Goal: Task Accomplishment & Management: Manage account settings

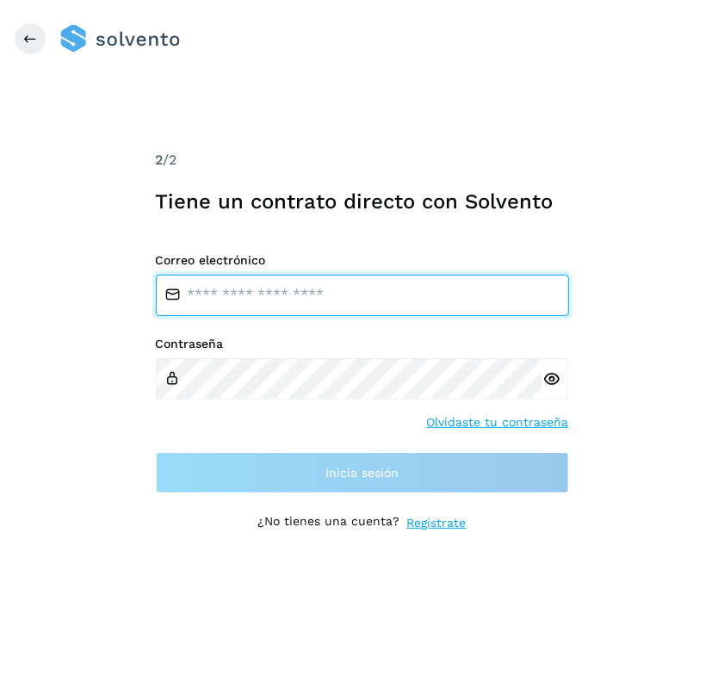
click at [340, 308] on input "email" at bounding box center [362, 295] width 413 height 41
type input "**********"
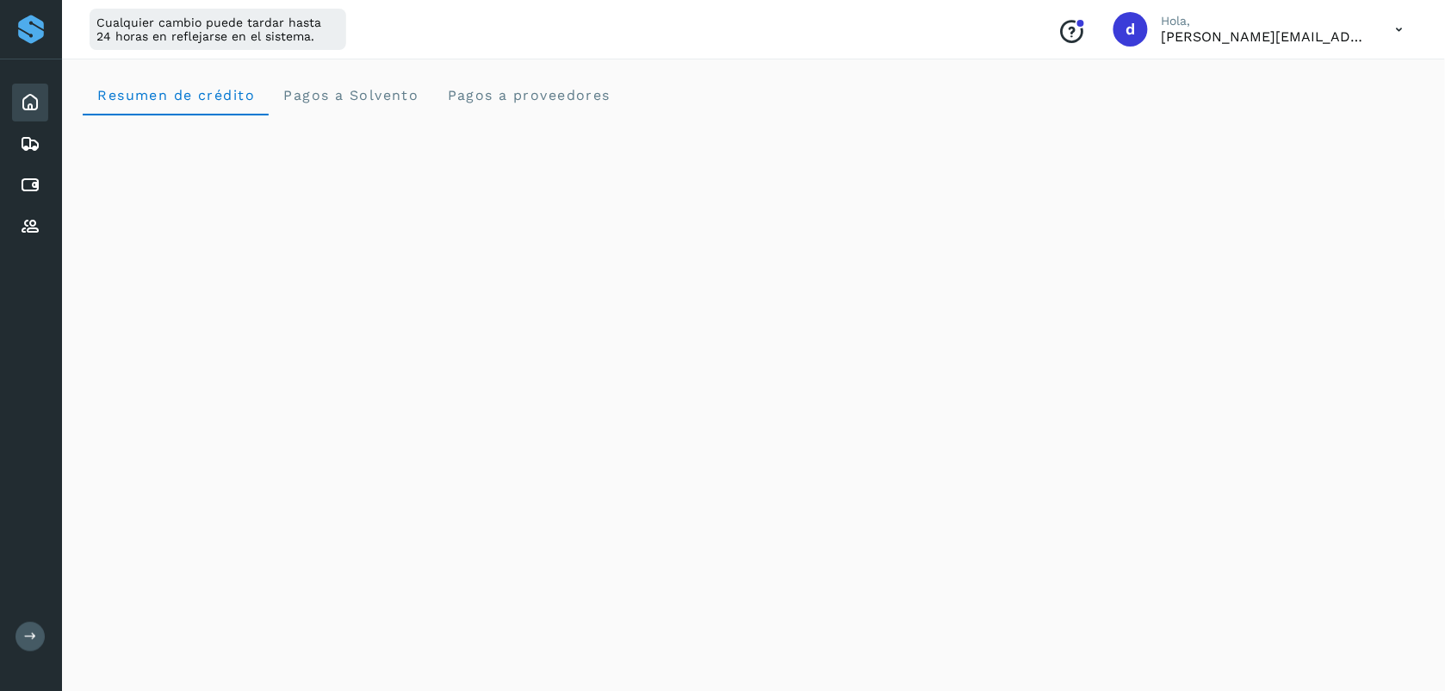
click at [723, 34] on icon at bounding box center [1399, 29] width 35 height 35
click at [17, 216] on div "Proveedores" at bounding box center [30, 227] width 36 height 38
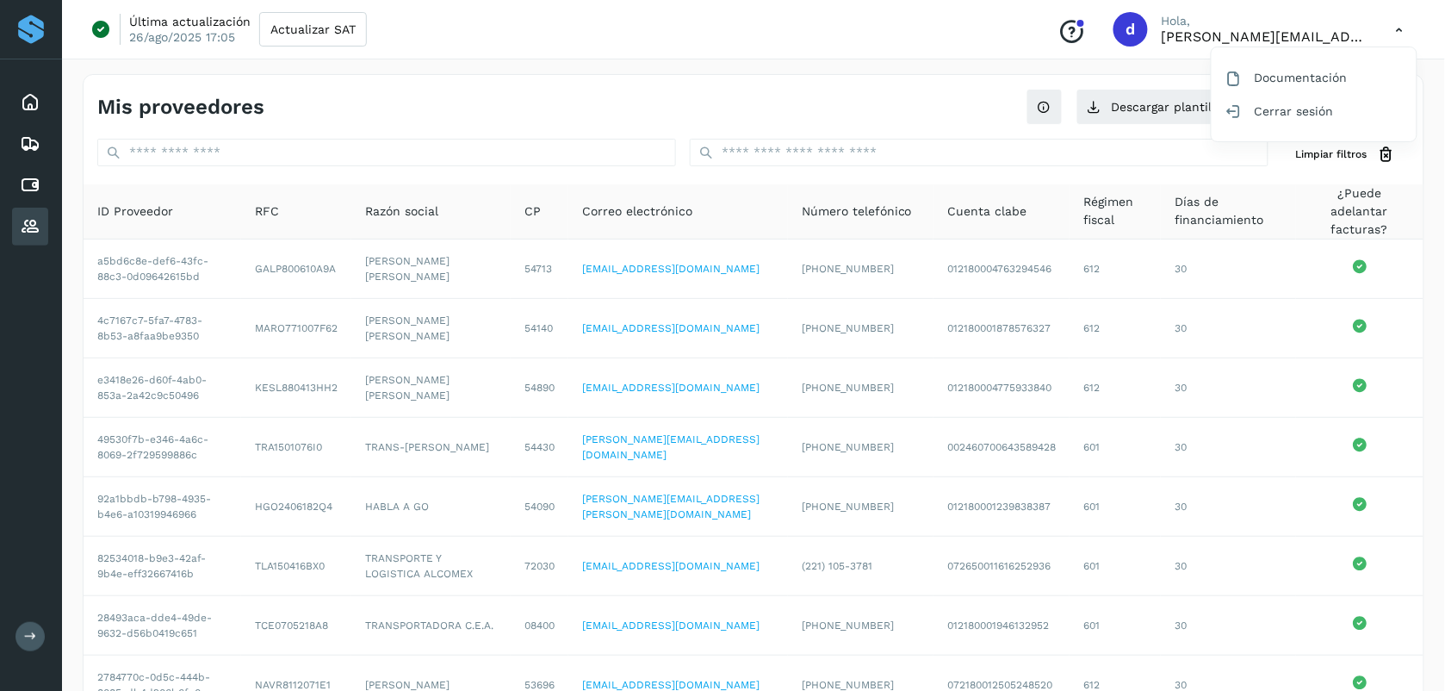
click at [723, 135] on div at bounding box center [722, 345] width 1445 height 691
click at [723, 104] on button "Cargar proveedores" at bounding box center [1329, 107] width 162 height 36
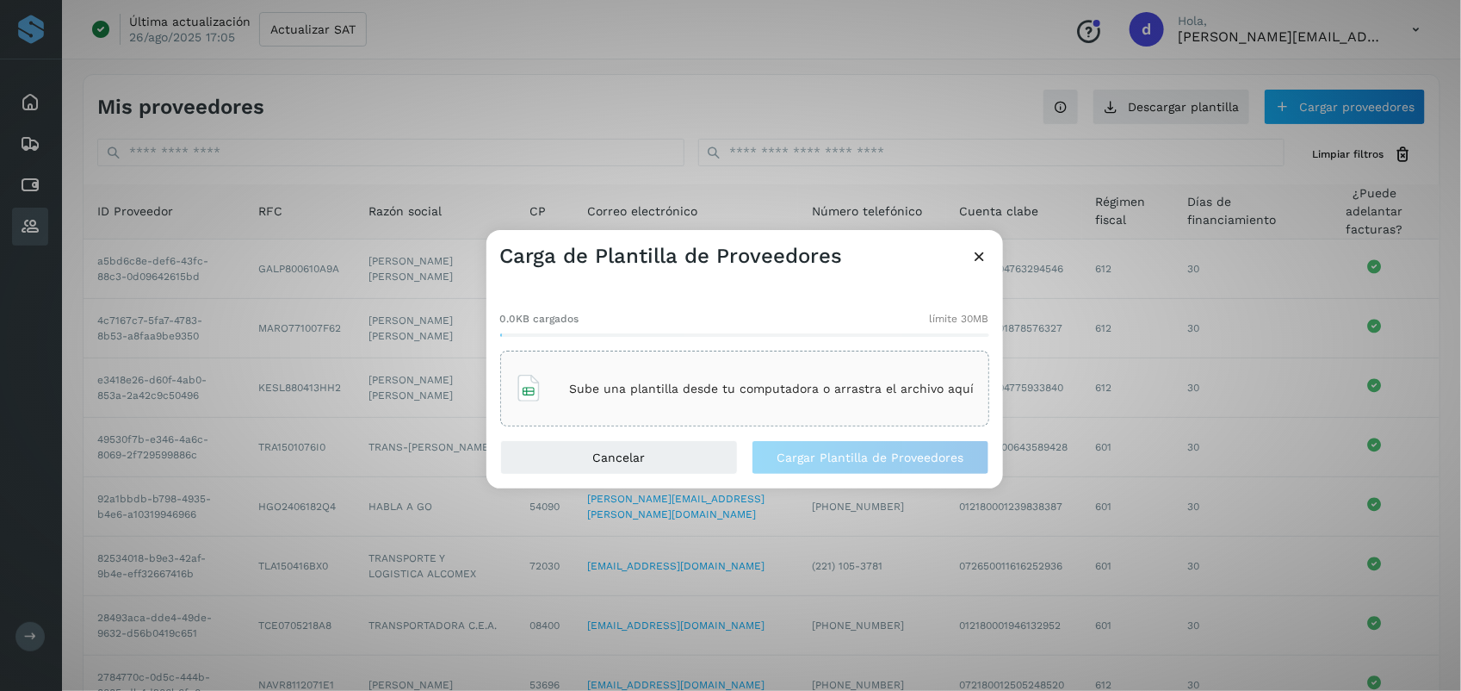
click at [723, 259] on icon at bounding box center [980, 256] width 18 height 18
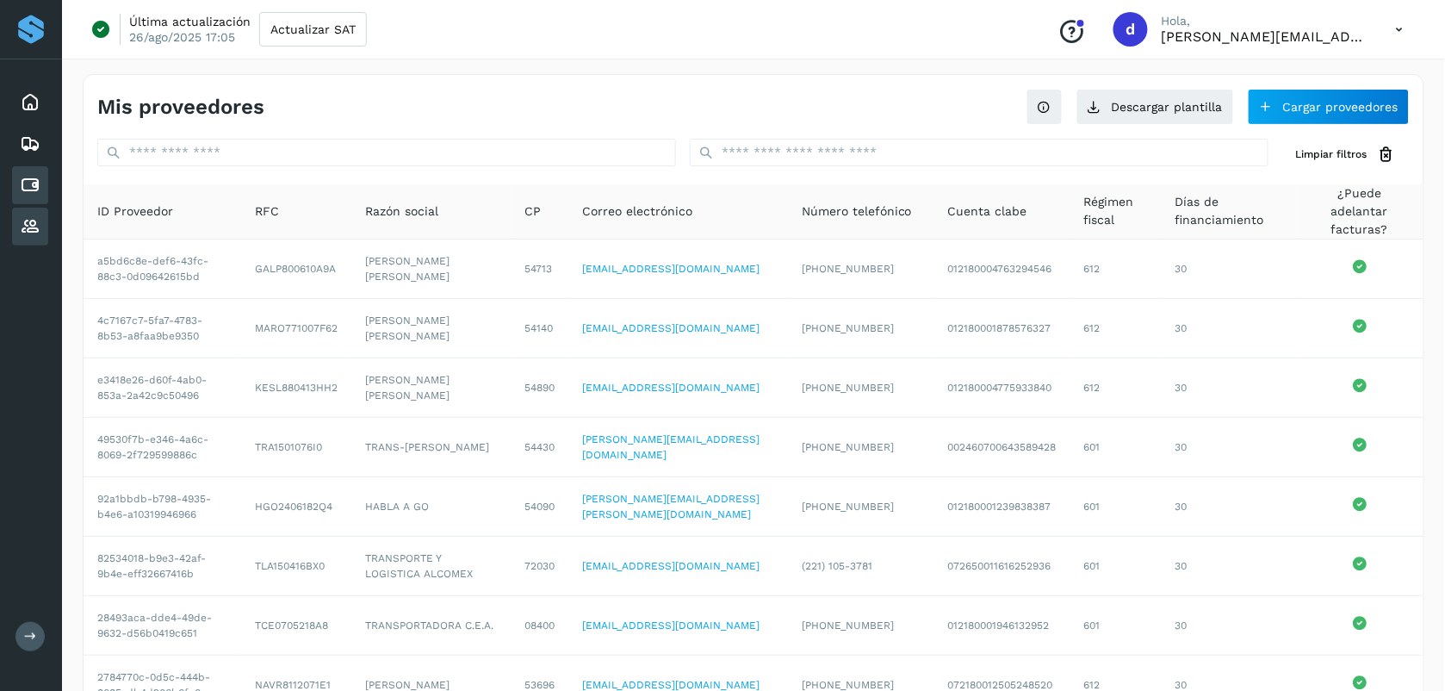
click at [15, 178] on div "Cuentas por pagar" at bounding box center [30, 185] width 36 height 38
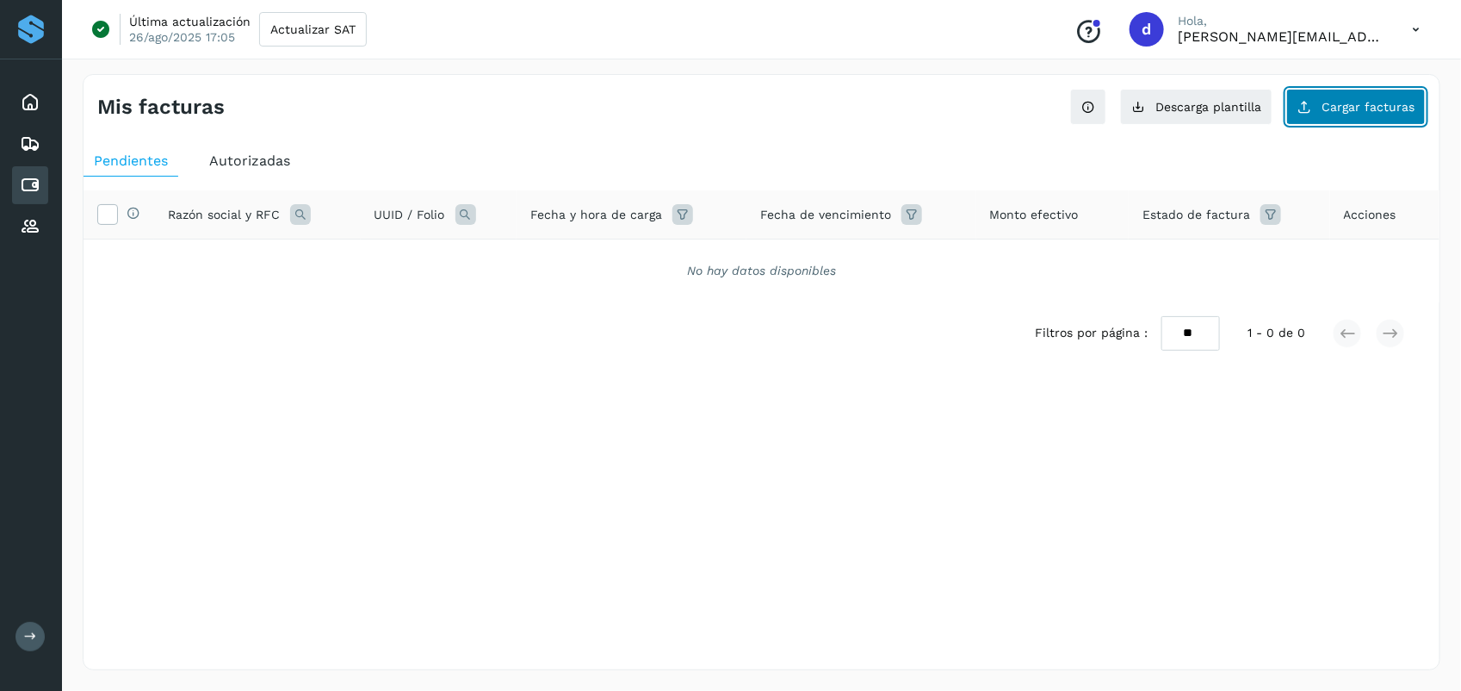
click at [723, 109] on span "Cargar facturas" at bounding box center [1368, 107] width 93 height 12
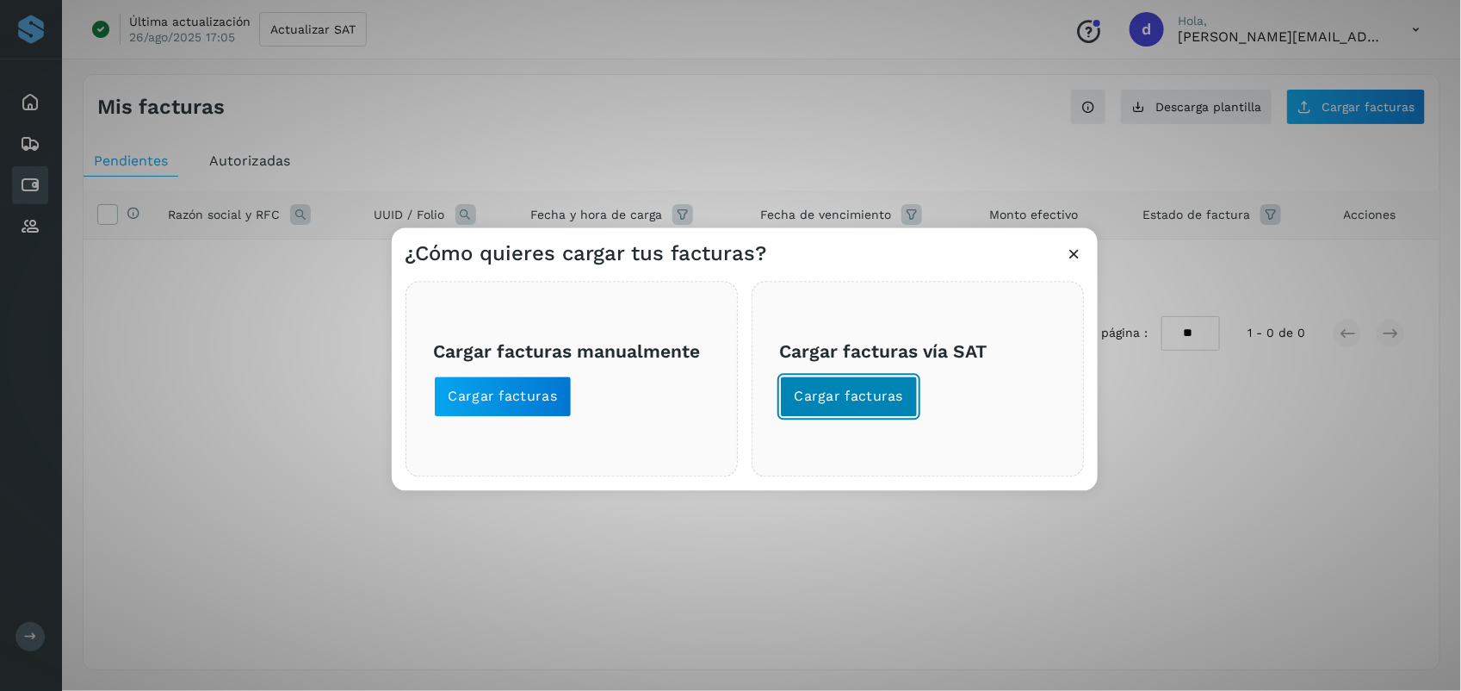
click at [723, 405] on span "Cargar facturas" at bounding box center [849, 396] width 109 height 19
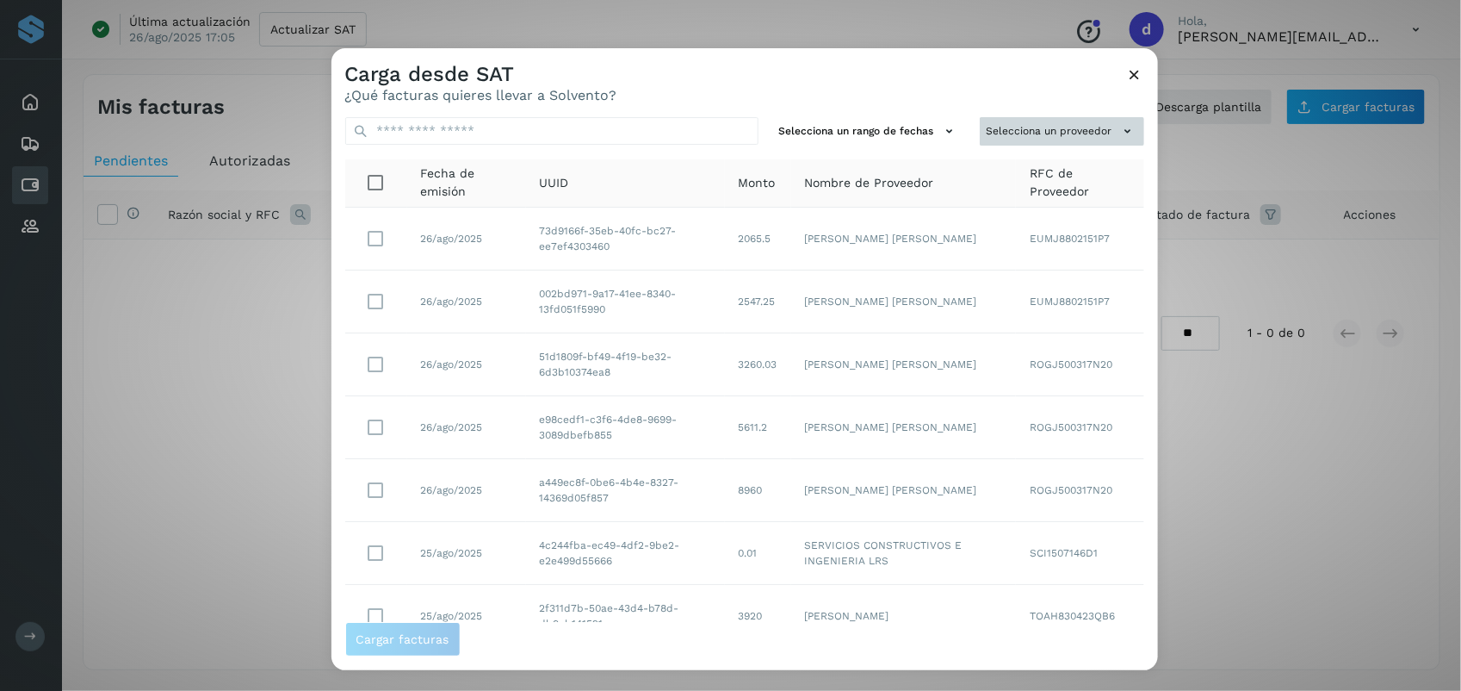
click at [723, 132] on button "Selecciona un proveedor" at bounding box center [1062, 131] width 164 height 28
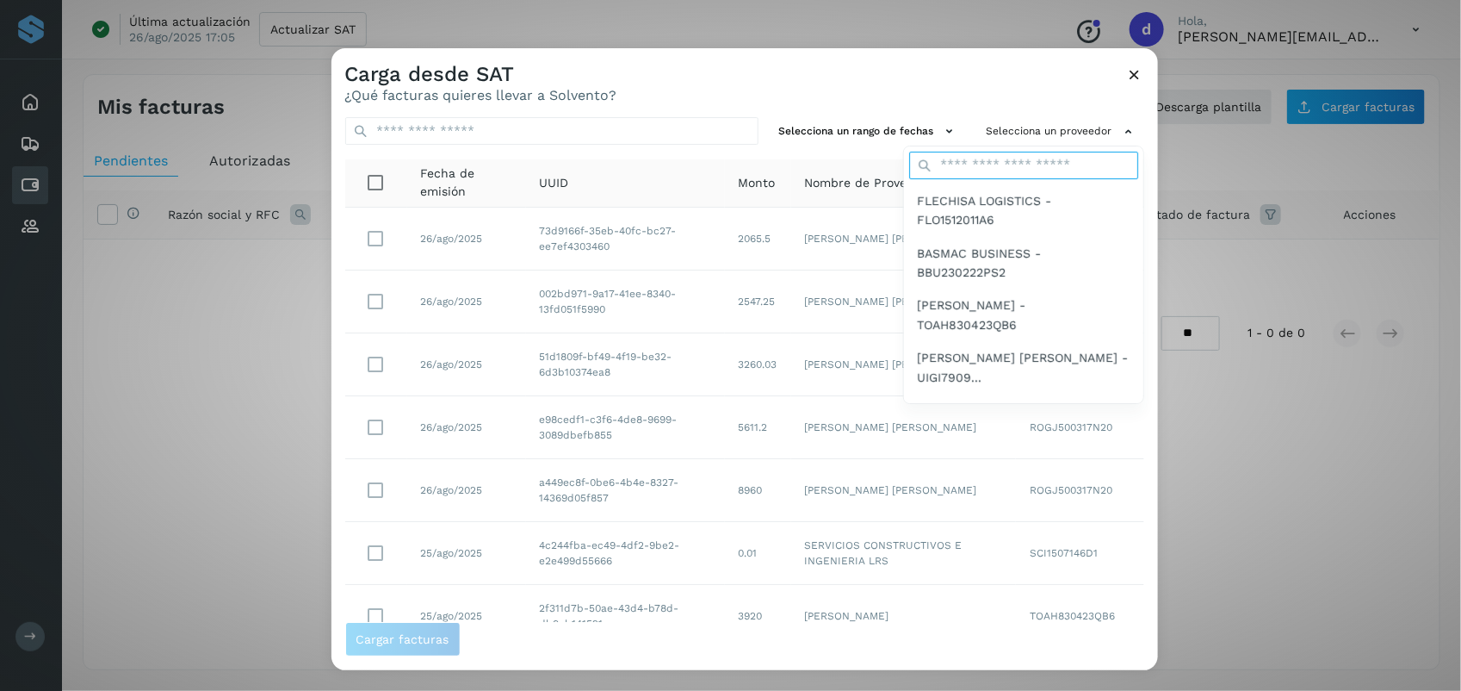
click at [723, 173] on input "text" at bounding box center [1023, 166] width 229 height 28
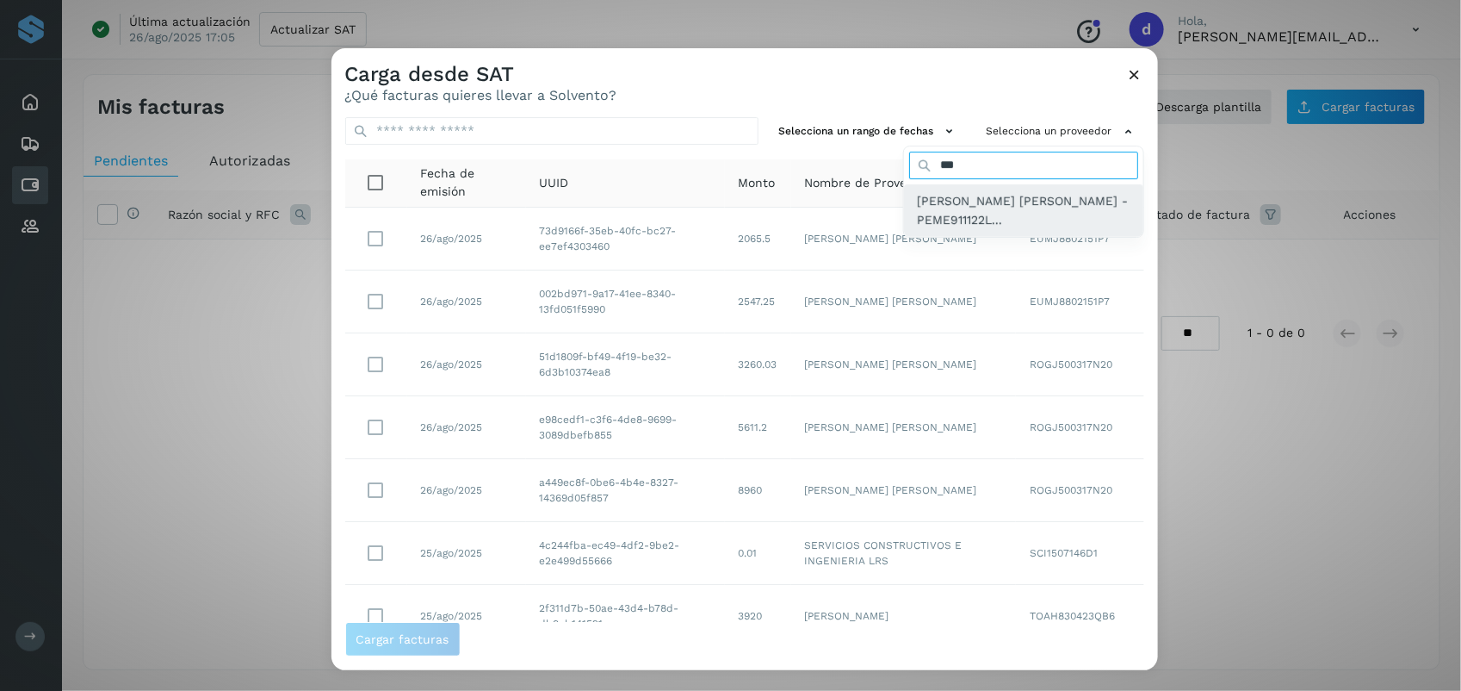
type input "***"
click at [723, 205] on span "[PERSON_NAME] [PERSON_NAME] - PEME911122L..." at bounding box center [1024, 210] width 212 height 39
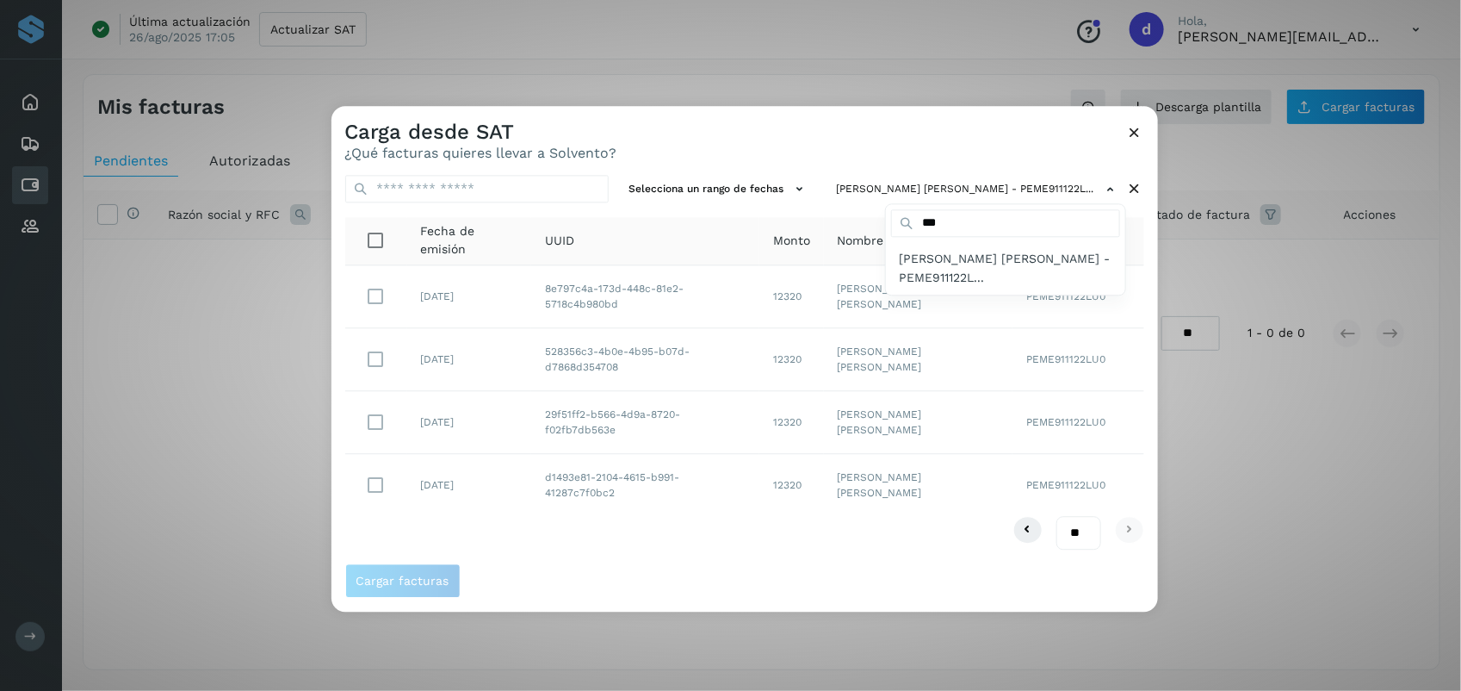
click at [668, 579] on div at bounding box center [1062, 451] width 1461 height 691
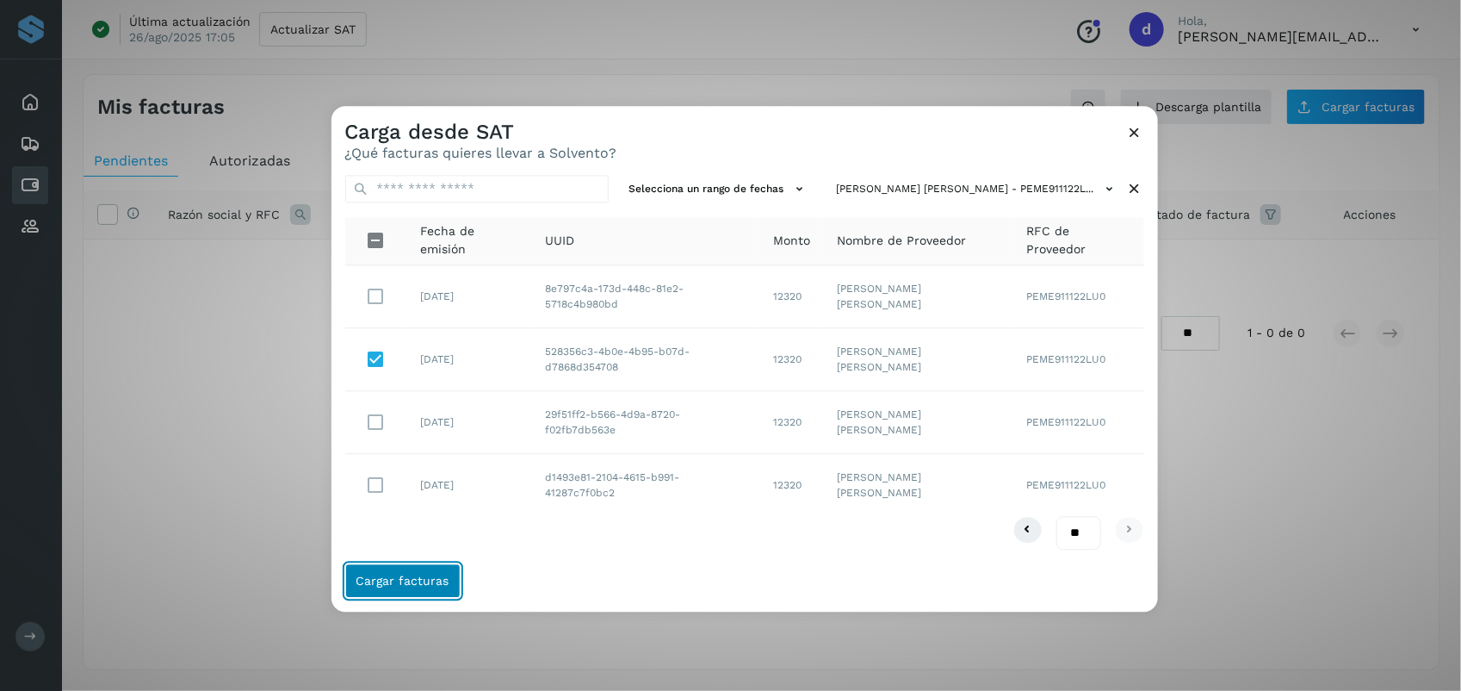
click at [415, 577] on span "Cargar facturas" at bounding box center [402, 581] width 93 height 12
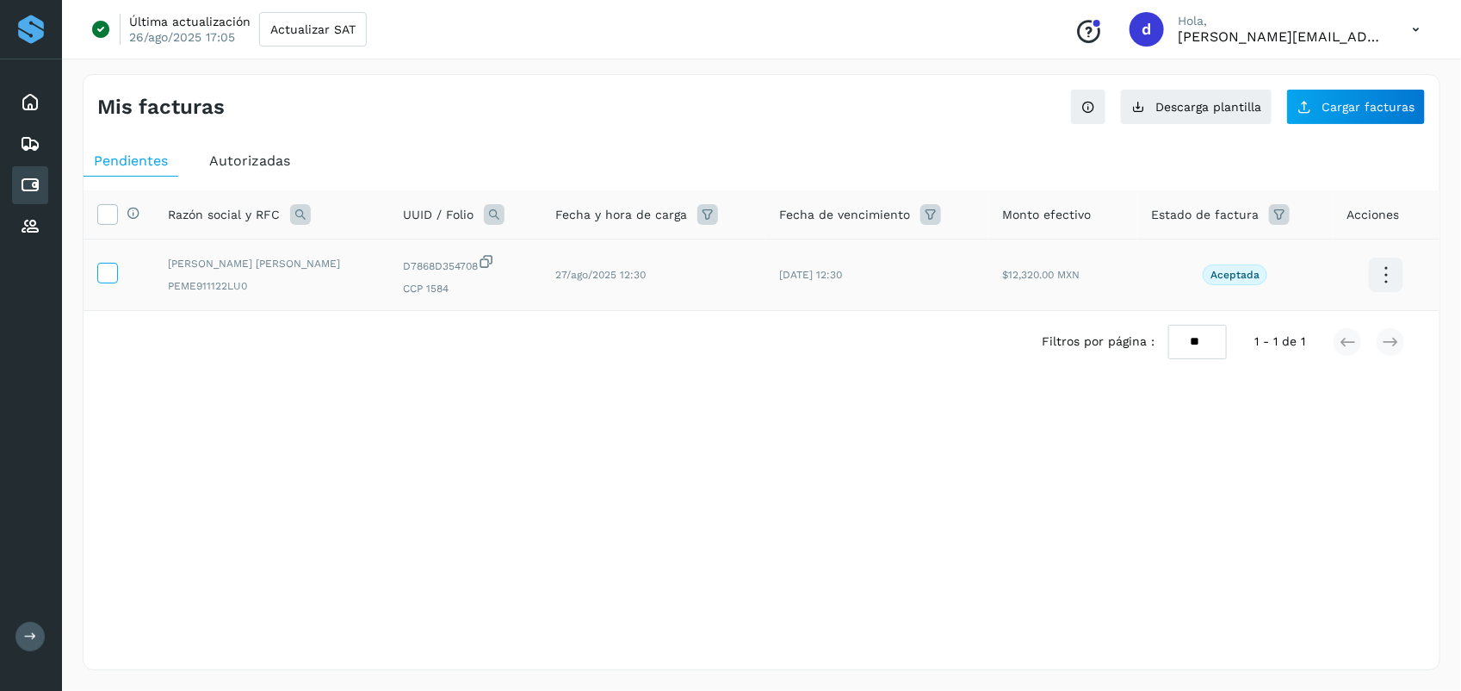
click at [109, 276] on icon at bounding box center [107, 272] width 18 height 18
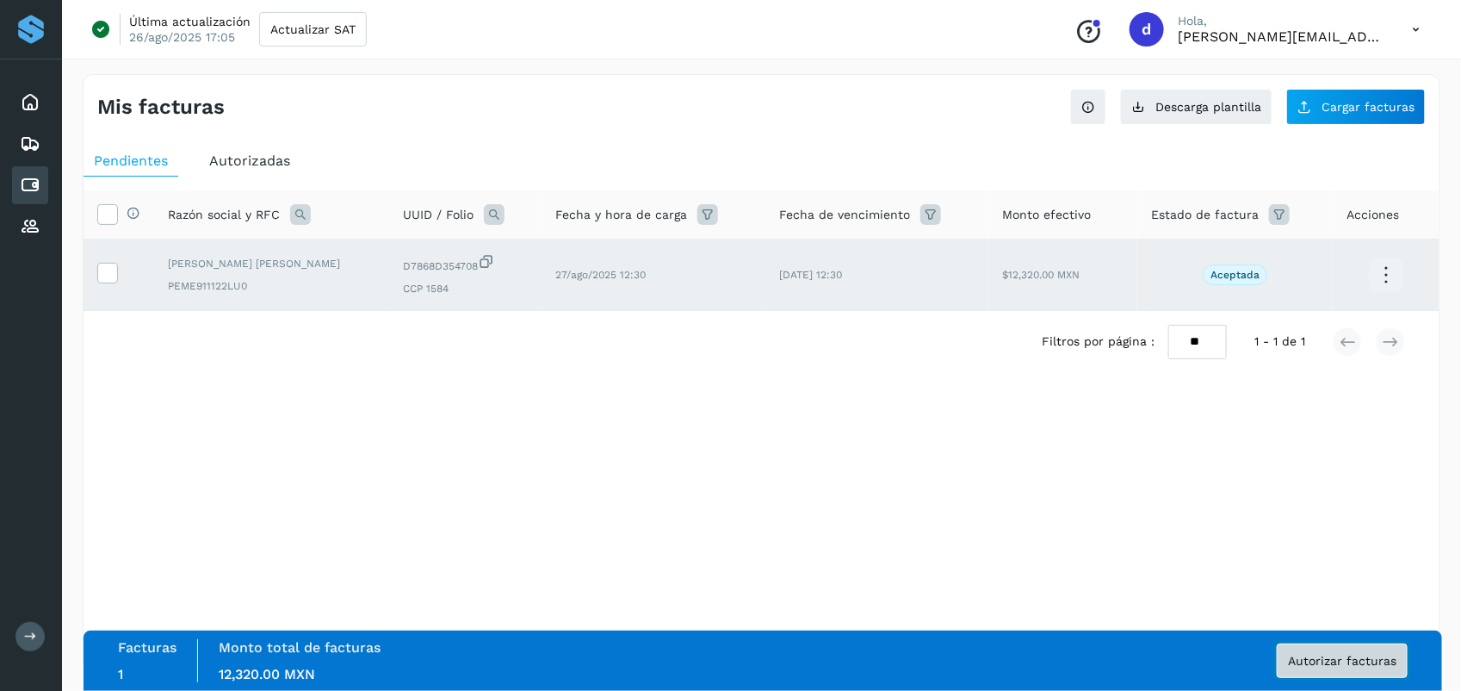
click at [723, 654] on span "Autorizar facturas" at bounding box center [1342, 660] width 108 height 12
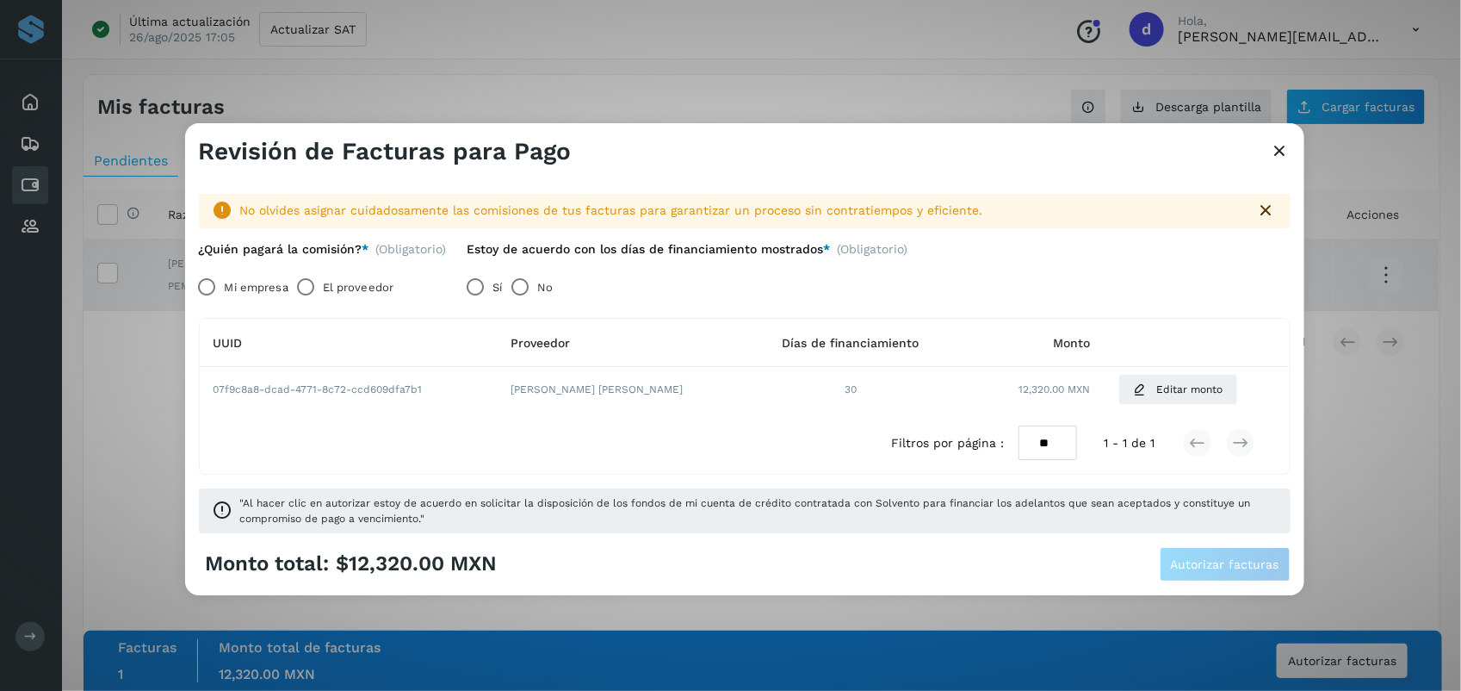
click at [541, 289] on label "No" at bounding box center [544, 287] width 15 height 34
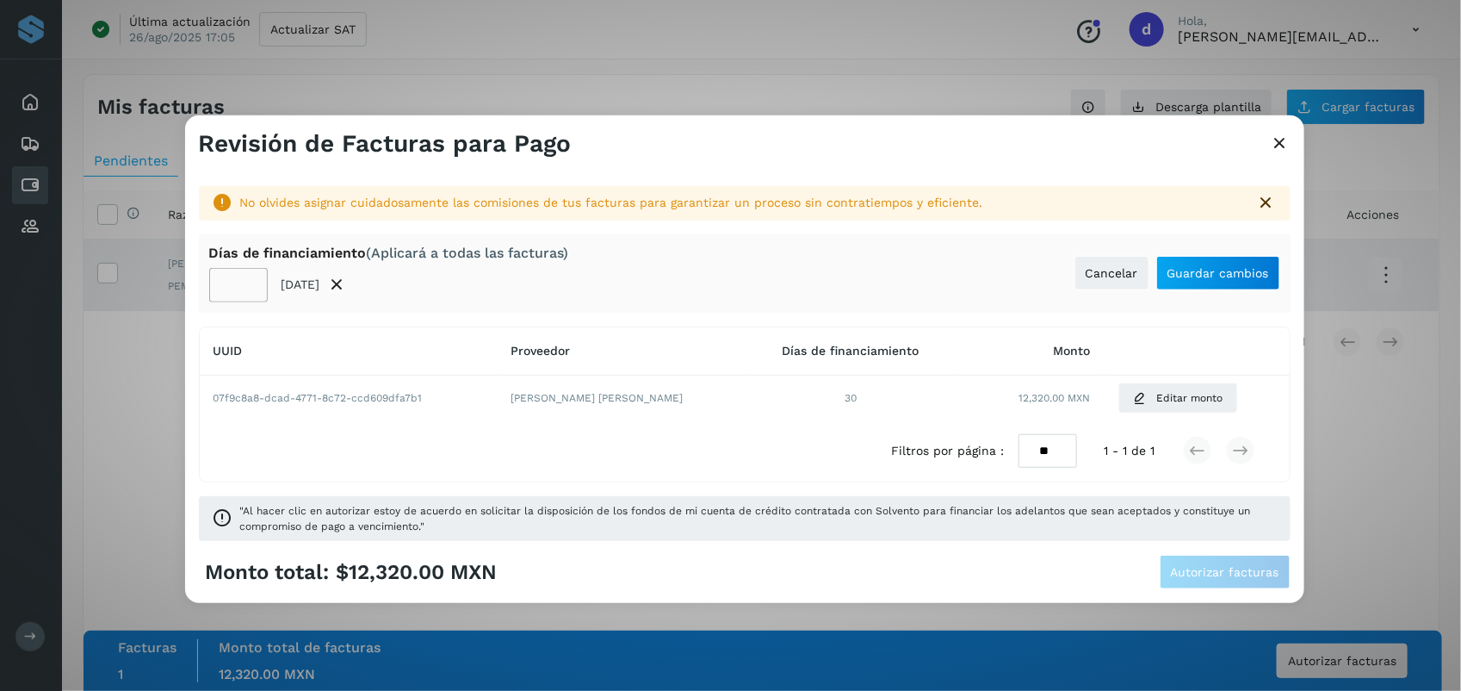
click at [386, 338] on th "UUID" at bounding box center [348, 351] width 297 height 48
click at [723, 271] on span "Cancelar" at bounding box center [1112, 273] width 53 height 12
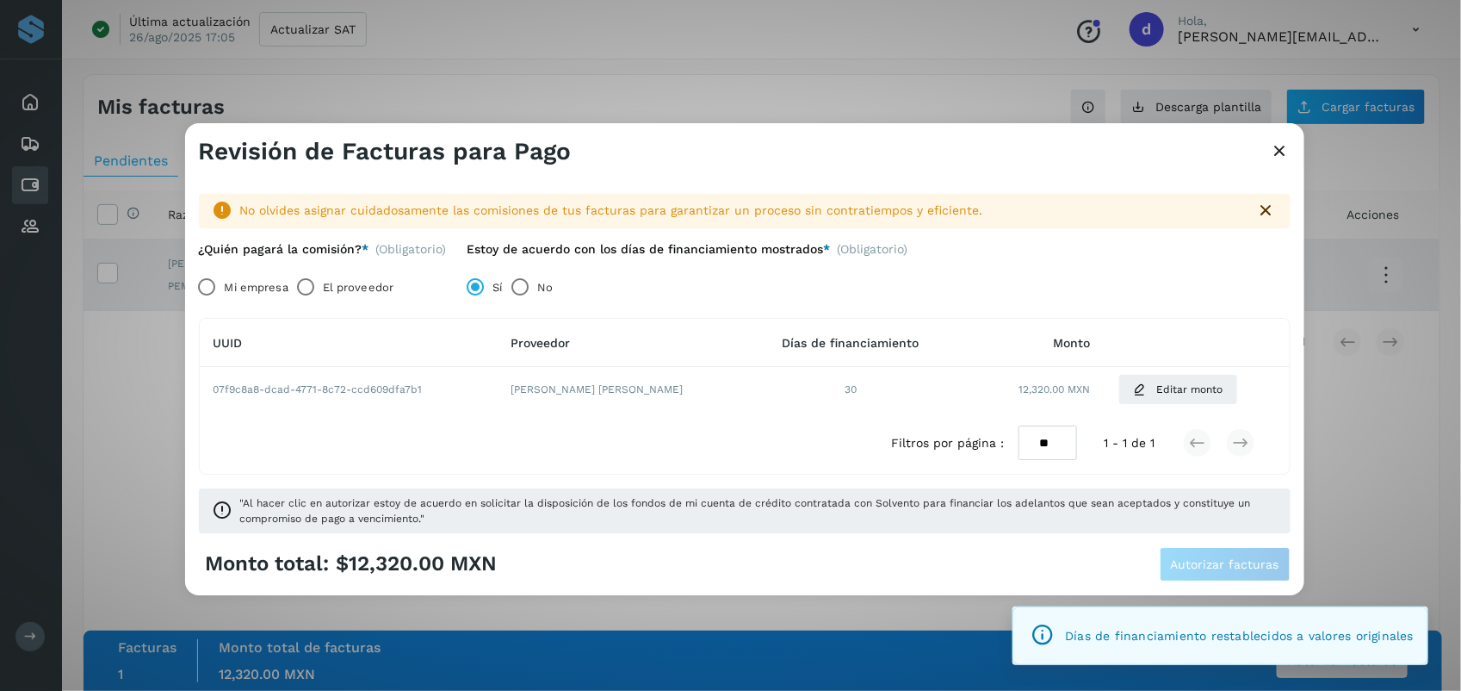
click at [360, 294] on label "El proveedor" at bounding box center [358, 287] width 71 height 34
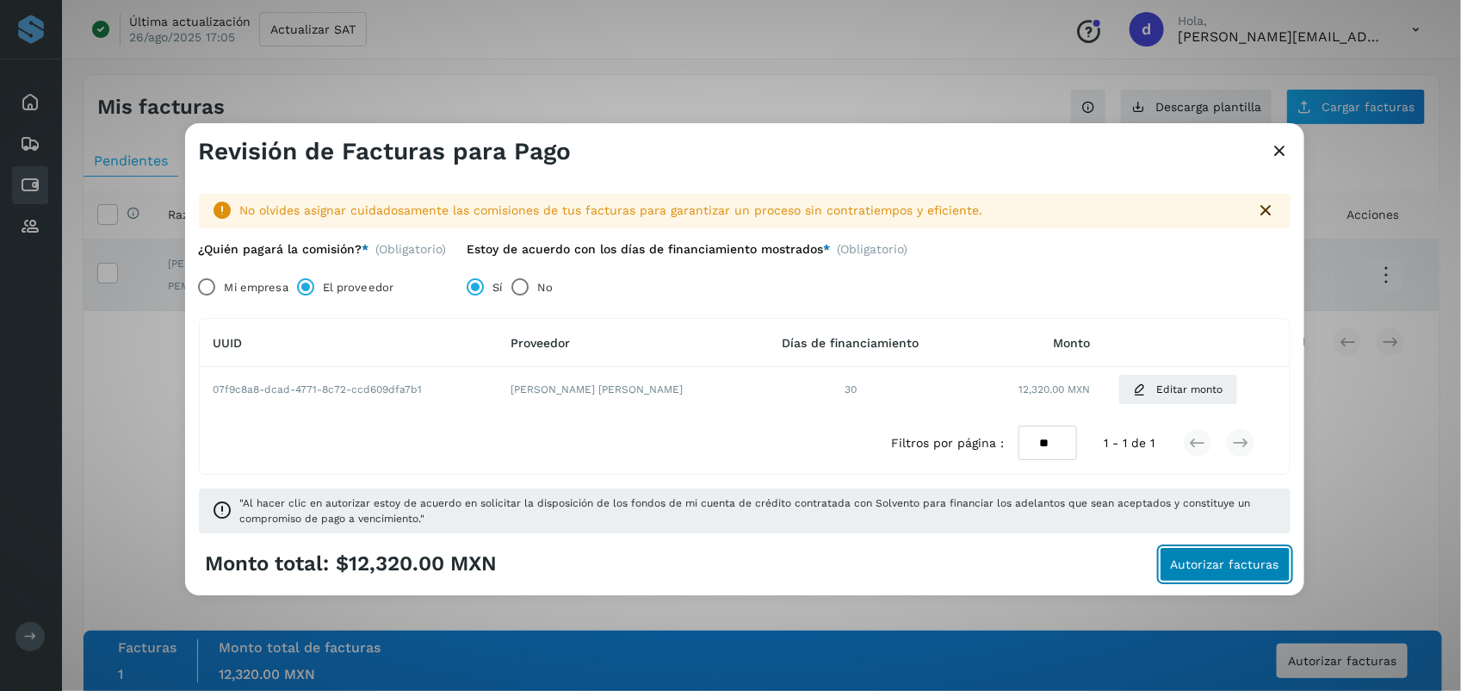
click at [723, 564] on span "Autorizar facturas" at bounding box center [1225, 564] width 108 height 12
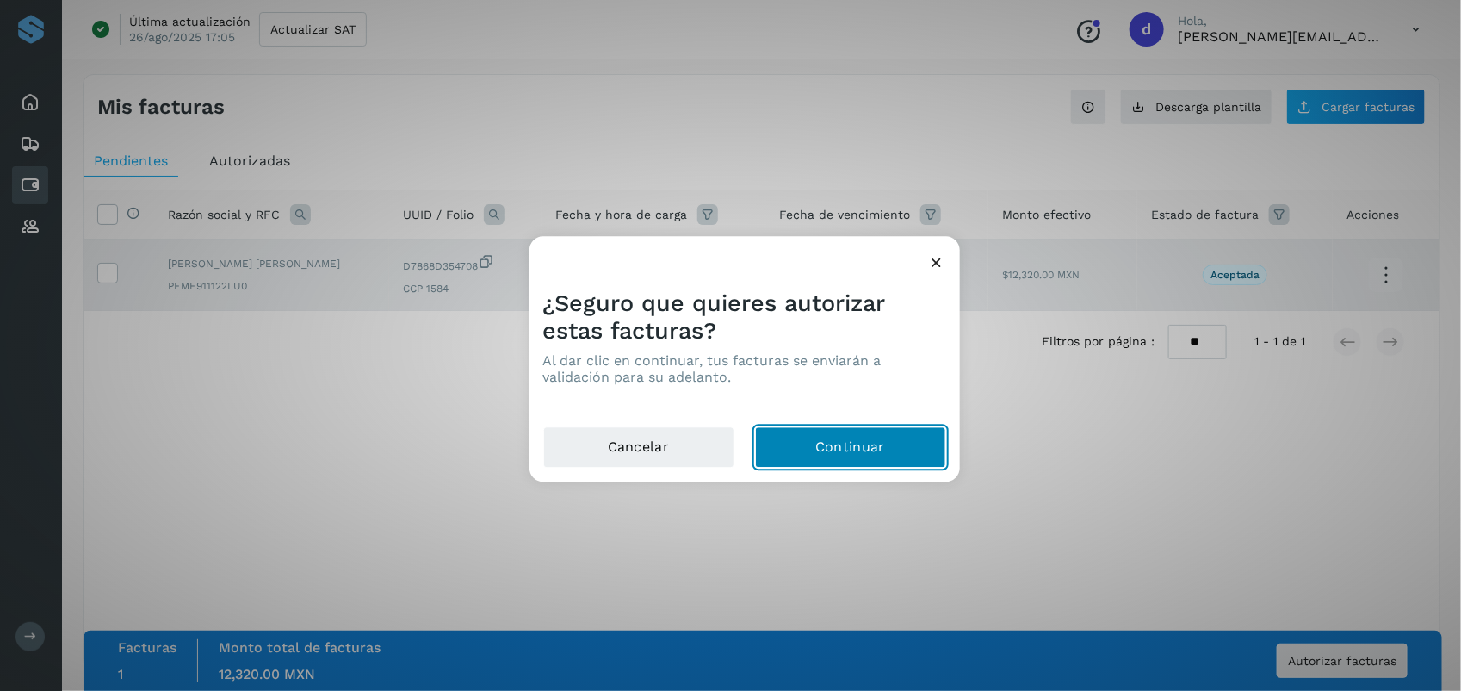
click at [723, 457] on button "Continuar" at bounding box center [850, 447] width 191 height 41
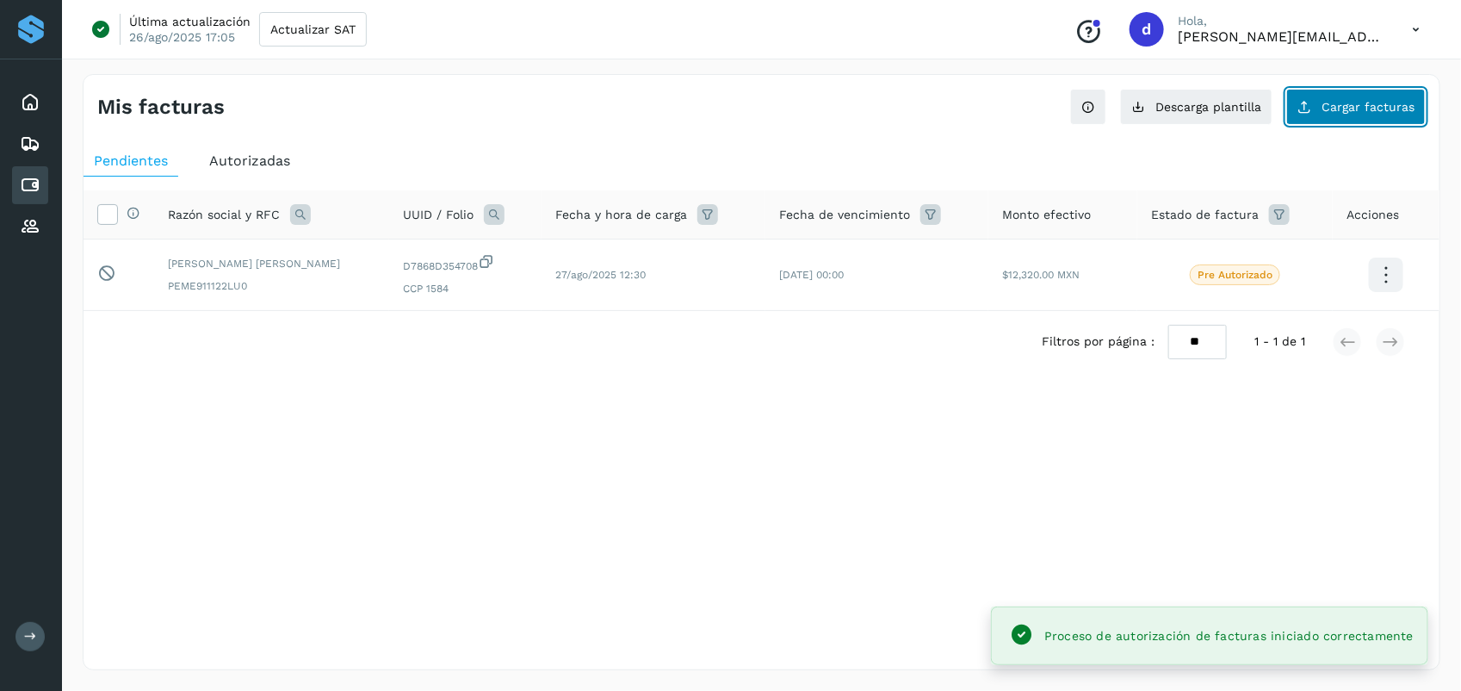
click at [723, 122] on button "Cargar facturas" at bounding box center [1355, 107] width 139 height 36
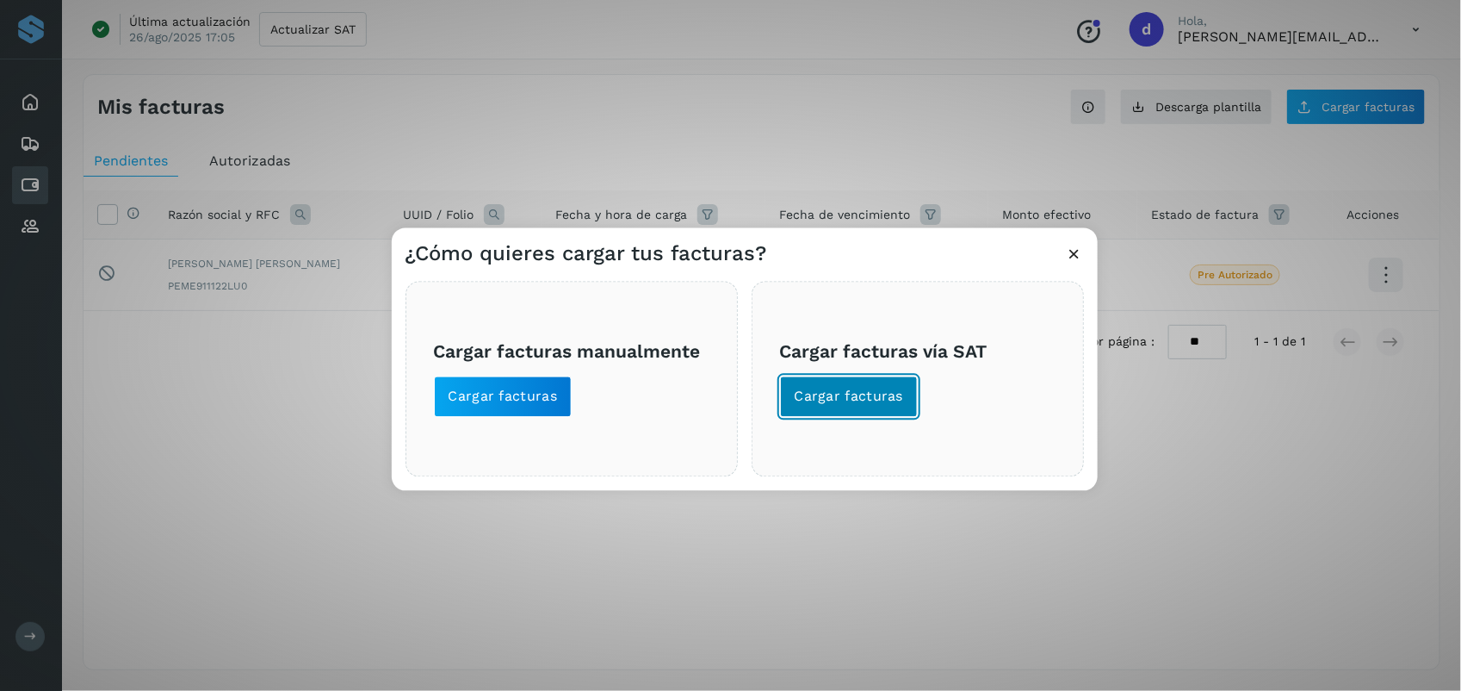
click at [723, 383] on button "Cargar facturas" at bounding box center [849, 396] width 139 height 41
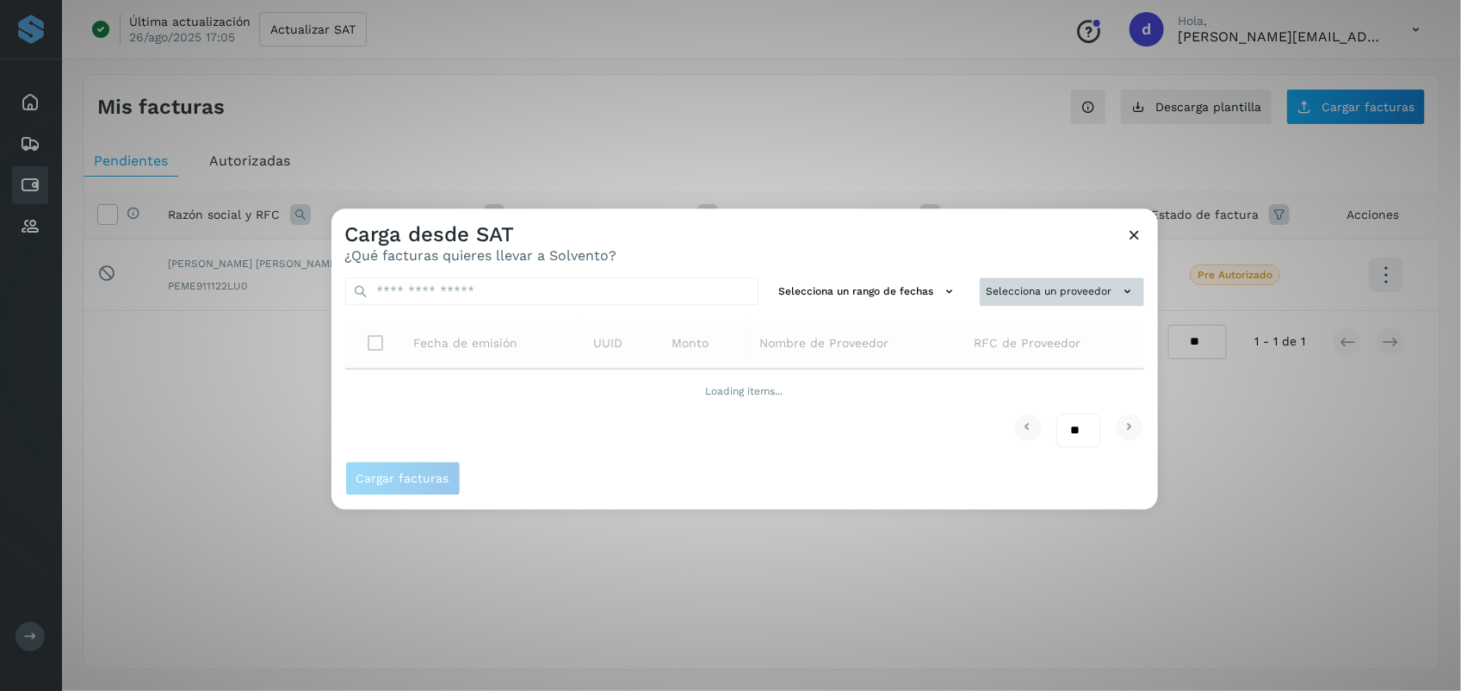
click at [723, 294] on button "Selecciona un proveedor" at bounding box center [1062, 291] width 164 height 28
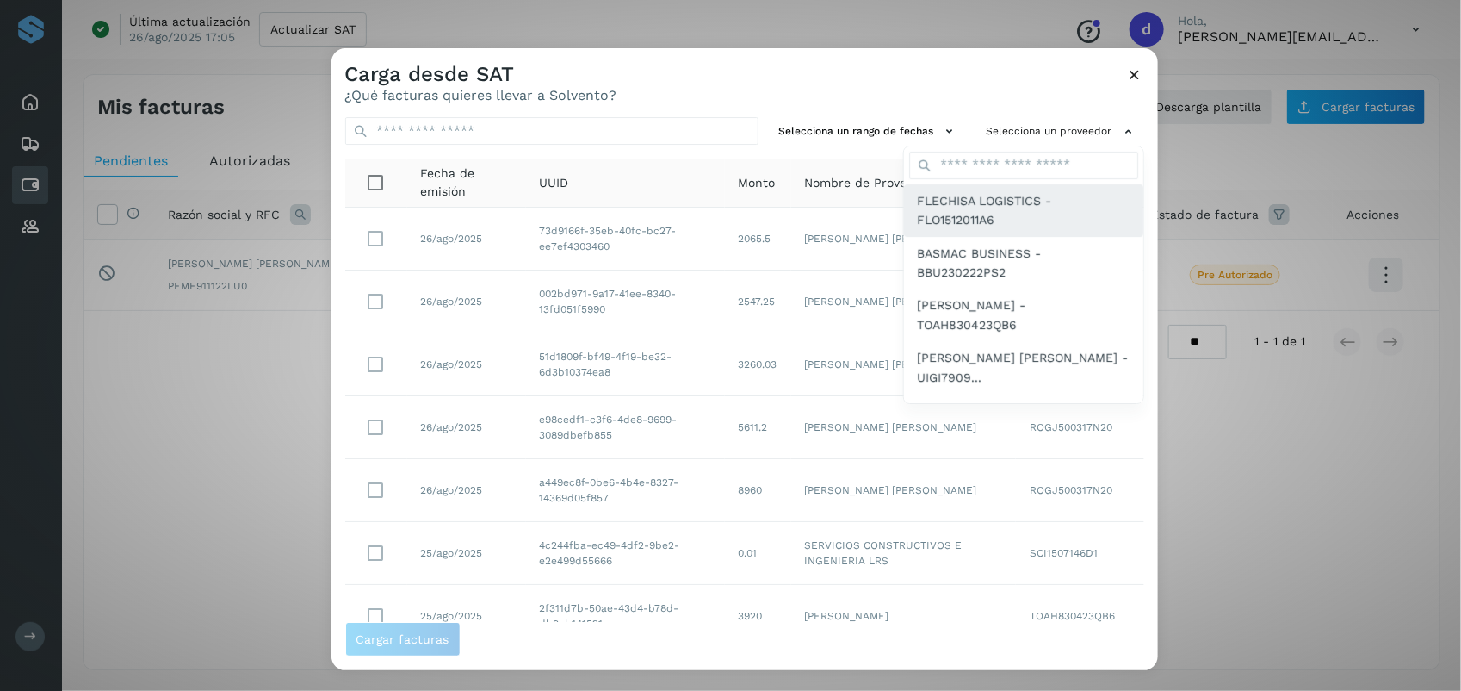
click at [723, 215] on span "FLECHISA LOGISTICS - FLO1512011A6" at bounding box center [1024, 210] width 212 height 39
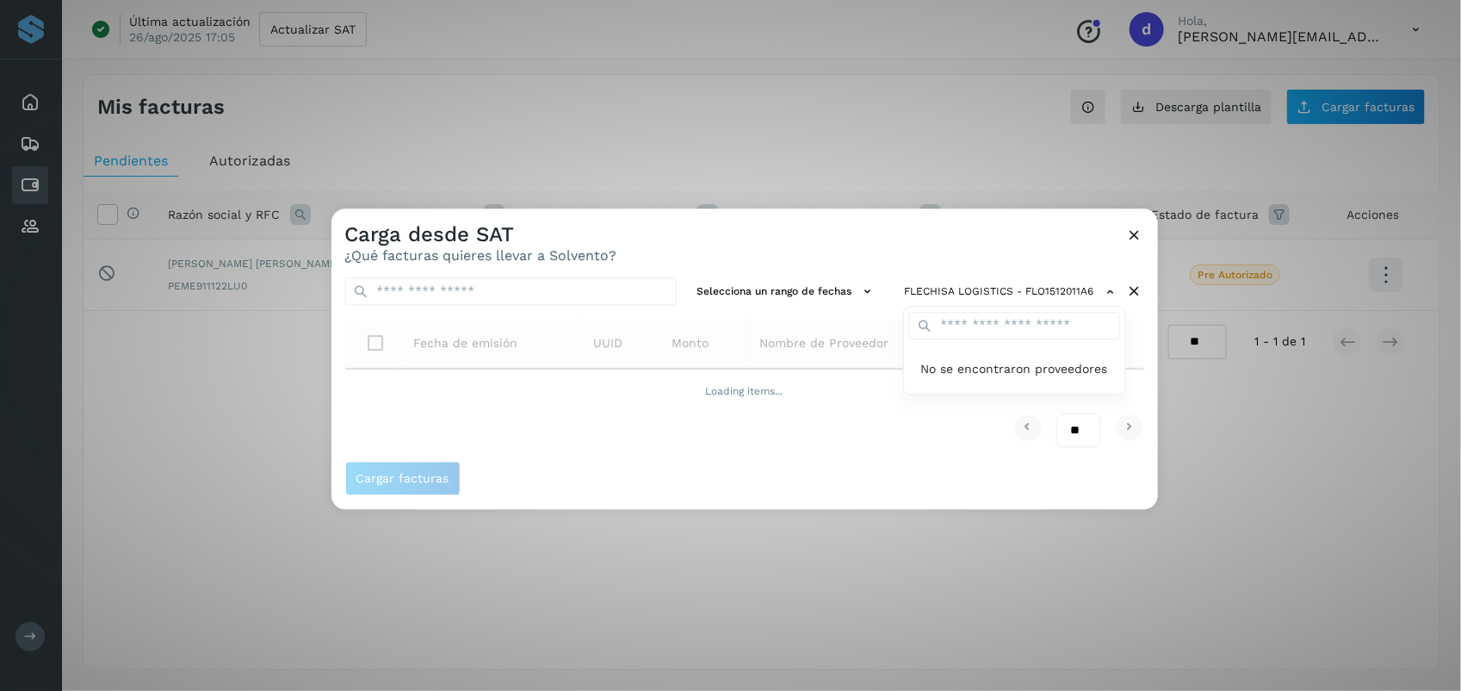
click at [723, 248] on div at bounding box center [1062, 553] width 1461 height 691
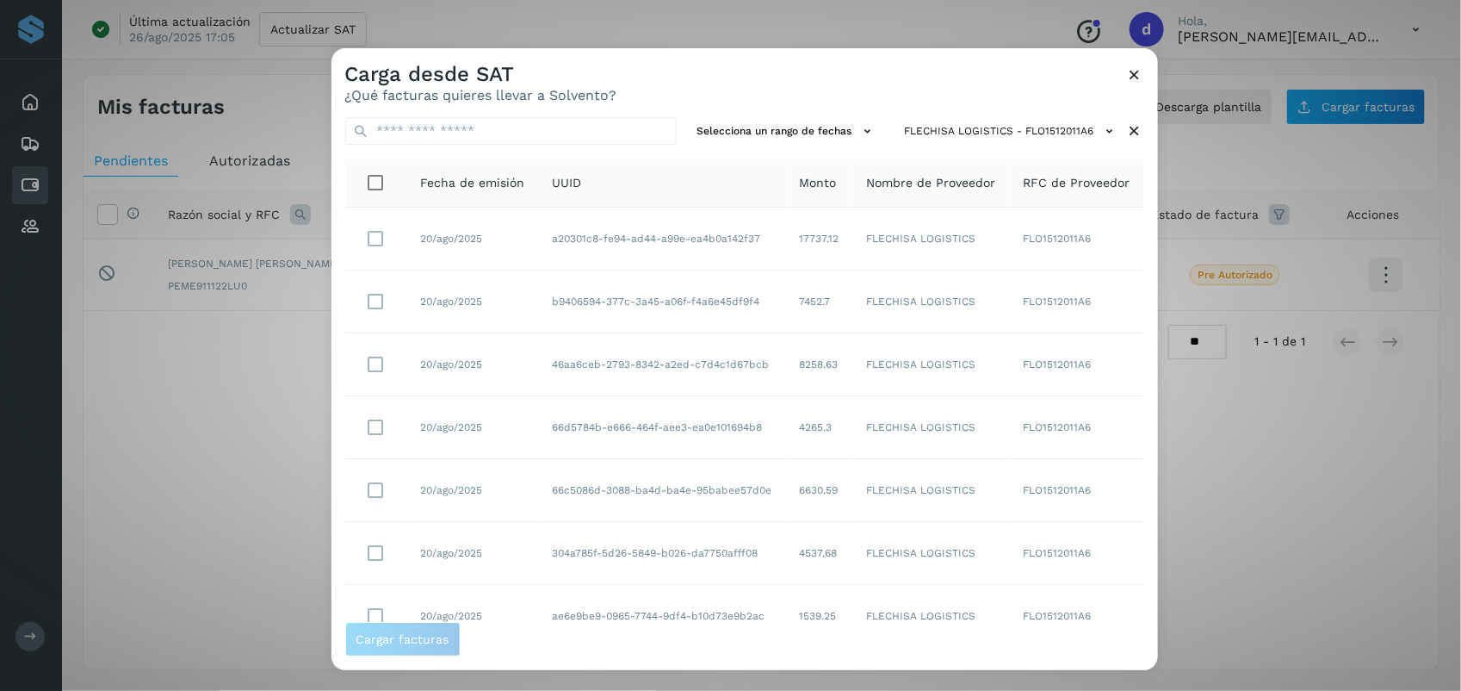
scroll to position [138, 0]
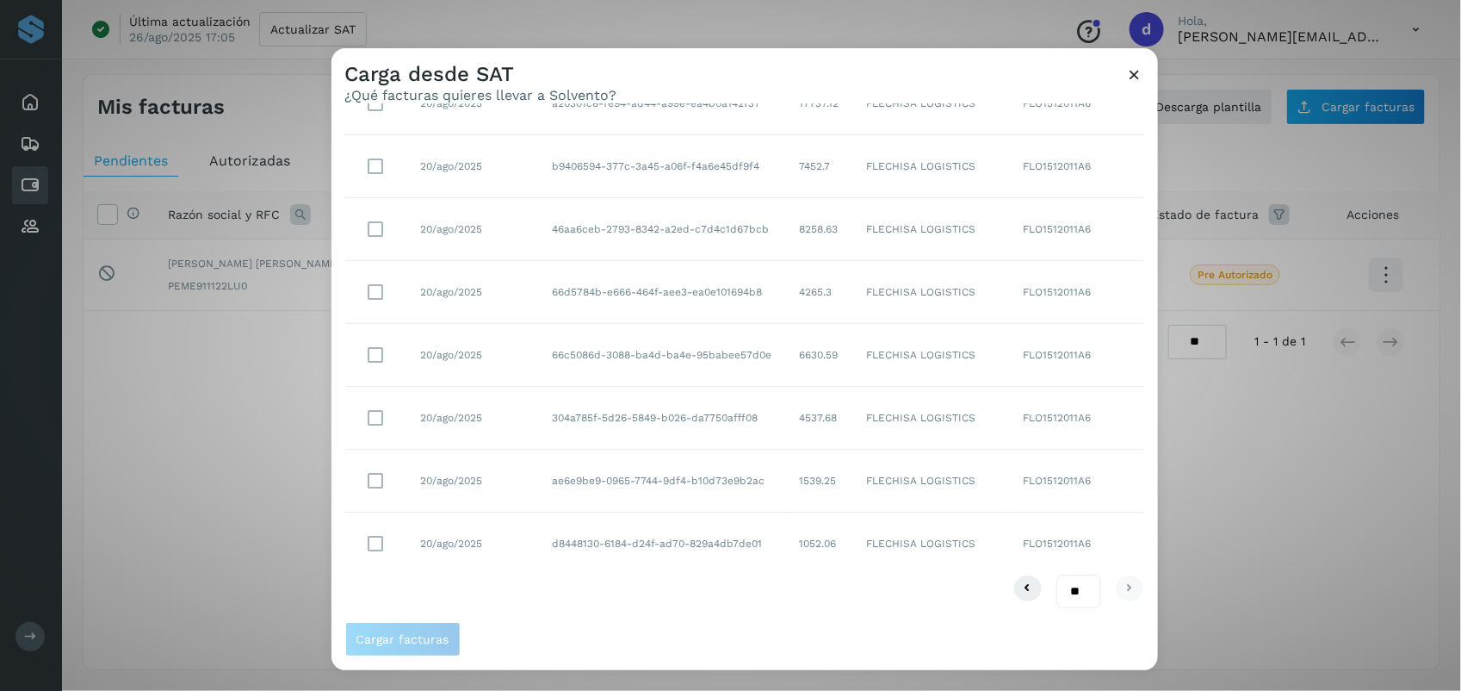
click at [723, 594] on select "** ** **" at bounding box center [1079, 591] width 45 height 34
select select "**"
click at [723, 574] on select "** ** **" at bounding box center [1079, 591] width 45 height 34
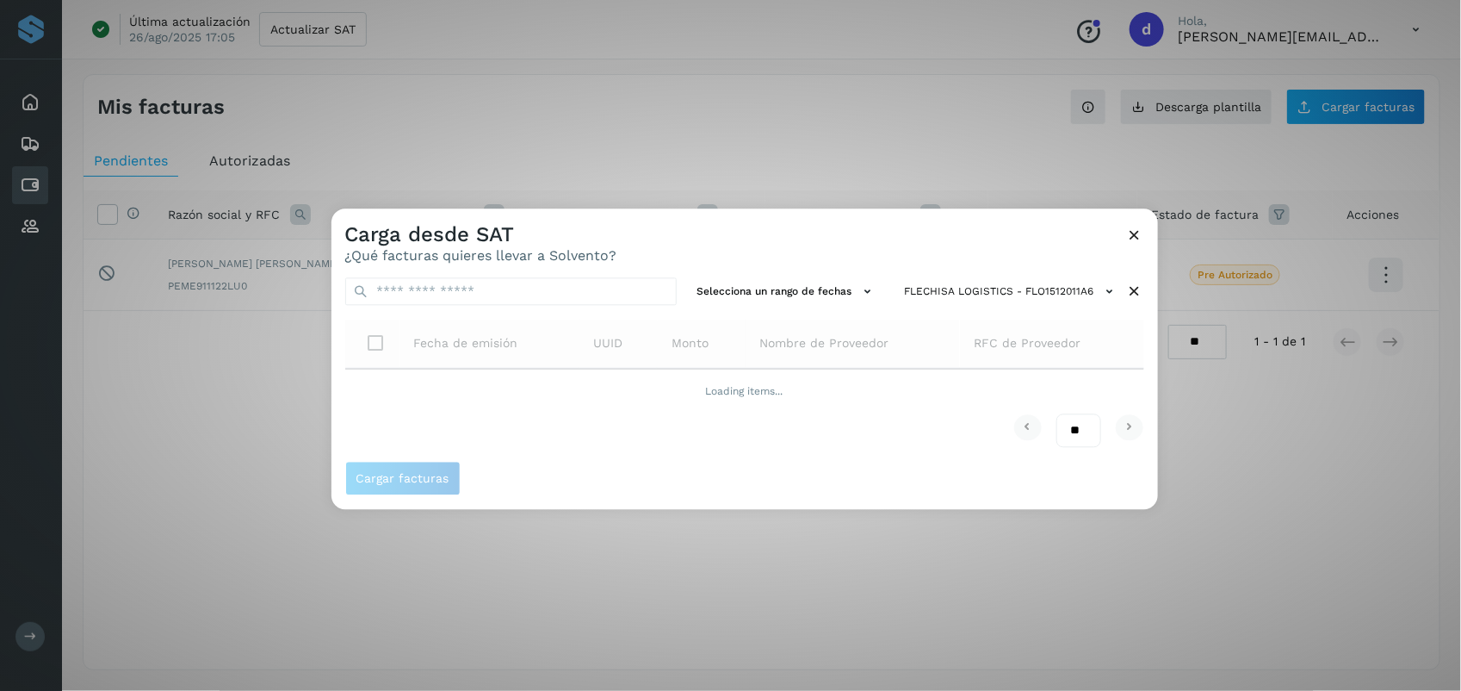
scroll to position [0, 0]
click at [723, 244] on div "Carga desde SAT ¿Qué facturas quieres llevar a Solvento?" at bounding box center [745, 235] width 827 height 55
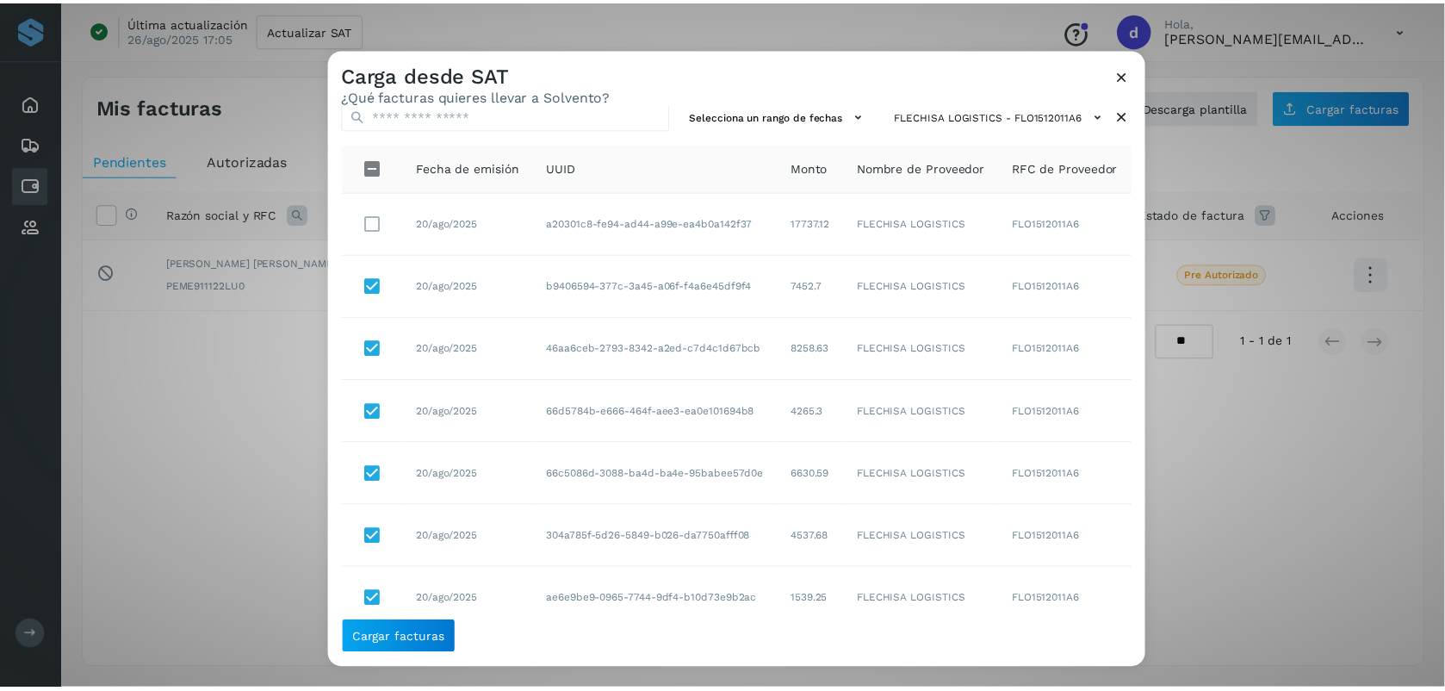
scroll to position [11, 0]
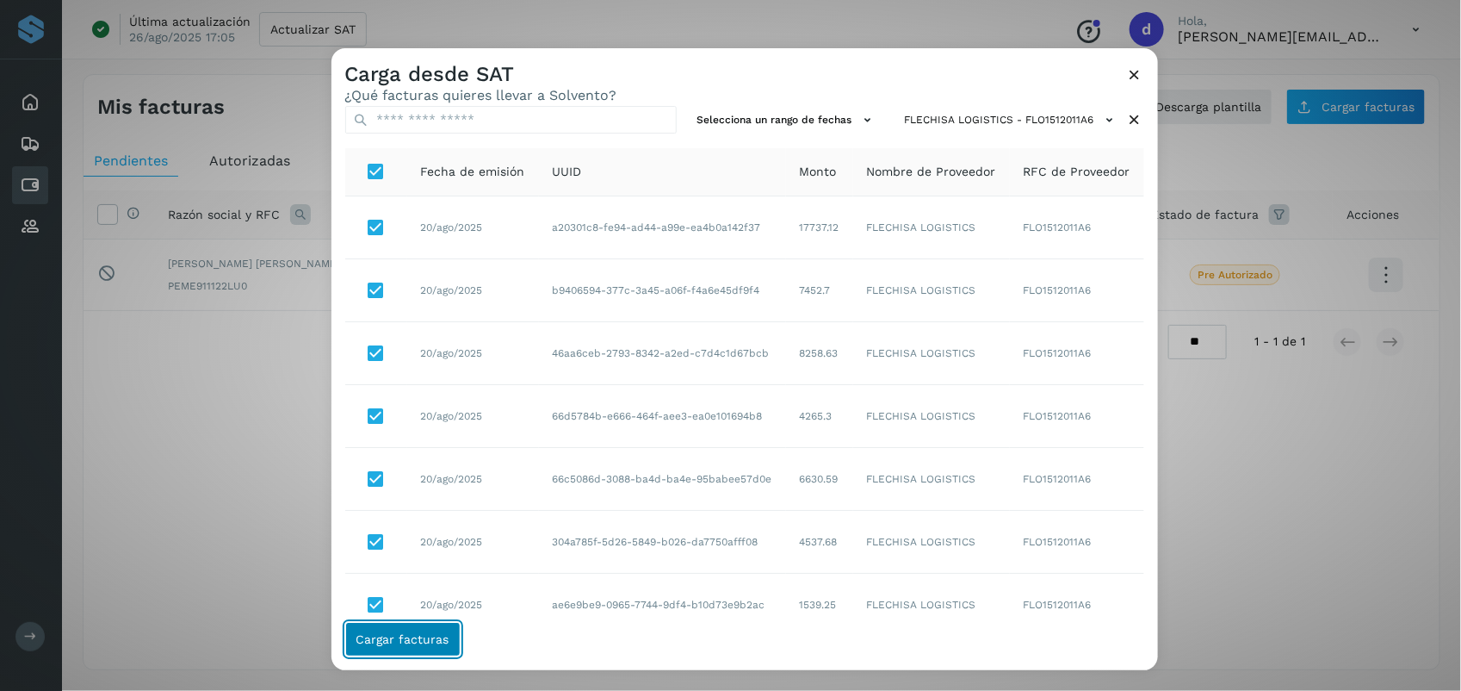
click at [406, 633] on span "Cargar facturas" at bounding box center [402, 639] width 93 height 12
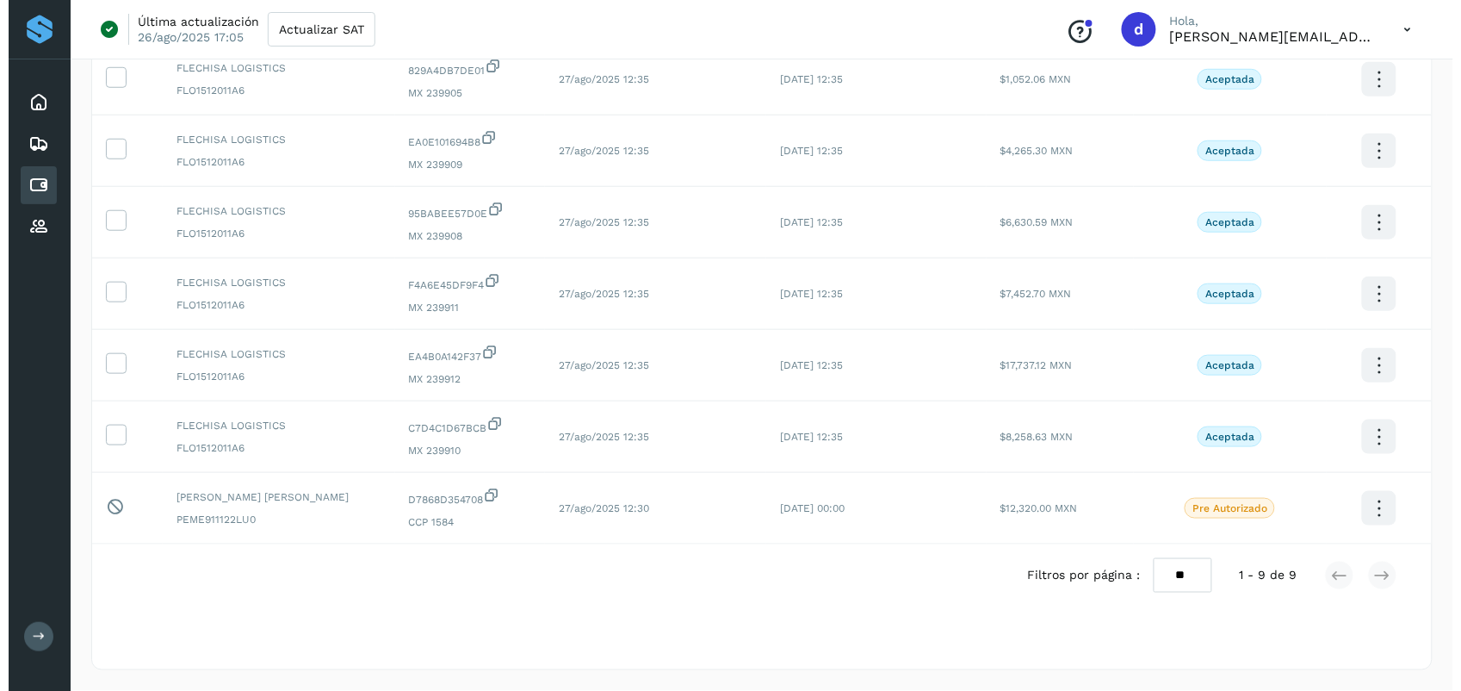
scroll to position [0, 0]
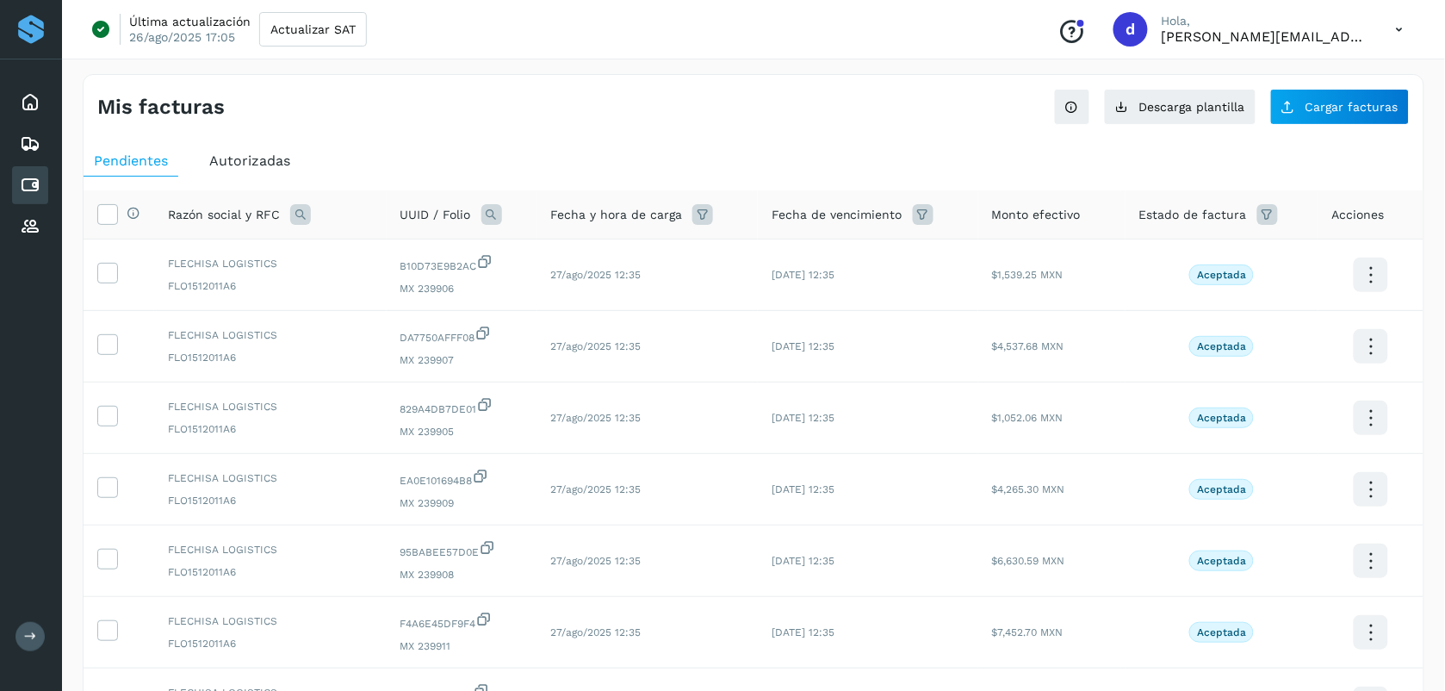
click at [96, 216] on th "Selecciona todas las facturas disponibles para autorización" at bounding box center [119, 214] width 71 height 49
click at [104, 220] on icon at bounding box center [107, 213] width 18 height 18
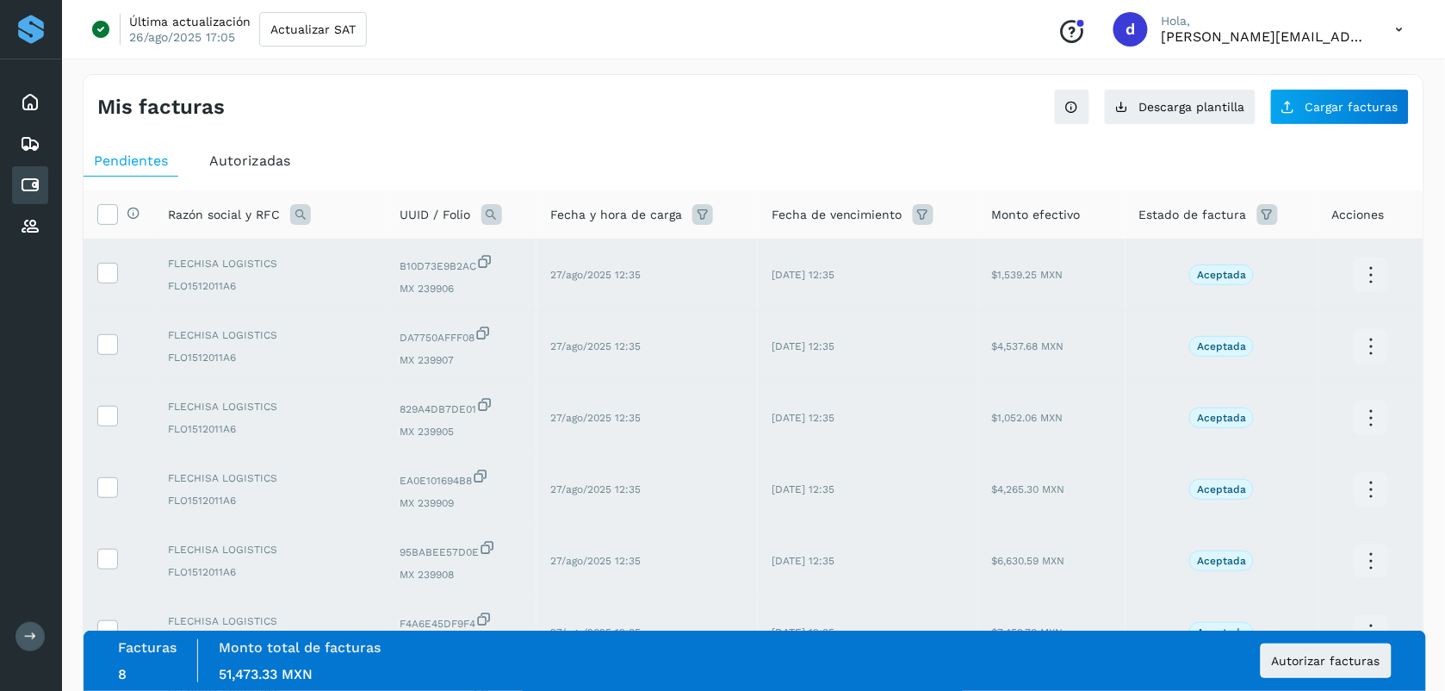
click at [523, 113] on div "Mis facturas" at bounding box center [425, 107] width 656 height 25
click at [723, 643] on button "Autorizar facturas" at bounding box center [1326, 660] width 131 height 34
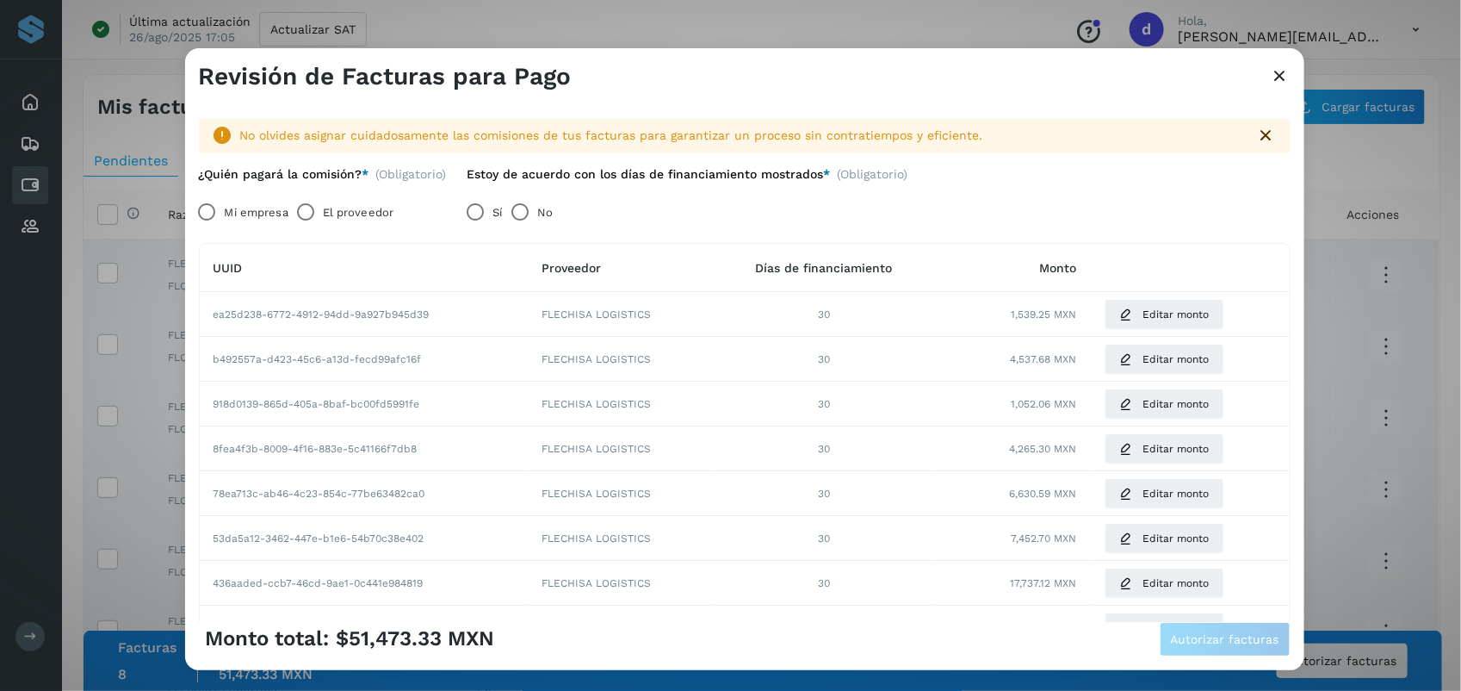
click at [347, 215] on label "El proveedor" at bounding box center [358, 212] width 71 height 34
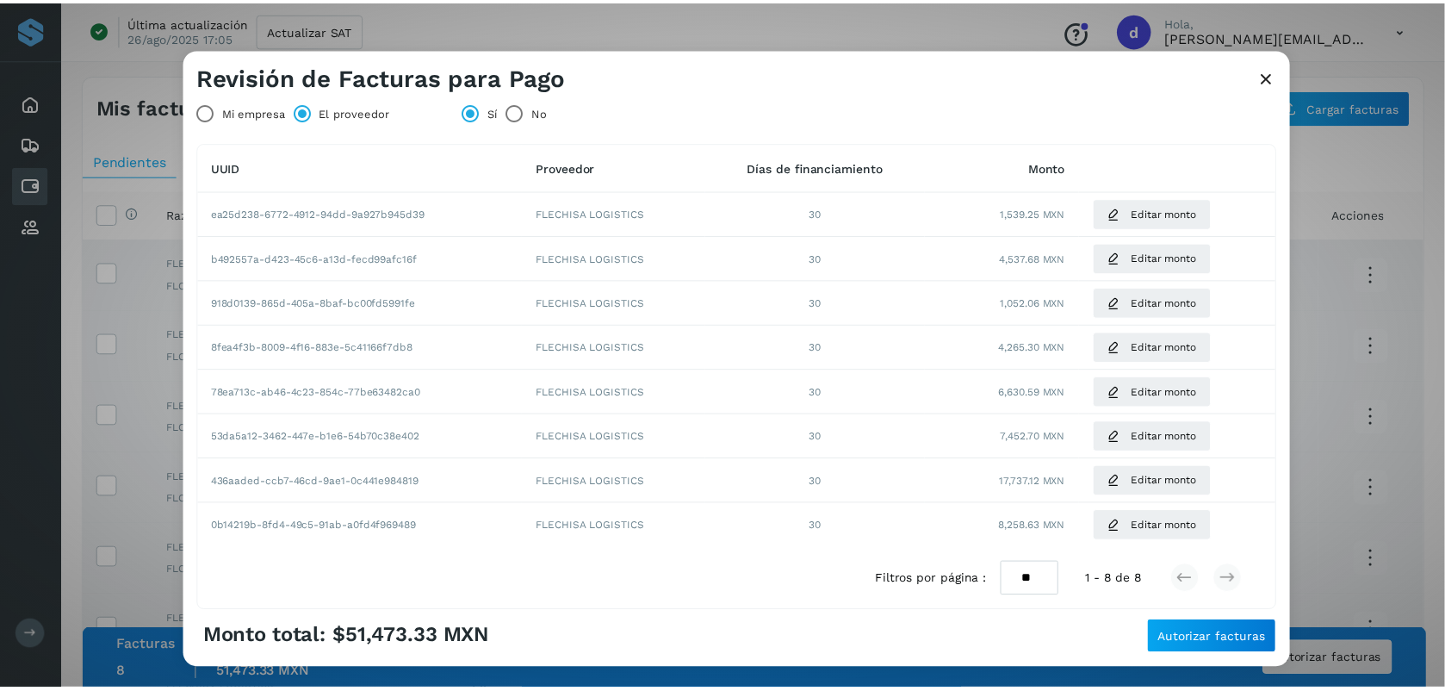
scroll to position [165, 0]
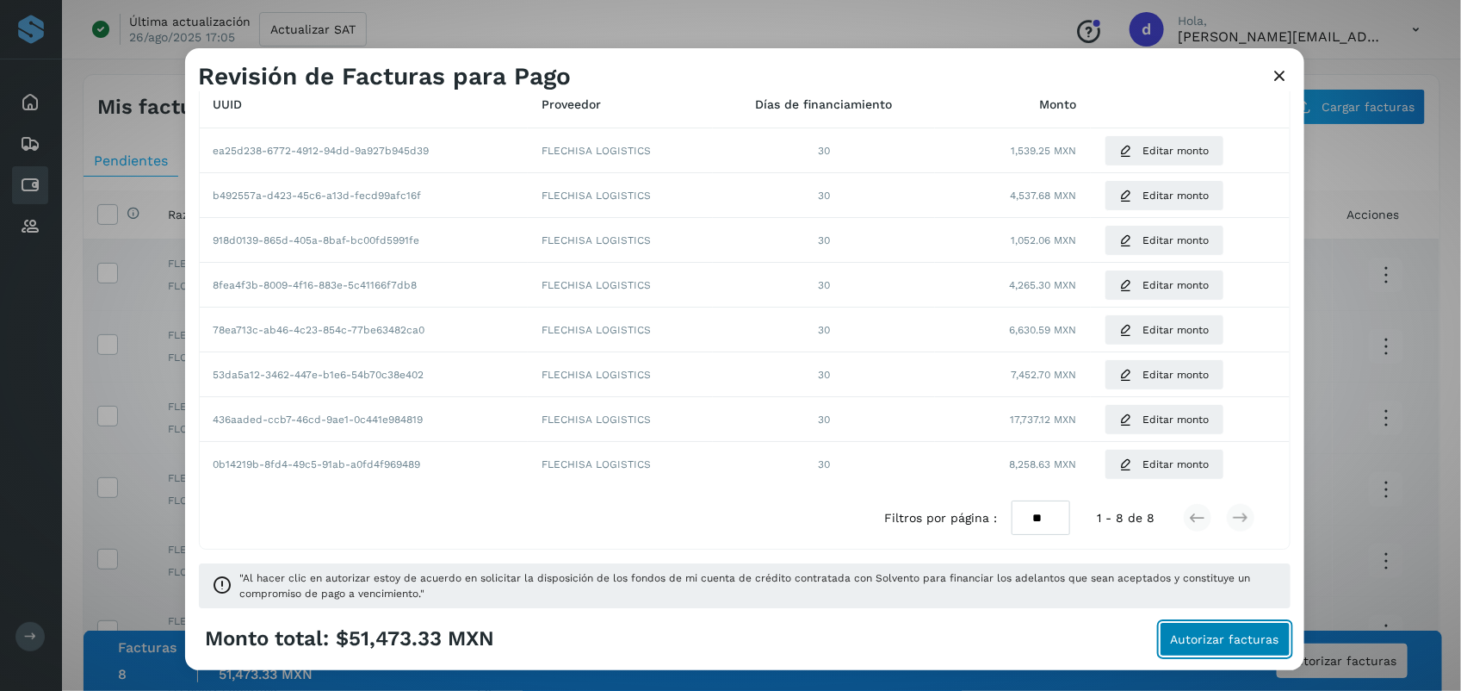
click at [723, 642] on span "Autorizar facturas" at bounding box center [1225, 639] width 108 height 12
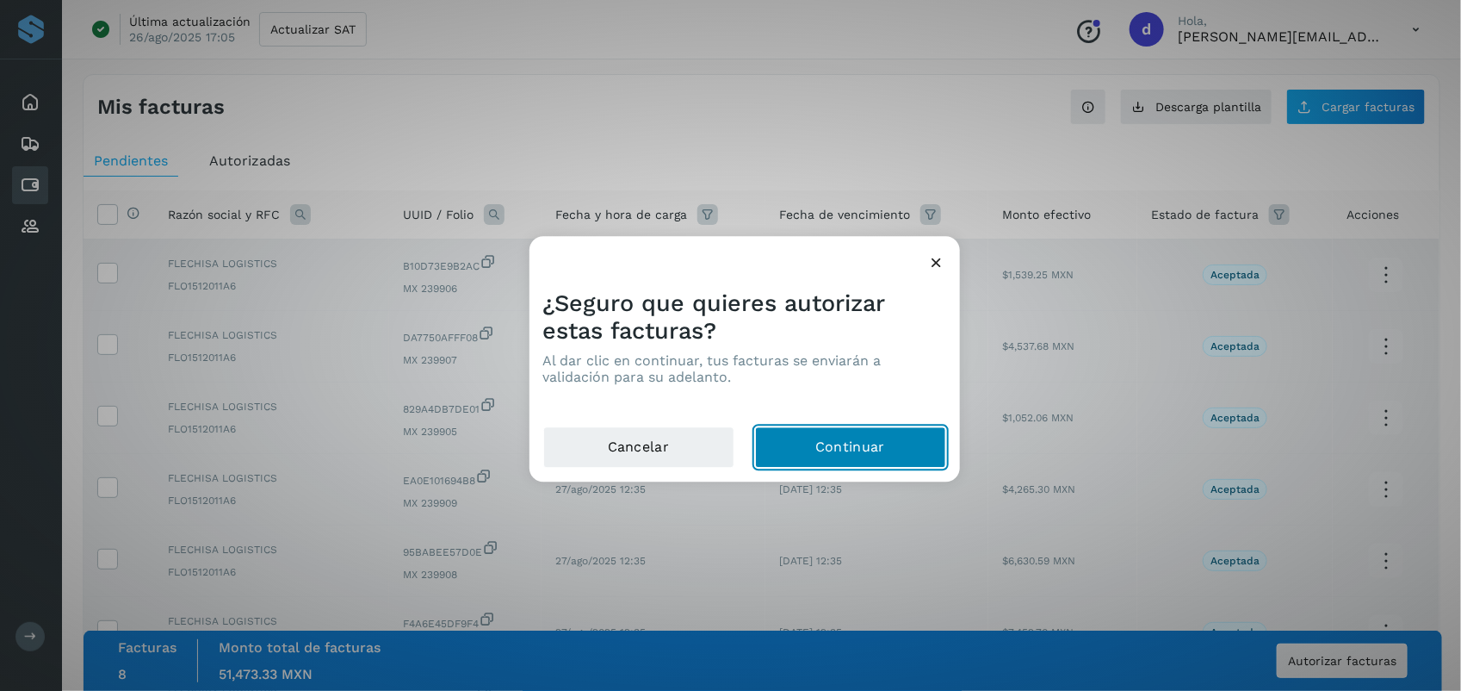
click at [723, 458] on button "Continuar" at bounding box center [850, 447] width 191 height 41
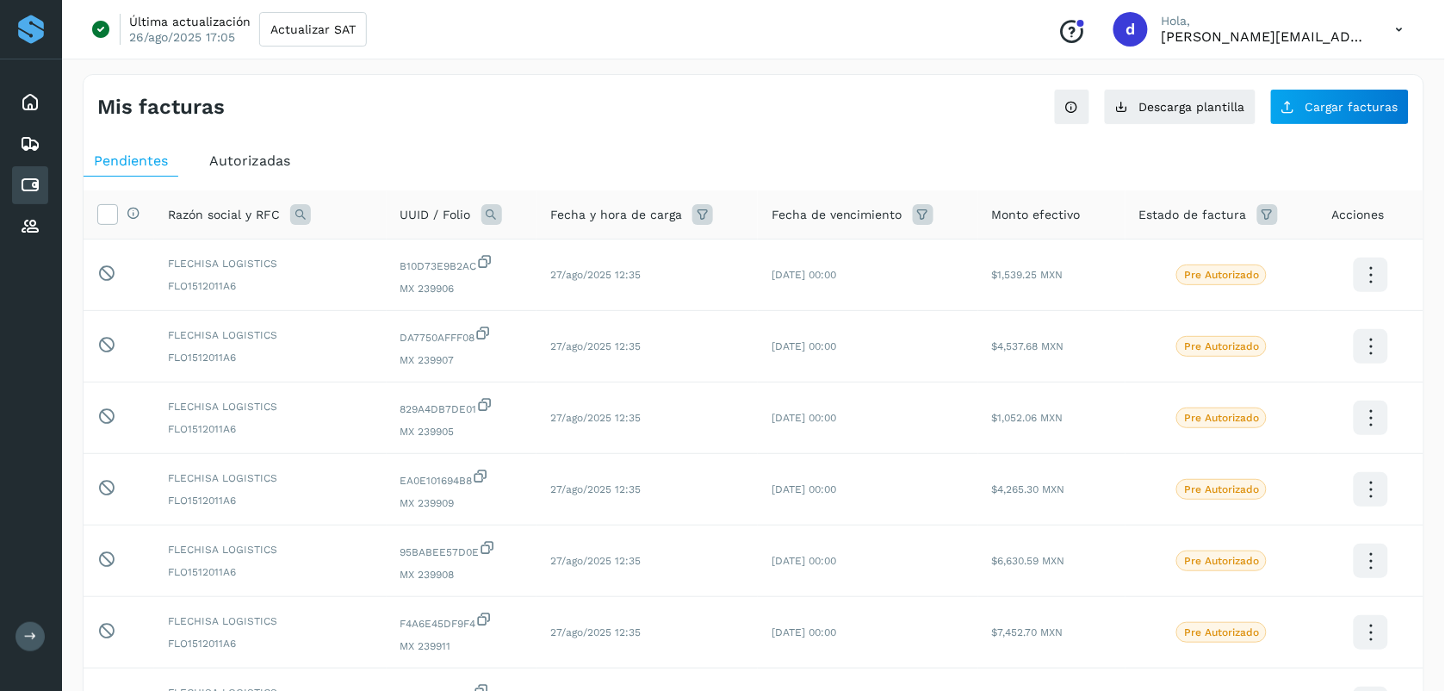
click at [599, 127] on div "Mis facturas Ver instrucciones para cargar Facturas Descarga plantilla Cargar f…" at bounding box center [754, 541] width 1342 height 934
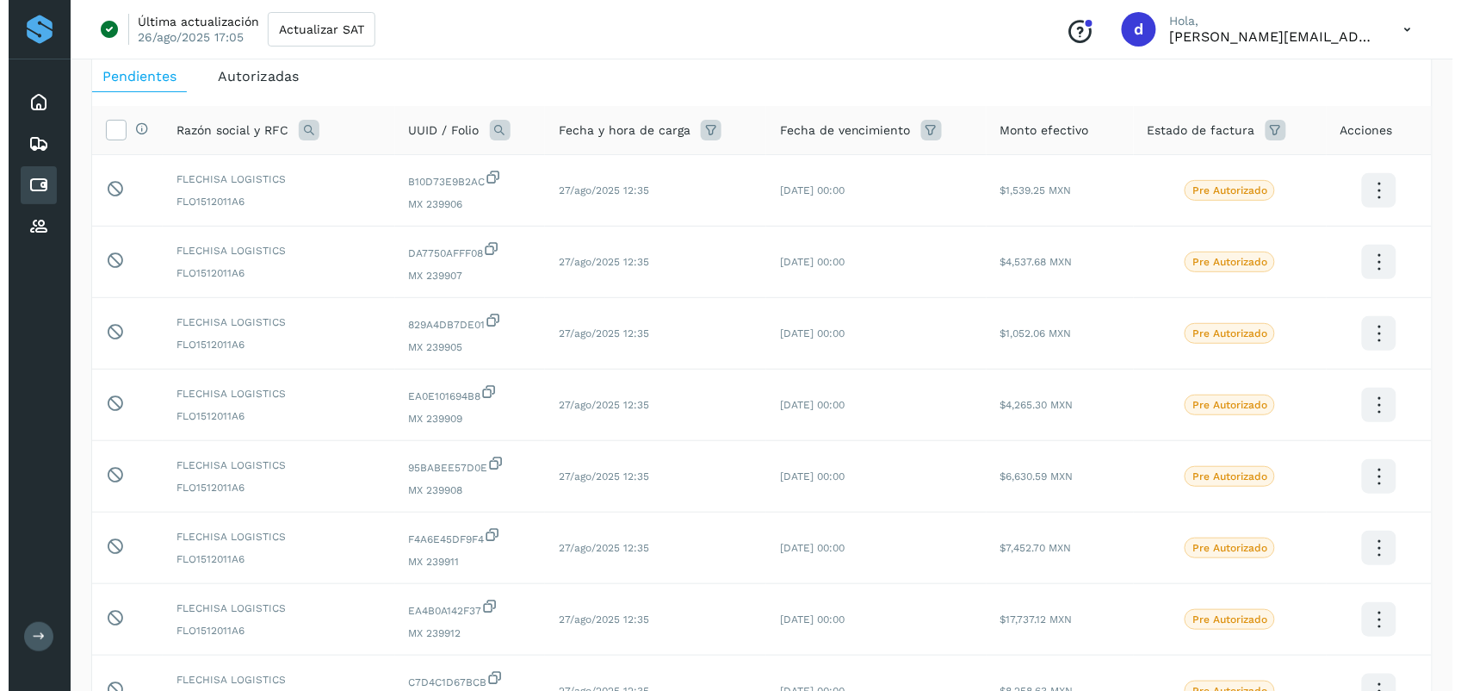
scroll to position [0, 0]
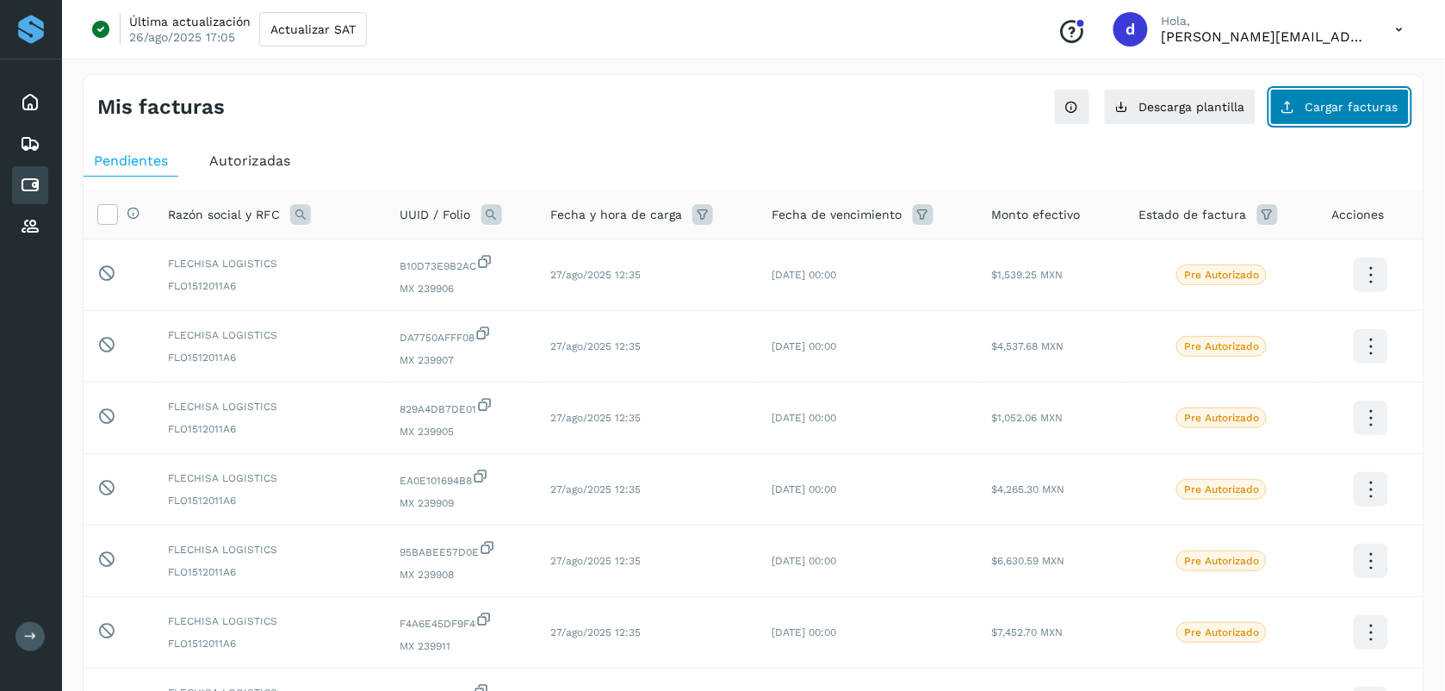
click at [723, 108] on span "Cargar facturas" at bounding box center [1351, 107] width 93 height 12
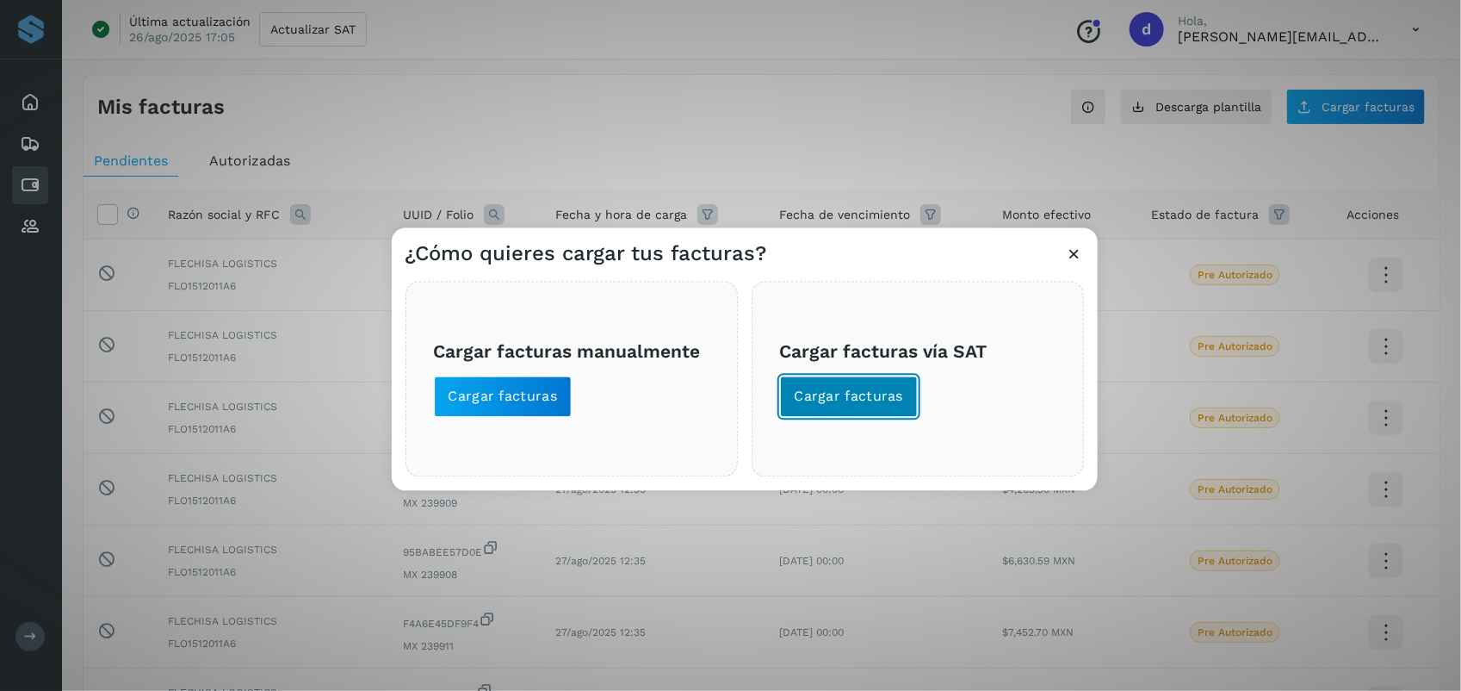
click at [723, 403] on span "Cargar facturas" at bounding box center [849, 396] width 109 height 19
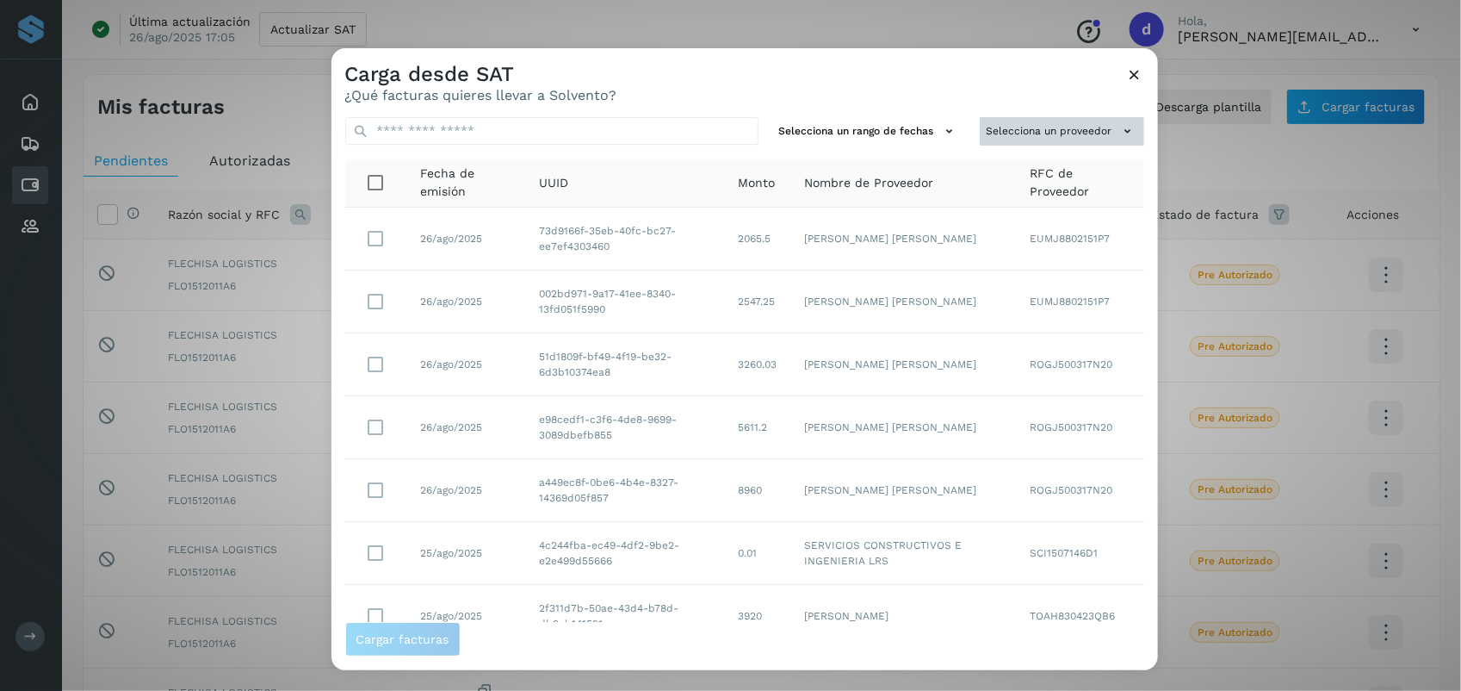
click at [723, 278] on td "EUMJ8802151P7" at bounding box center [1079, 301] width 127 height 63
click at [723, 129] on button "Selecciona un proveedor" at bounding box center [1062, 131] width 164 height 28
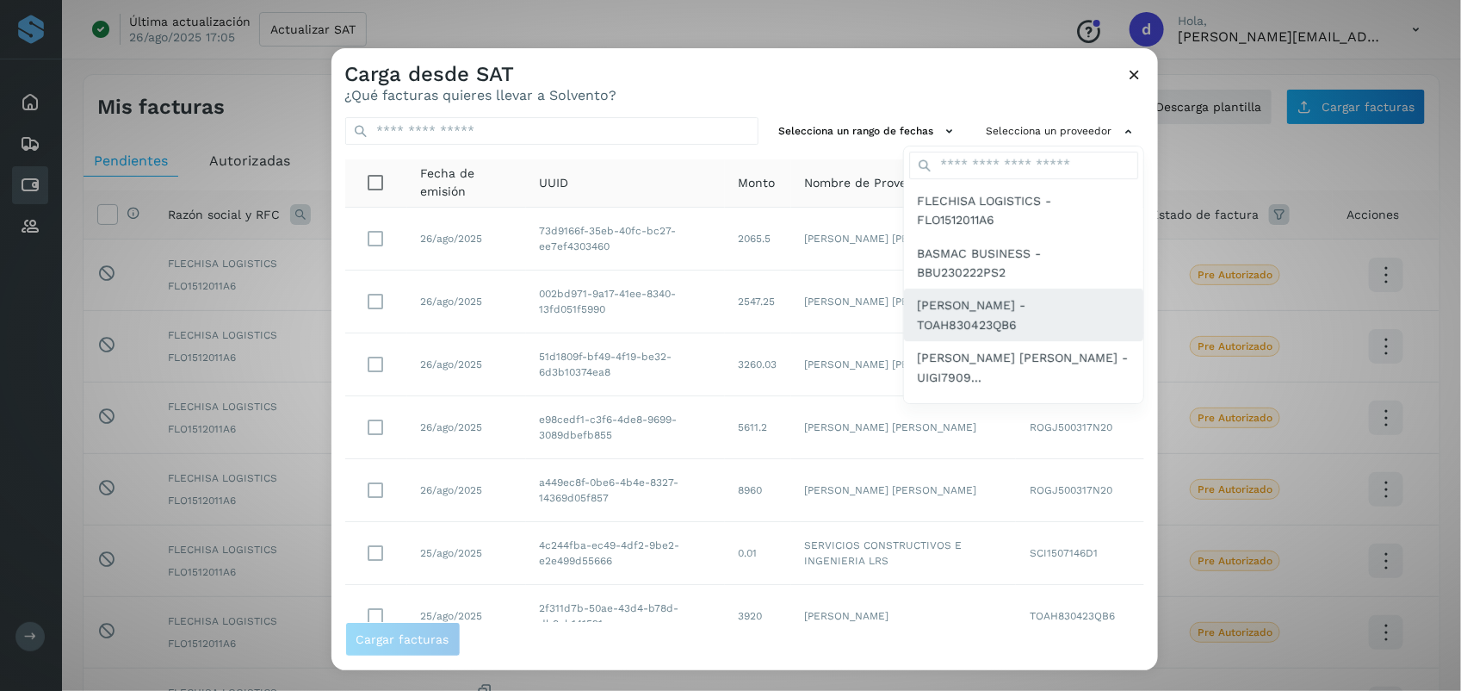
click at [723, 306] on span "[PERSON_NAME] - TOAH830423QB6" at bounding box center [1024, 314] width 212 height 39
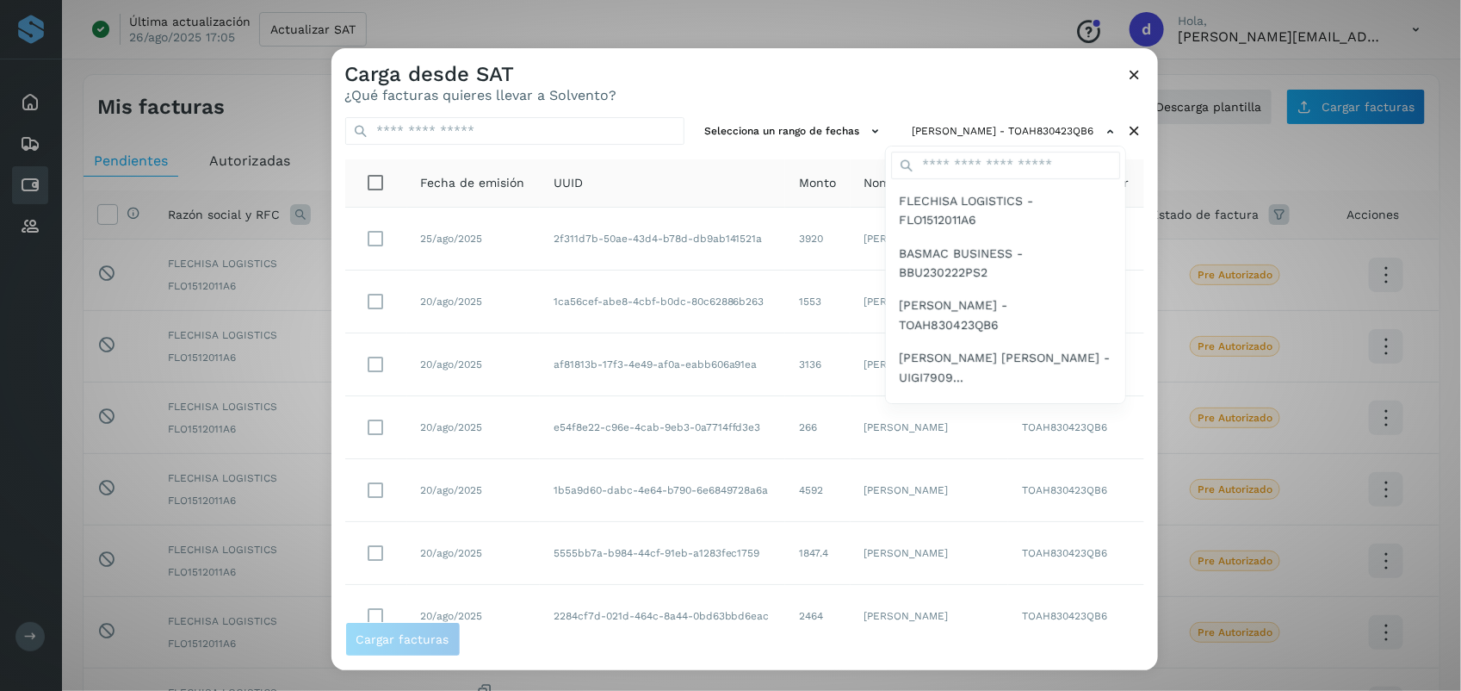
click at [723, 99] on div at bounding box center [1062, 393] width 1461 height 691
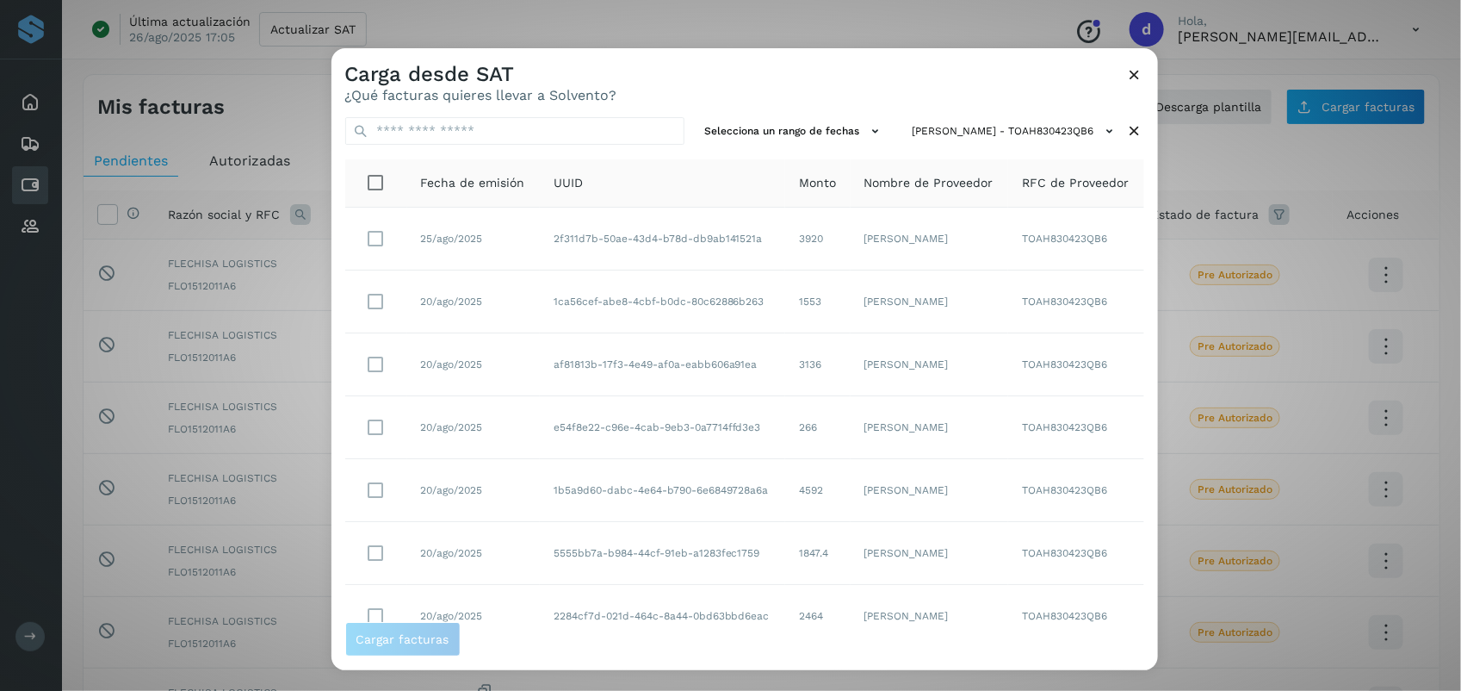
scroll to position [263, 0]
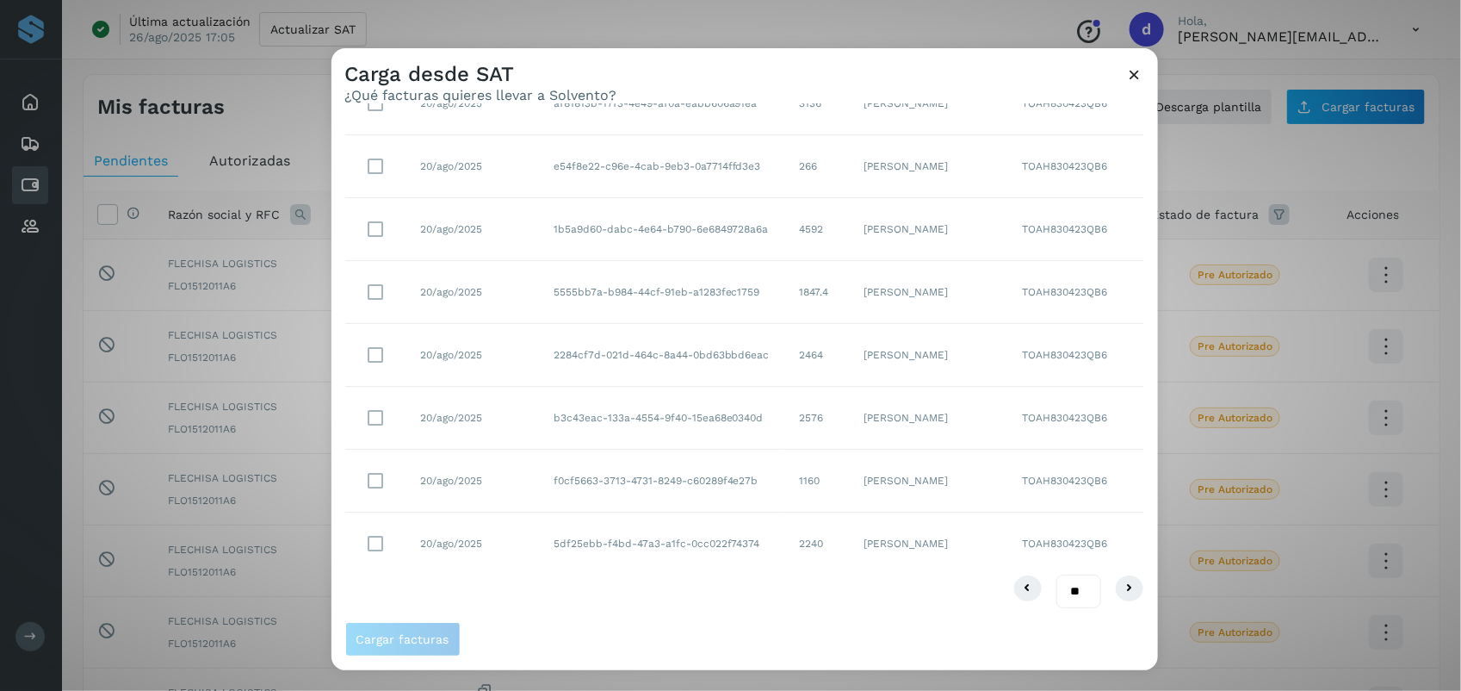
click at [723, 588] on select "** ** **" at bounding box center [1079, 591] width 45 height 34
select select "**"
click at [723, 574] on select "** ** **" at bounding box center [1079, 591] width 45 height 34
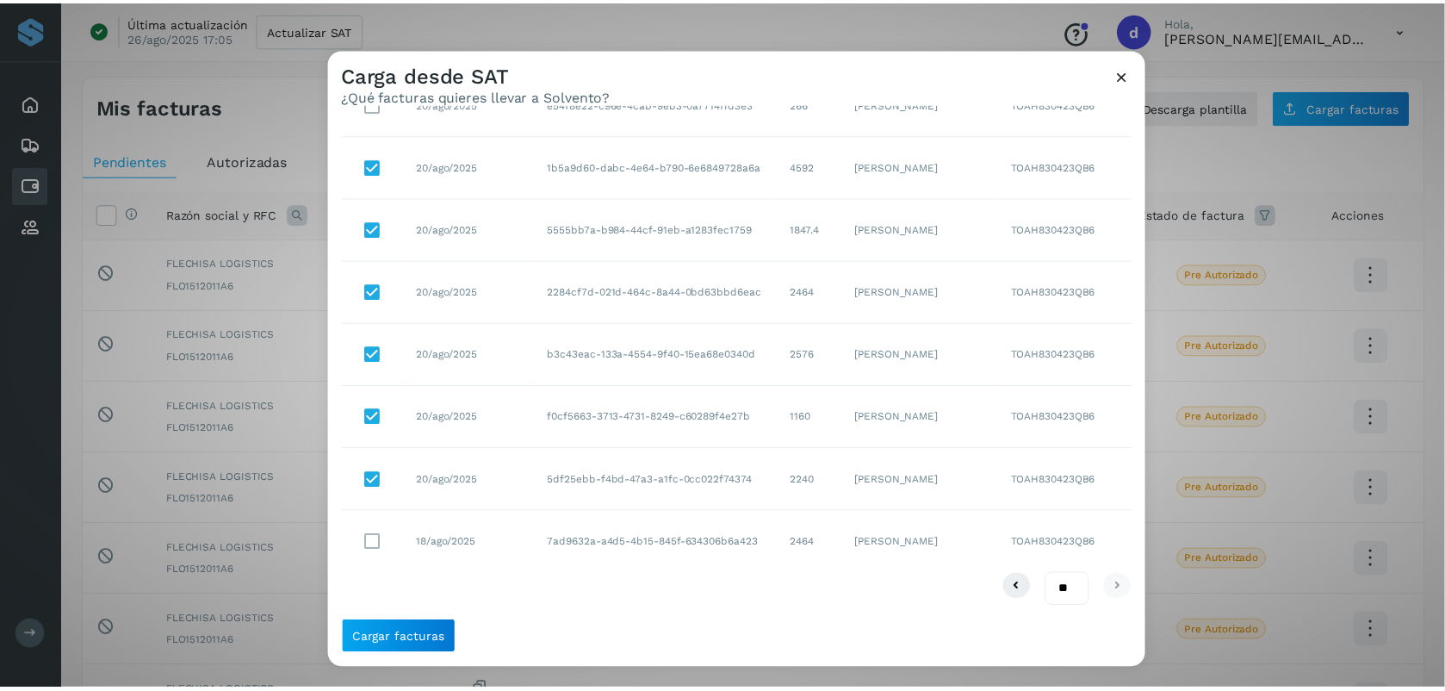
scroll to position [0, 0]
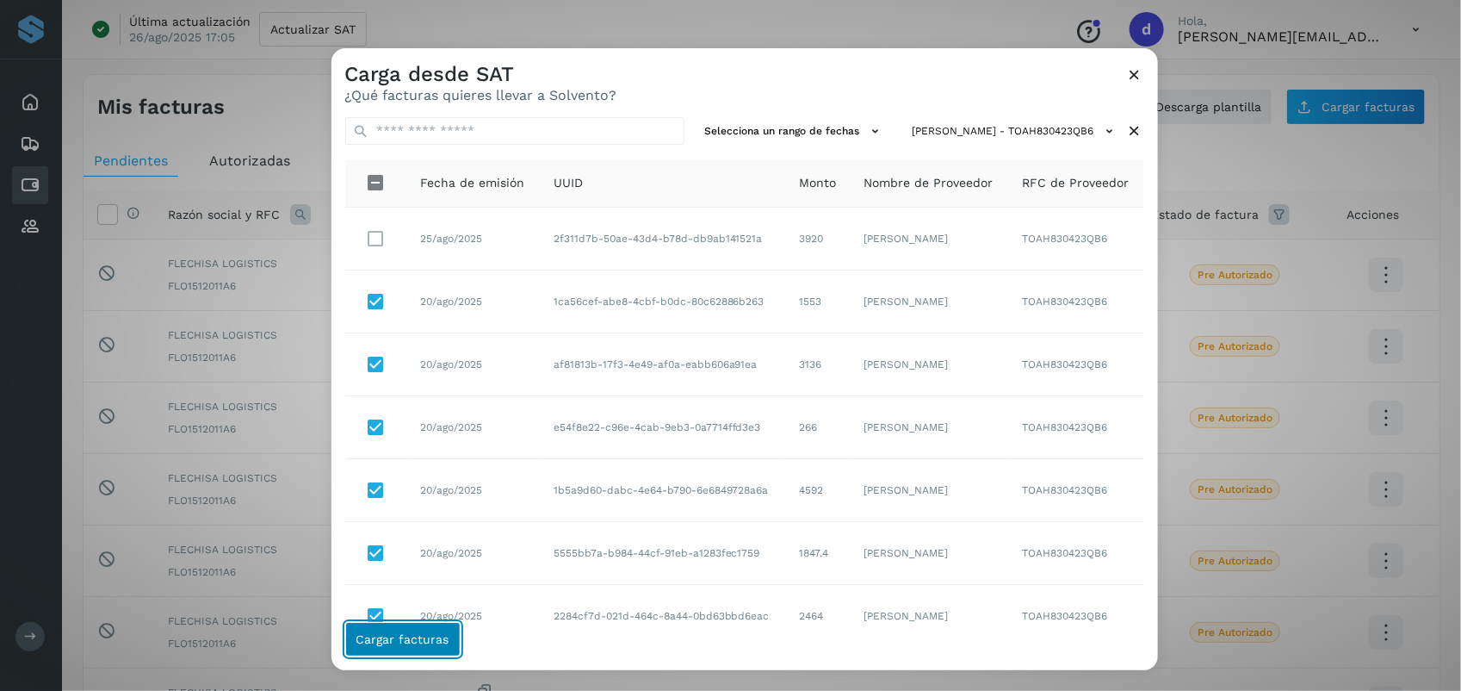
click at [406, 640] on span "Cargar facturas" at bounding box center [402, 639] width 93 height 12
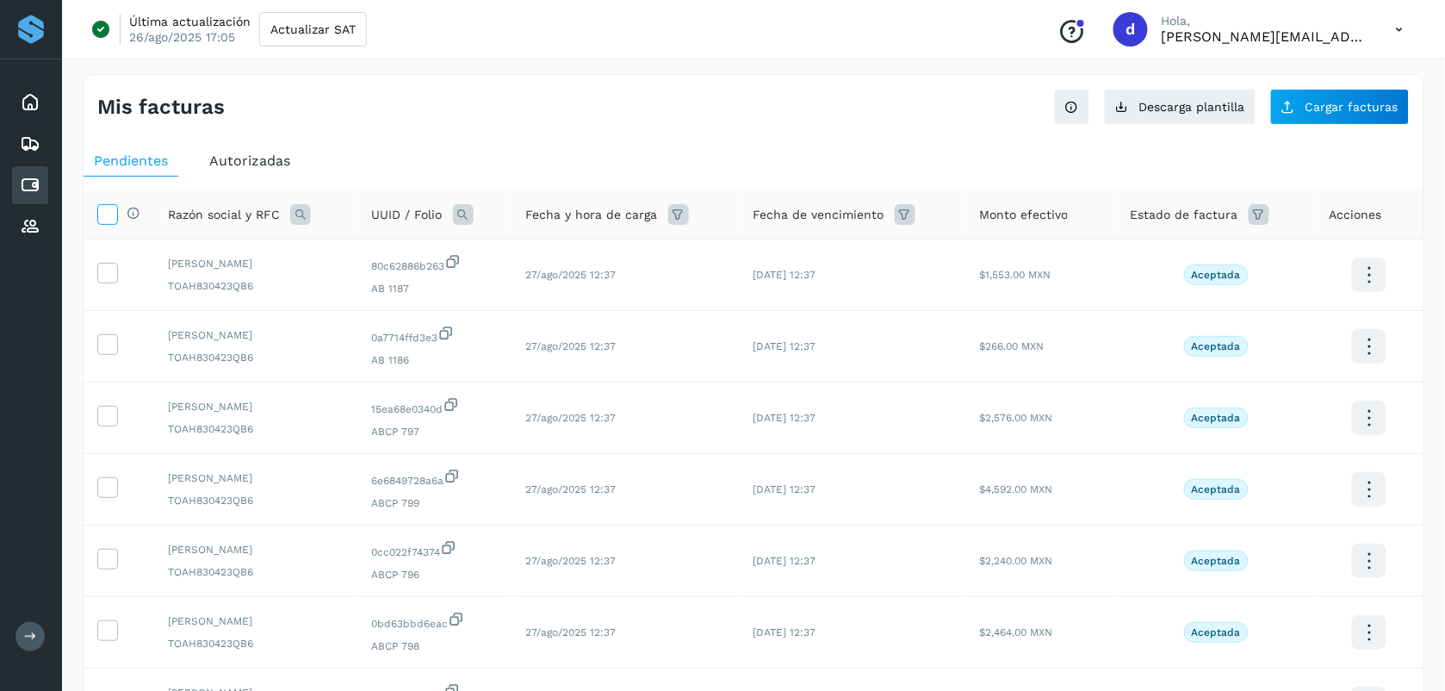
click at [114, 213] on icon at bounding box center [107, 213] width 18 height 18
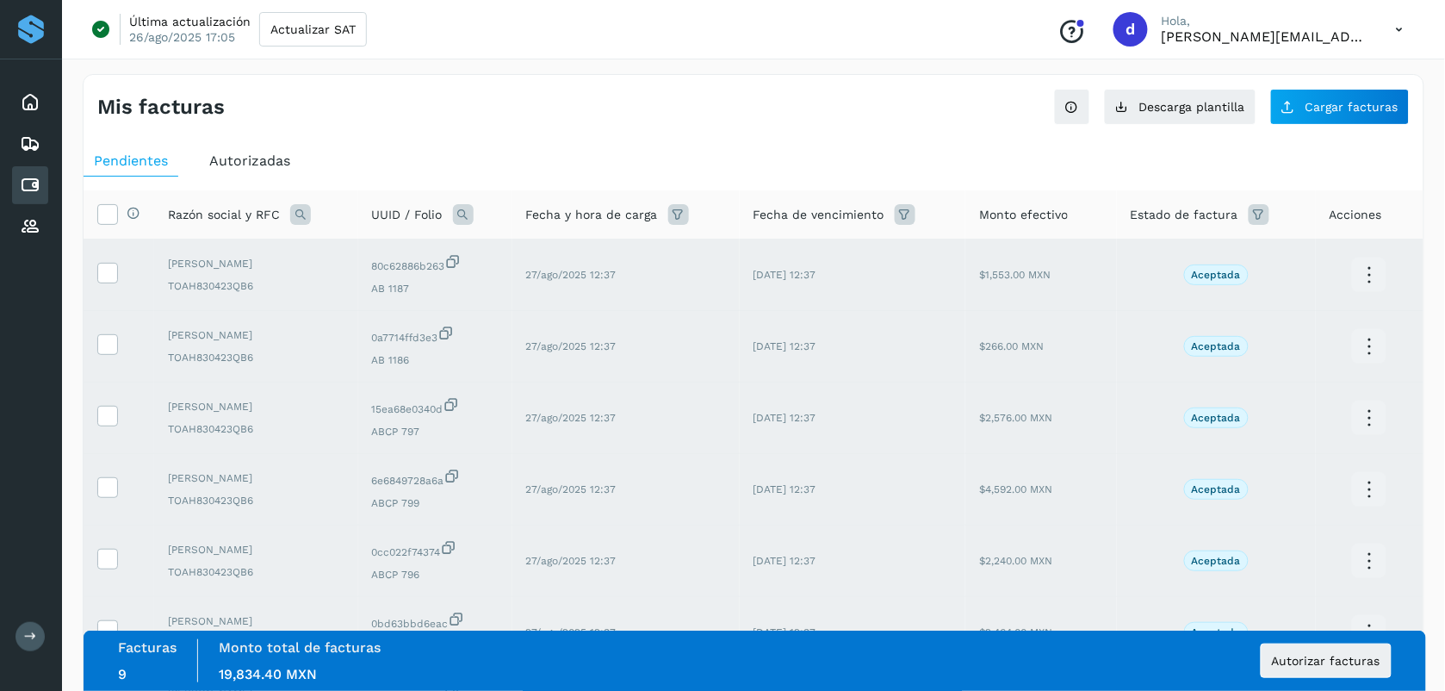
click at [617, 108] on div "Mis facturas" at bounding box center [425, 107] width 656 height 25
click at [723, 654] on span "Autorizar facturas" at bounding box center [1326, 660] width 108 height 12
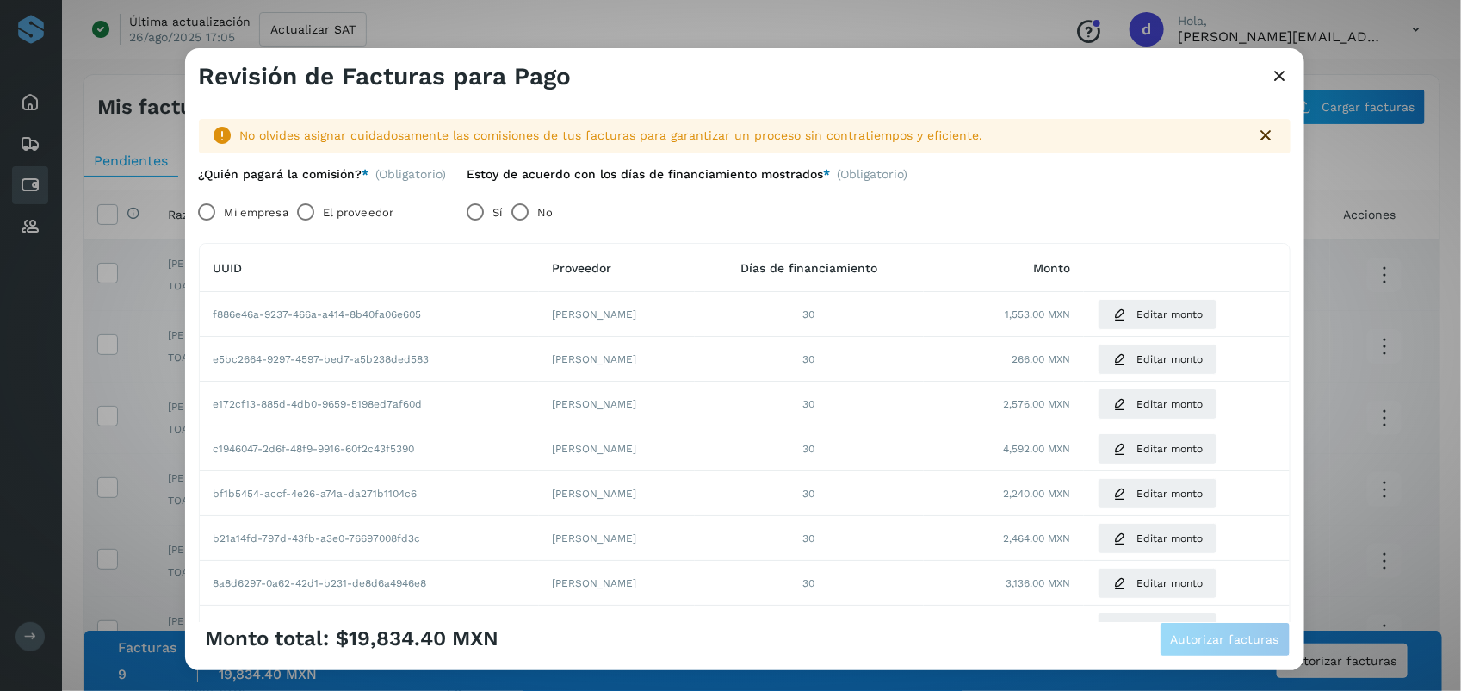
click at [608, 629] on div "Monto total: $19,834.40 MXN Autorizar facturas" at bounding box center [745, 639] width 1092 height 34
click at [354, 216] on label "El proveedor" at bounding box center [358, 212] width 71 height 34
click at [723, 648] on button "Autorizar facturas" at bounding box center [1225, 639] width 131 height 34
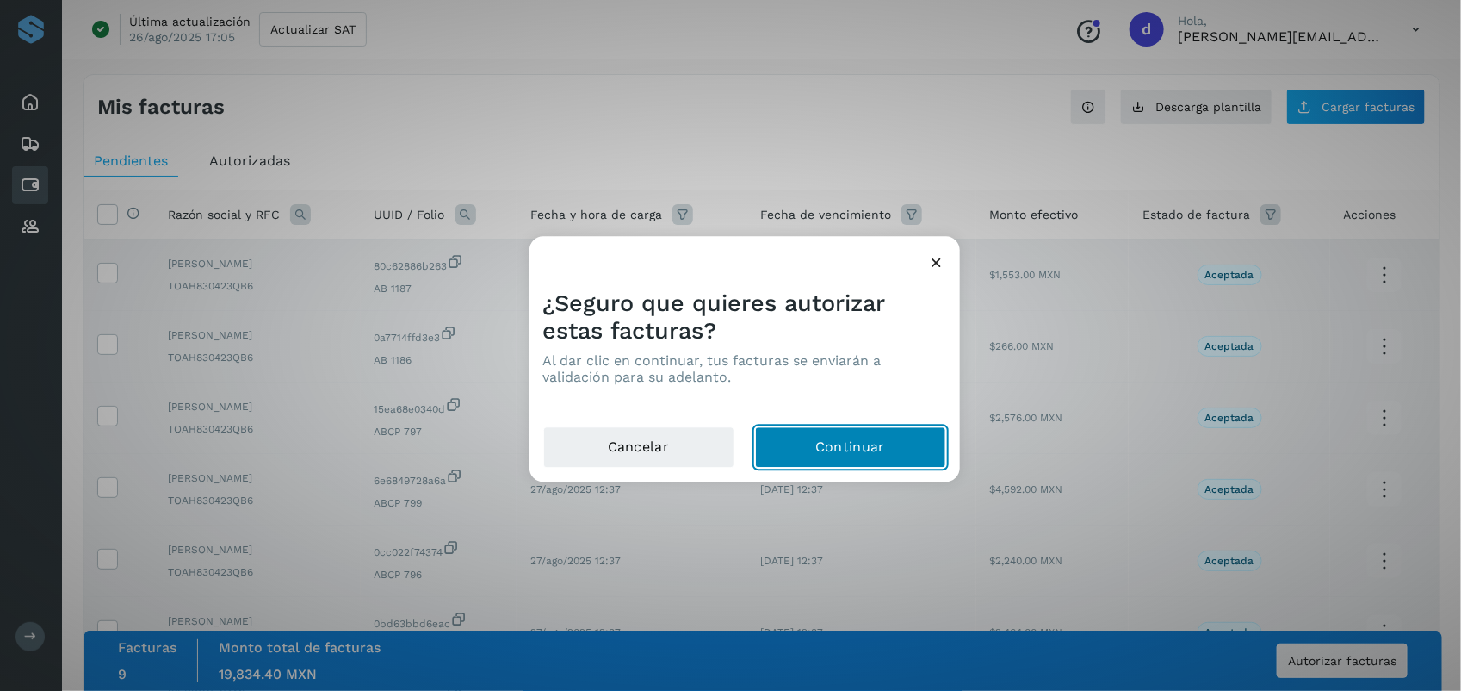
click at [723, 433] on button "Continuar" at bounding box center [850, 447] width 191 height 41
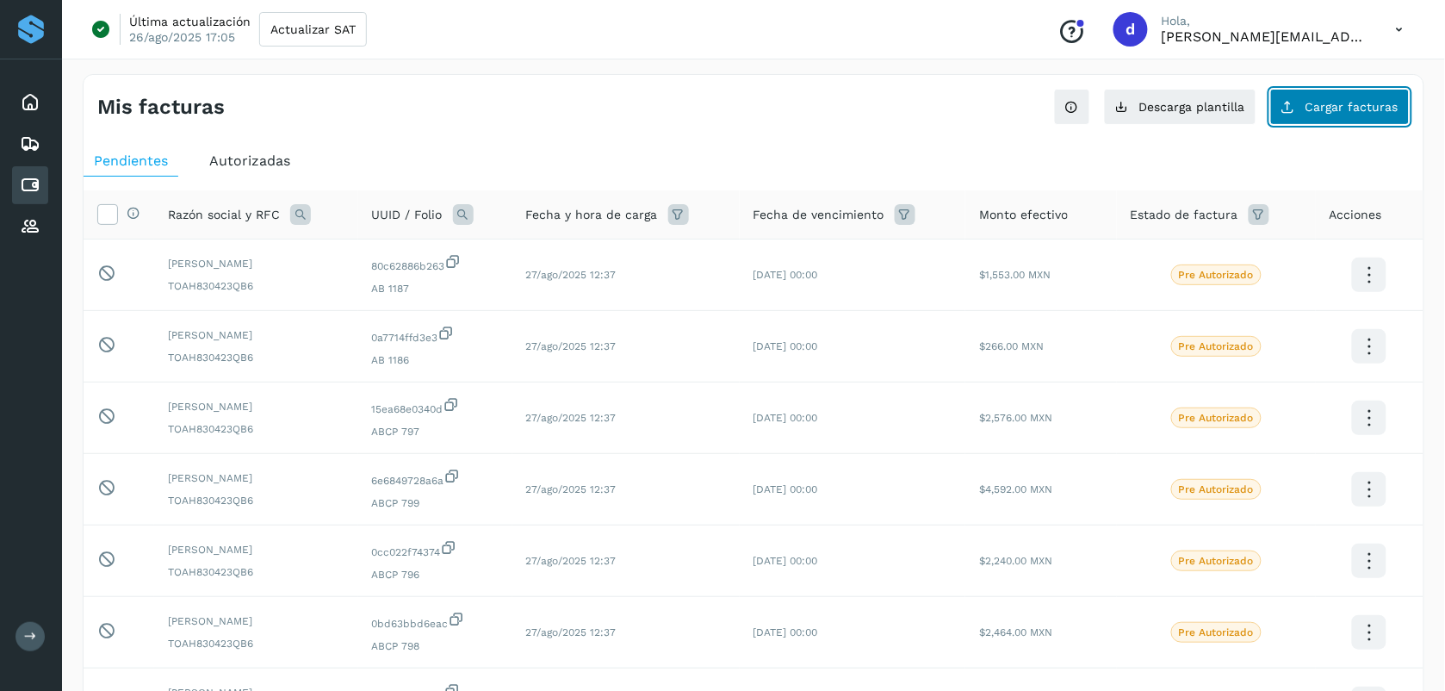
click at [723, 108] on span "Cargar facturas" at bounding box center [1351, 107] width 93 height 12
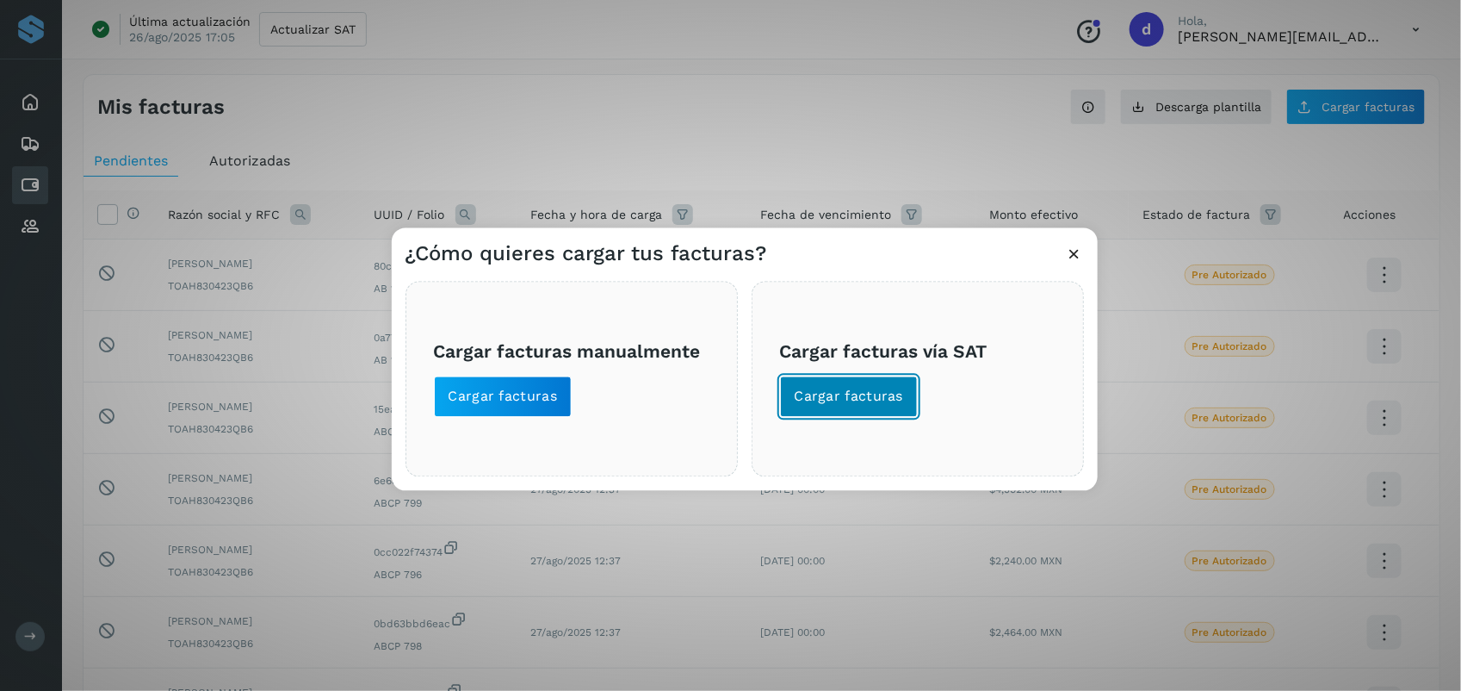
click at [723, 406] on span "Cargar facturas" at bounding box center [849, 396] width 109 height 19
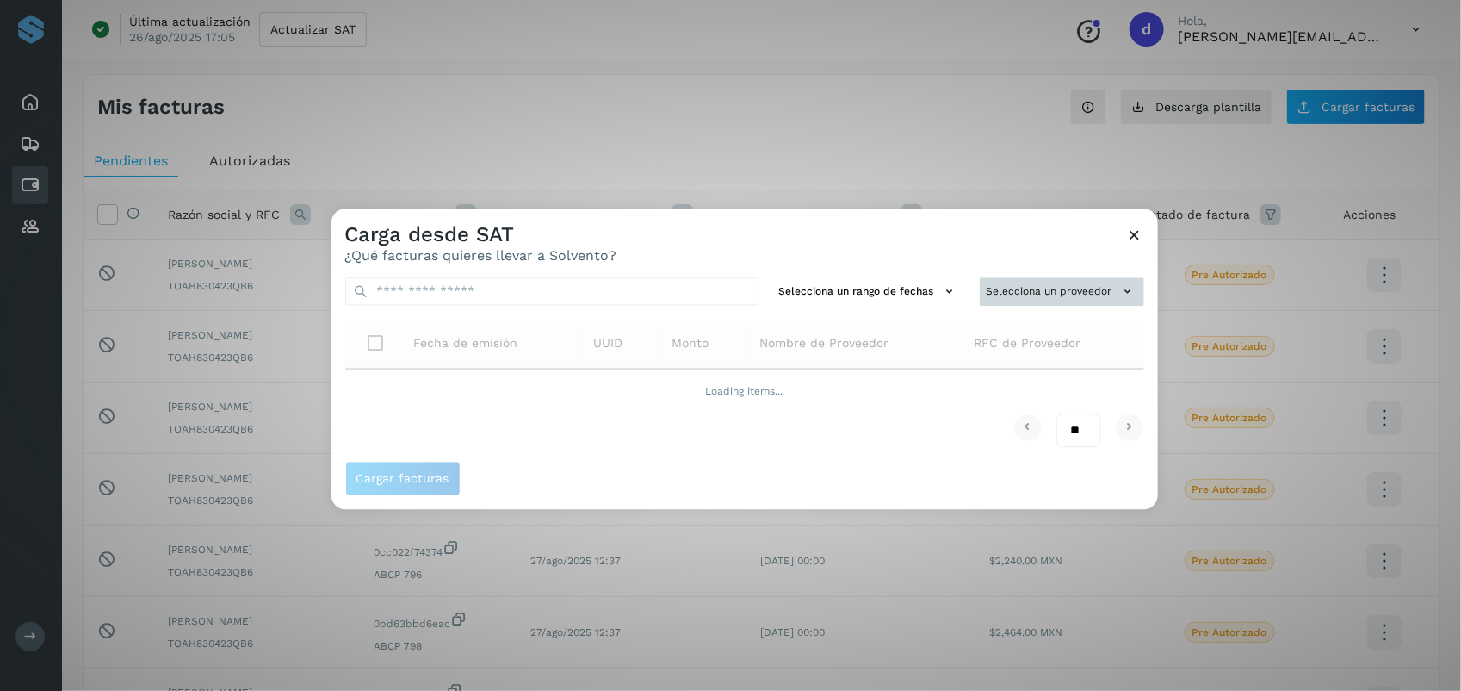
click at [723, 291] on button "Selecciona un proveedor" at bounding box center [1062, 291] width 164 height 28
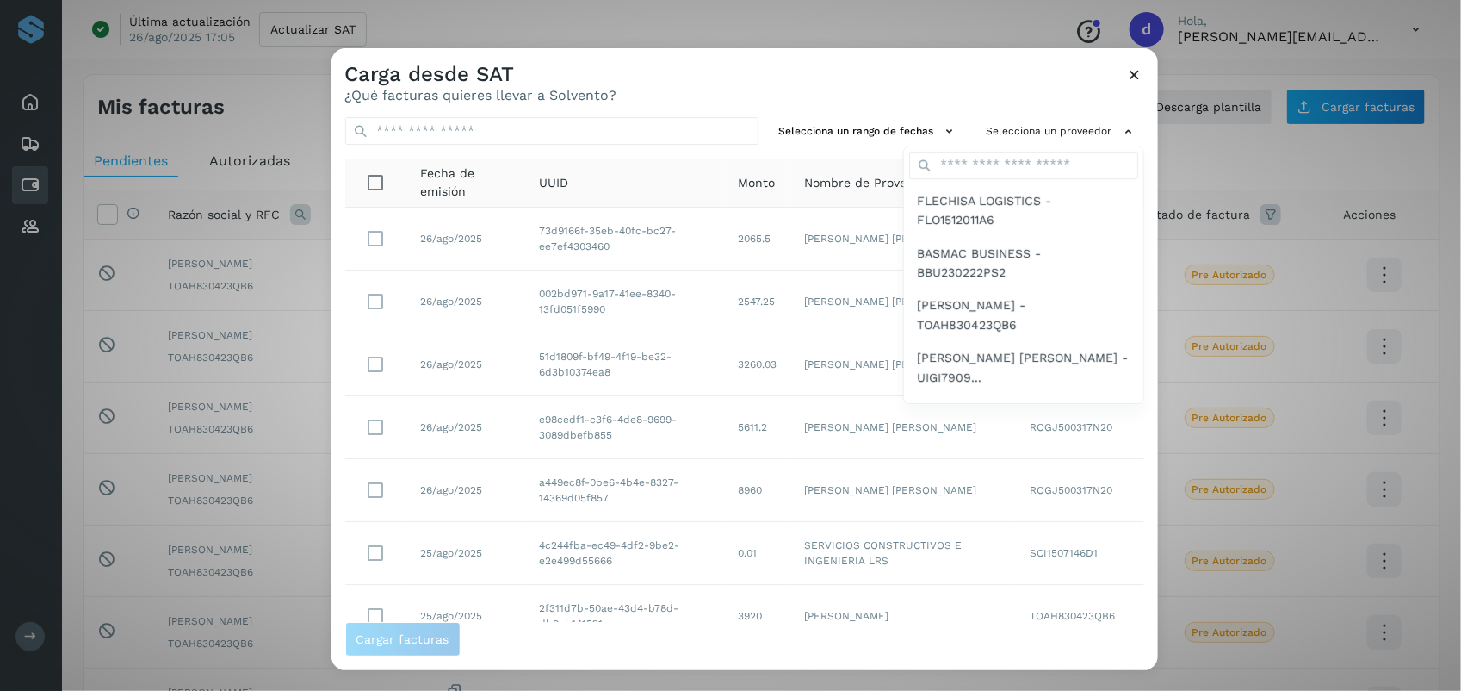
click at [723, 93] on div at bounding box center [1062, 393] width 1461 height 691
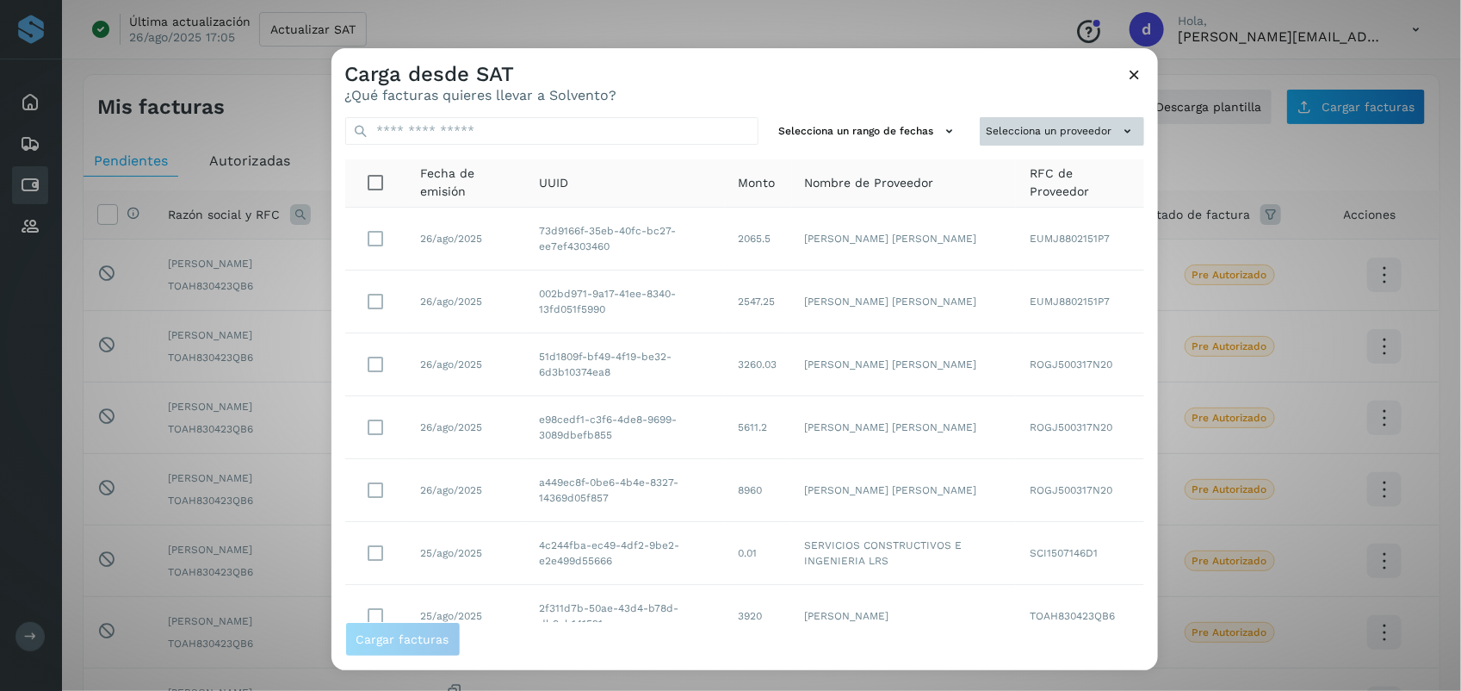
click at [723, 121] on button "Selecciona un proveedor" at bounding box center [1062, 131] width 164 height 28
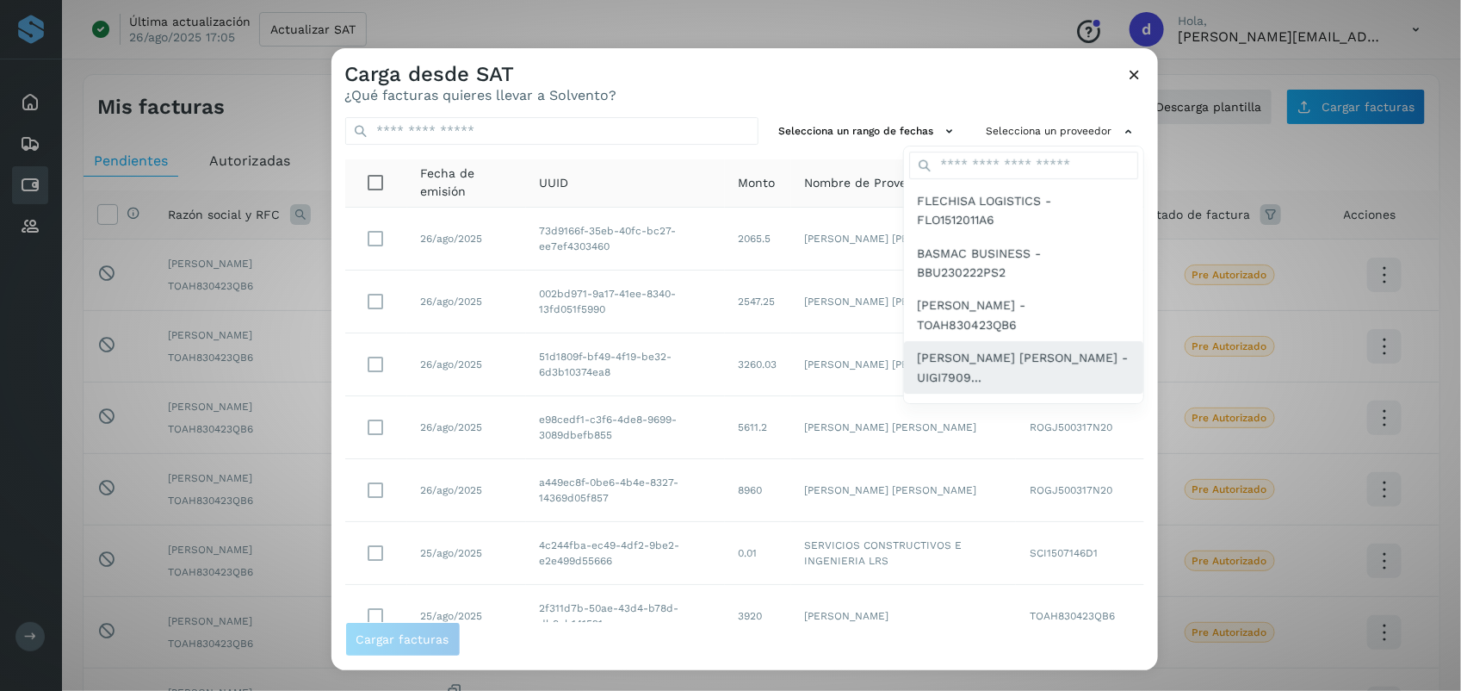
click at [723, 363] on span "[PERSON_NAME] [PERSON_NAME] - UIGI7909..." at bounding box center [1024, 367] width 212 height 39
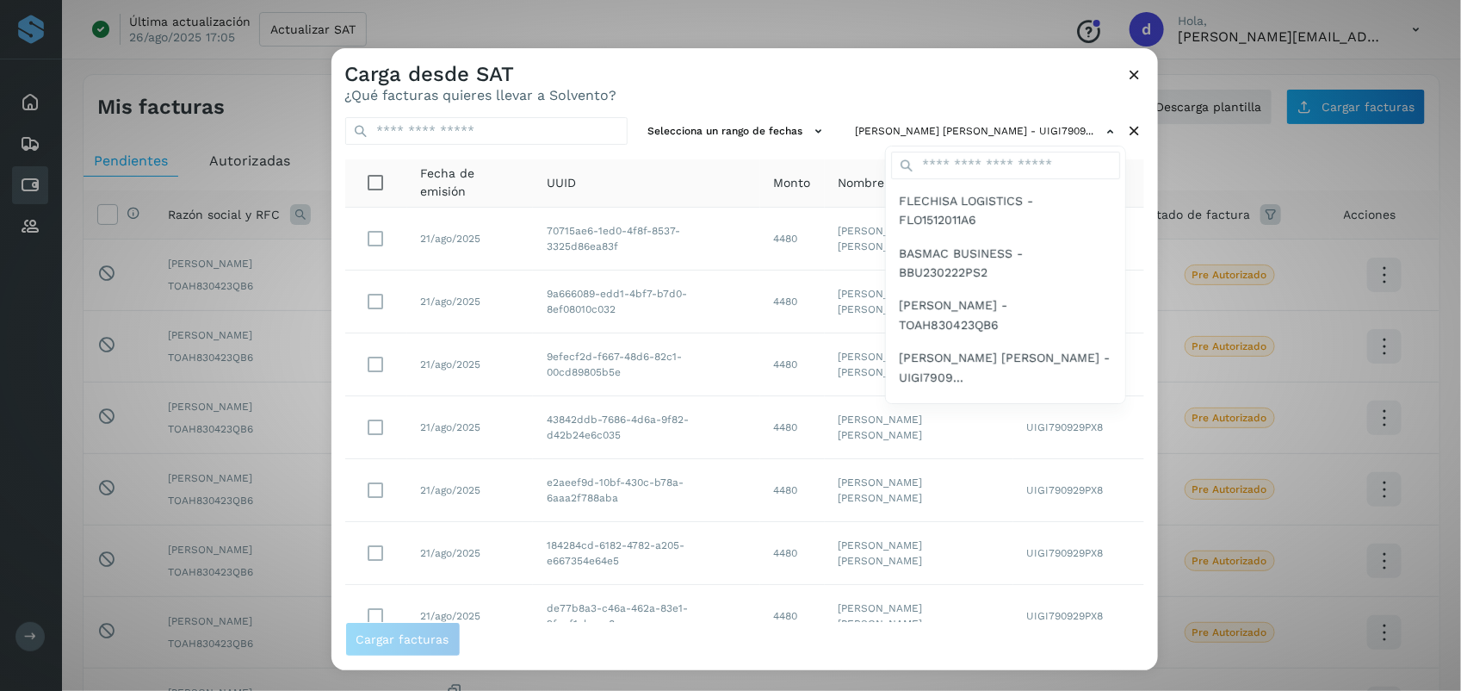
click at [723, 78] on div at bounding box center [1062, 393] width 1461 height 691
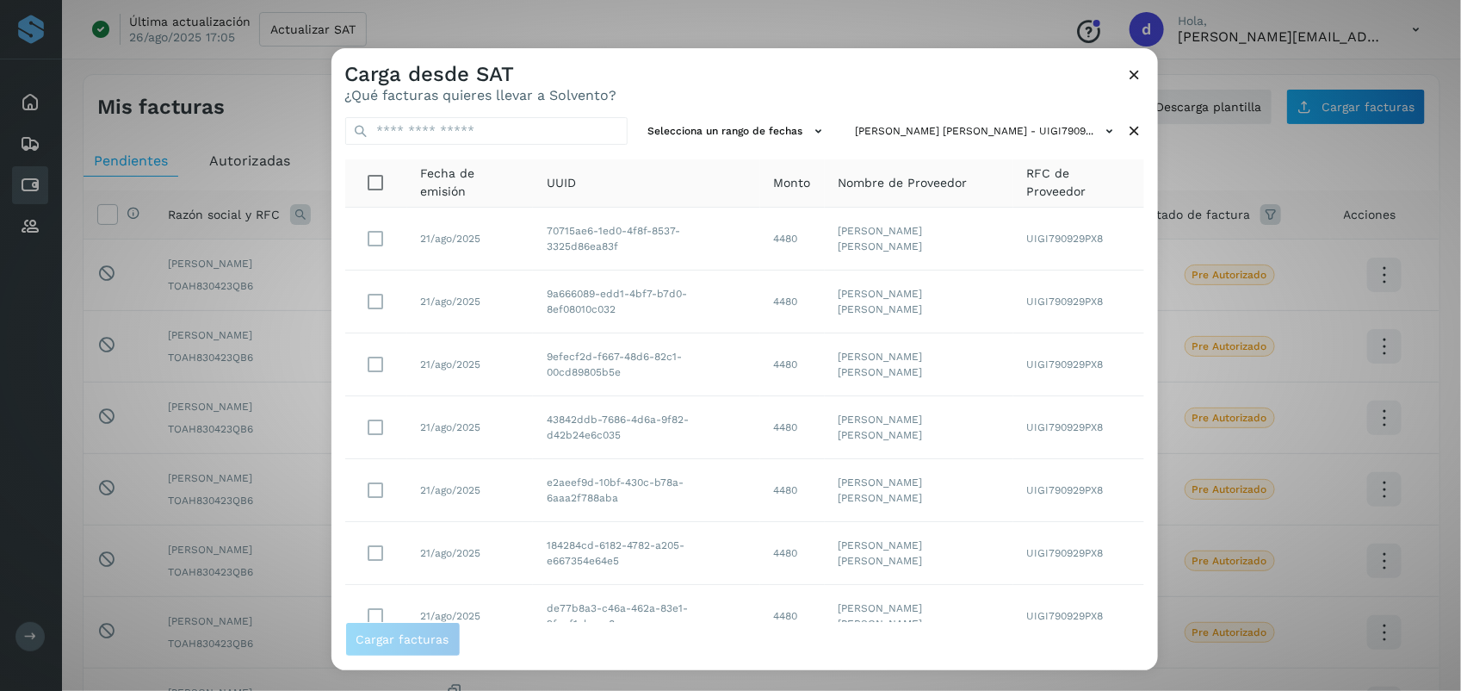
scroll to position [138, 0]
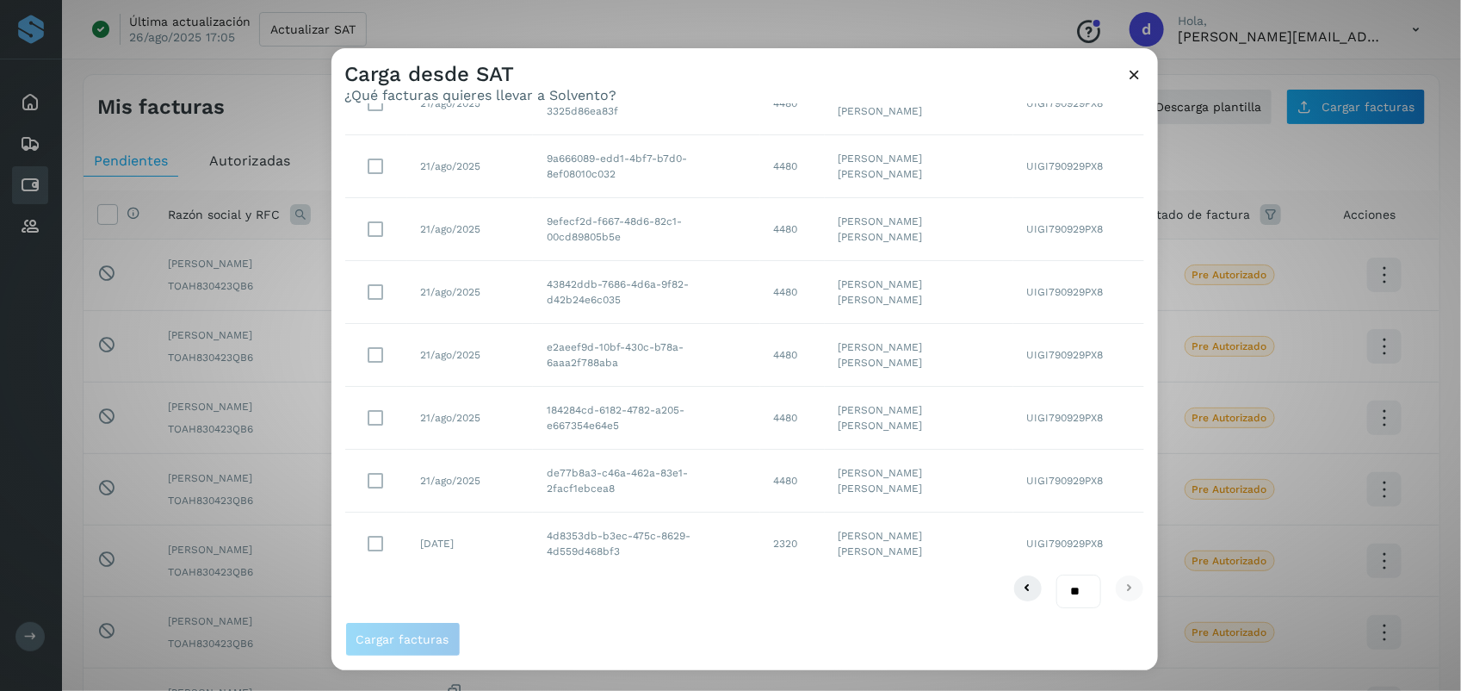
click at [723, 586] on select "** ** **" at bounding box center [1079, 591] width 45 height 34
select select "**"
click at [723, 574] on select "** ** **" at bounding box center [1079, 591] width 45 height 34
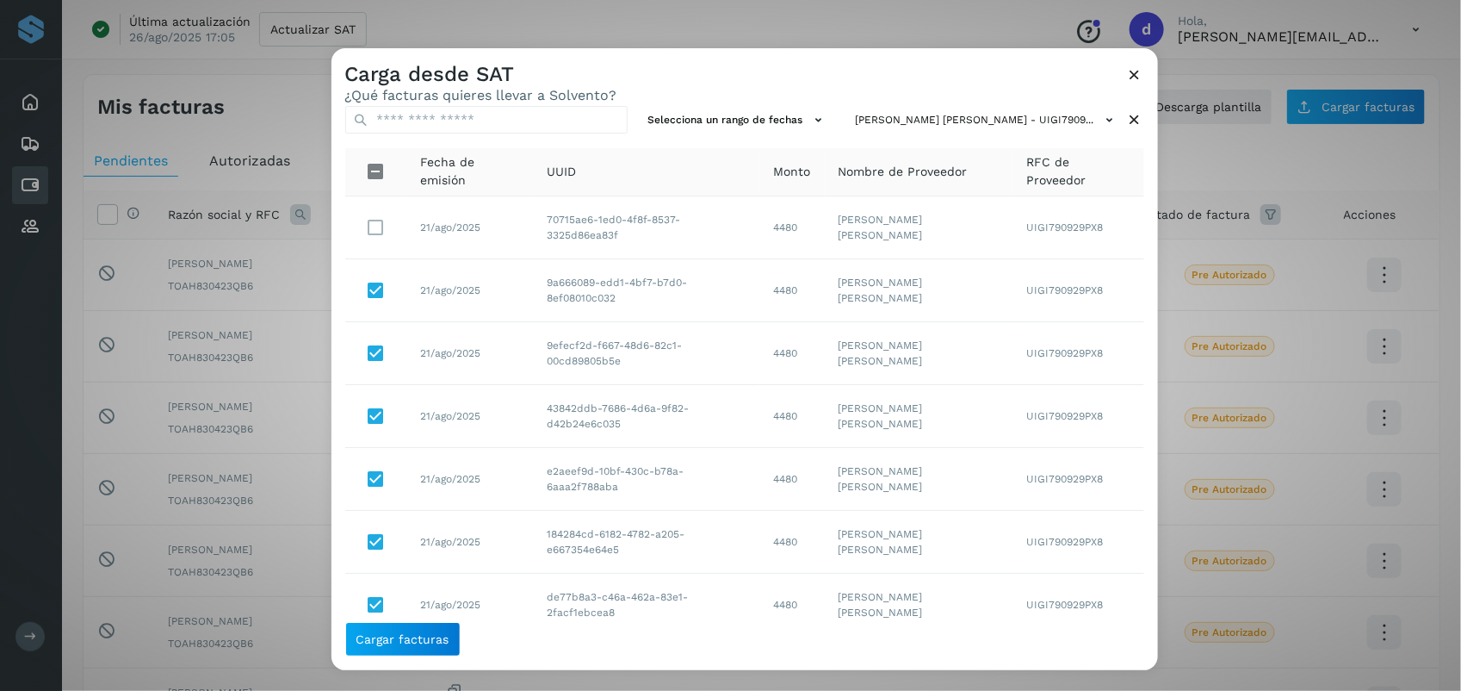
scroll to position [0, 0]
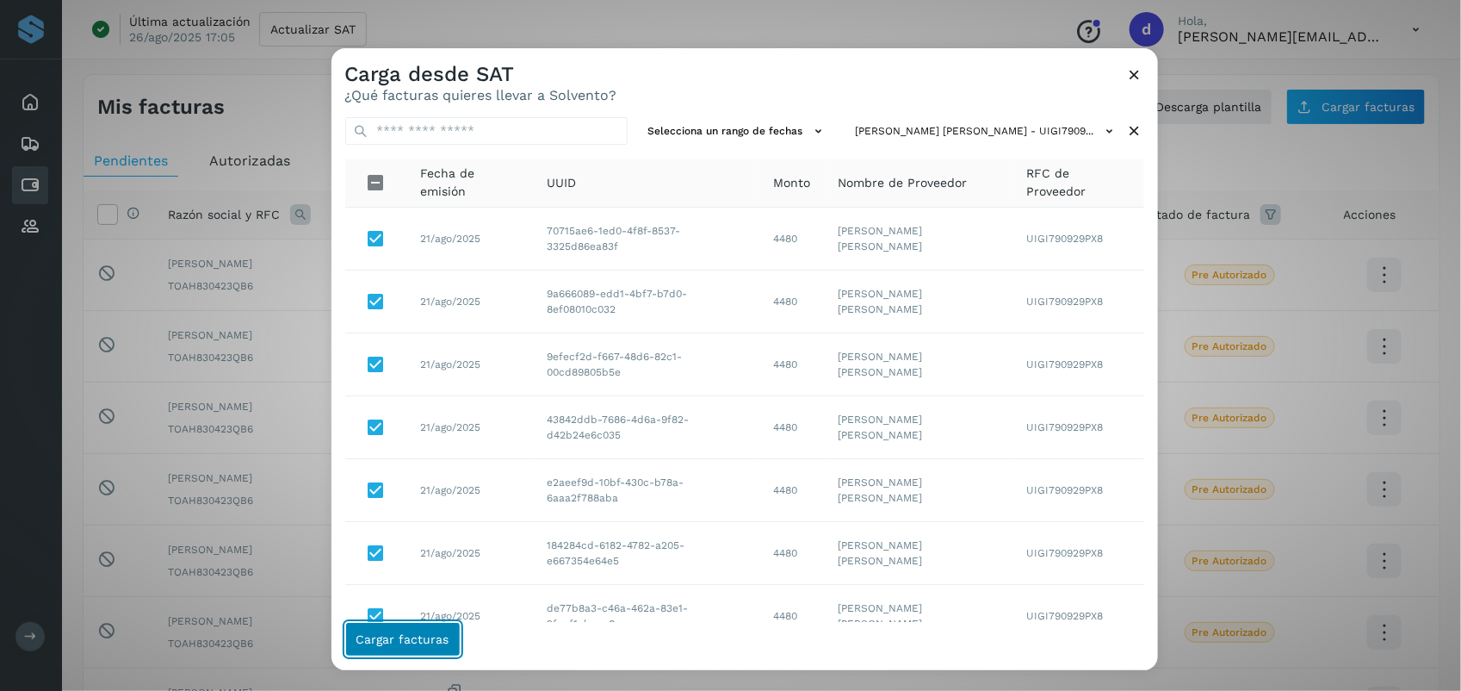
click at [401, 635] on span "Cargar facturas" at bounding box center [402, 639] width 93 height 12
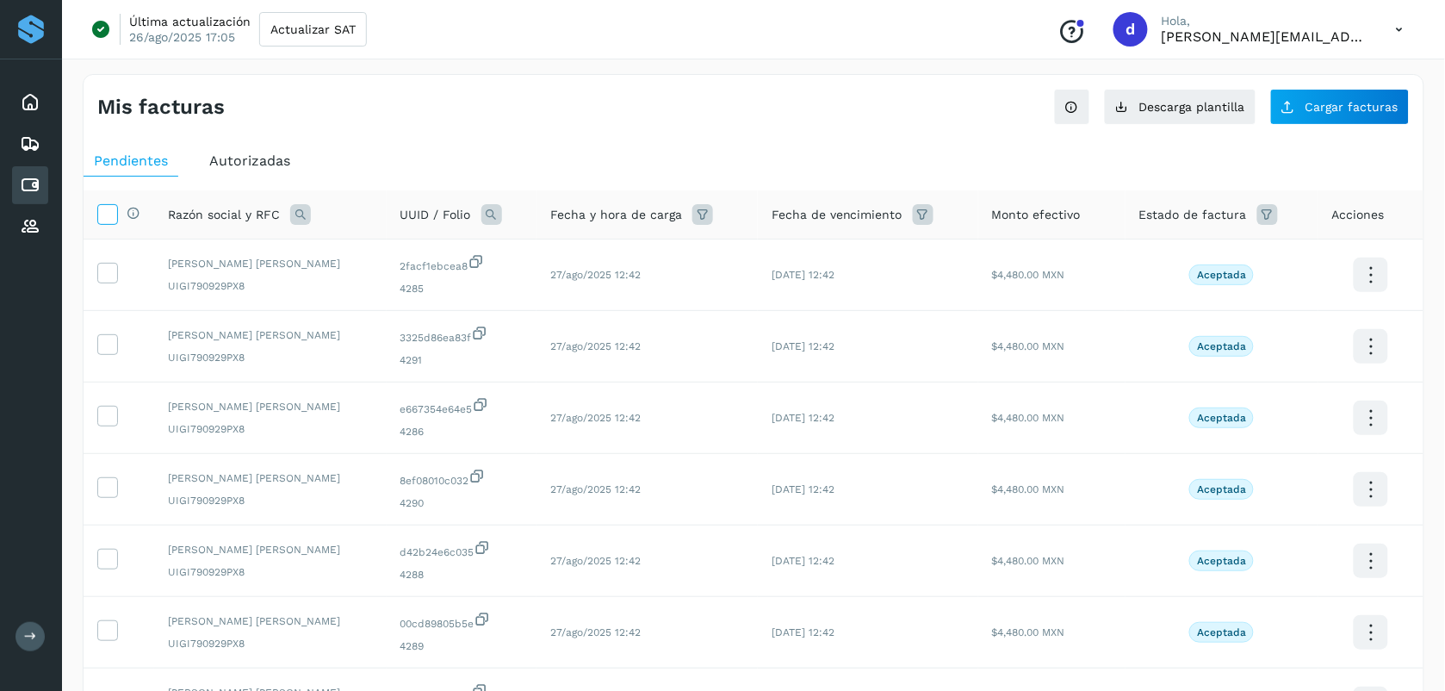
click at [113, 220] on icon at bounding box center [107, 213] width 18 height 18
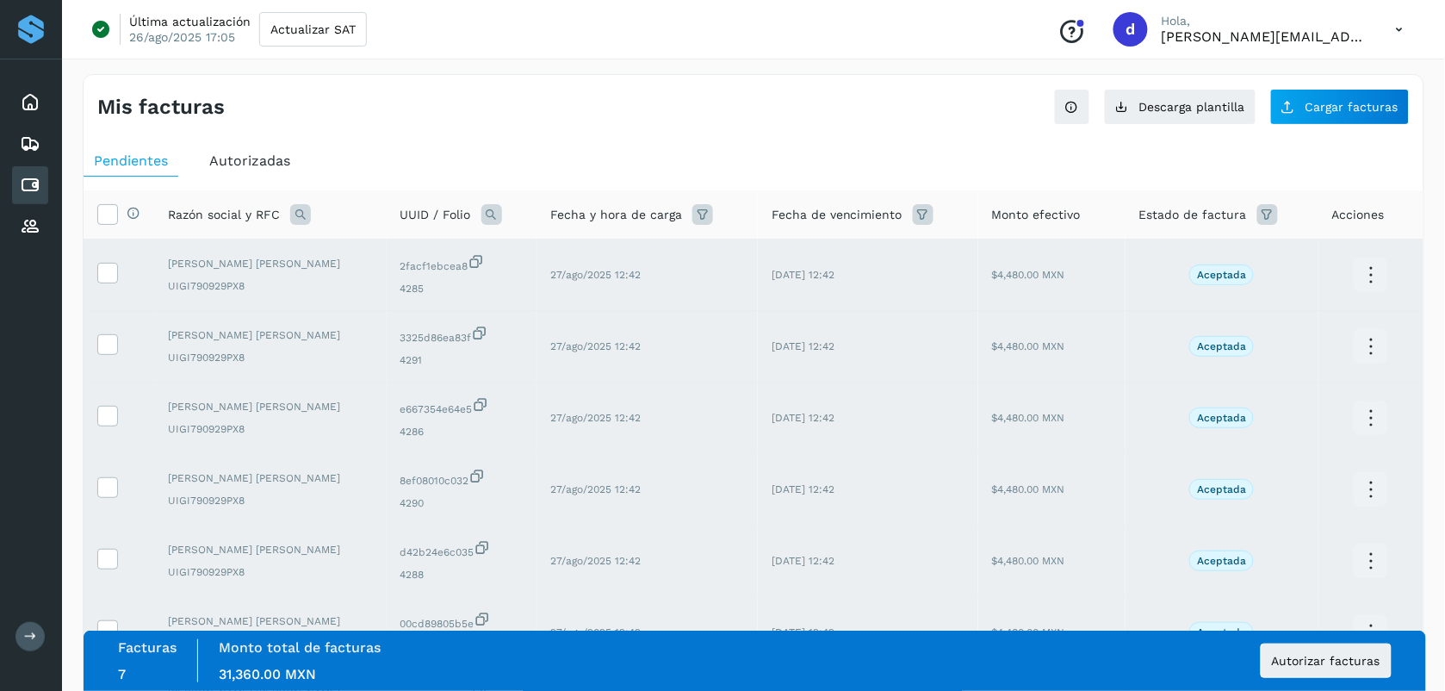
click at [524, 113] on div "Mis facturas" at bounding box center [425, 107] width 656 height 25
click at [723, 656] on span "Autorizar facturas" at bounding box center [1326, 660] width 108 height 12
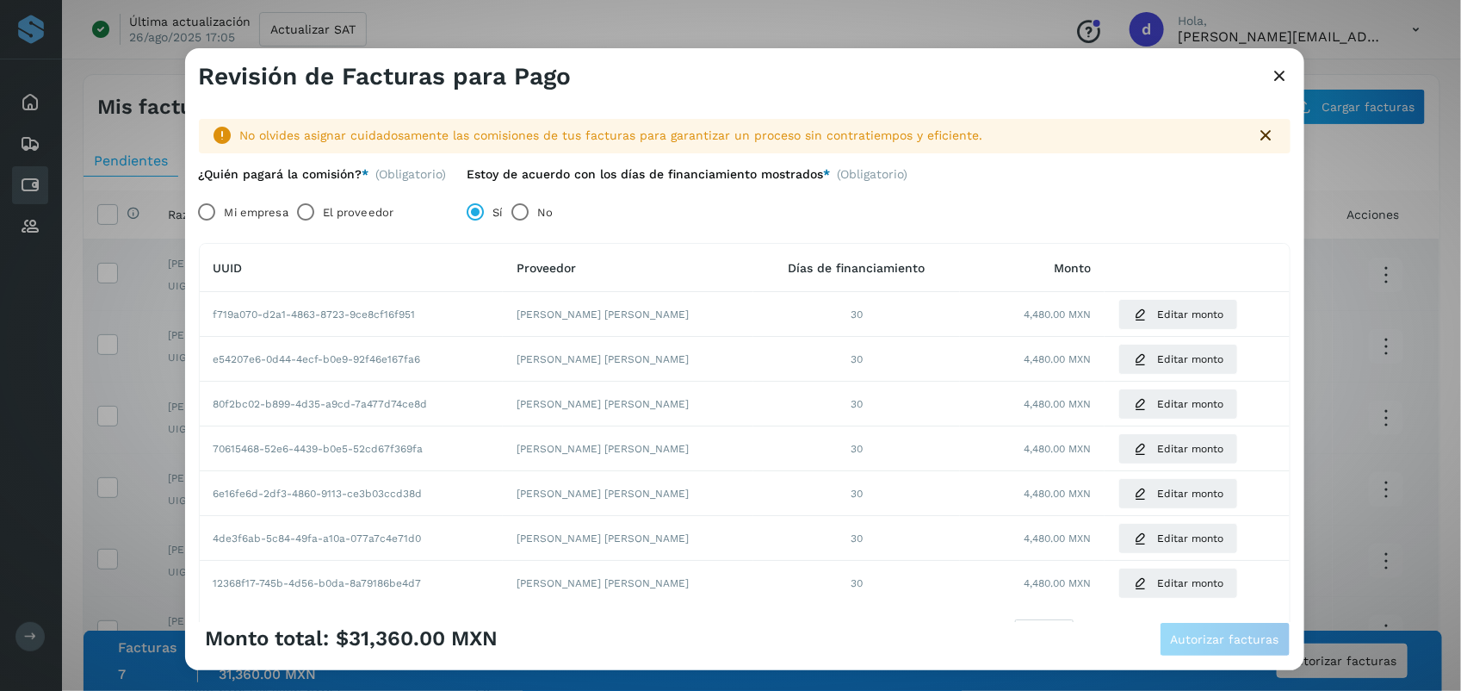
click at [354, 202] on label "El proveedor" at bounding box center [358, 212] width 71 height 34
click at [723, 644] on span "Autorizar facturas" at bounding box center [1225, 639] width 108 height 12
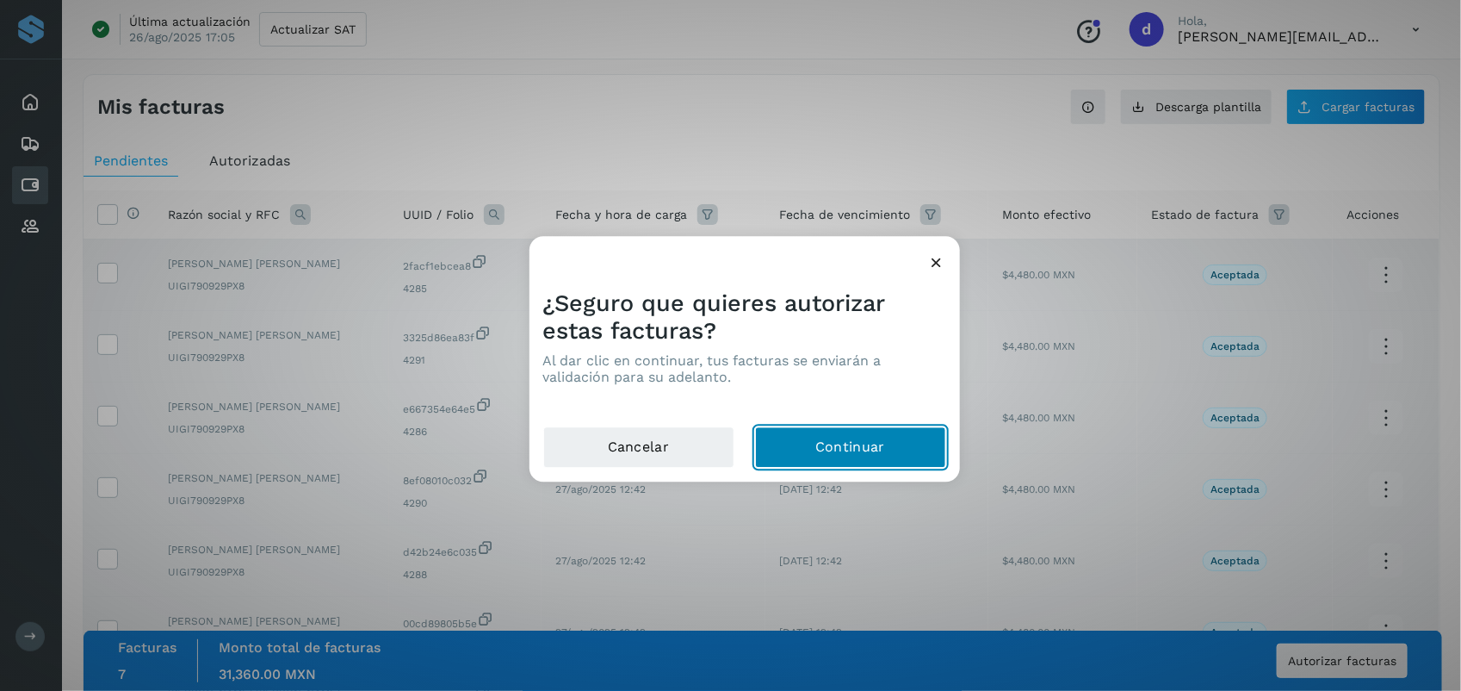
click at [723, 455] on button "Continuar" at bounding box center [850, 447] width 191 height 41
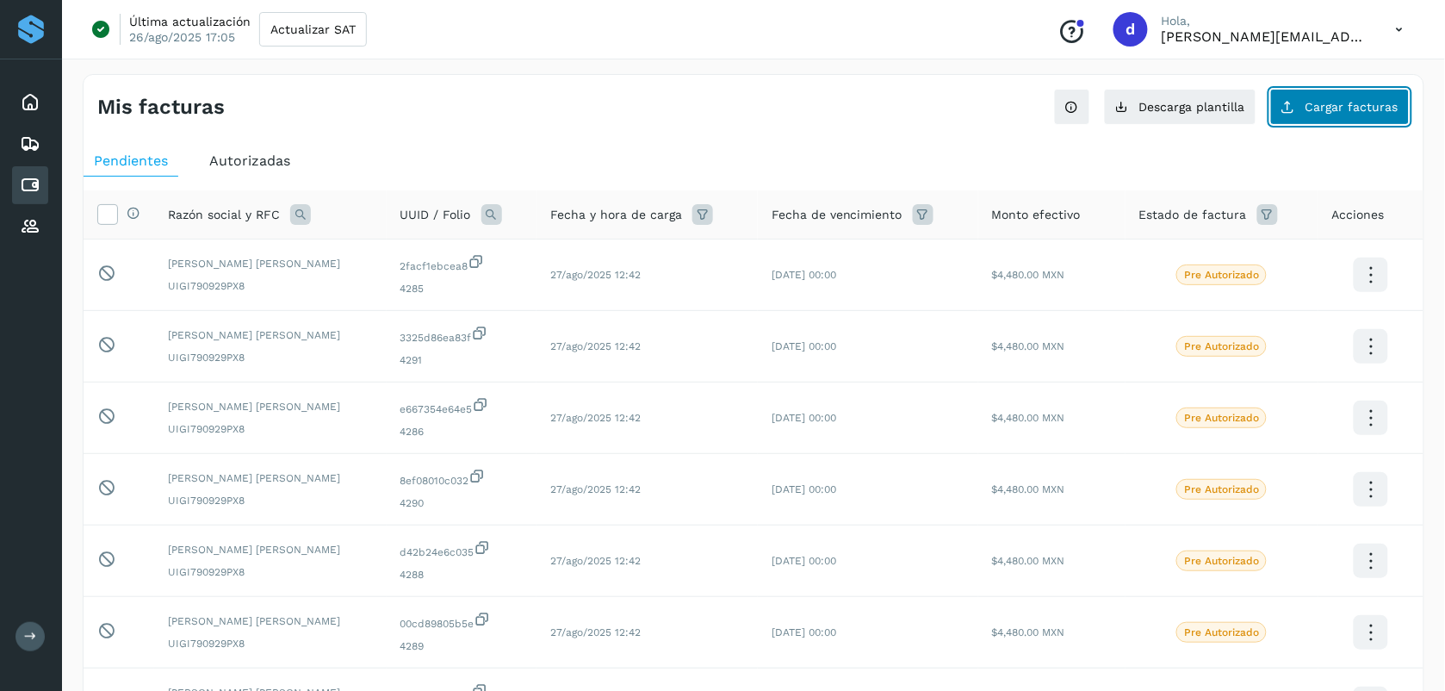
click at [723, 108] on span "Cargar facturas" at bounding box center [1351, 107] width 93 height 12
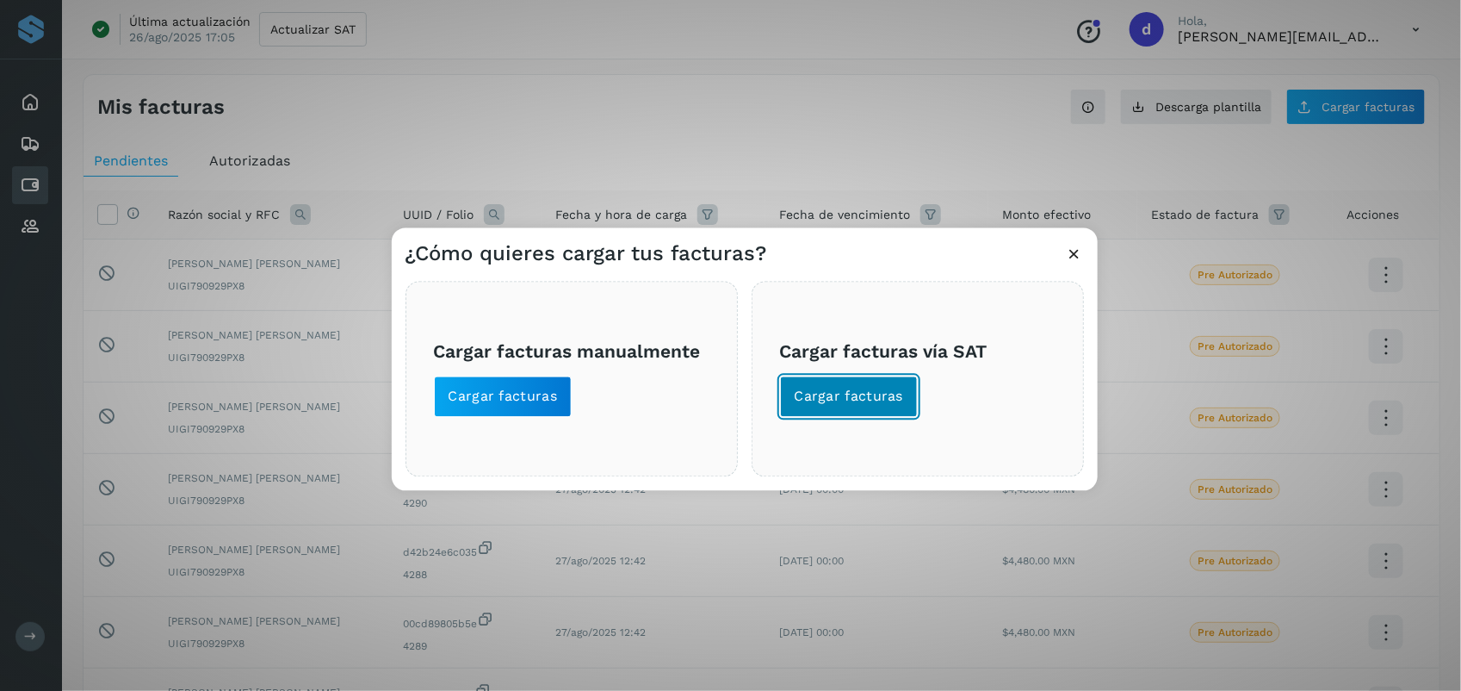
click at [723, 394] on span "Cargar facturas" at bounding box center [849, 396] width 109 height 19
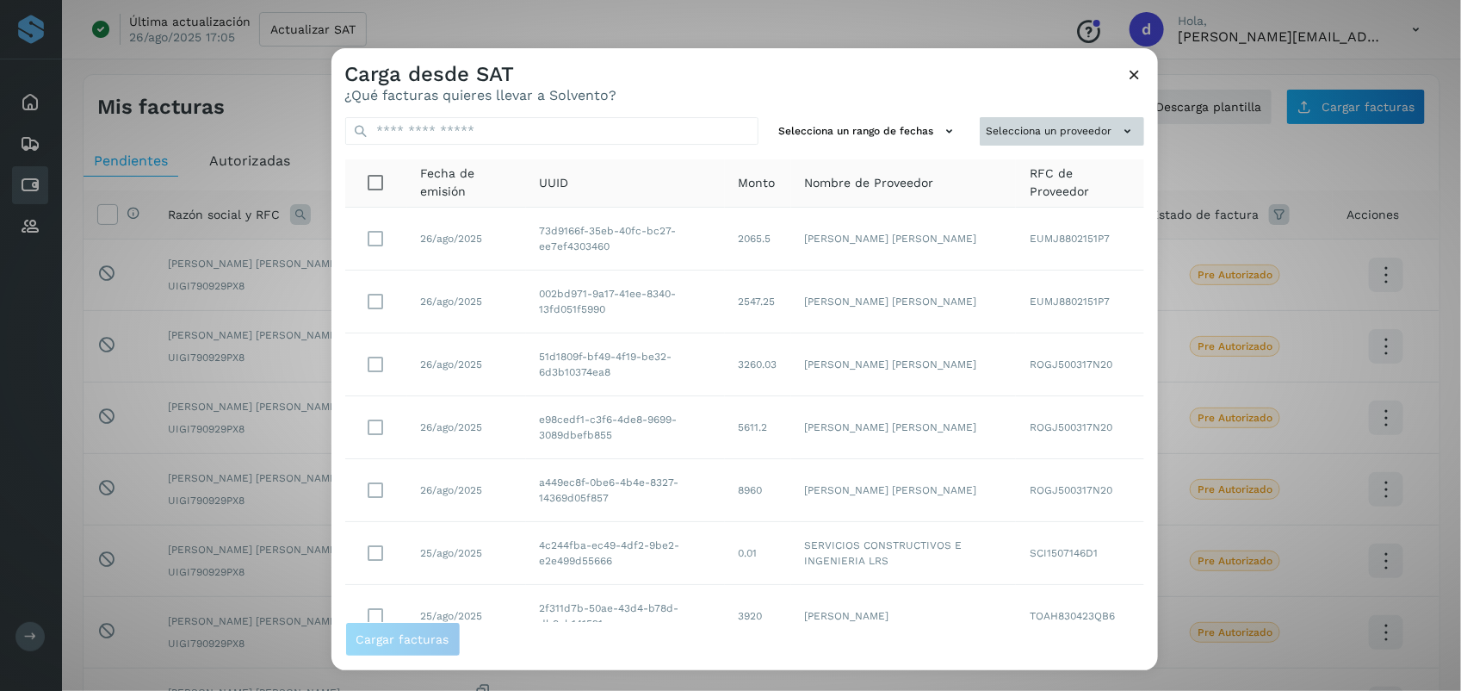
click at [723, 134] on button "Selecciona un proveedor" at bounding box center [1062, 131] width 164 height 28
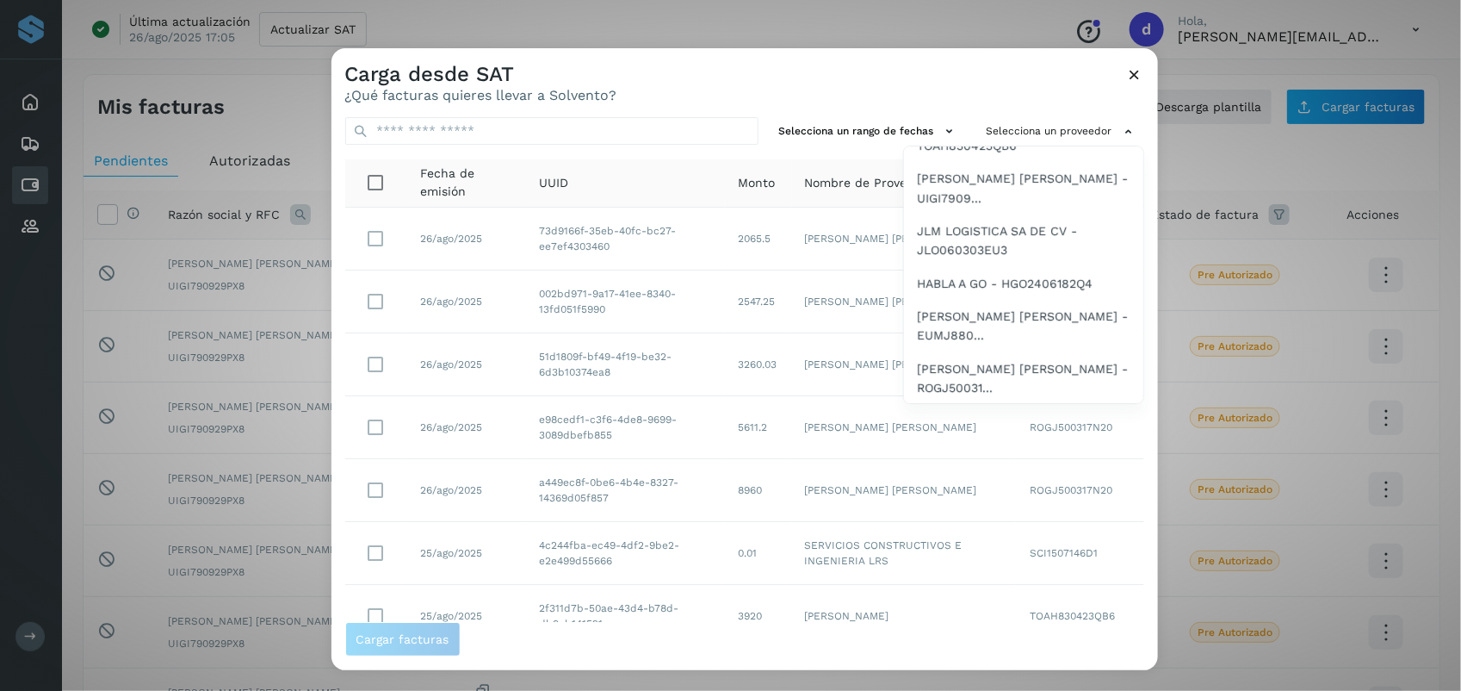
scroll to position [203, 0]
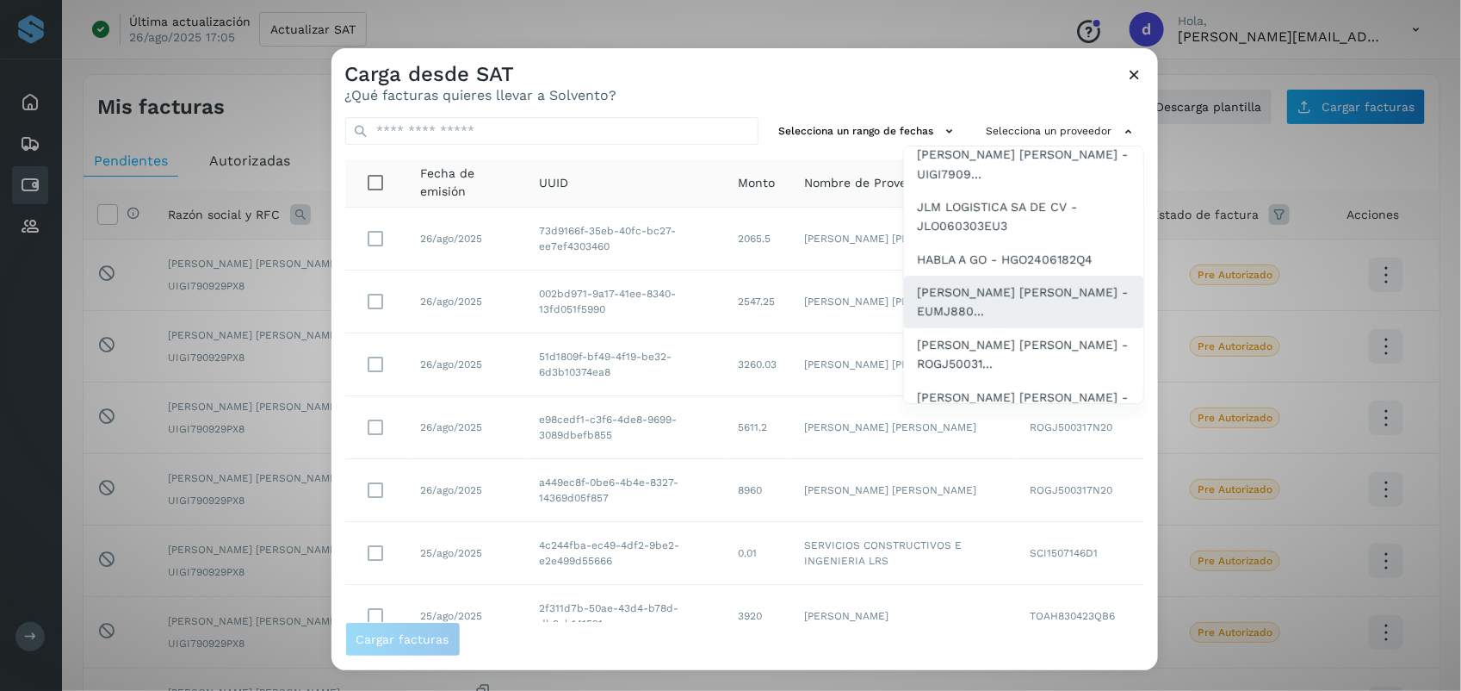
click at [723, 307] on span "[PERSON_NAME] [PERSON_NAME] - EUMJ880..." at bounding box center [1024, 301] width 212 height 39
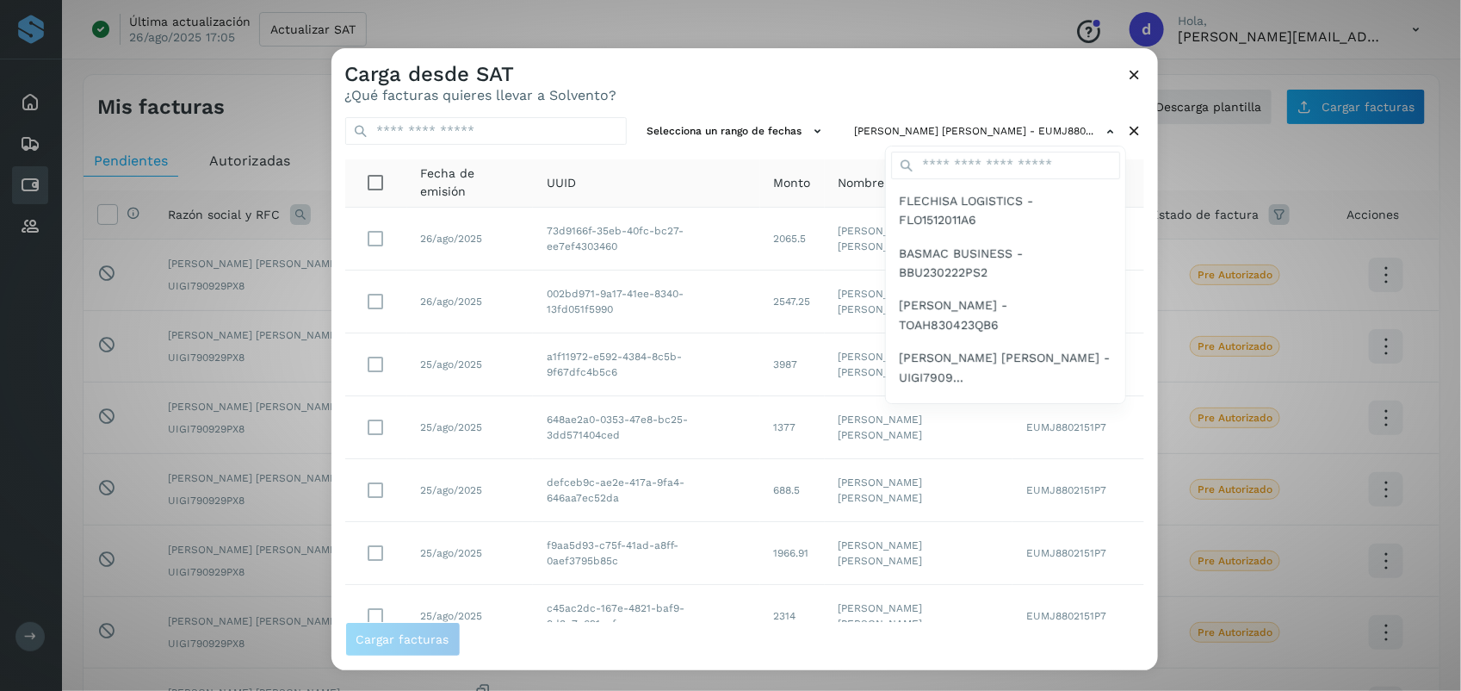
click at [723, 63] on div at bounding box center [1062, 393] width 1461 height 691
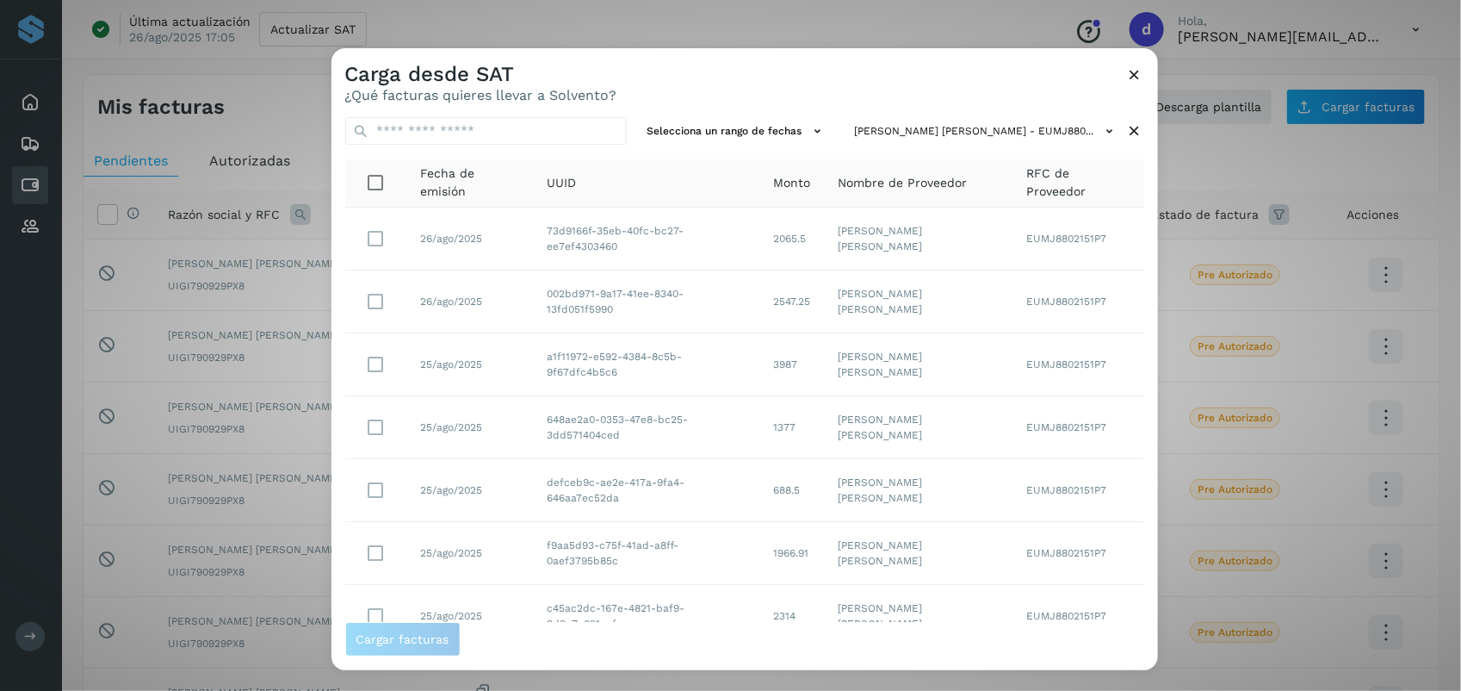
scroll to position [263, 0]
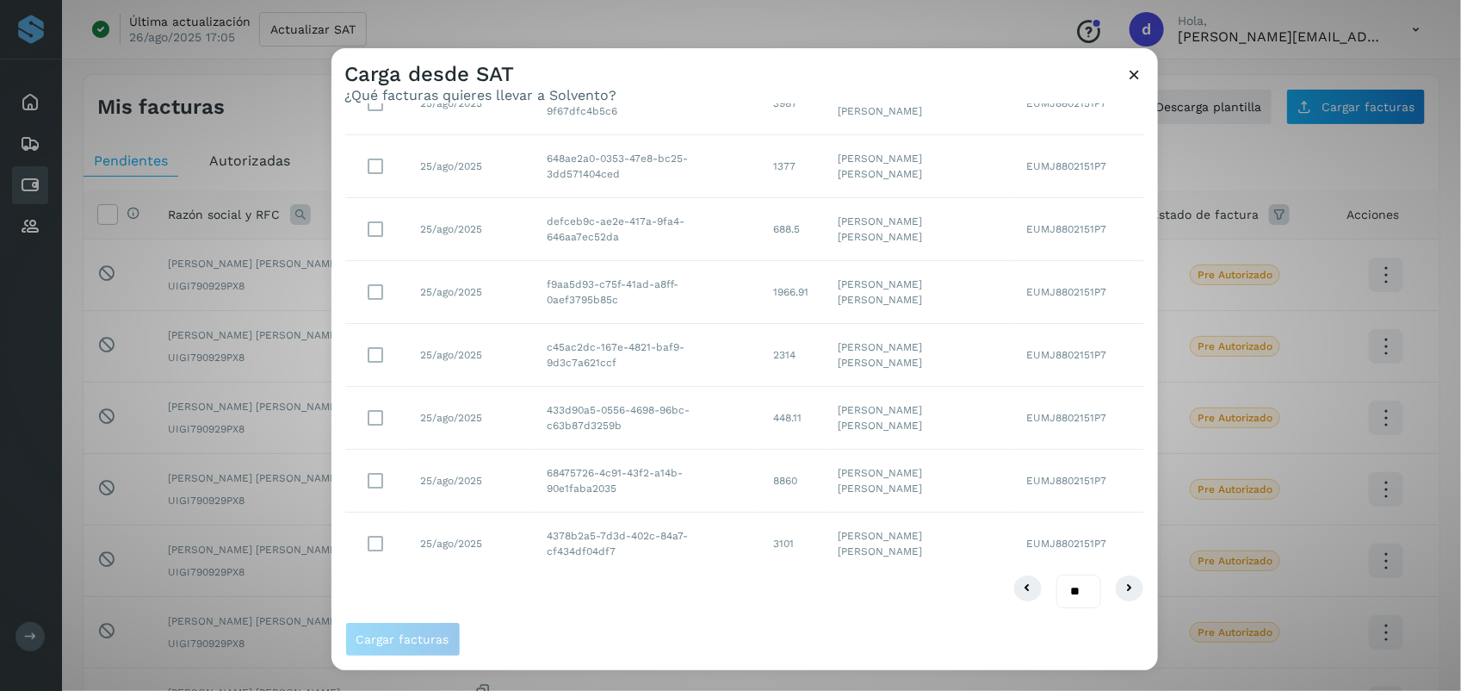
click at [723, 591] on select "** ** **" at bounding box center [1079, 591] width 45 height 34
select select "**"
click at [723, 574] on select "** ** **" at bounding box center [1079, 591] width 45 height 34
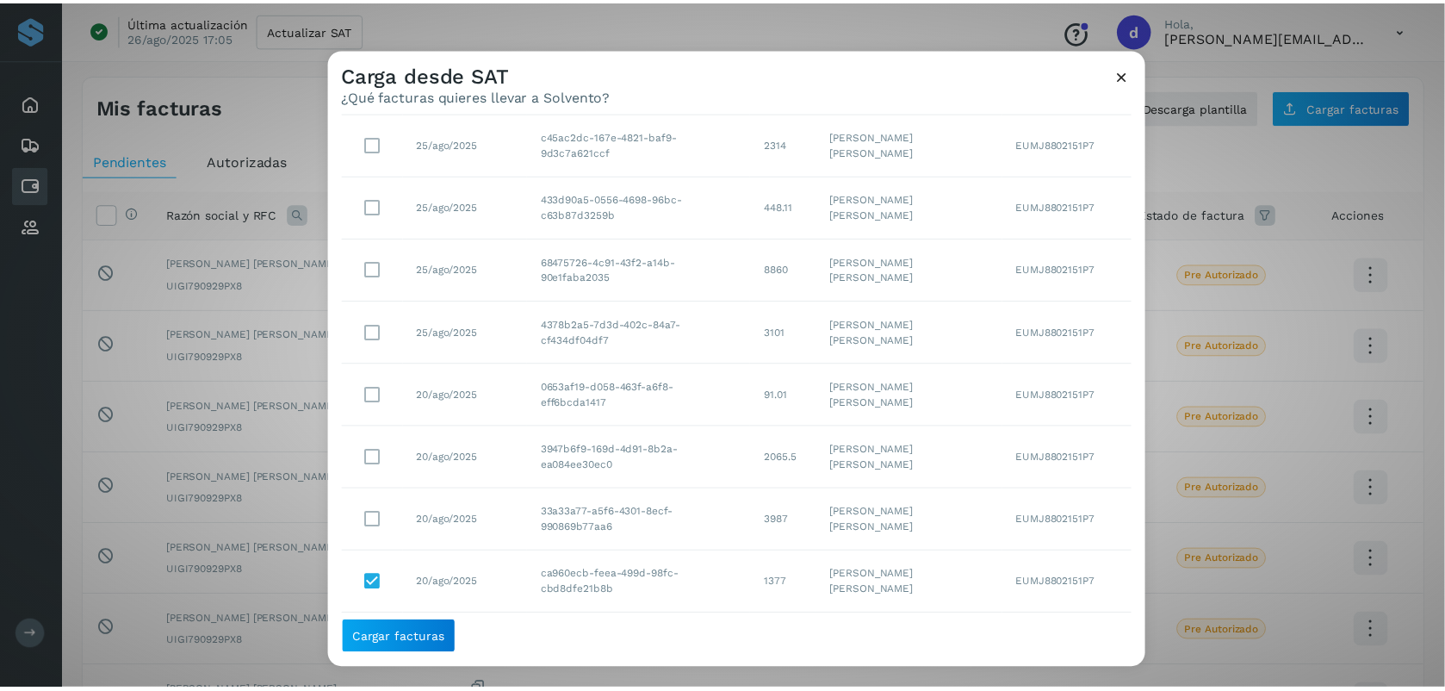
scroll to position [456, 0]
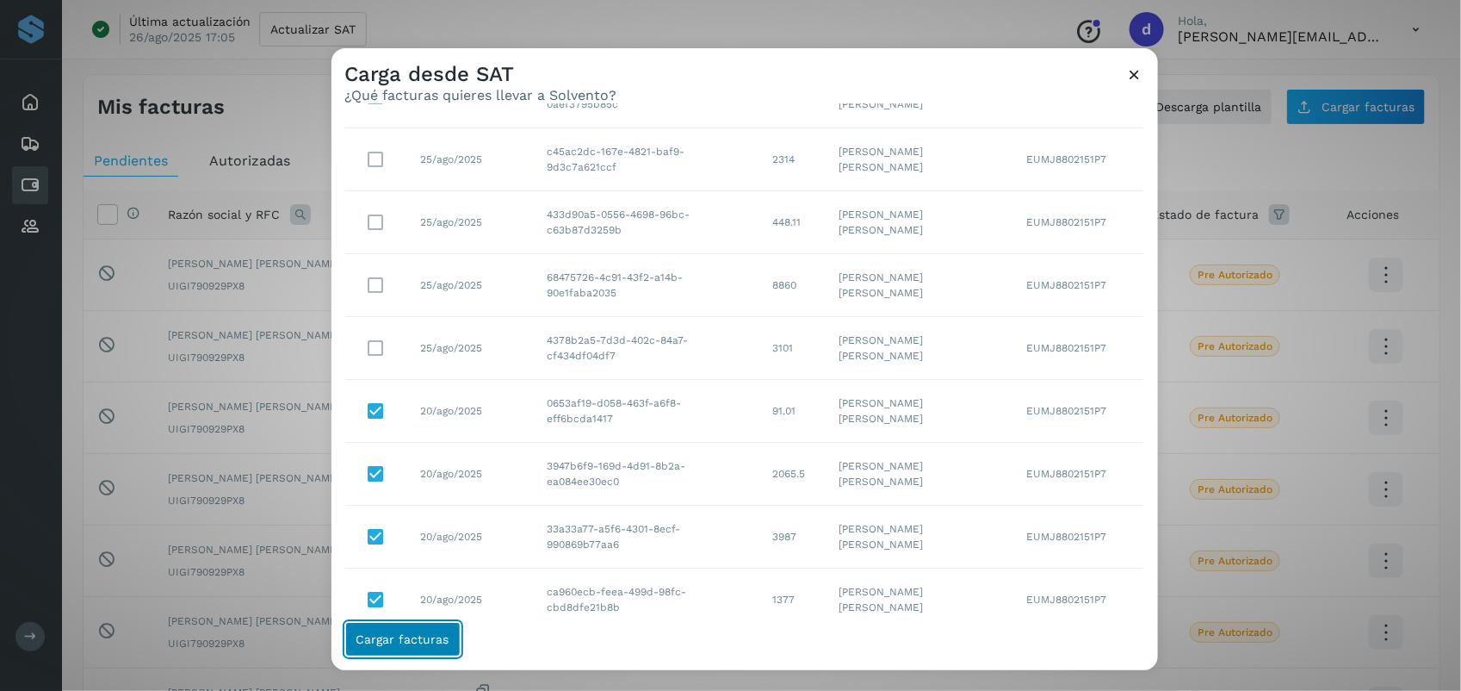
click at [415, 643] on span "Cargar facturas" at bounding box center [402, 639] width 93 height 12
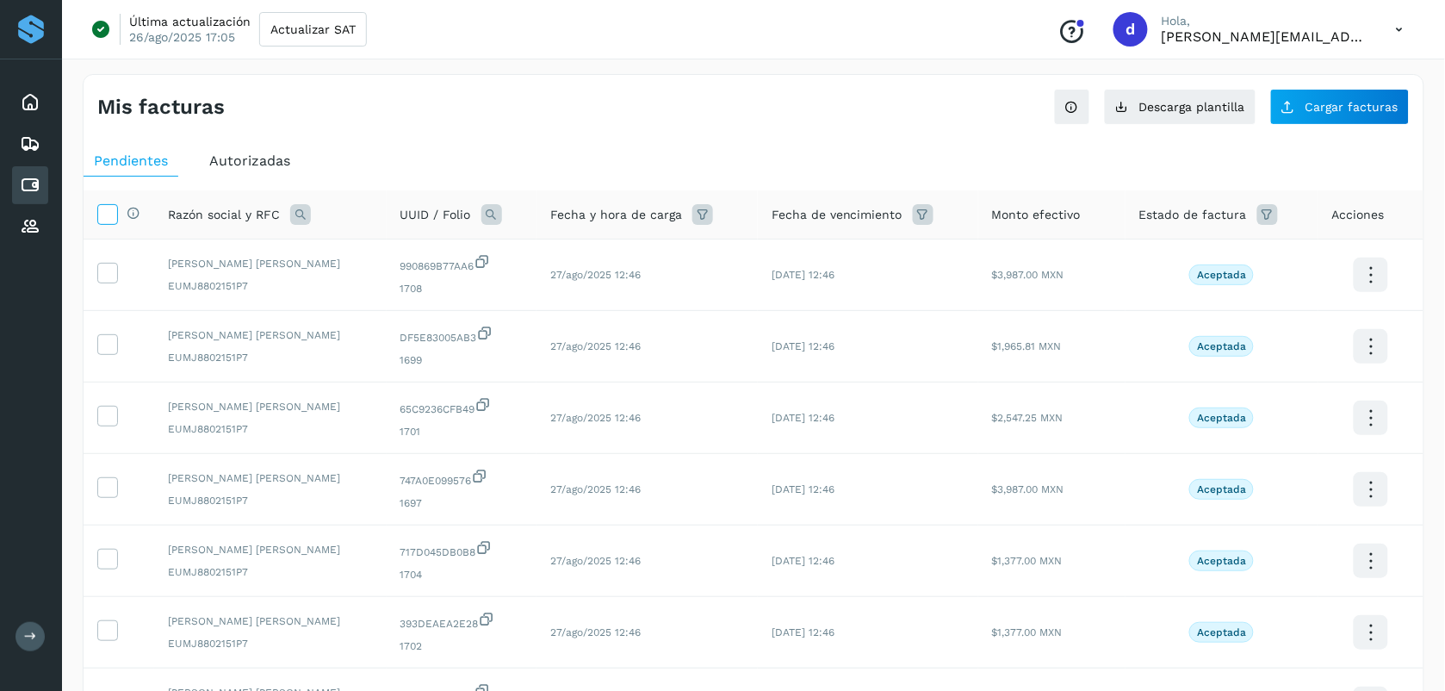
click at [106, 211] on icon at bounding box center [107, 213] width 18 height 18
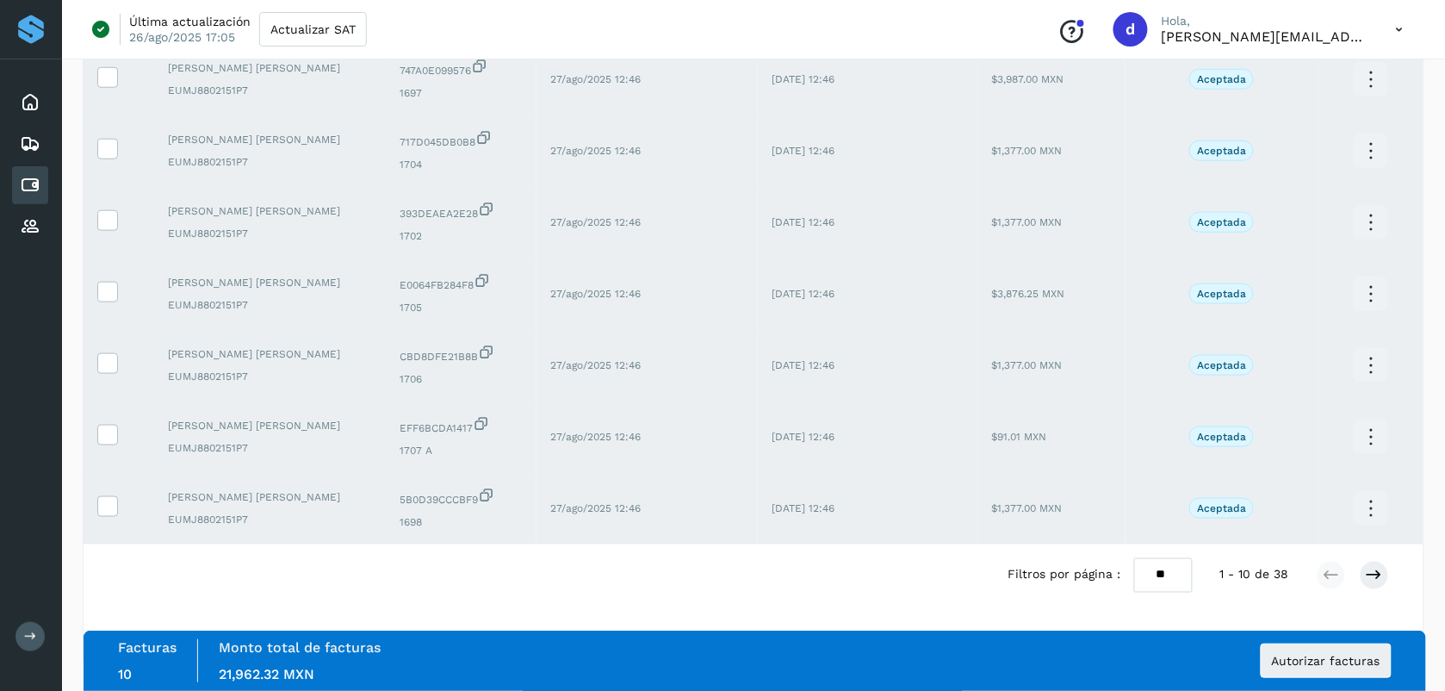
scroll to position [414, 0]
click at [723, 570] on select "** ** **" at bounding box center [1163, 575] width 59 height 34
select select "**"
click at [723, 558] on select "** ** **" at bounding box center [1163, 575] width 59 height 34
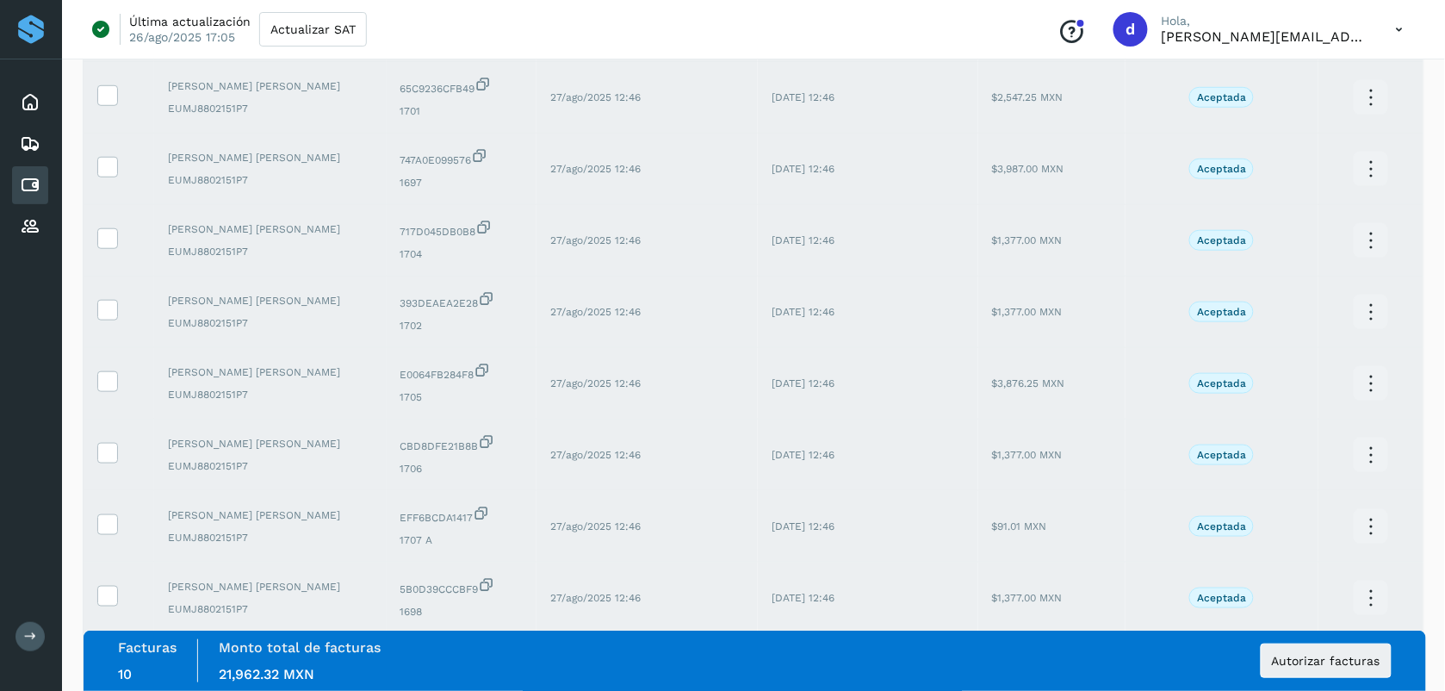
scroll to position [0, 0]
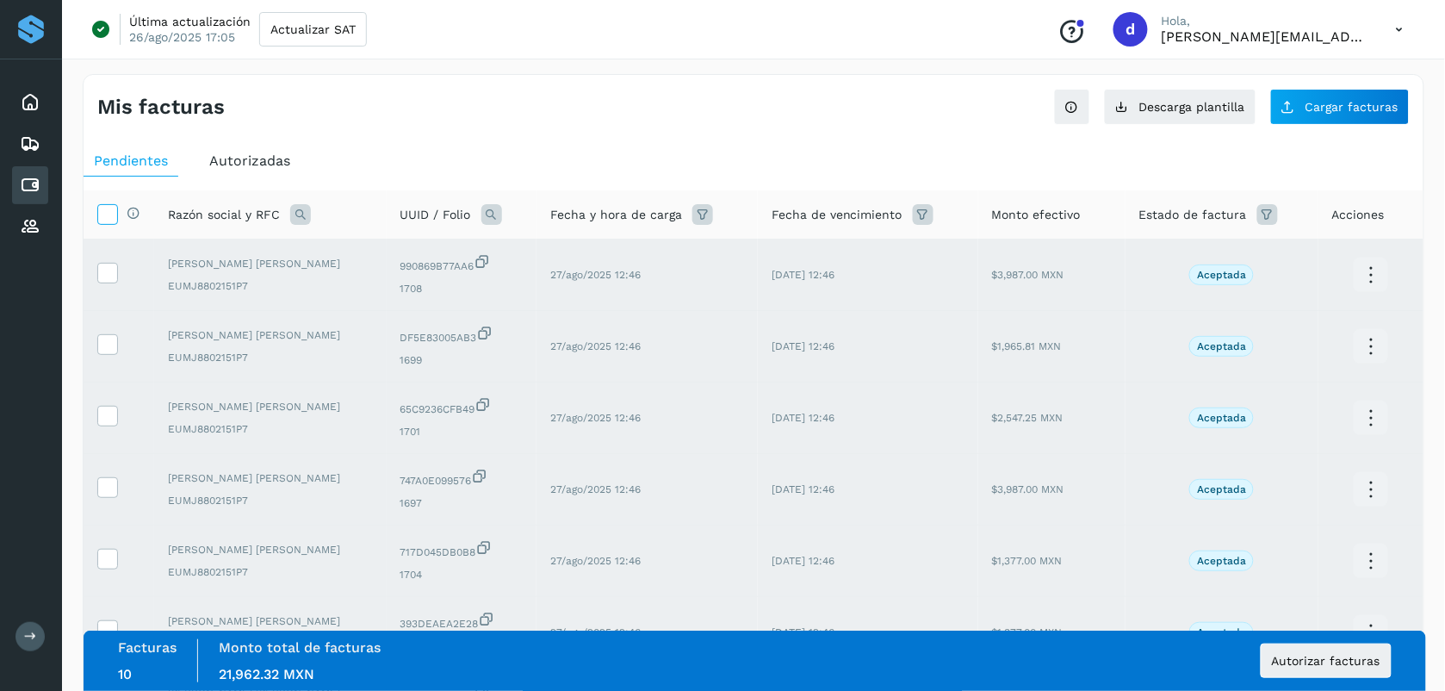
click at [99, 218] on icon at bounding box center [107, 213] width 18 height 18
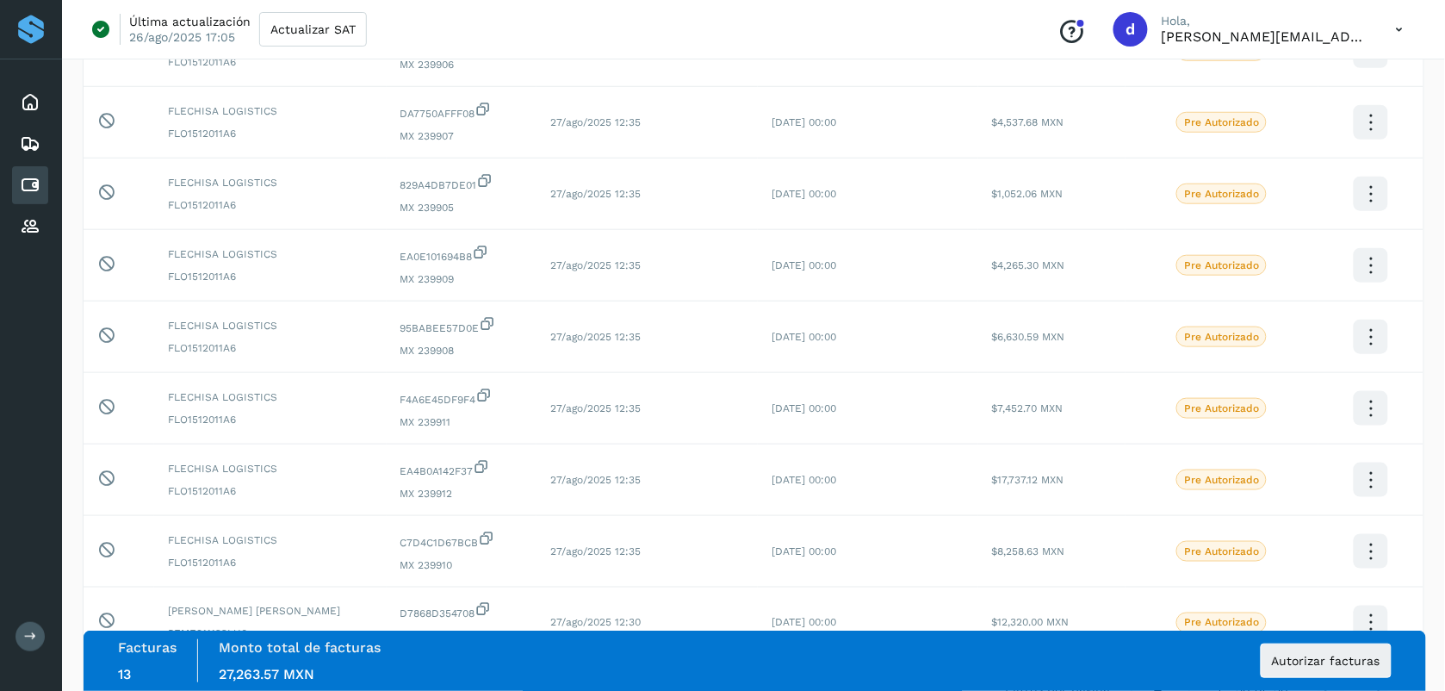
scroll to position [2301, 0]
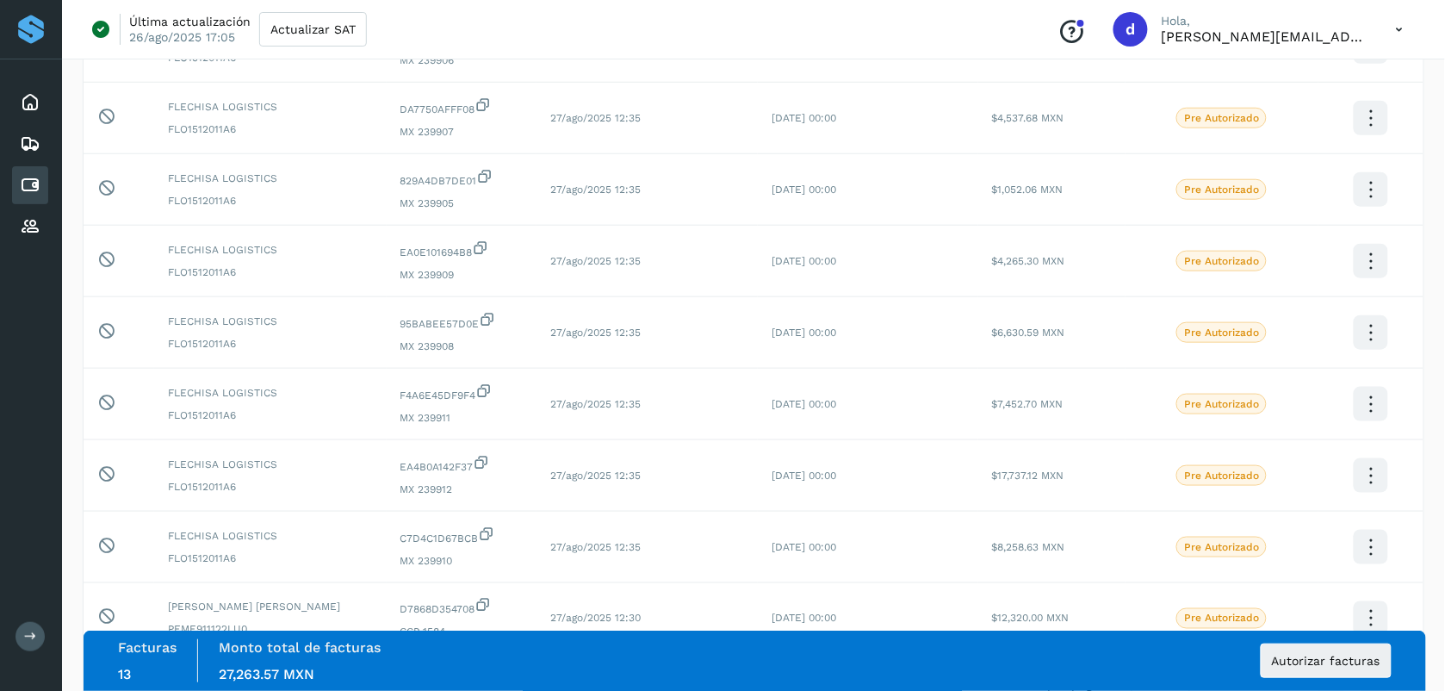
click at [24, 399] on div "Inicio Embarques Cuentas por pagar Proveedores Salir" at bounding box center [31, 345] width 62 height 691
click at [723, 668] on button "Autorizar facturas" at bounding box center [1326, 660] width 131 height 34
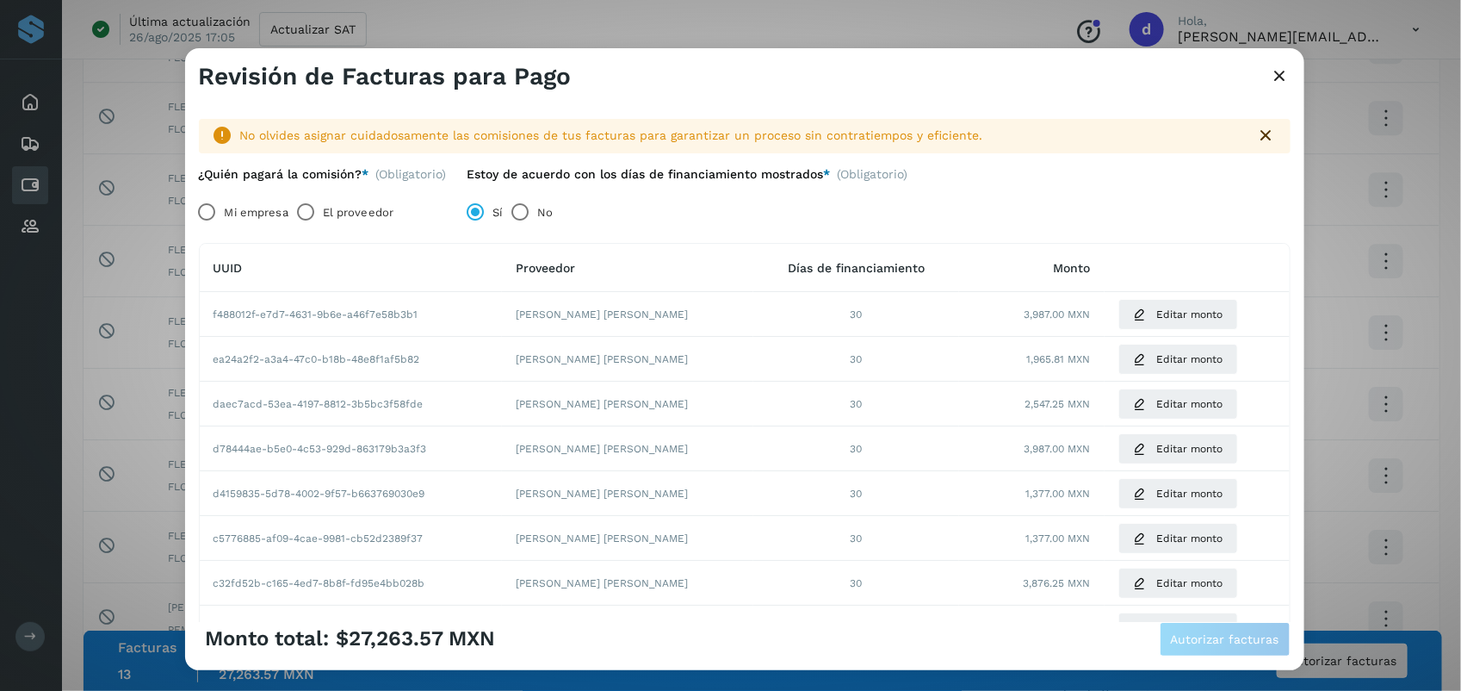
click at [350, 214] on label "El proveedor" at bounding box center [358, 212] width 71 height 34
click at [723, 640] on span "Autorizar facturas" at bounding box center [1225, 639] width 108 height 12
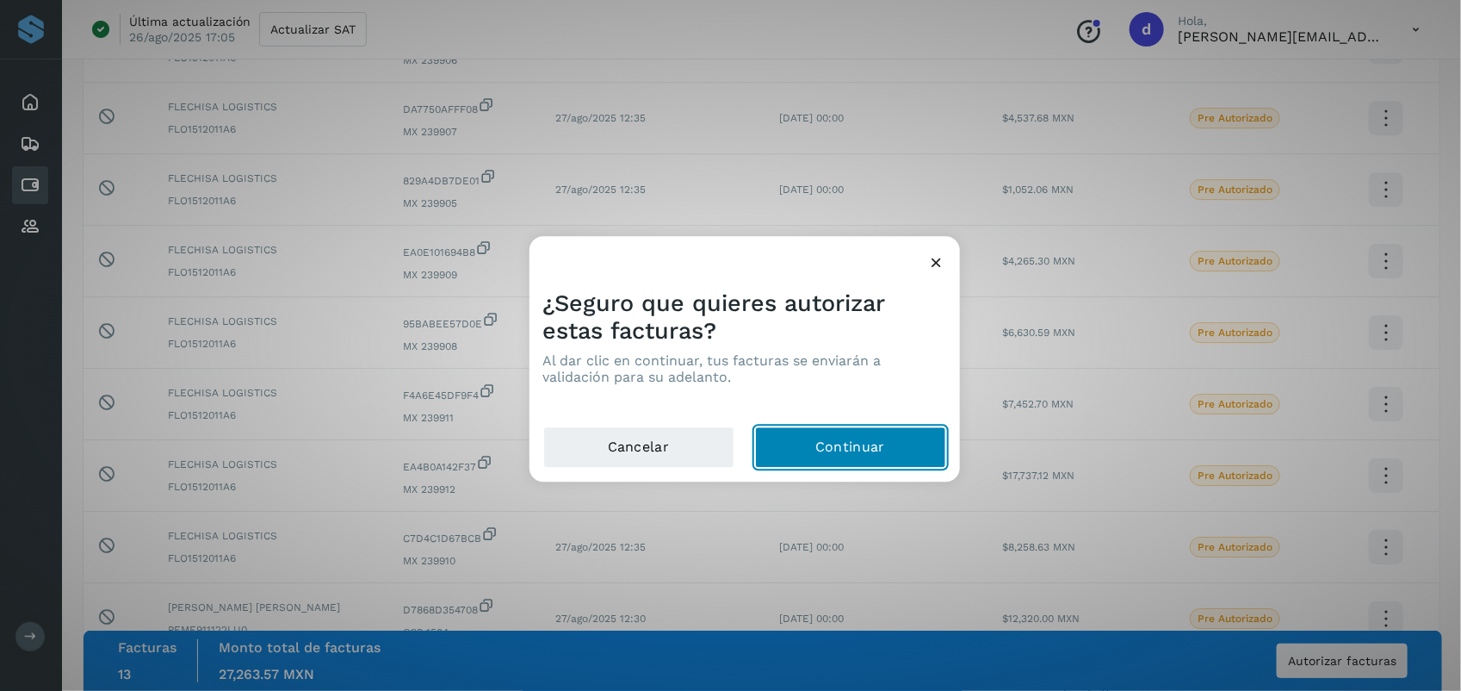
click at [723, 458] on button "Continuar" at bounding box center [850, 447] width 191 height 41
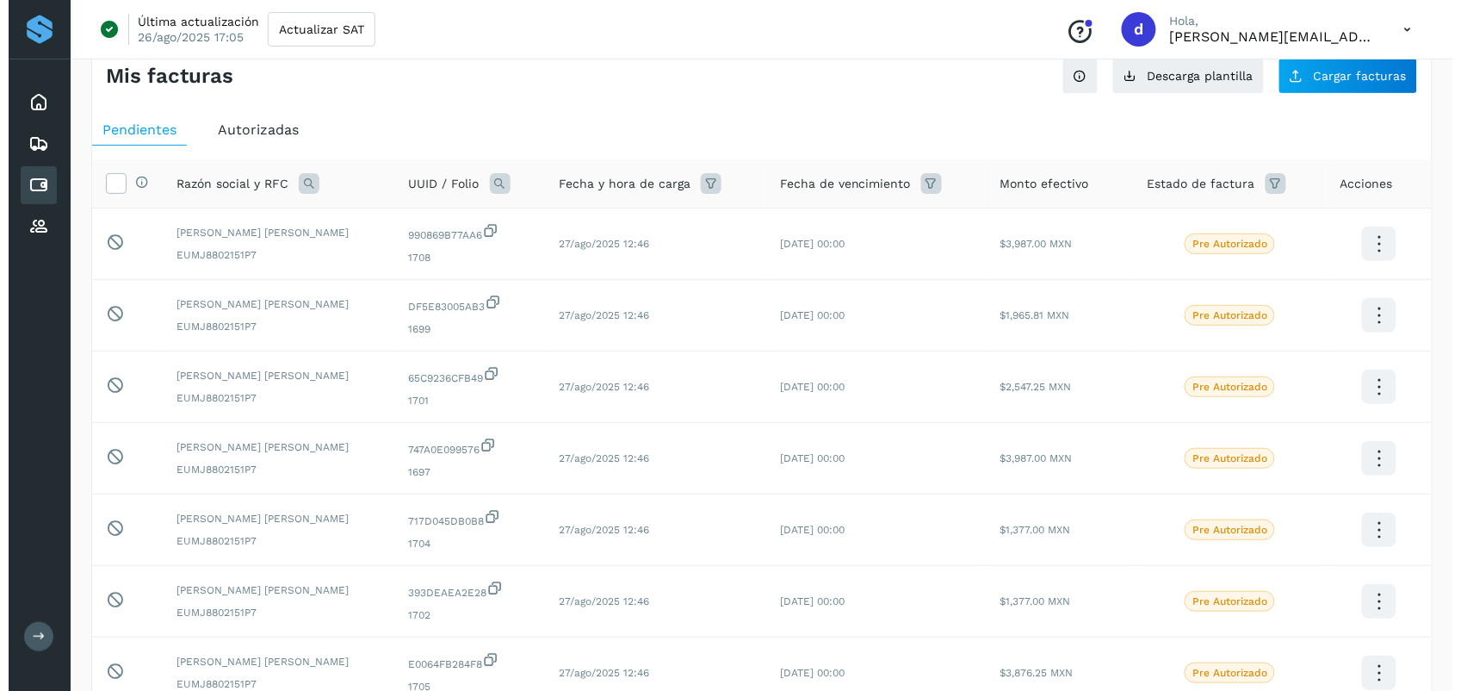
scroll to position [0, 0]
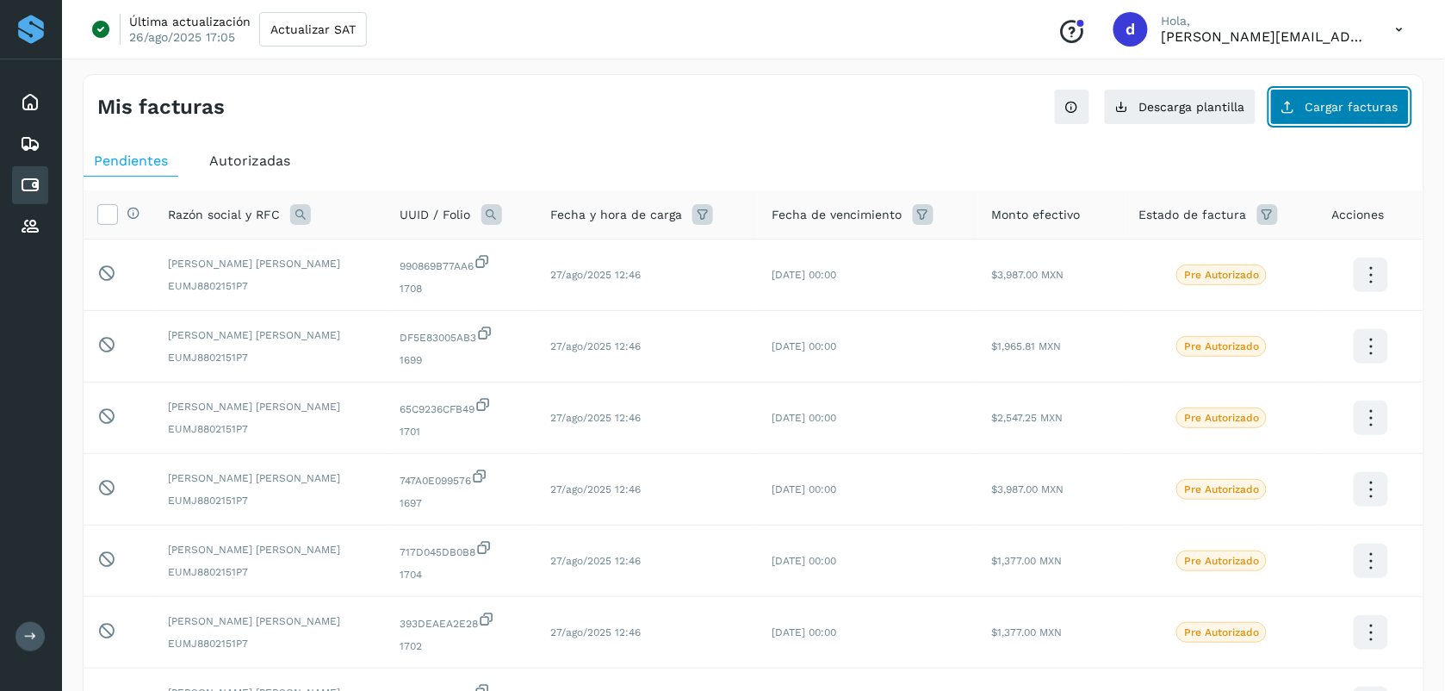
click at [723, 108] on button "Cargar facturas" at bounding box center [1339, 107] width 139 height 36
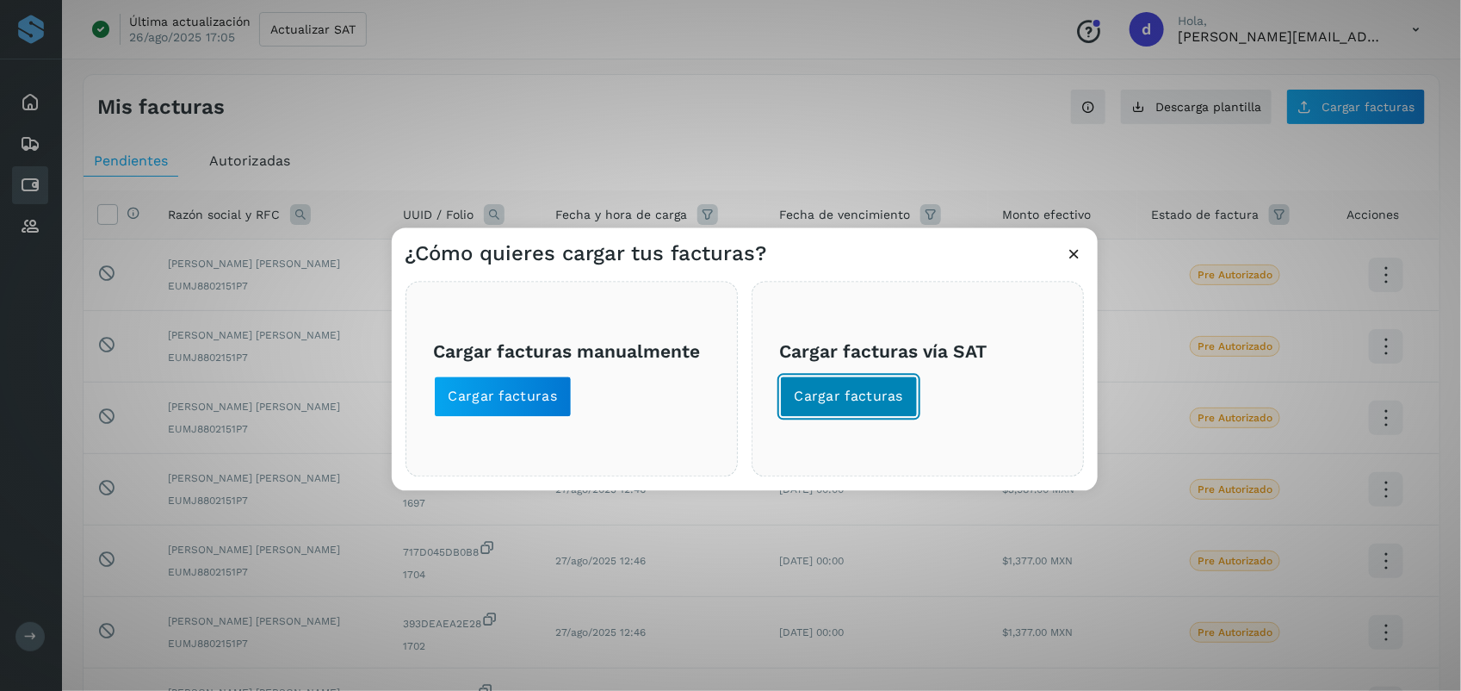
click at [723, 406] on button "Cargar facturas" at bounding box center [849, 396] width 139 height 41
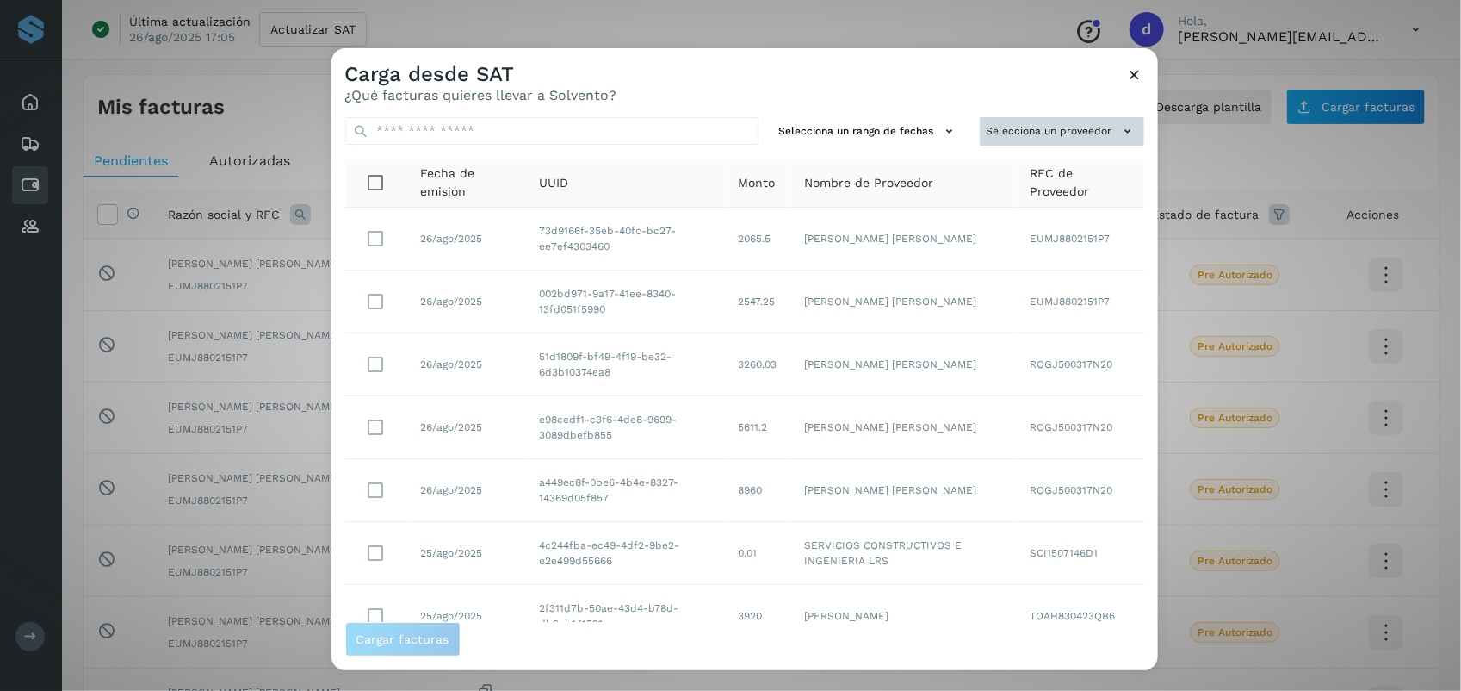
click at [723, 134] on button "Selecciona un proveedor" at bounding box center [1062, 131] width 164 height 28
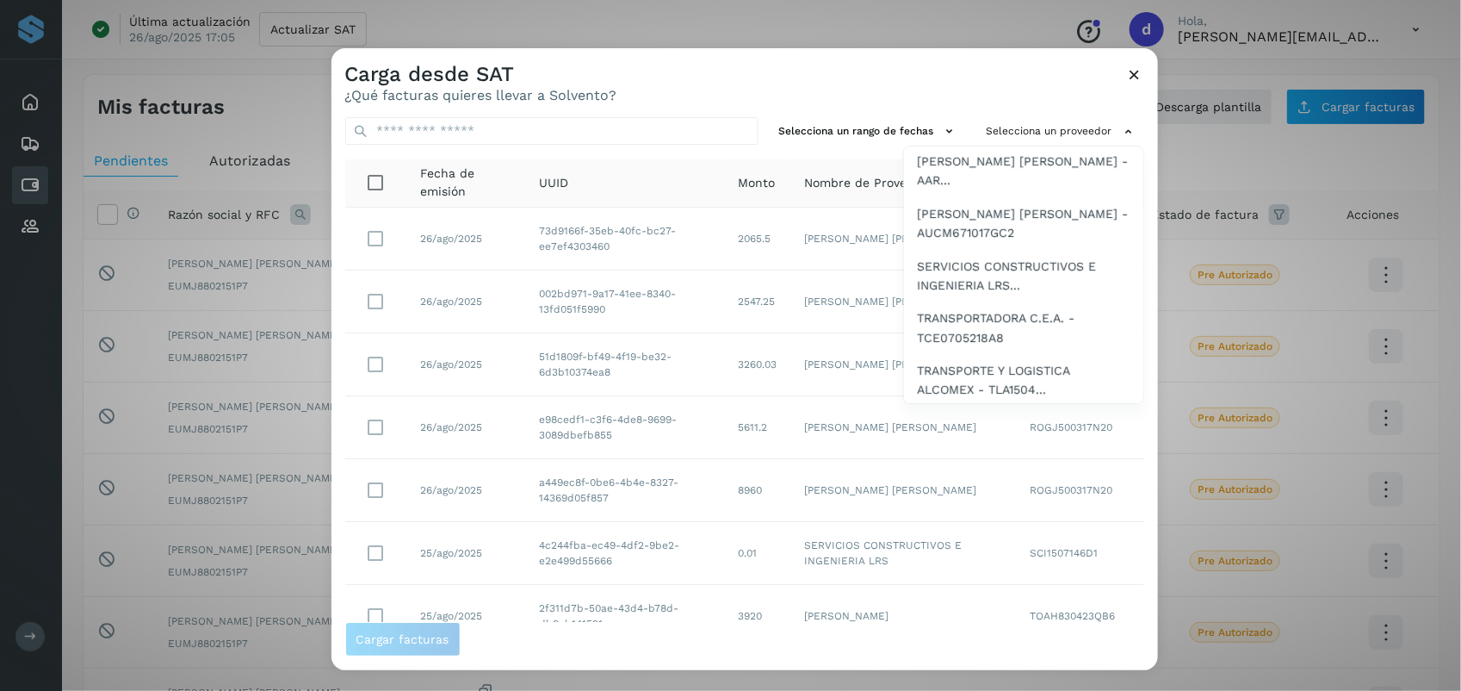
scroll to position [741, 0]
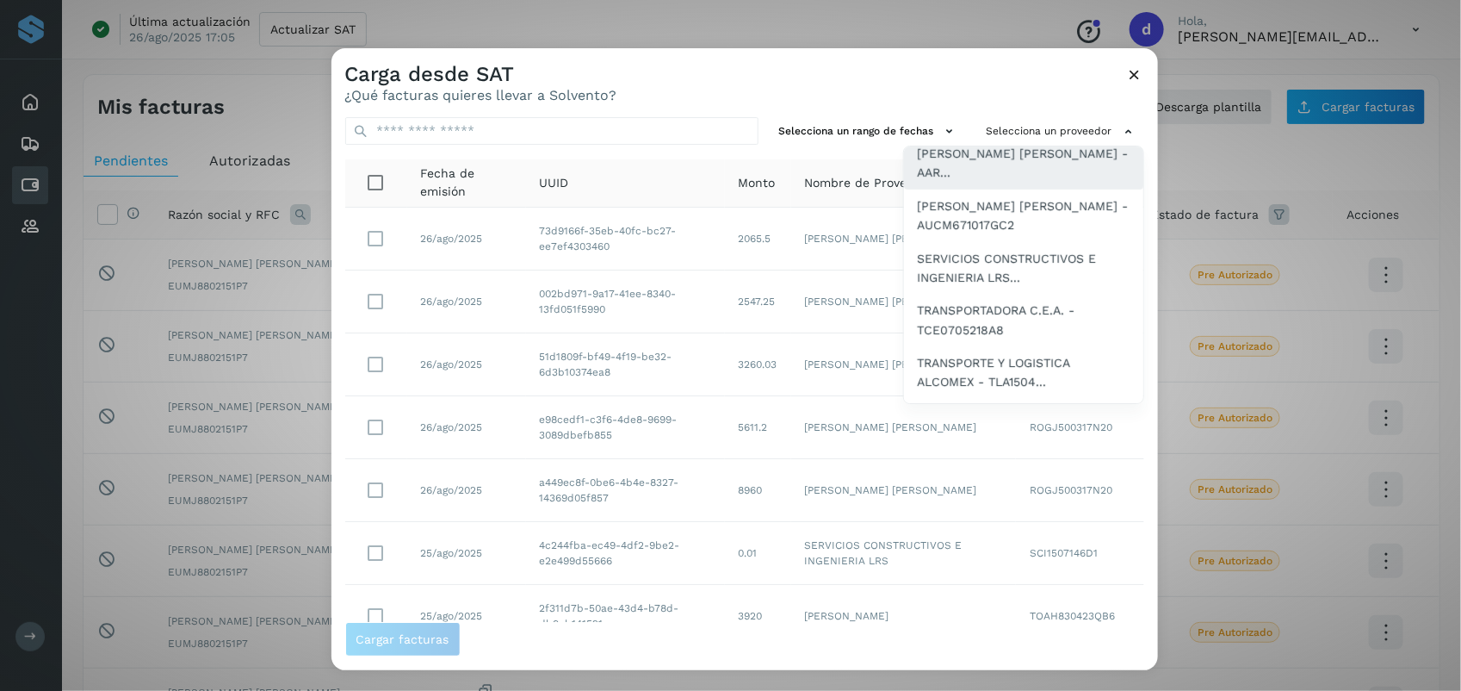
click at [723, 179] on span "[PERSON_NAME] [PERSON_NAME] - AAR..." at bounding box center [1024, 163] width 212 height 39
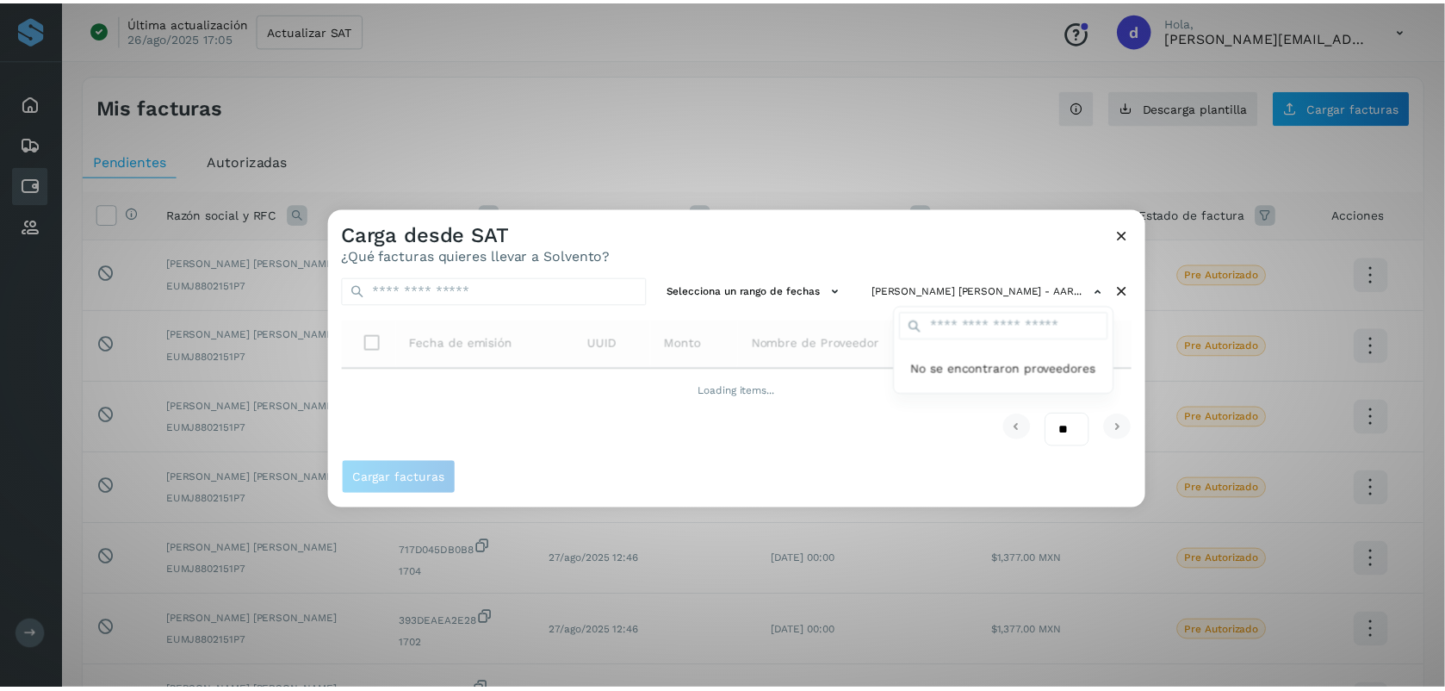
scroll to position [0, 0]
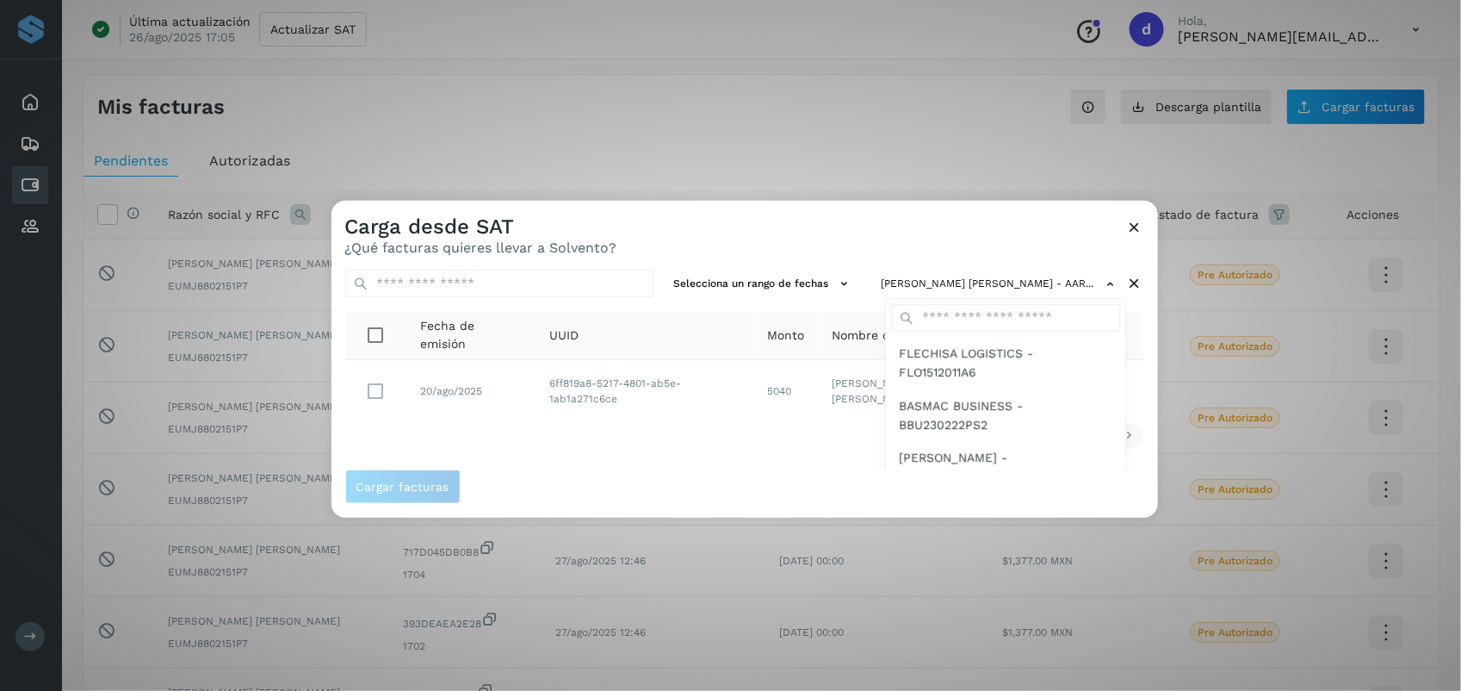
click at [375, 389] on div at bounding box center [1062, 546] width 1461 height 691
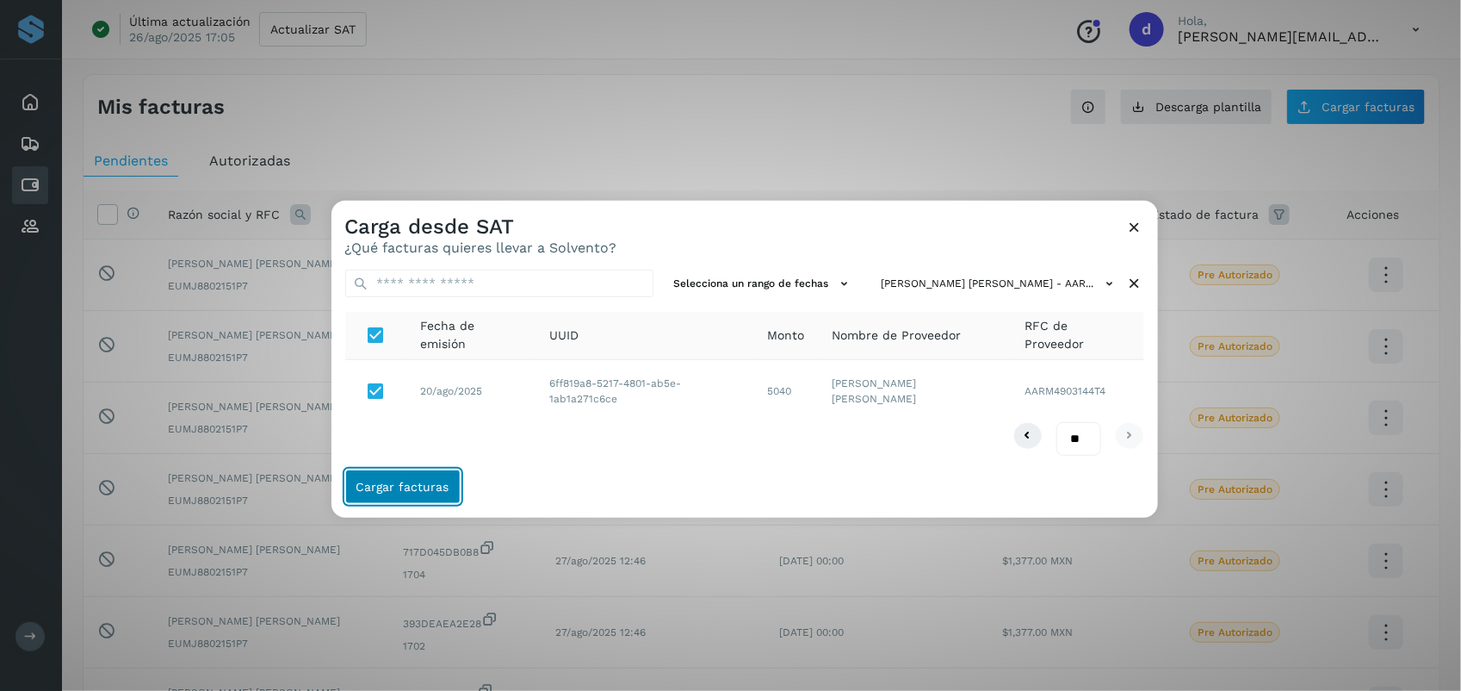
click at [428, 480] on span "Cargar facturas" at bounding box center [402, 486] width 93 height 12
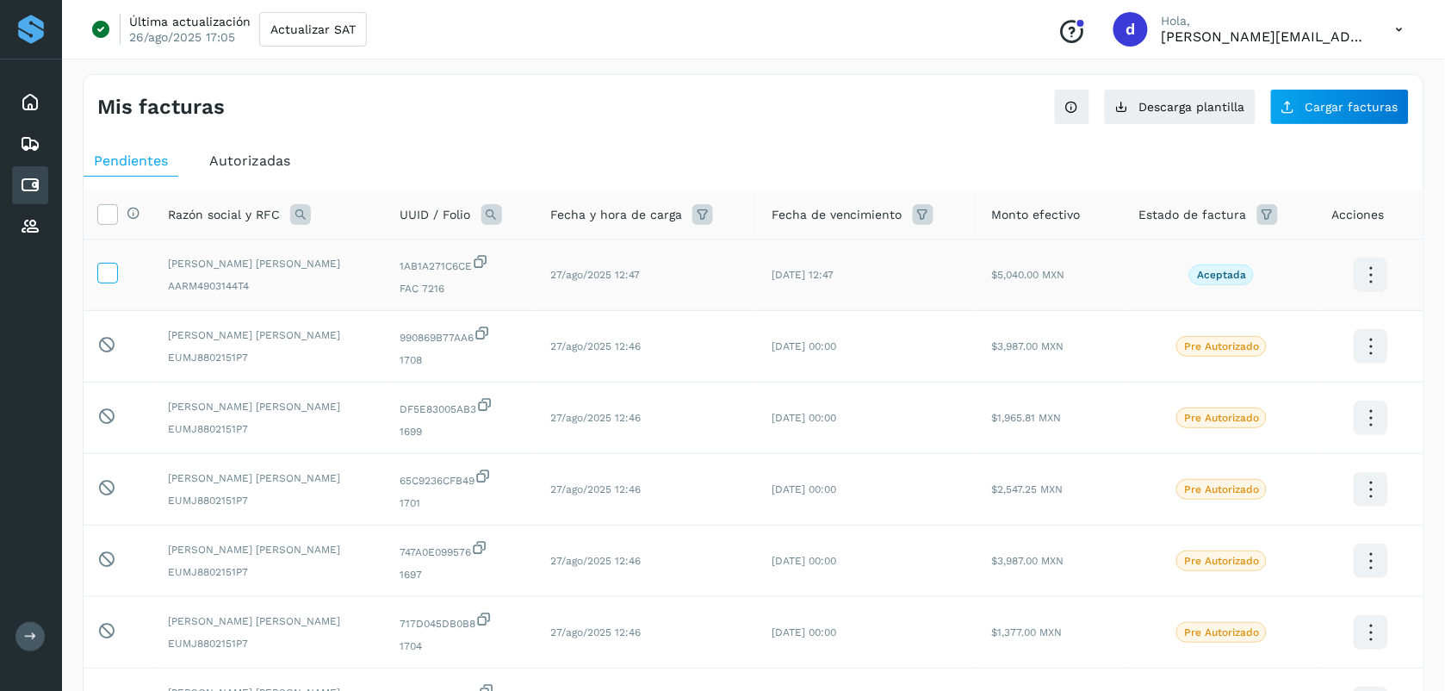
click at [112, 273] on icon at bounding box center [107, 272] width 18 height 18
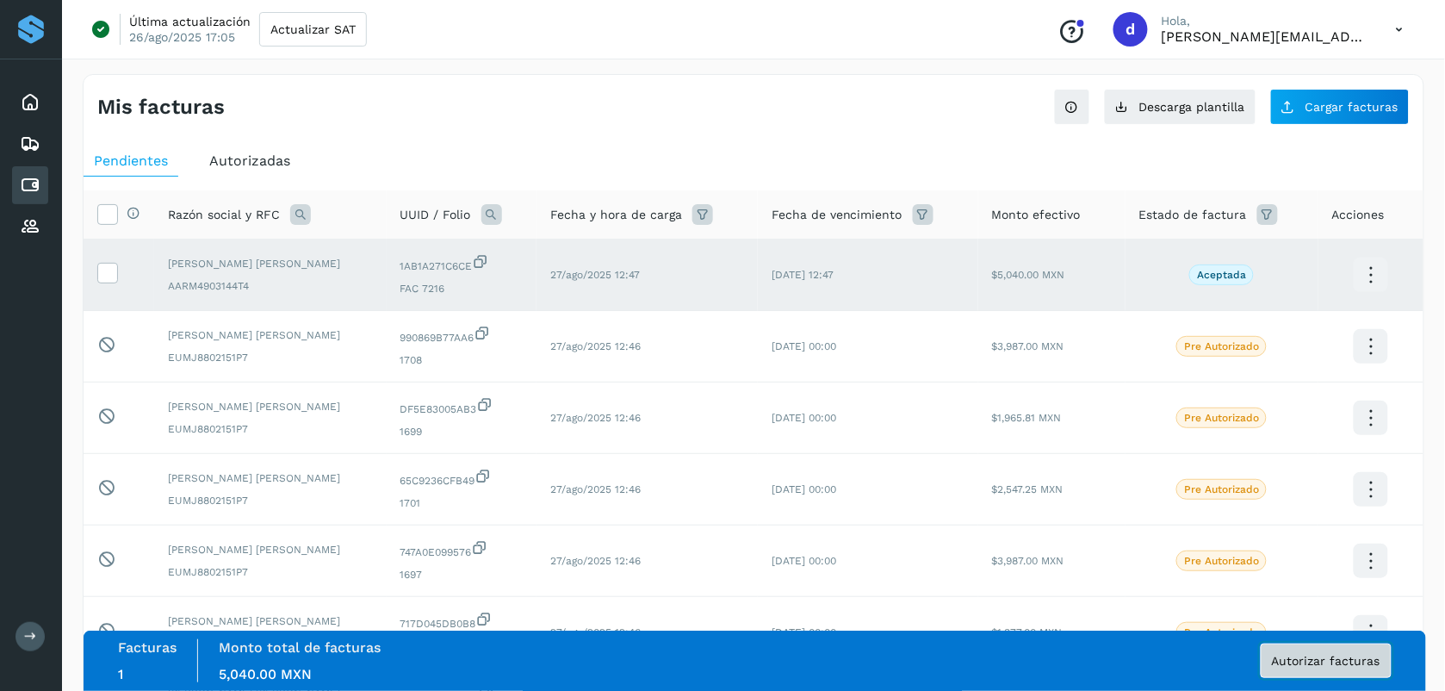
click at [723, 672] on button "Autorizar facturas" at bounding box center [1326, 660] width 131 height 34
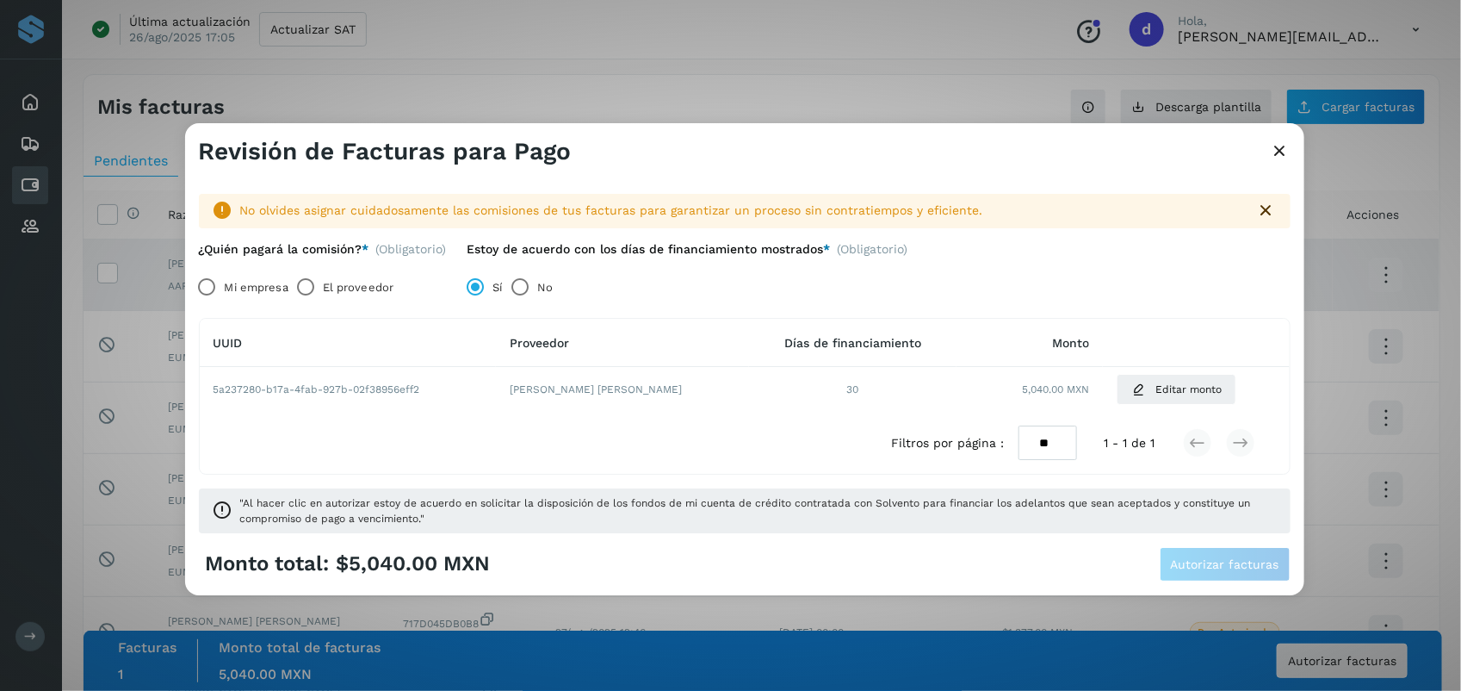
click at [330, 287] on label "El proveedor" at bounding box center [358, 287] width 71 height 34
click at [723, 553] on button "Autorizar facturas" at bounding box center [1225, 564] width 131 height 34
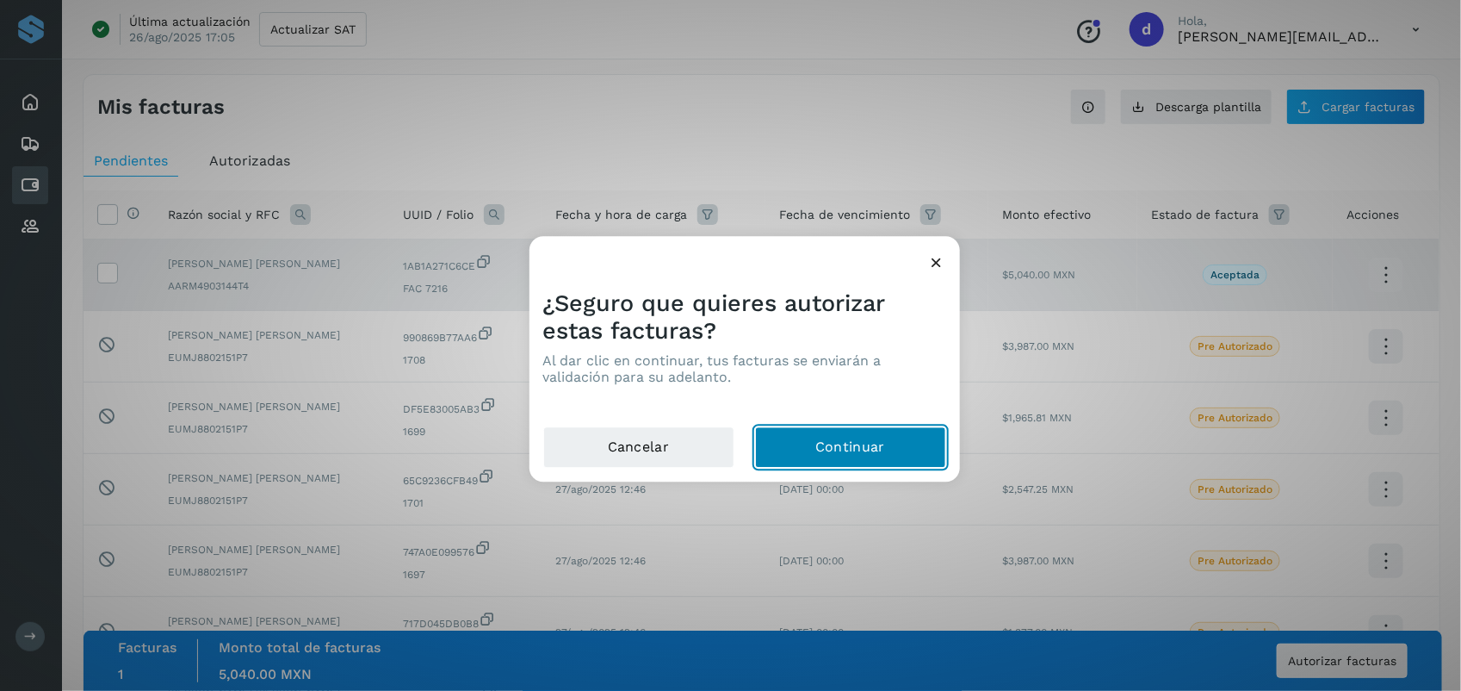
click at [723, 437] on button "Continuar" at bounding box center [850, 447] width 191 height 41
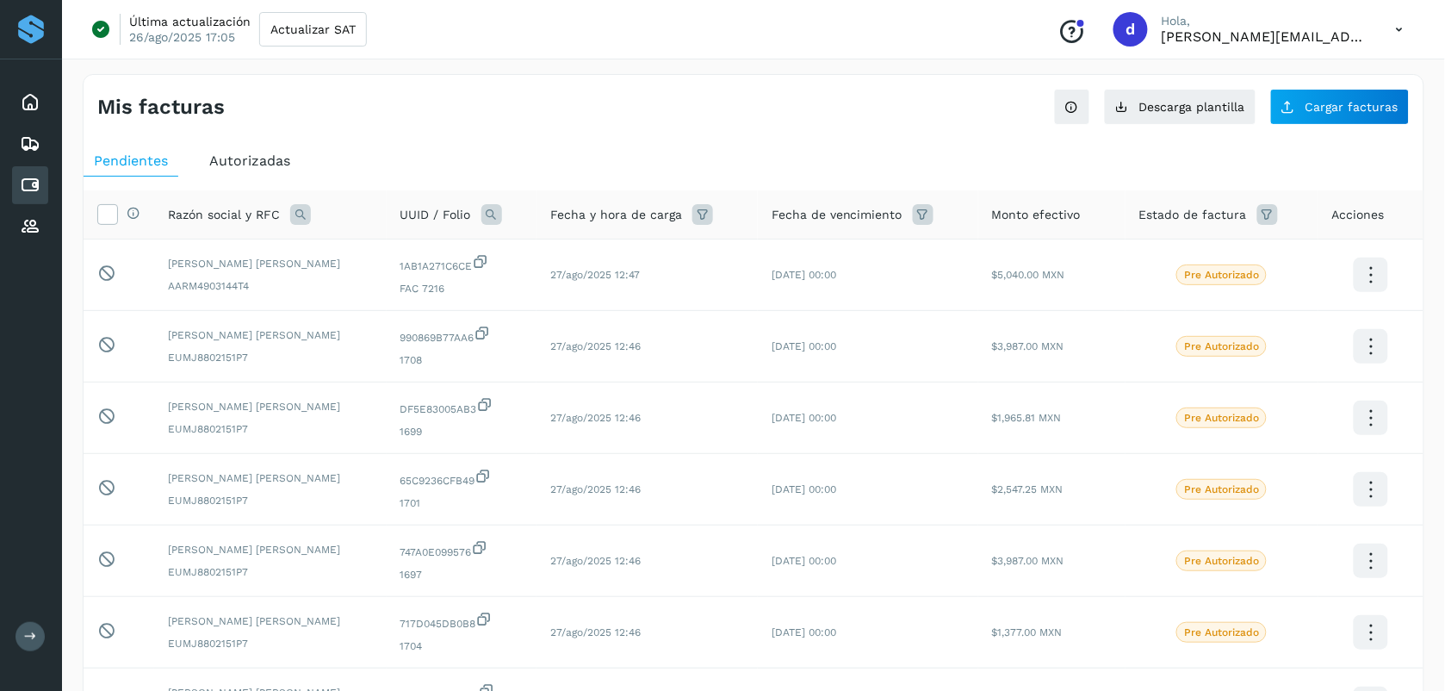
click at [666, 164] on ul "Pendientes Autorizadas" at bounding box center [754, 161] width 1340 height 31
click at [723, 121] on button "Cargar facturas" at bounding box center [1339, 107] width 139 height 36
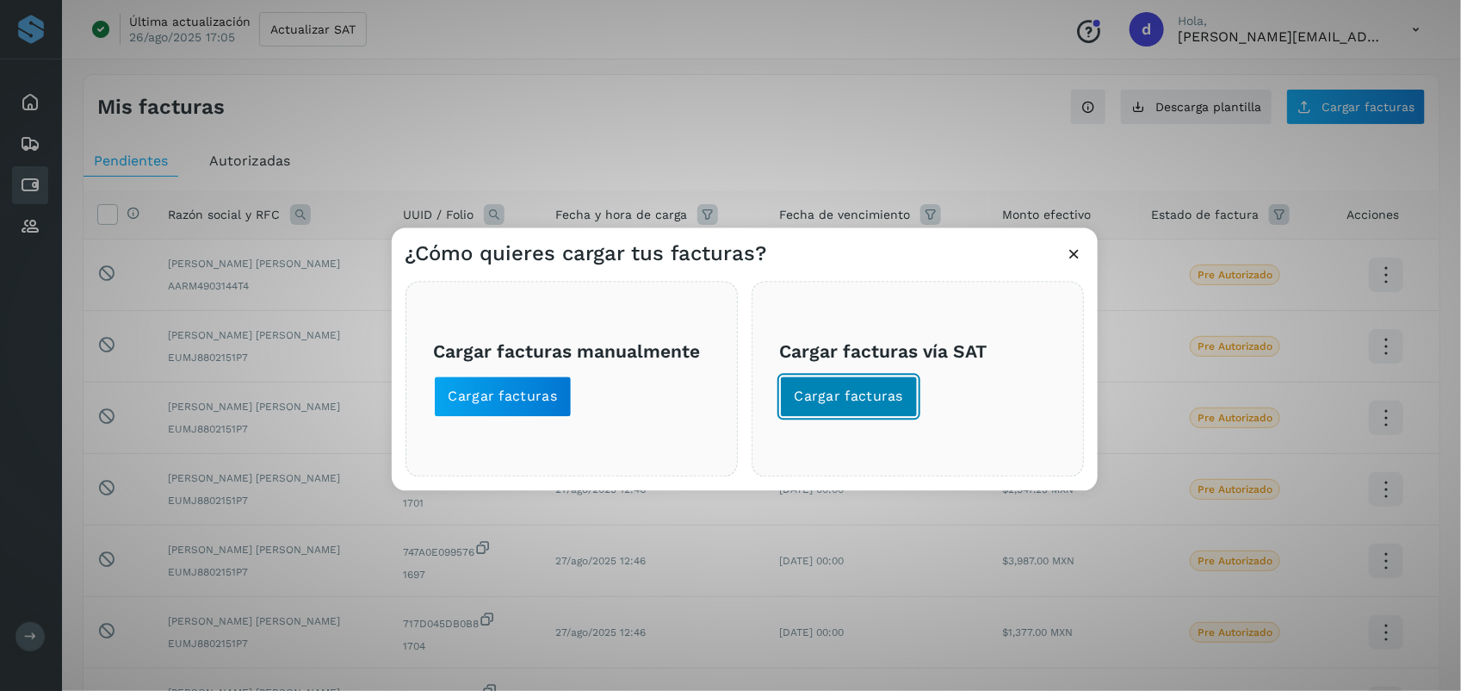
click at [723, 388] on span "Cargar facturas" at bounding box center [849, 396] width 109 height 19
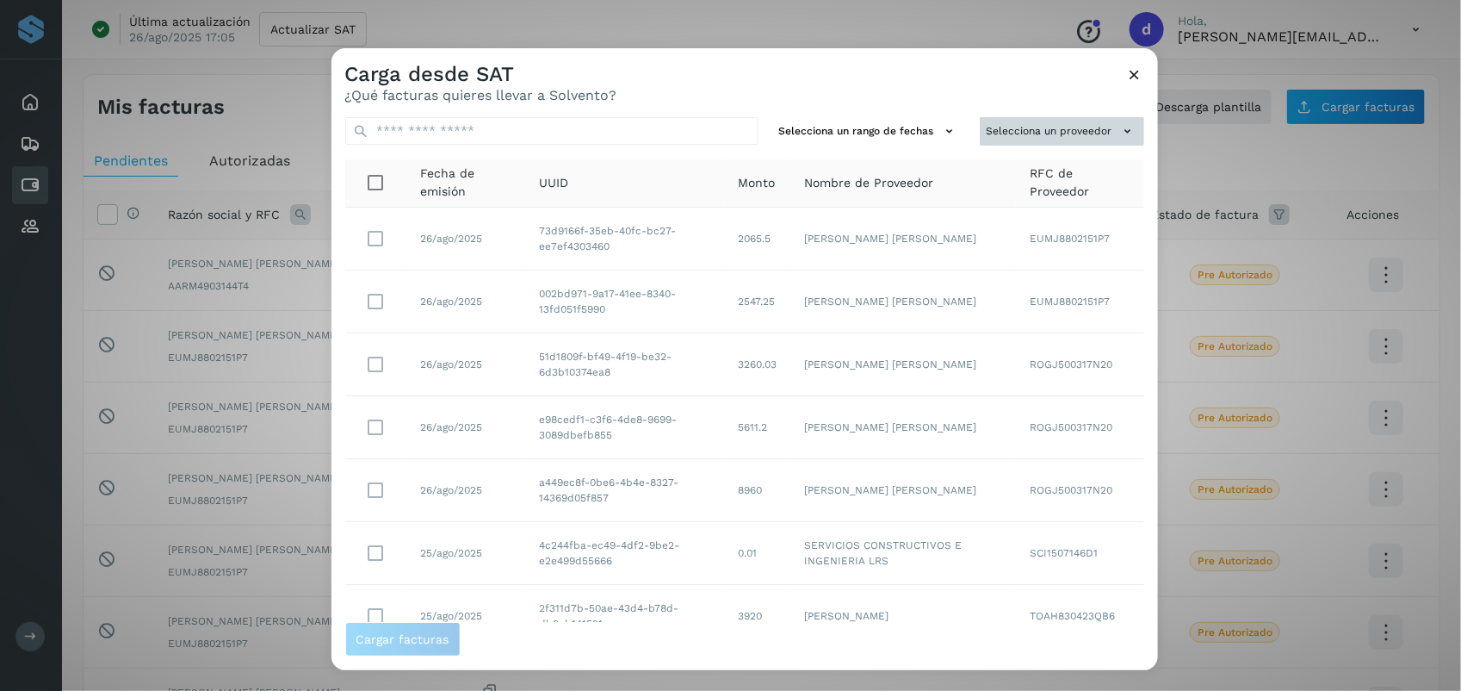
click at [723, 126] on button "Selecciona un proveedor" at bounding box center [1062, 131] width 164 height 28
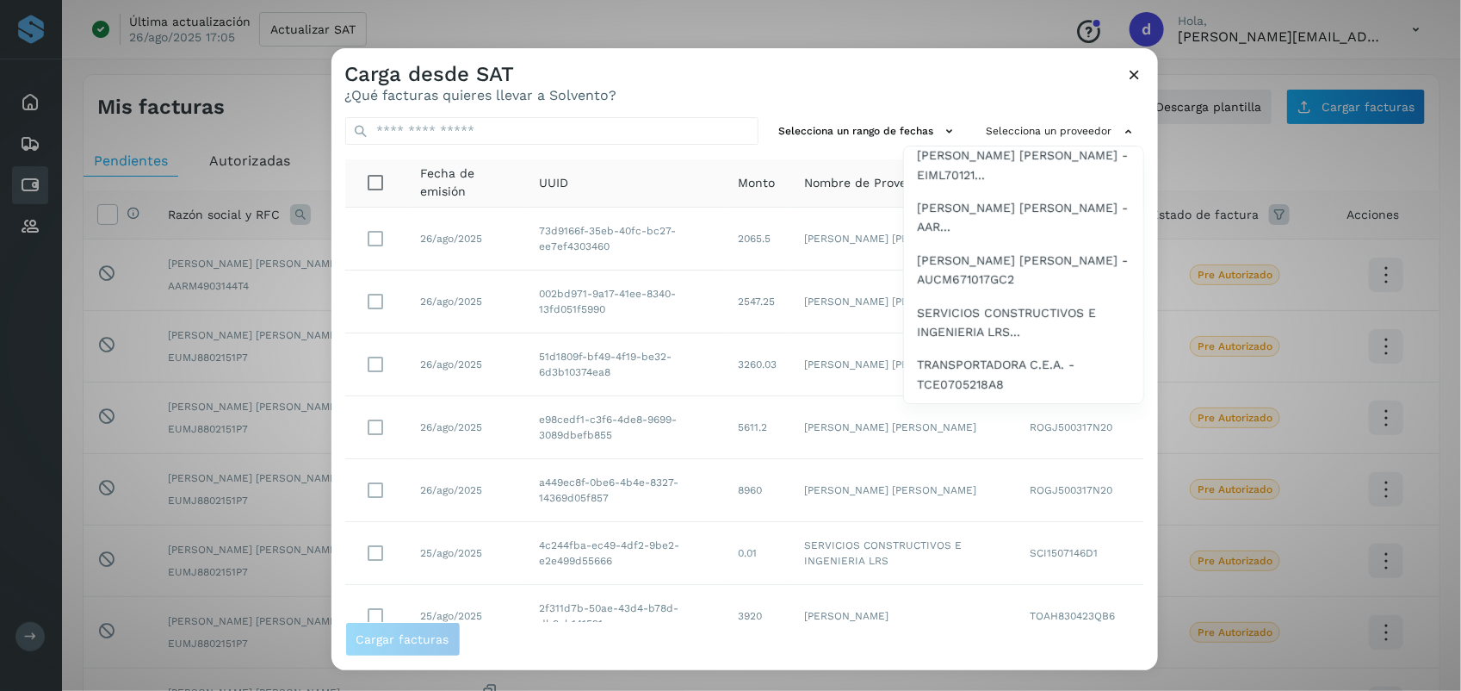
scroll to position [703, 0]
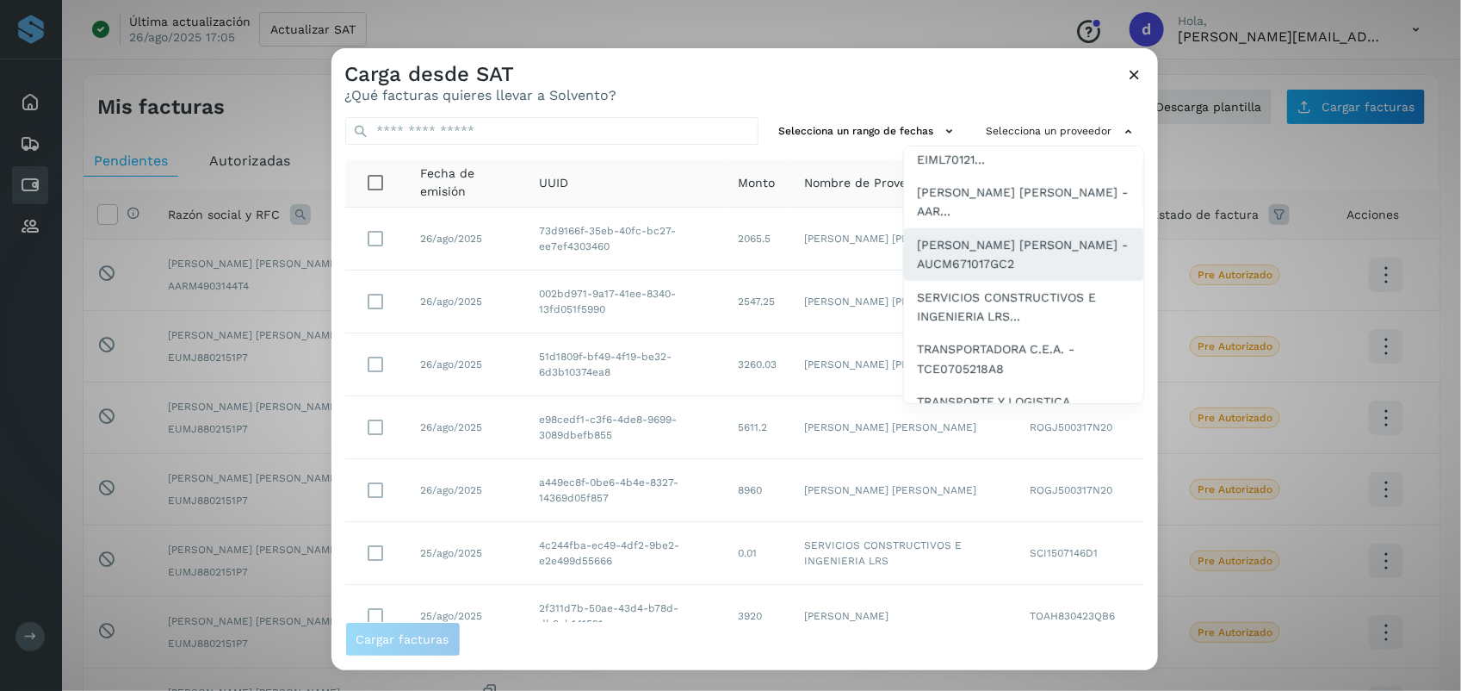
click at [723, 261] on span "[PERSON_NAME] [PERSON_NAME] - AUCM671017GC2" at bounding box center [1024, 254] width 212 height 39
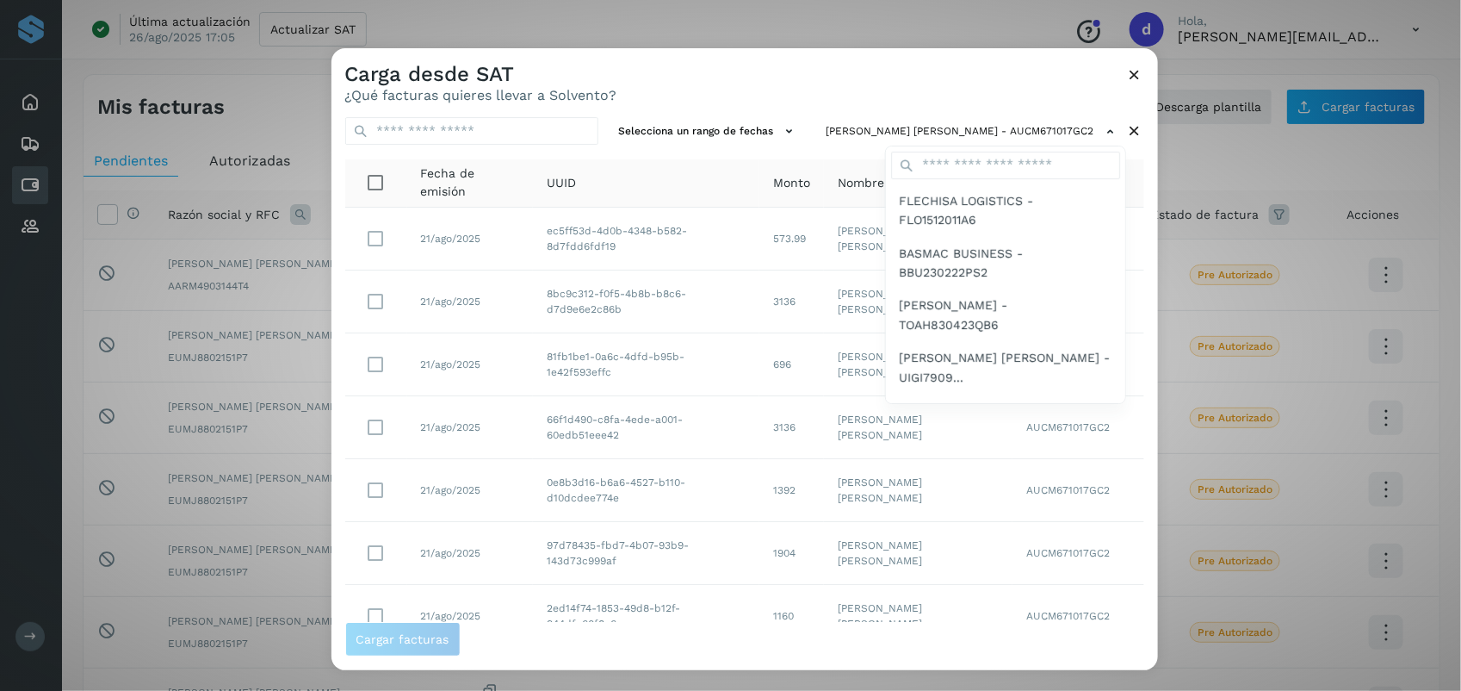
click at [723, 86] on div at bounding box center [1062, 393] width 1461 height 691
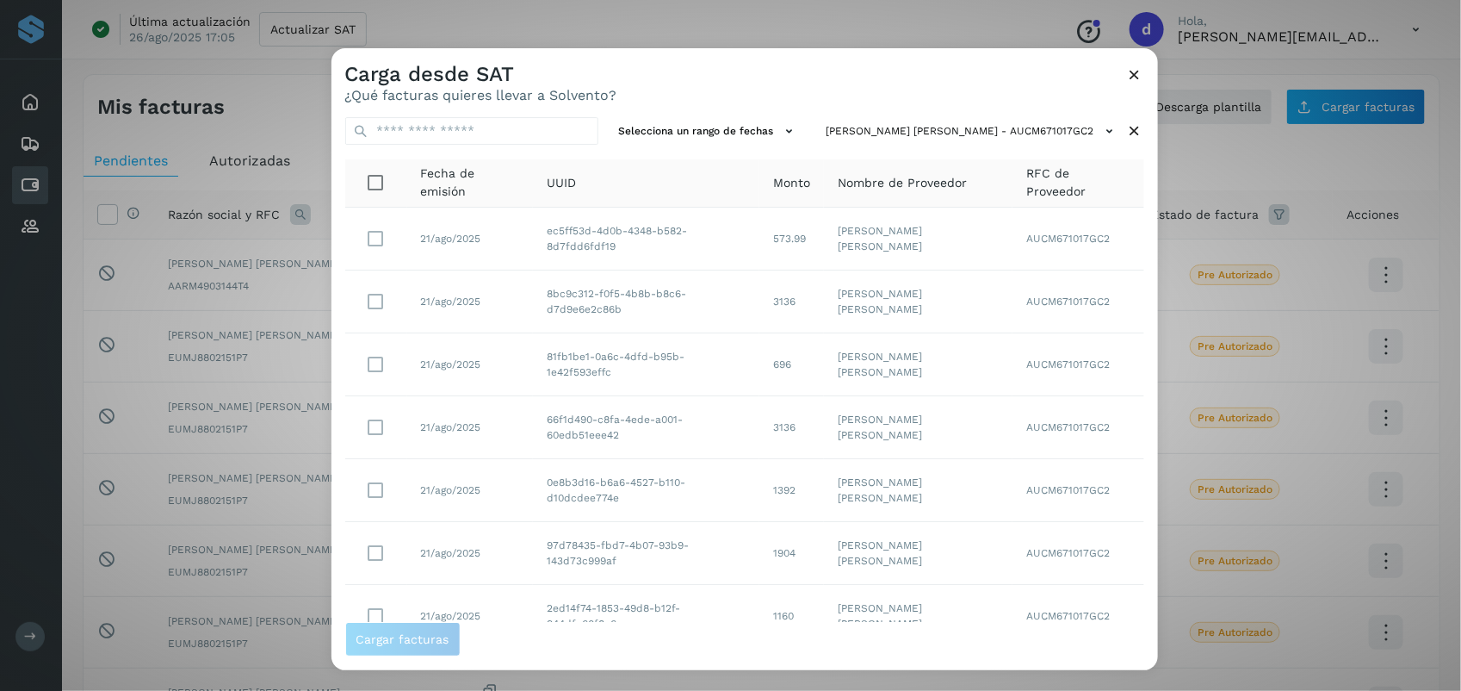
scroll to position [263, 0]
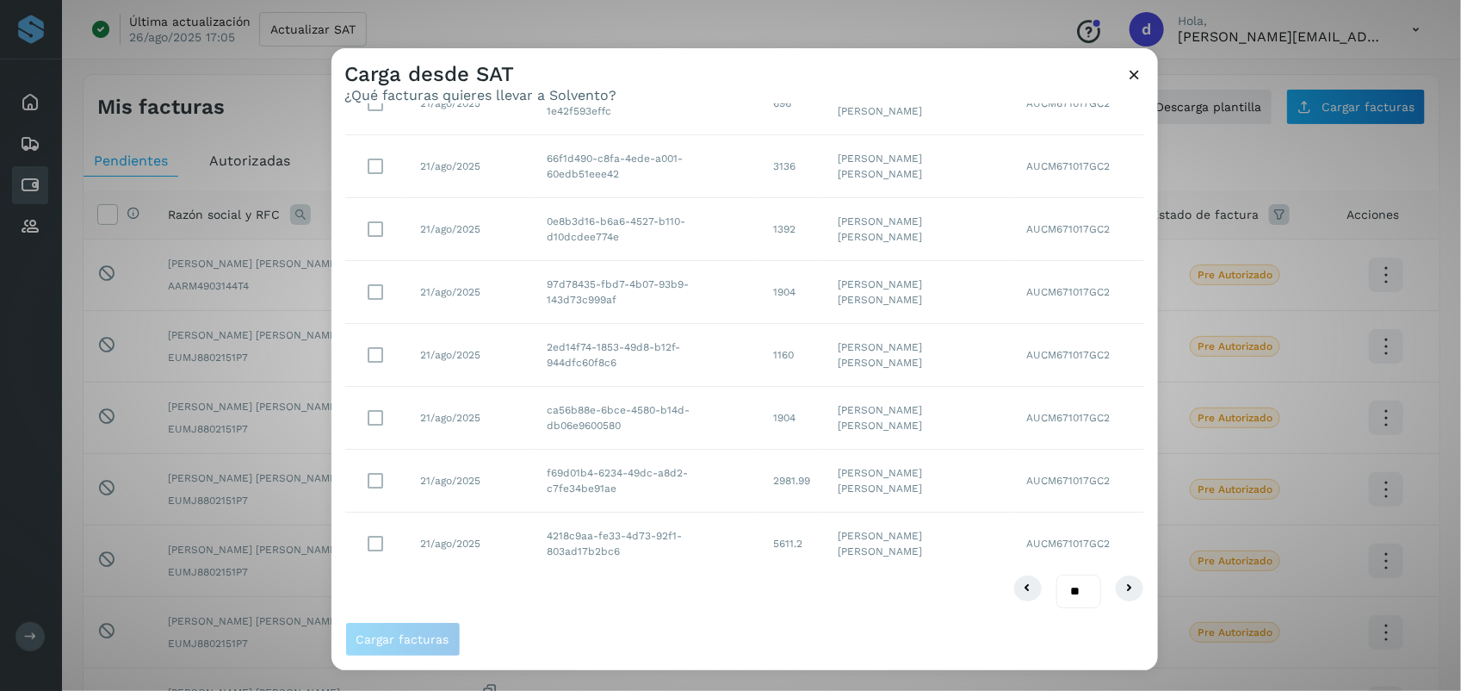
click at [723, 579] on select "** ** **" at bounding box center [1079, 591] width 45 height 34
select select "**"
click at [723, 574] on select "** ** **" at bounding box center [1079, 591] width 45 height 34
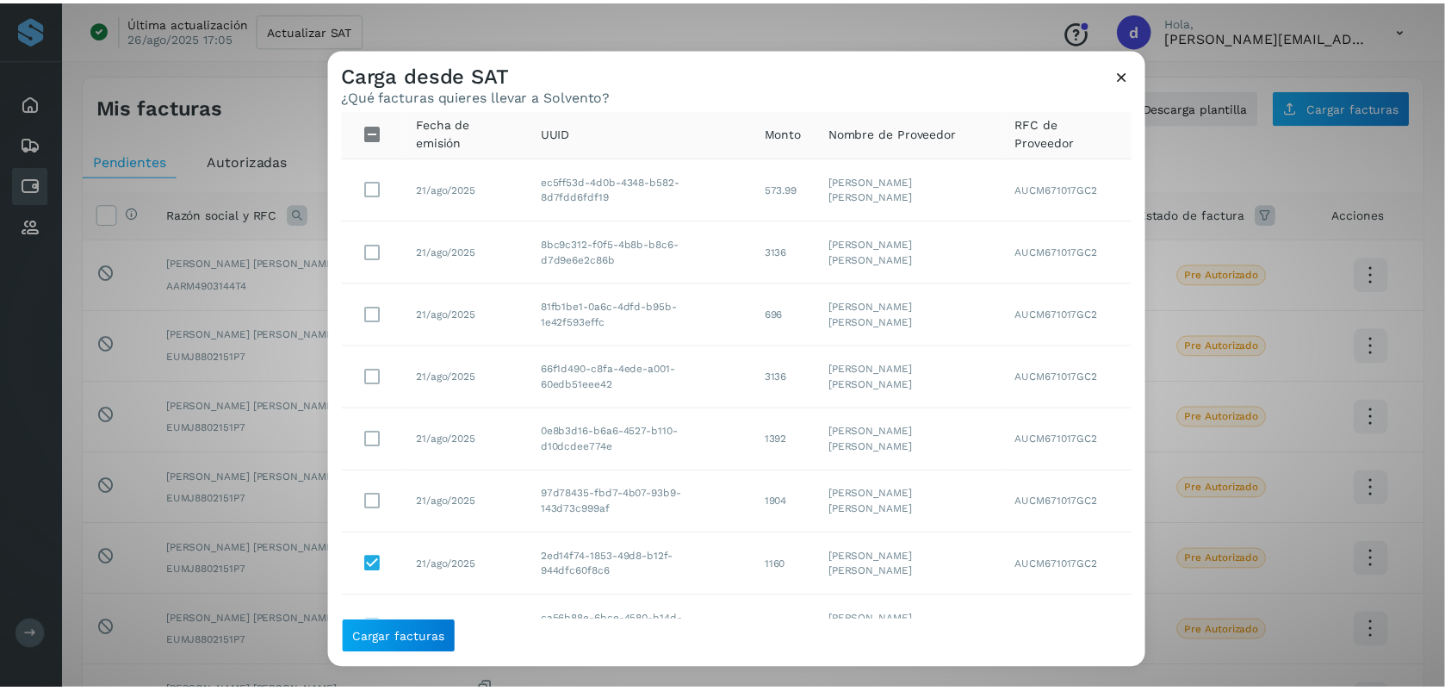
scroll to position [0, 0]
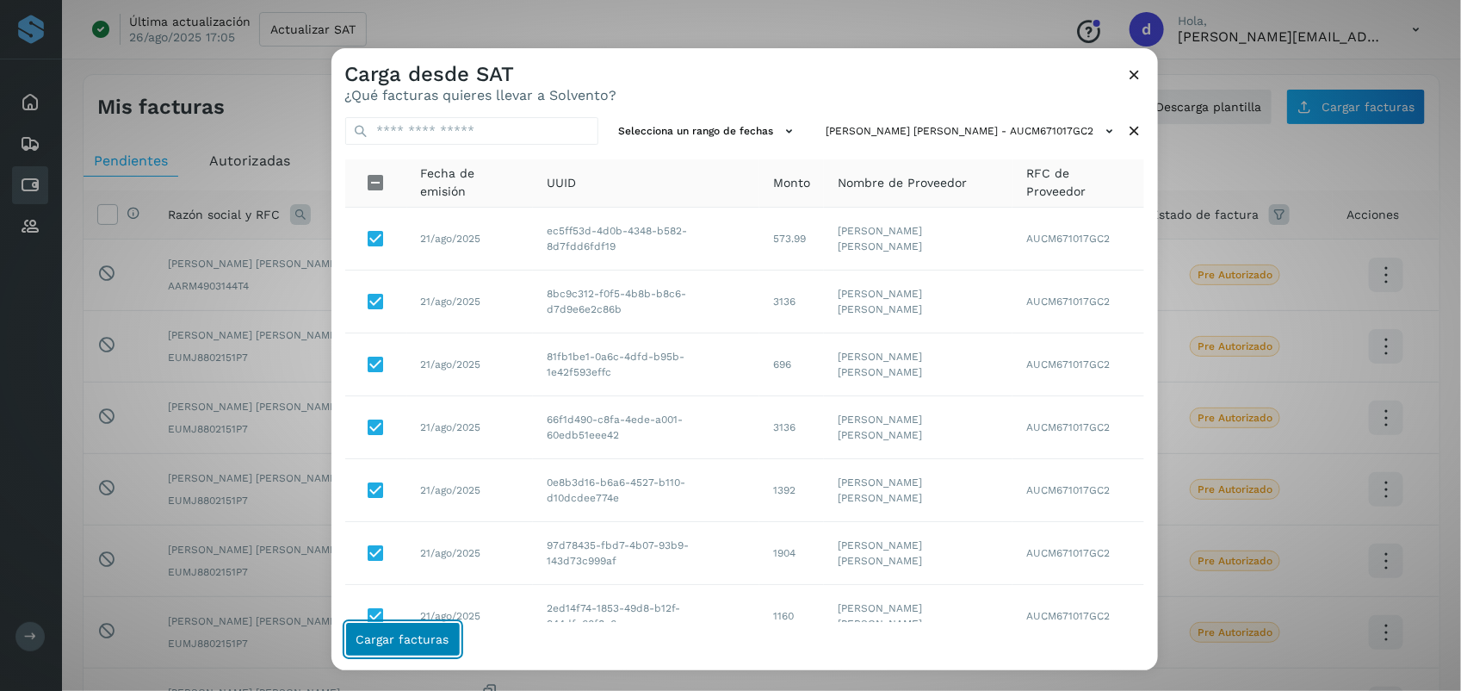
click at [419, 642] on span "Cargar facturas" at bounding box center [402, 639] width 93 height 12
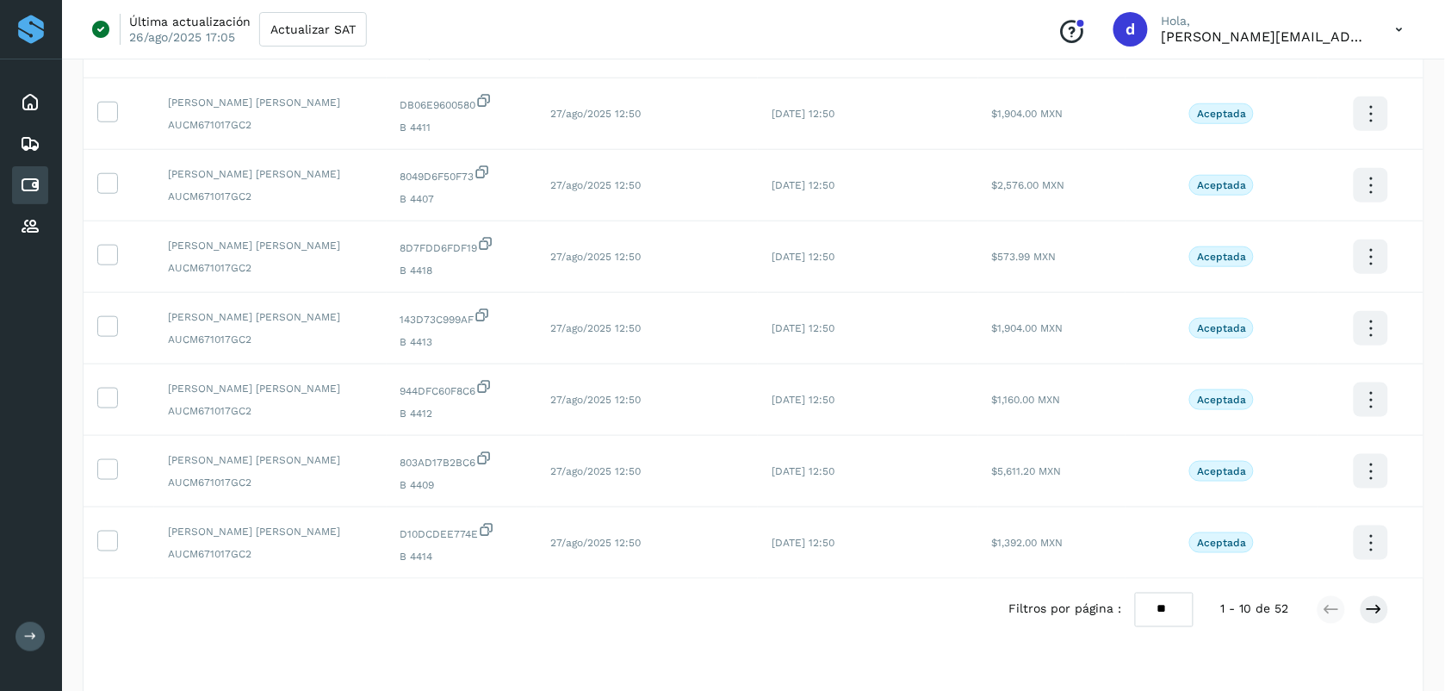
scroll to position [414, 0]
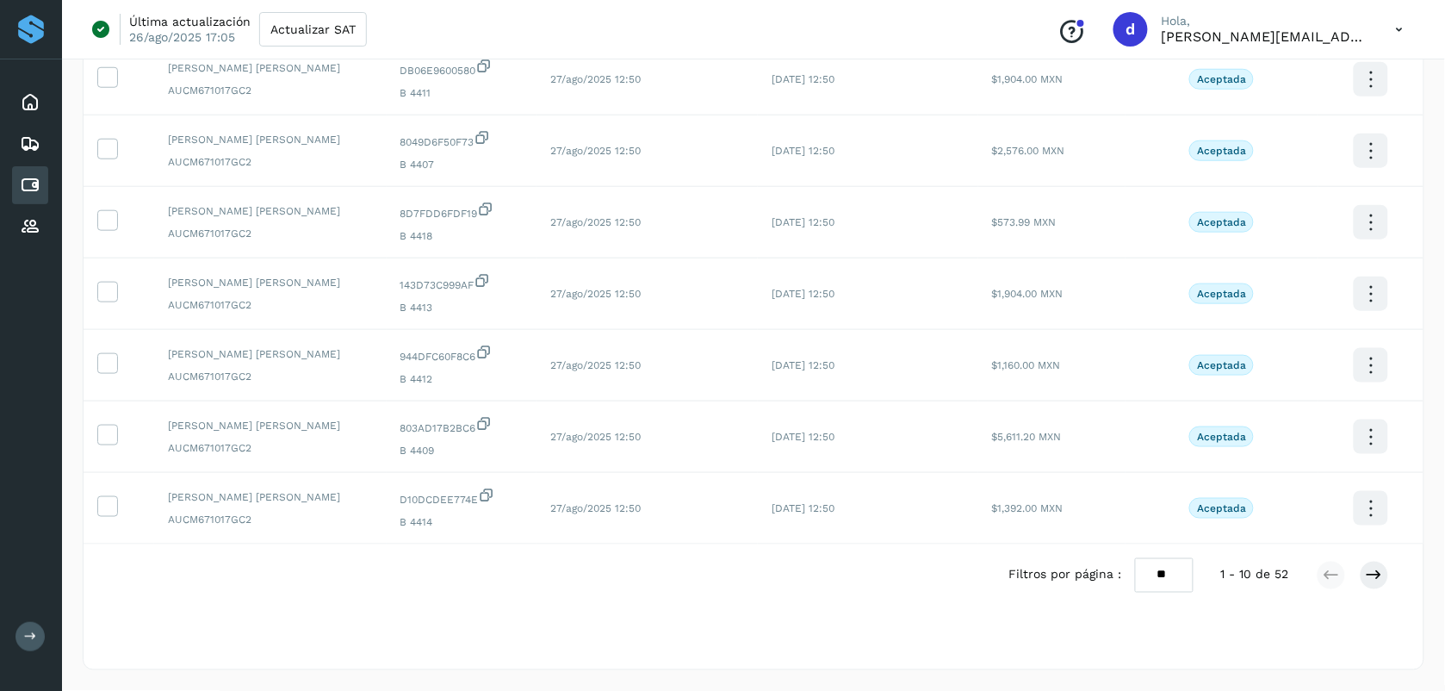
click at [723, 579] on select "** ** **" at bounding box center [1164, 575] width 59 height 34
select select "**"
click at [723, 558] on select "** ** **" at bounding box center [1164, 575] width 59 height 34
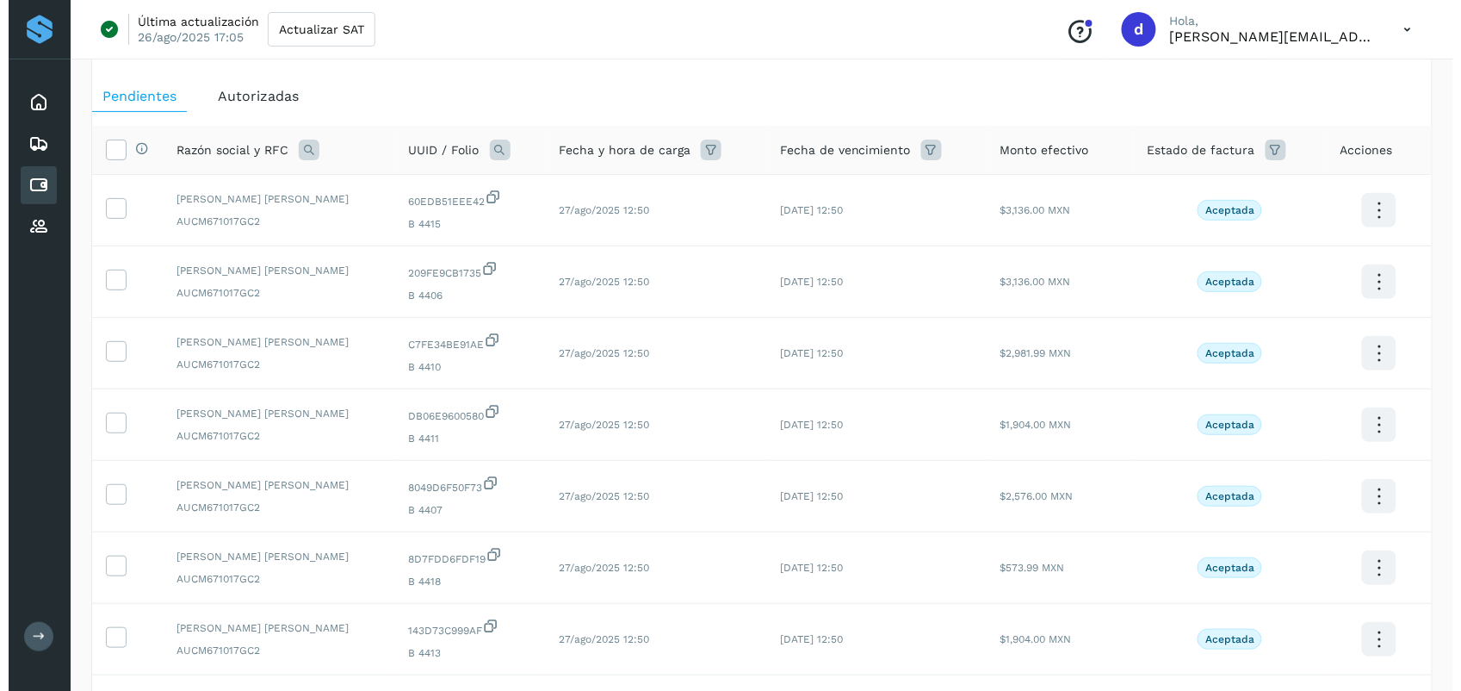
scroll to position [0, 0]
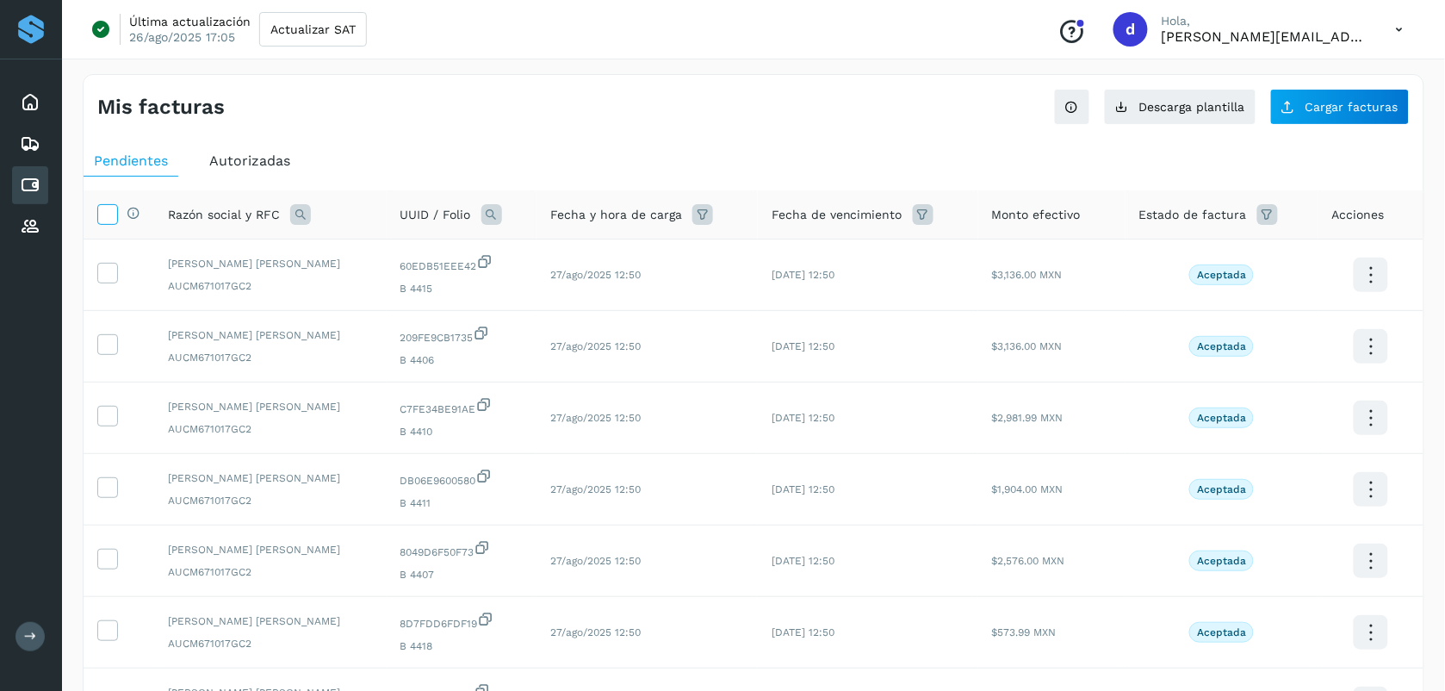
click at [110, 214] on icon at bounding box center [107, 213] width 18 height 18
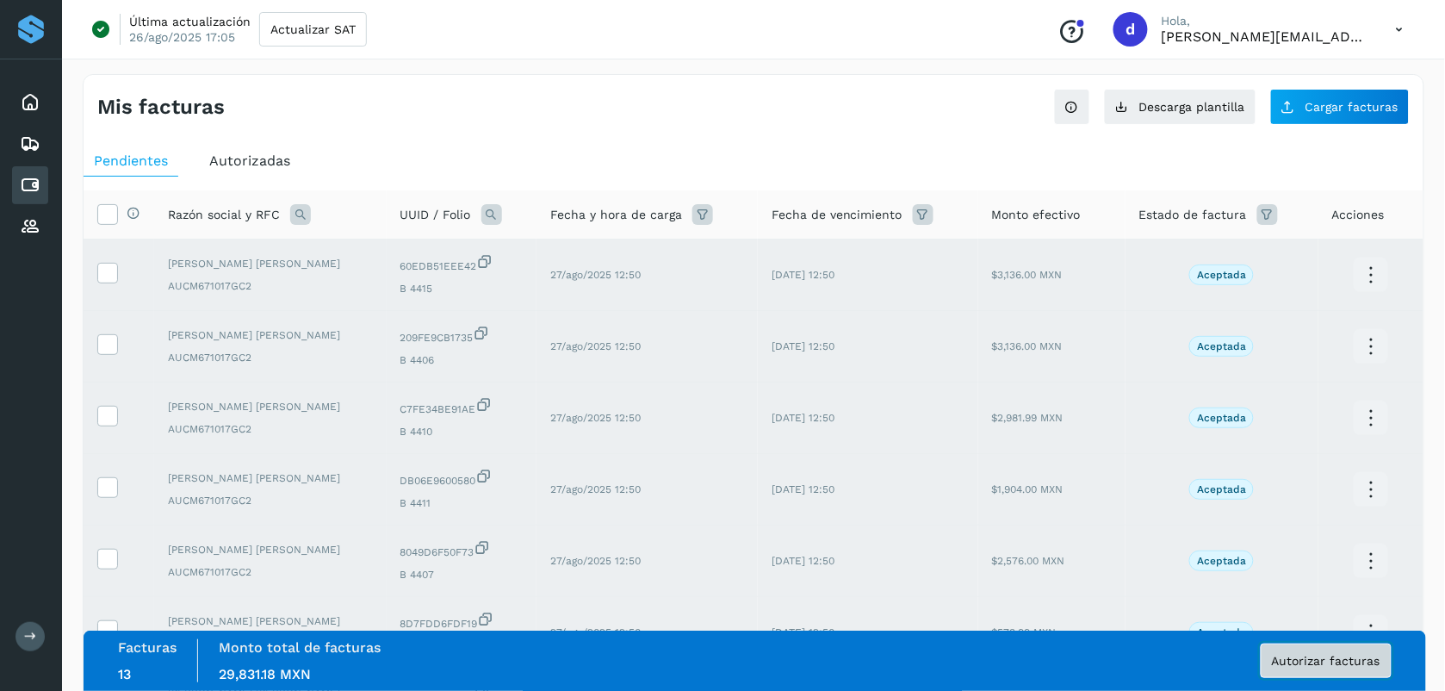
click at [723, 654] on span "Autorizar facturas" at bounding box center [1326, 660] width 108 height 12
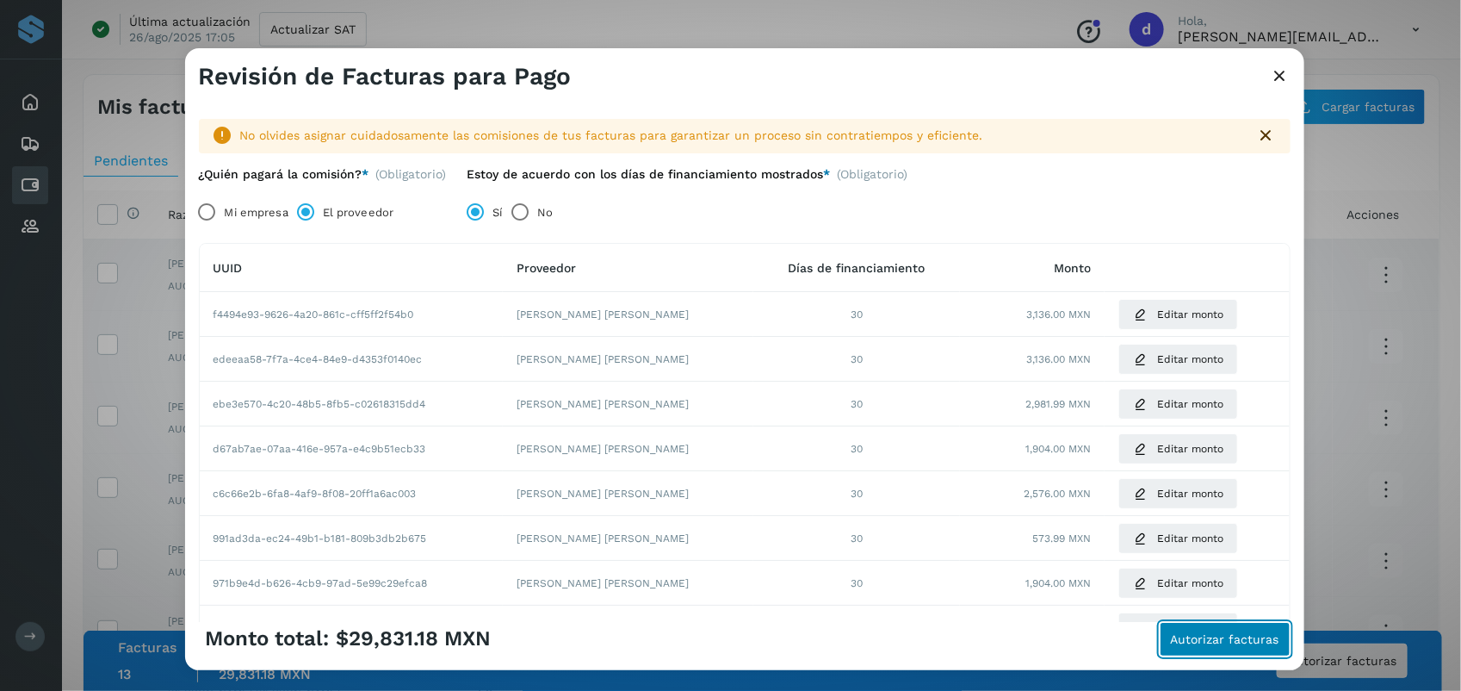
click at [723, 642] on span "Autorizar facturas" at bounding box center [1225, 639] width 108 height 12
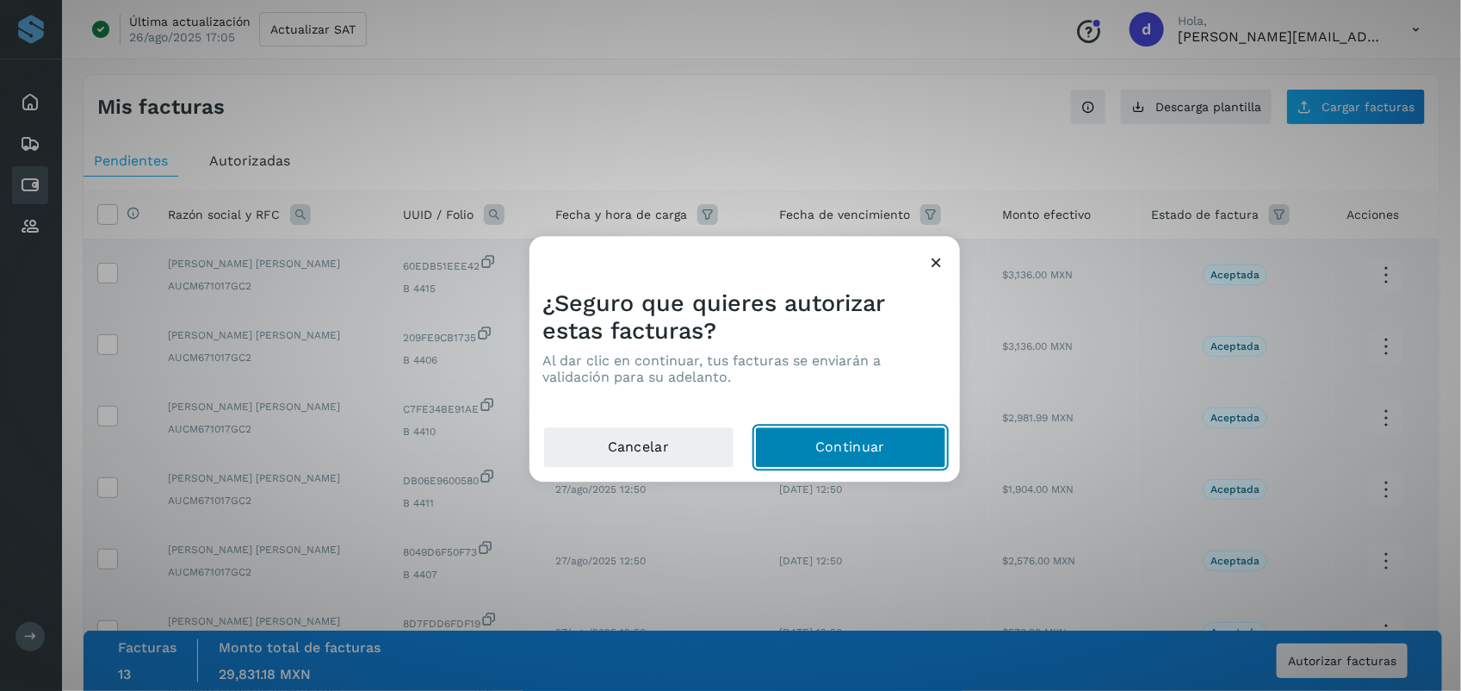
click at [723, 449] on button "Continuar" at bounding box center [850, 447] width 191 height 41
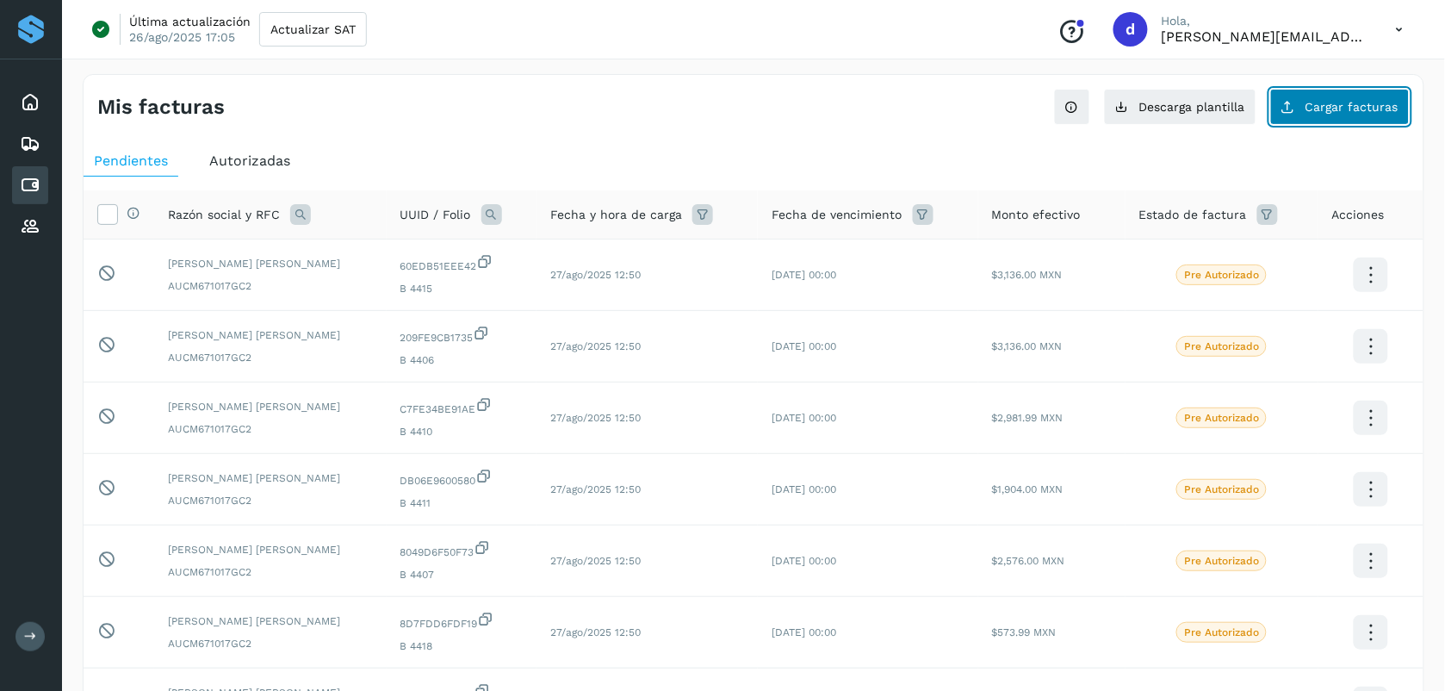
click at [723, 108] on span "Cargar facturas" at bounding box center [1351, 107] width 93 height 12
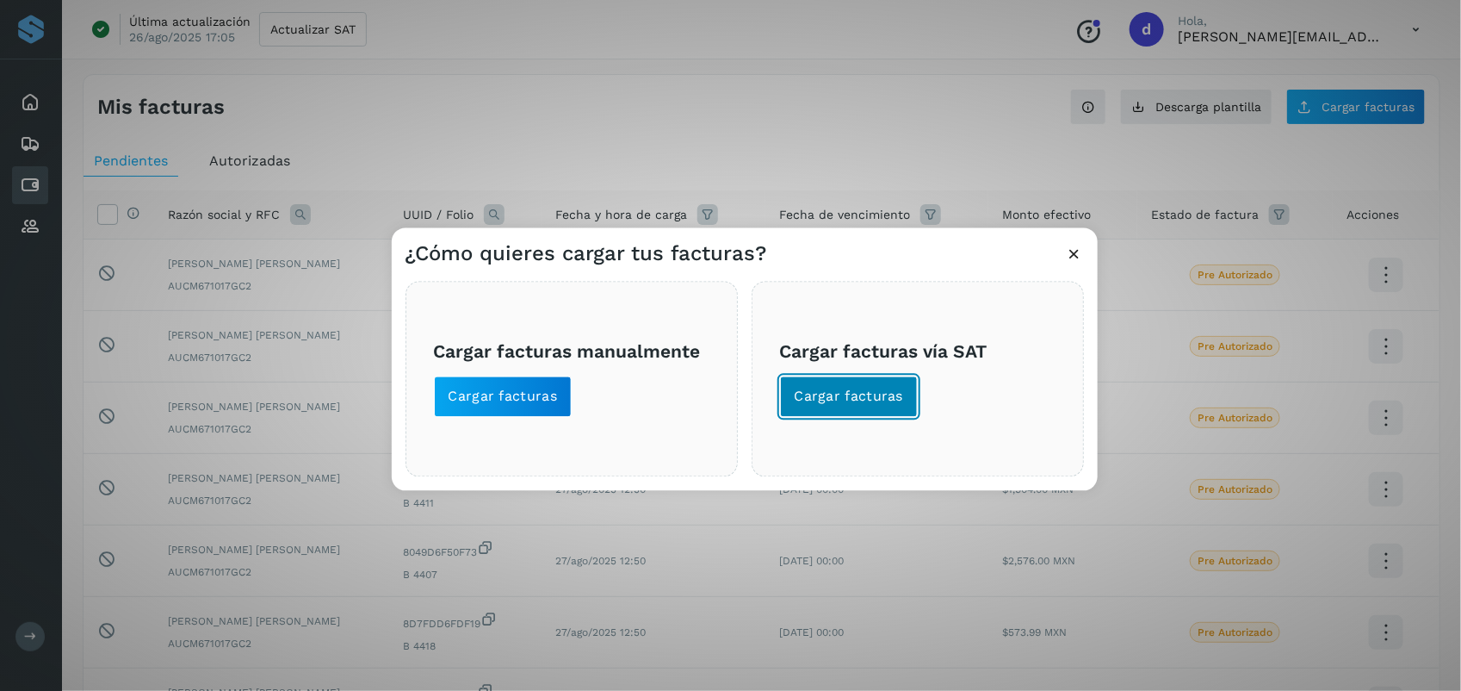
click at [723, 389] on span "Cargar facturas" at bounding box center [849, 396] width 109 height 19
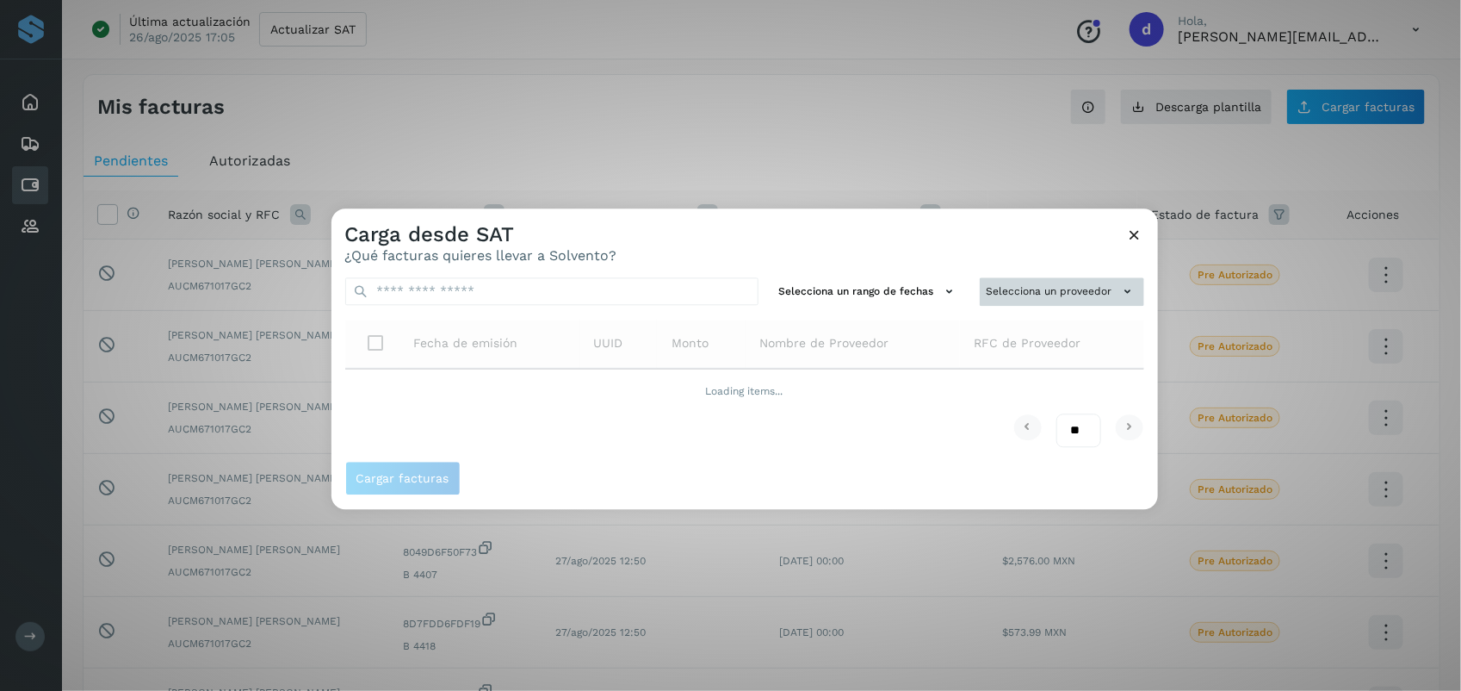
click at [723, 295] on button "Selecciona un proveedor" at bounding box center [1062, 291] width 164 height 28
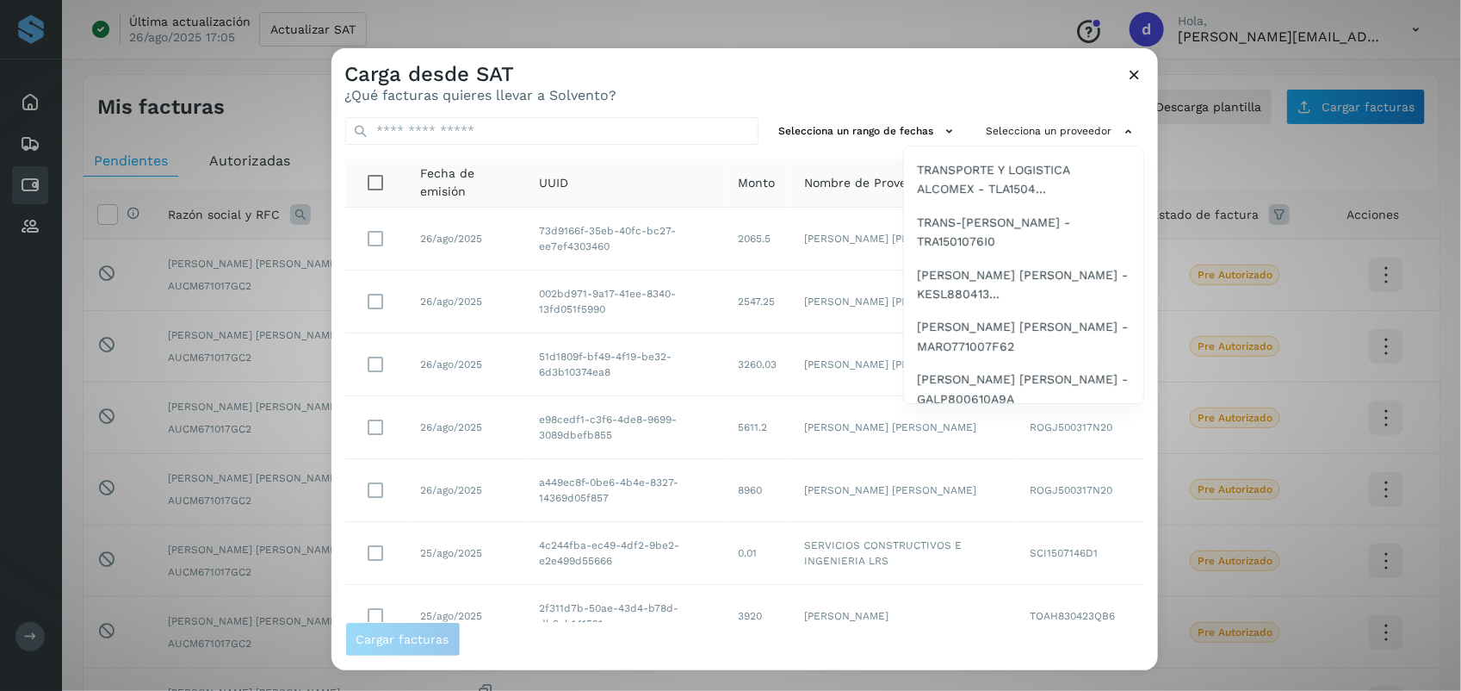
scroll to position [997, 0]
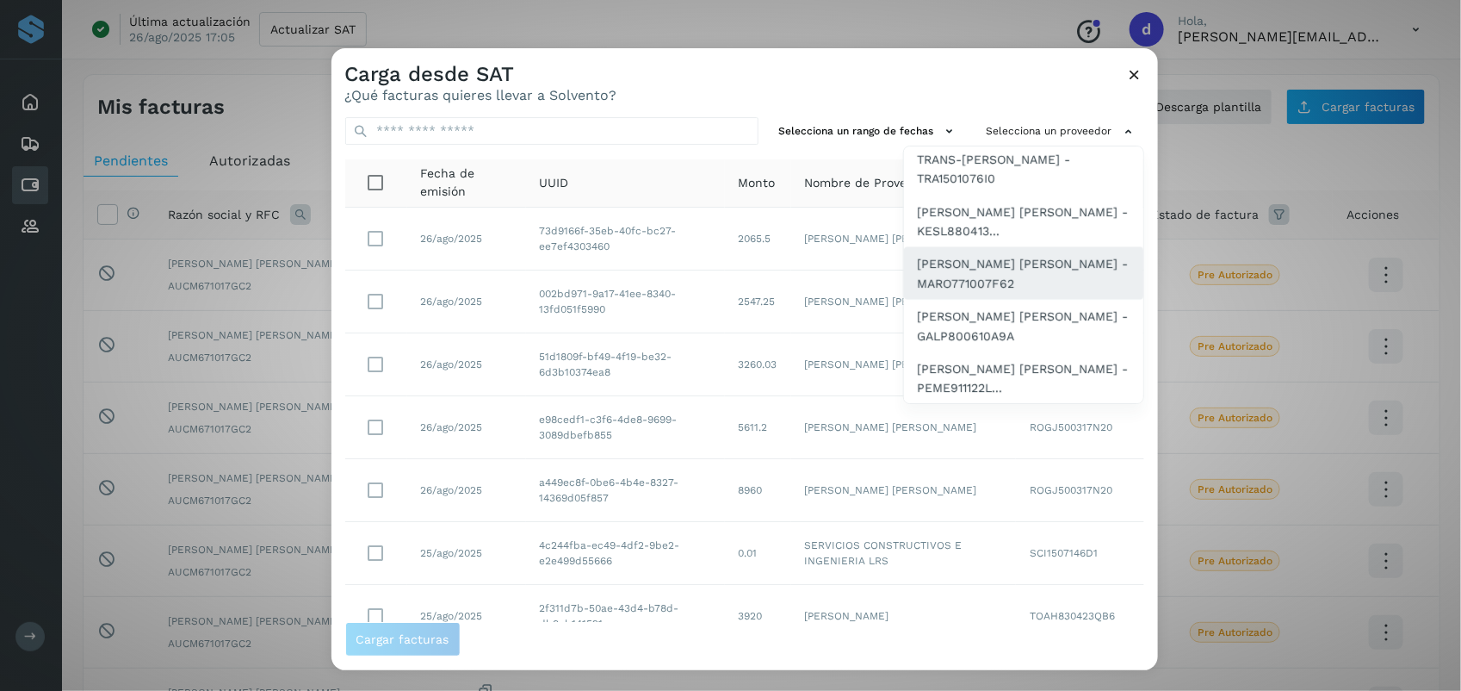
click at [723, 255] on span "[PERSON_NAME] [PERSON_NAME] - MARO771007F62" at bounding box center [1024, 274] width 212 height 39
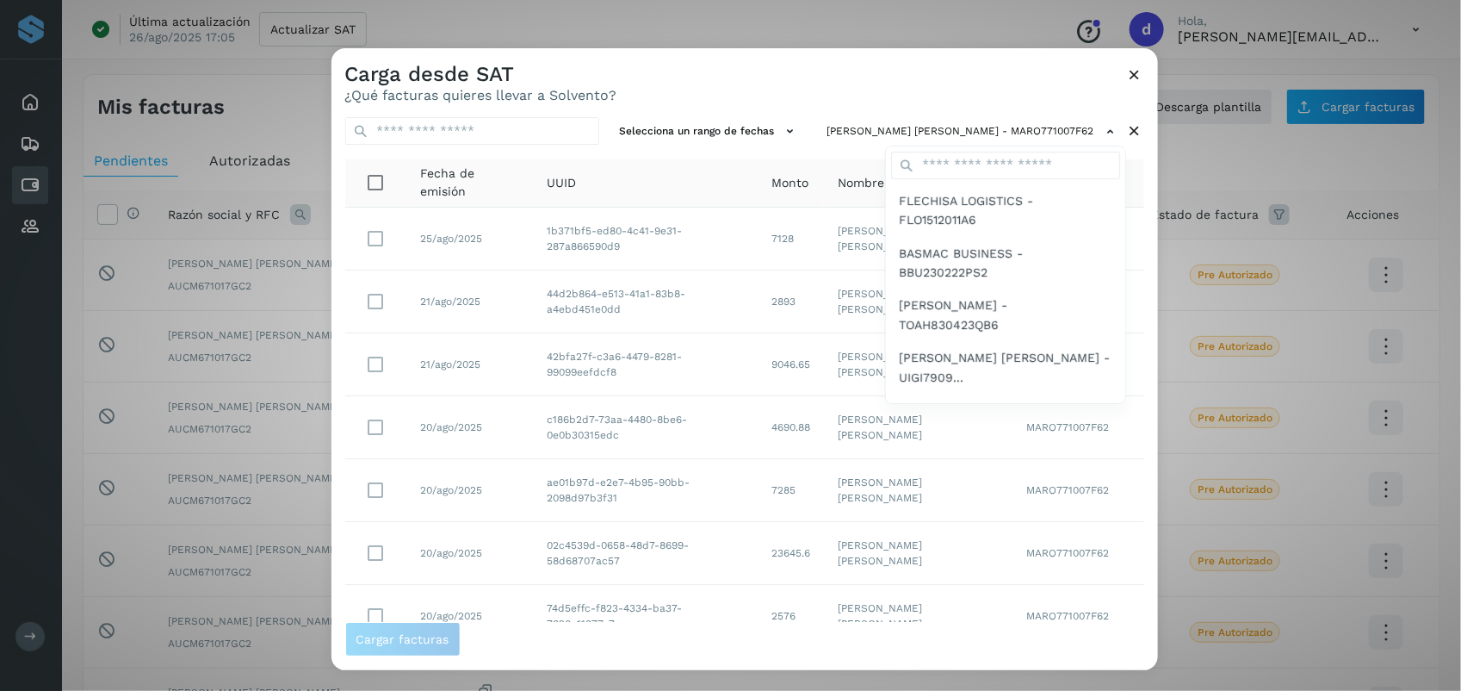
click at [723, 106] on div at bounding box center [1062, 393] width 1461 height 691
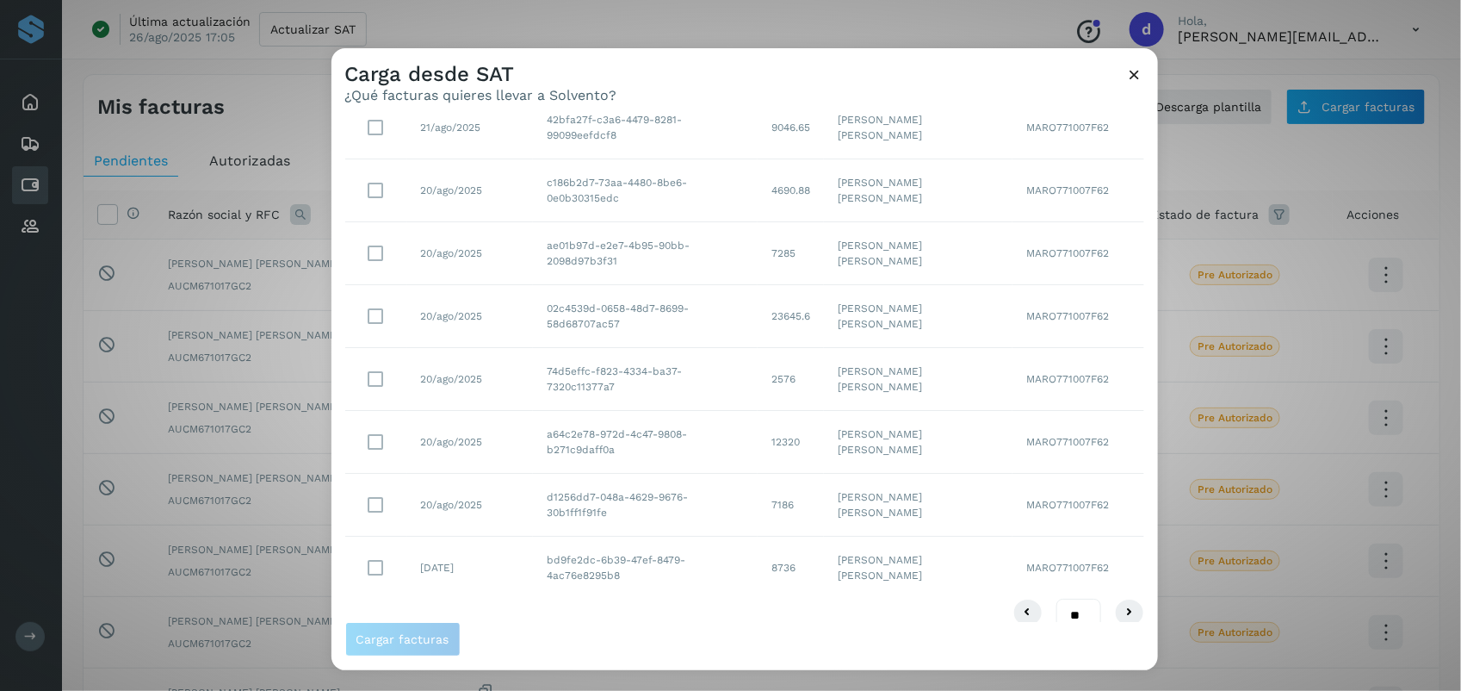
scroll to position [263, 0]
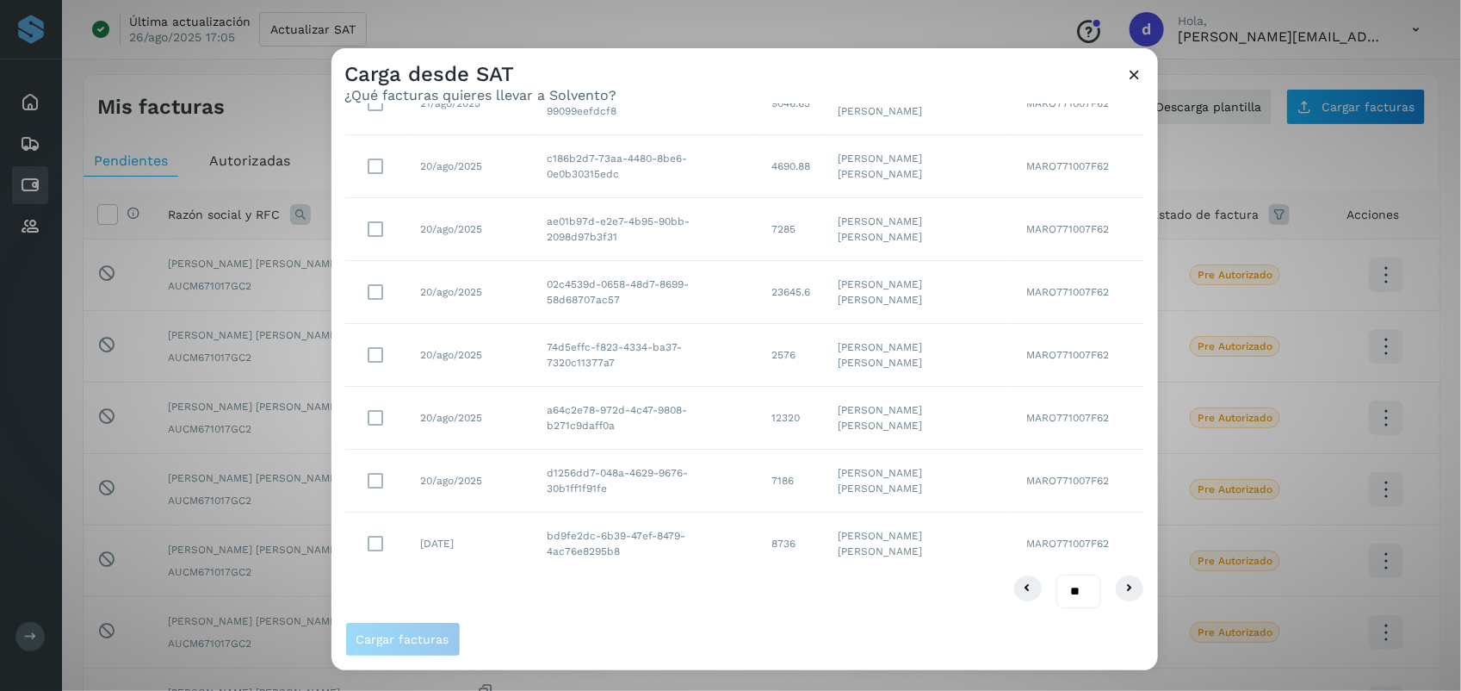
click at [723, 594] on select "** ** **" at bounding box center [1079, 591] width 45 height 34
select select "**"
click at [723, 574] on select "** ** **" at bounding box center [1079, 591] width 45 height 34
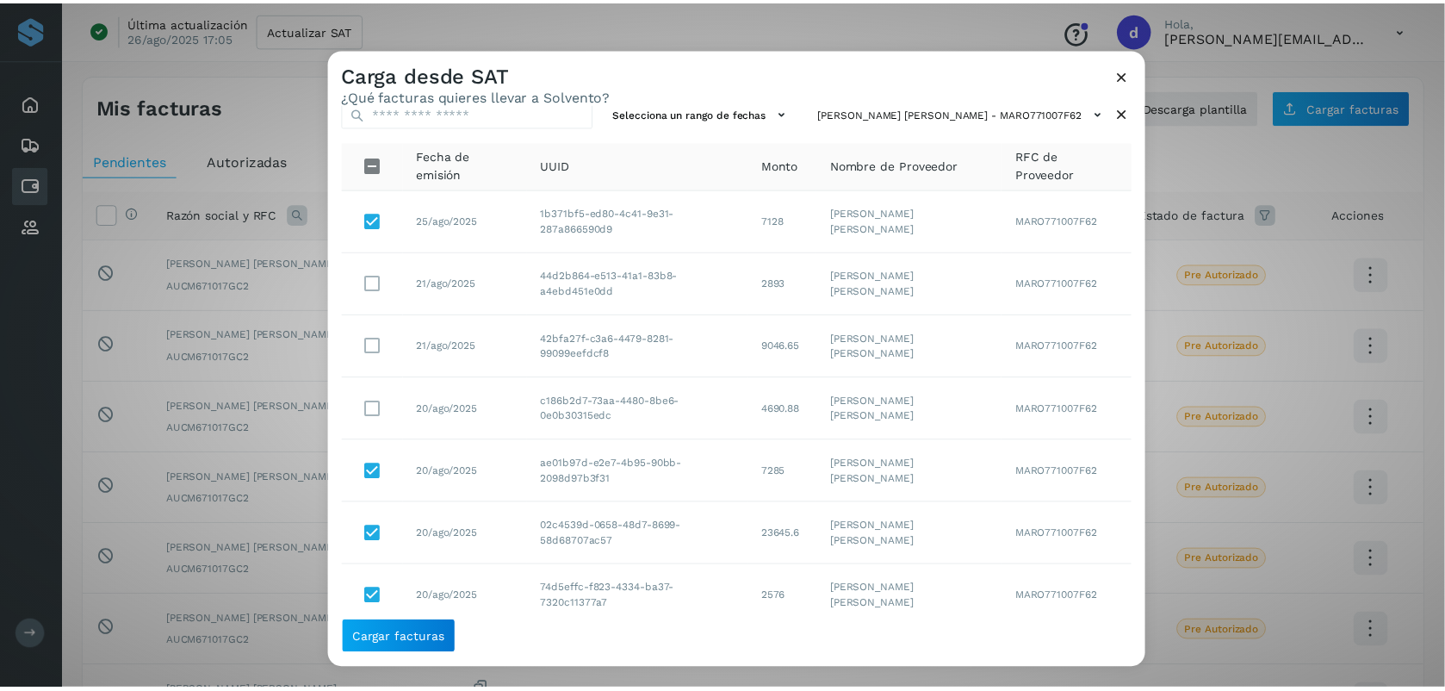
scroll to position [0, 0]
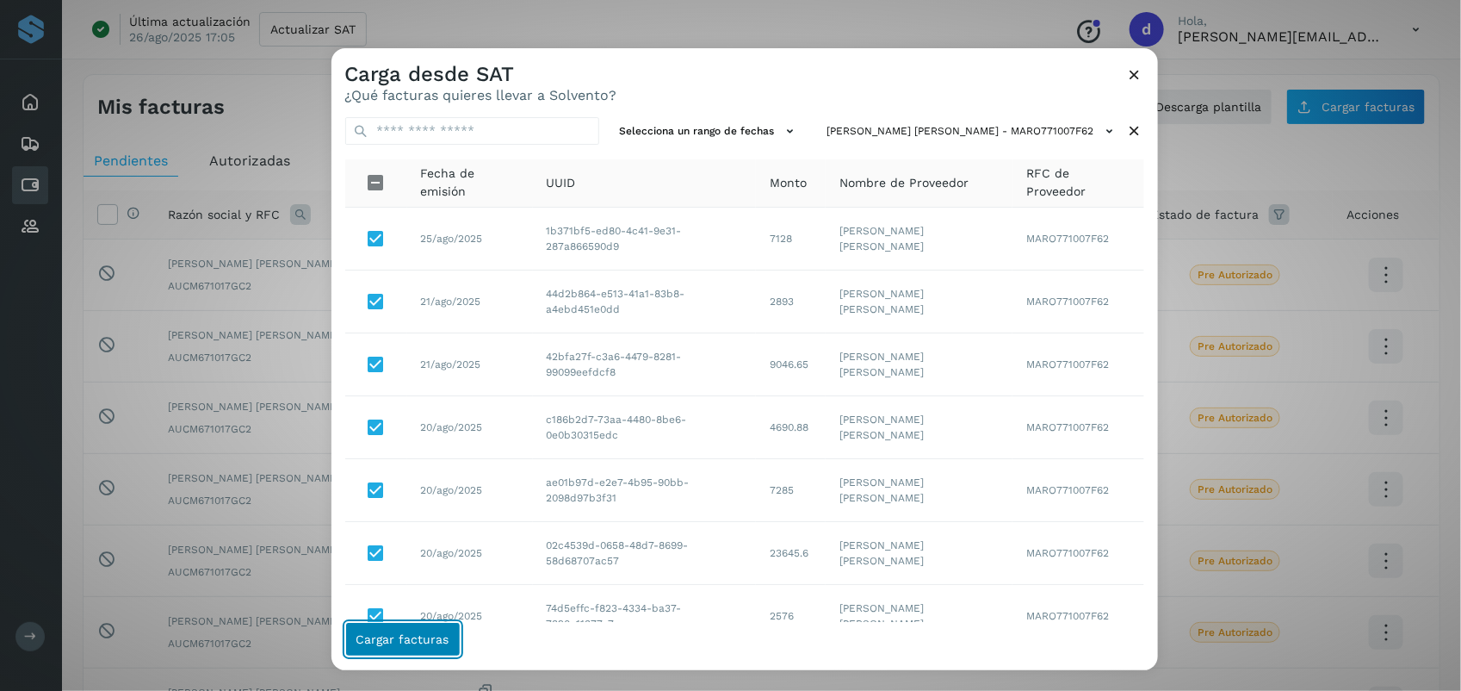
click at [418, 624] on button "Cargar facturas" at bounding box center [402, 639] width 115 height 34
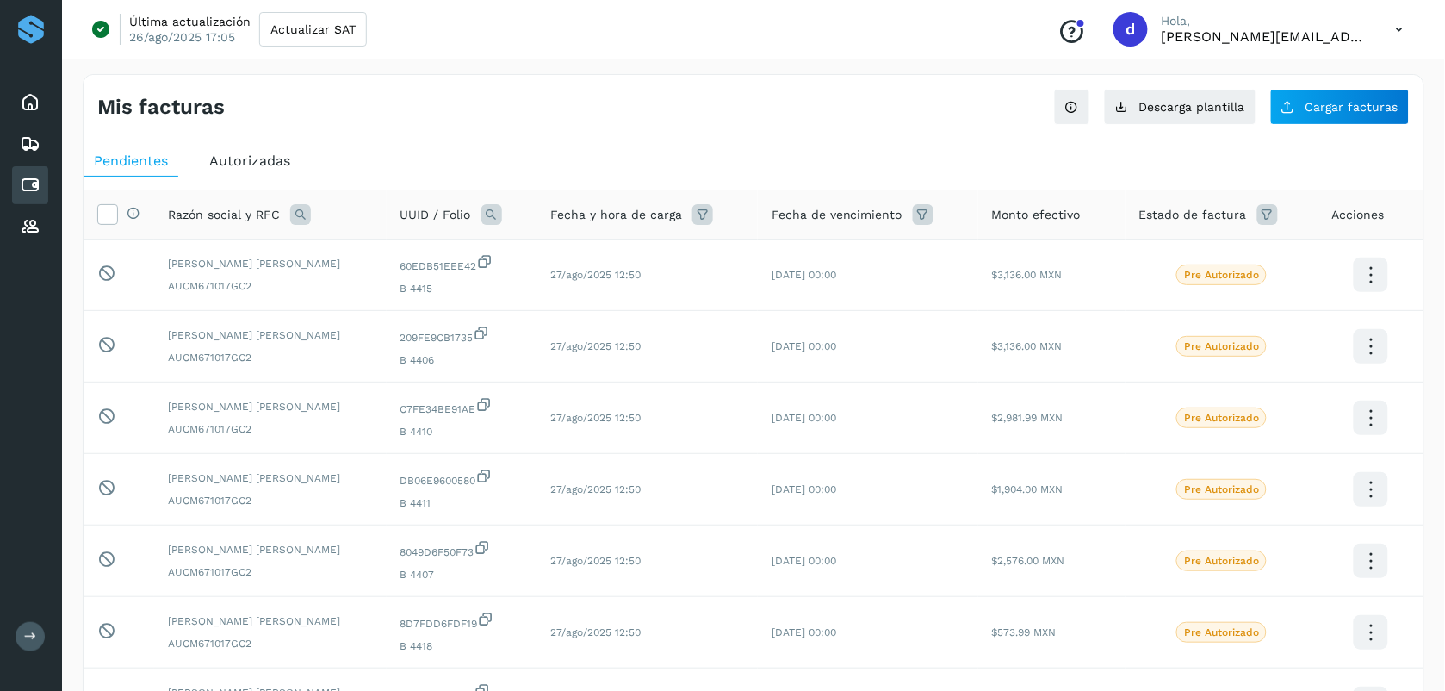
click at [265, 151] on div "Autorizadas" at bounding box center [250, 161] width 102 height 31
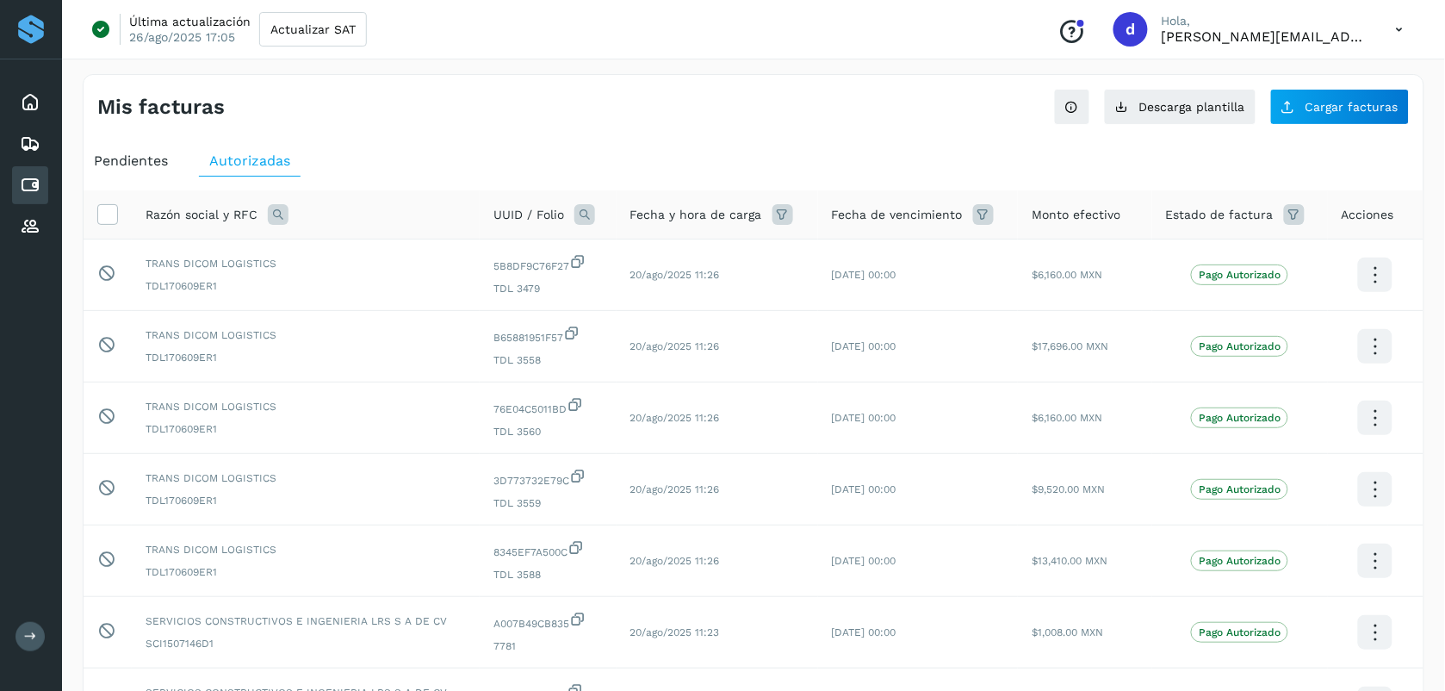
click at [143, 168] on span "Pendientes" at bounding box center [131, 160] width 74 height 16
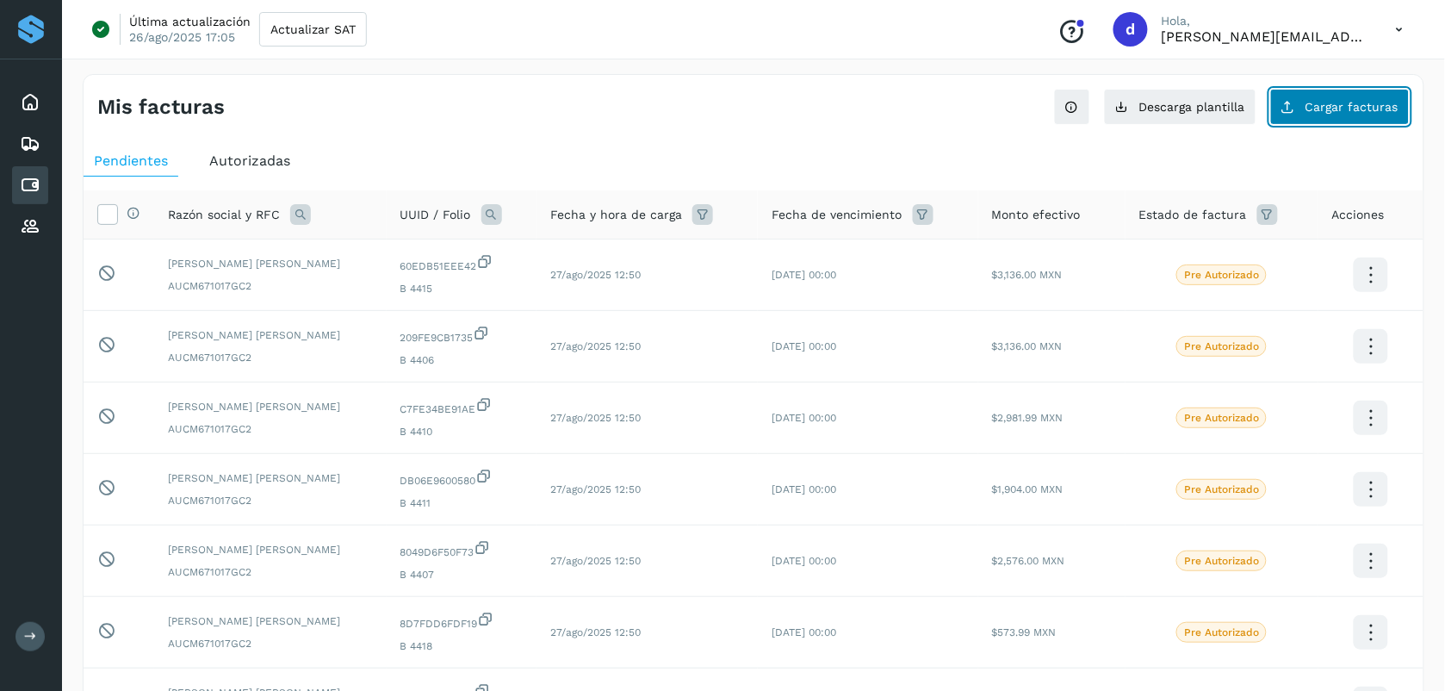
click at [723, 114] on button "Cargar facturas" at bounding box center [1339, 107] width 139 height 36
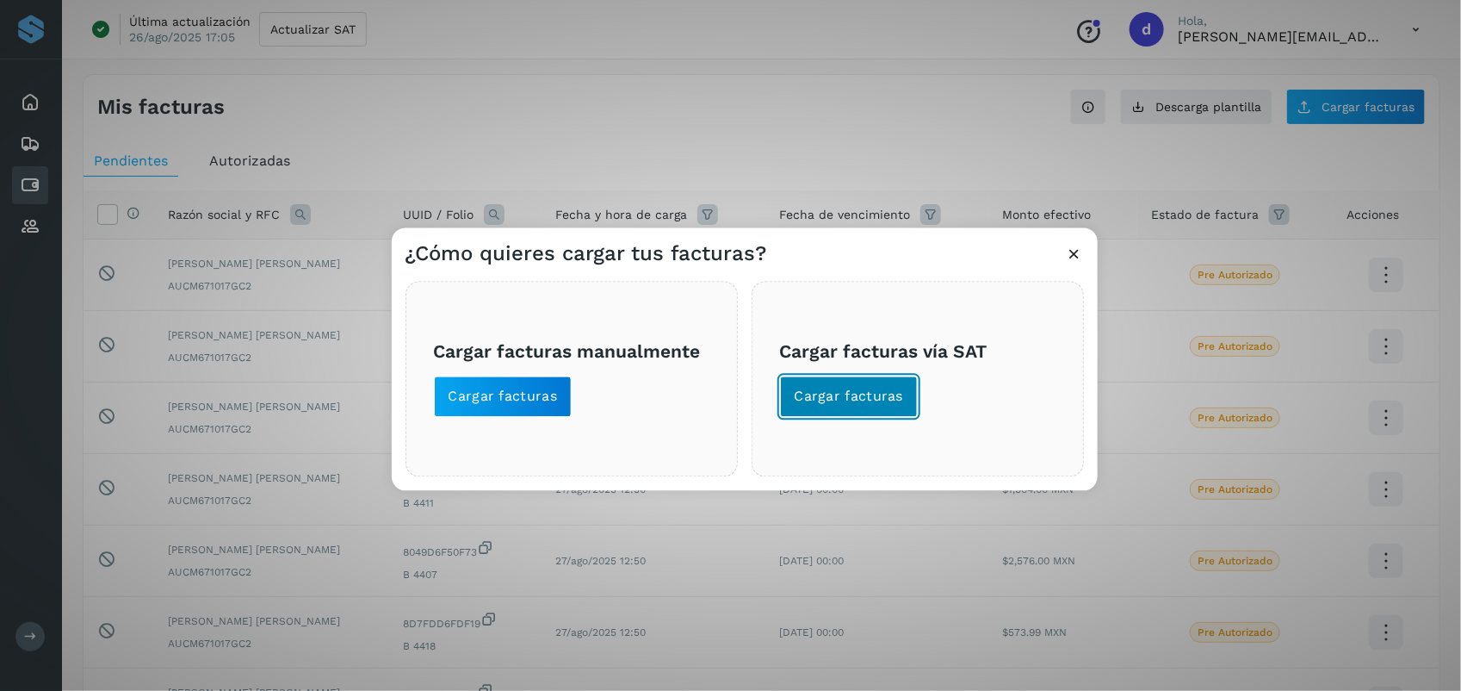
click at [723, 402] on span "Cargar facturas" at bounding box center [849, 396] width 109 height 19
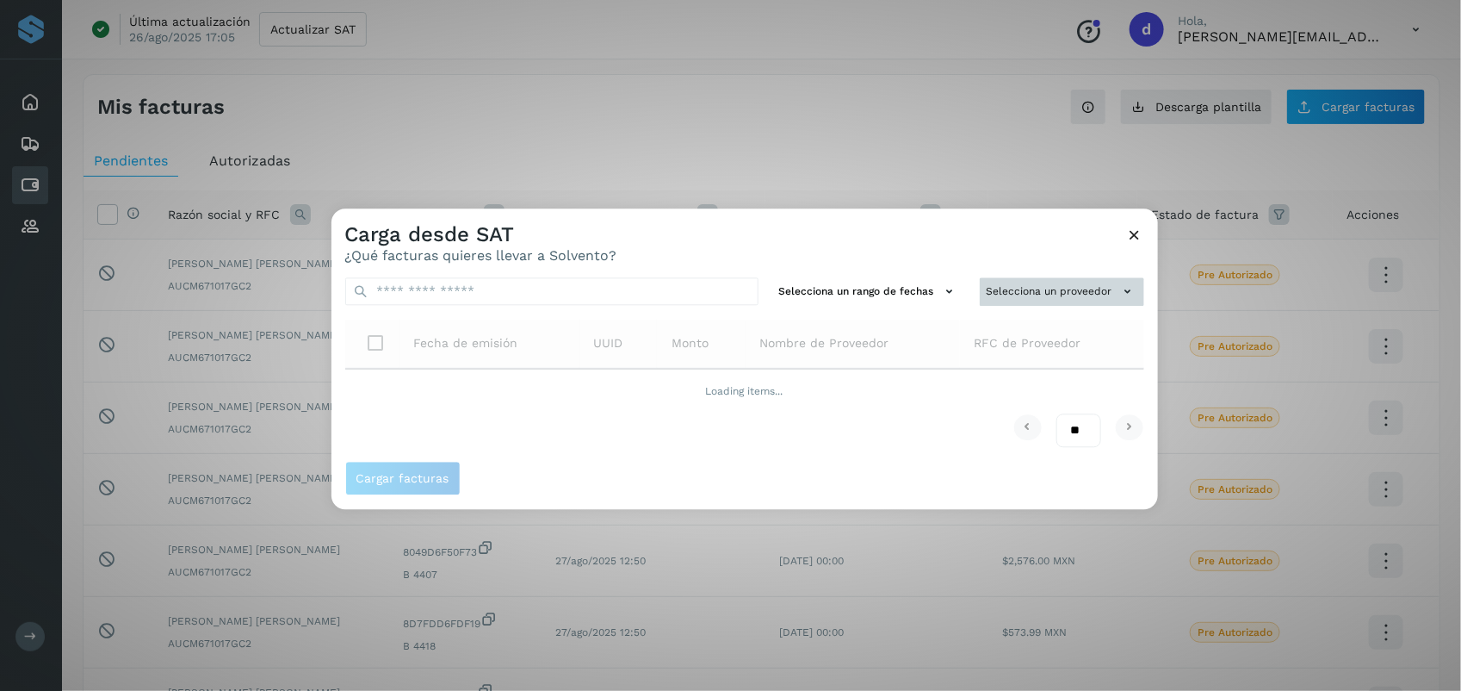
click at [723, 300] on button "Selecciona un proveedor" at bounding box center [1062, 291] width 164 height 28
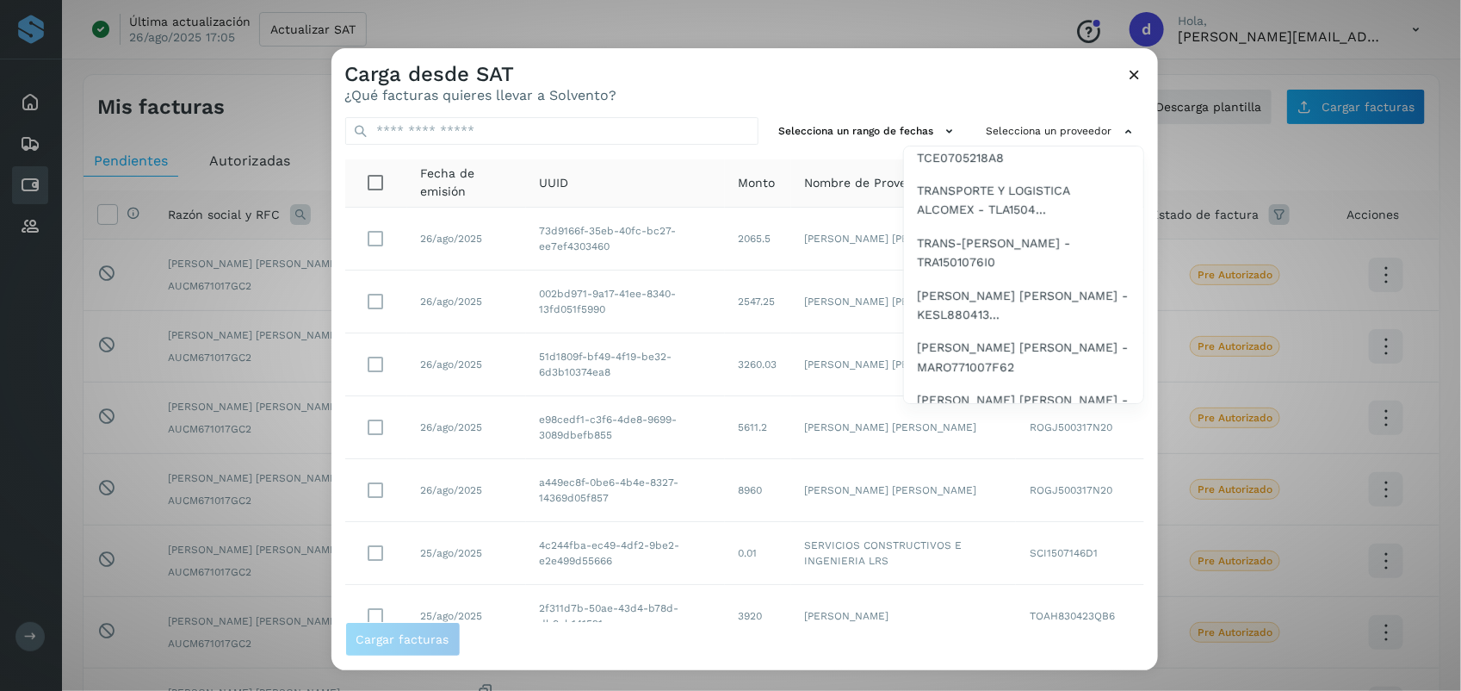
scroll to position [945, 0]
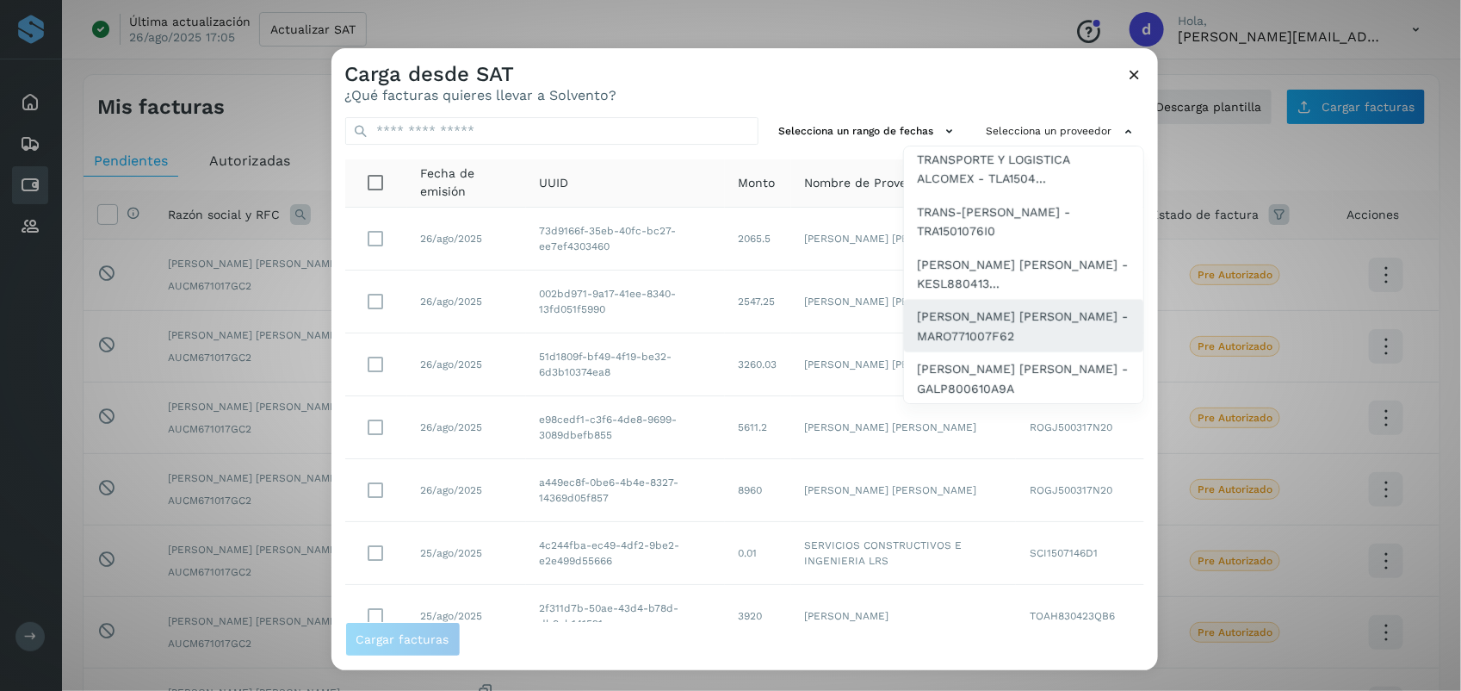
click at [723, 310] on span "[PERSON_NAME] [PERSON_NAME] - MARO771007F62" at bounding box center [1024, 326] width 212 height 39
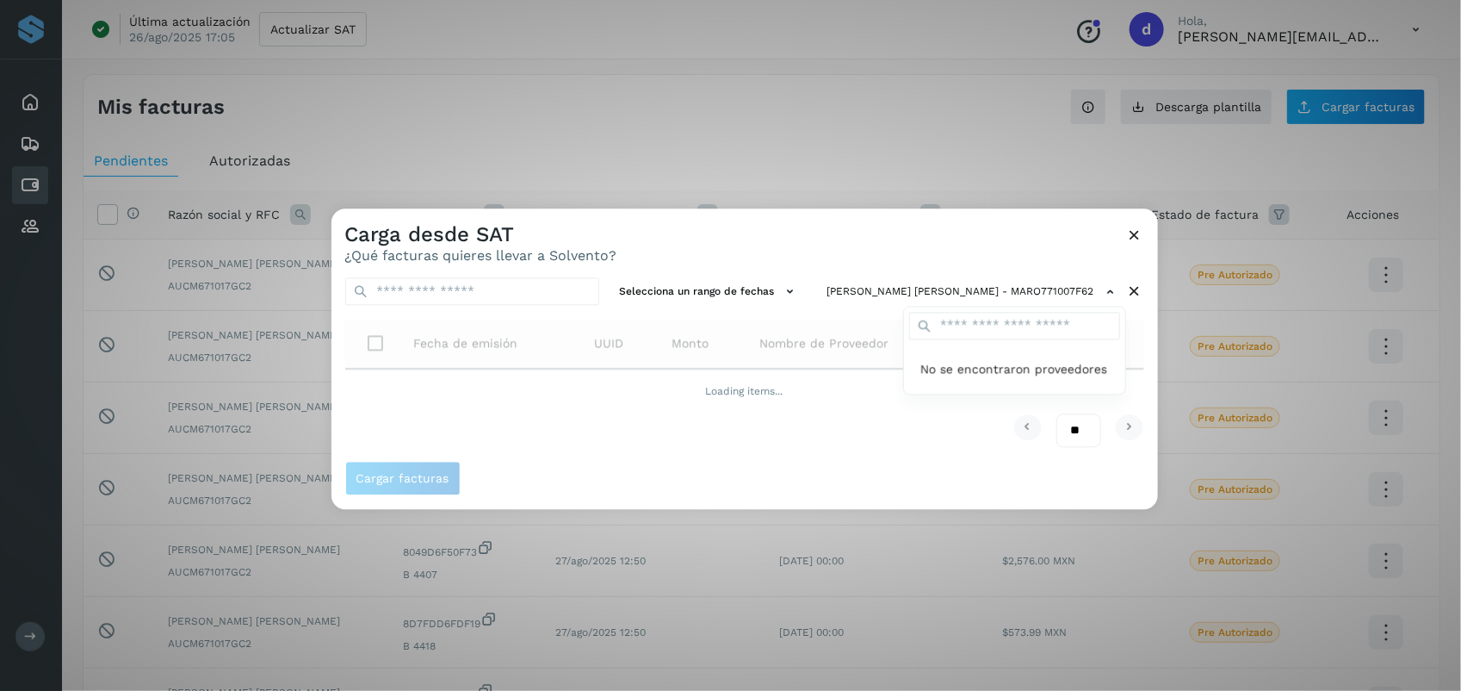
click at [716, 243] on div at bounding box center [1062, 553] width 1461 height 691
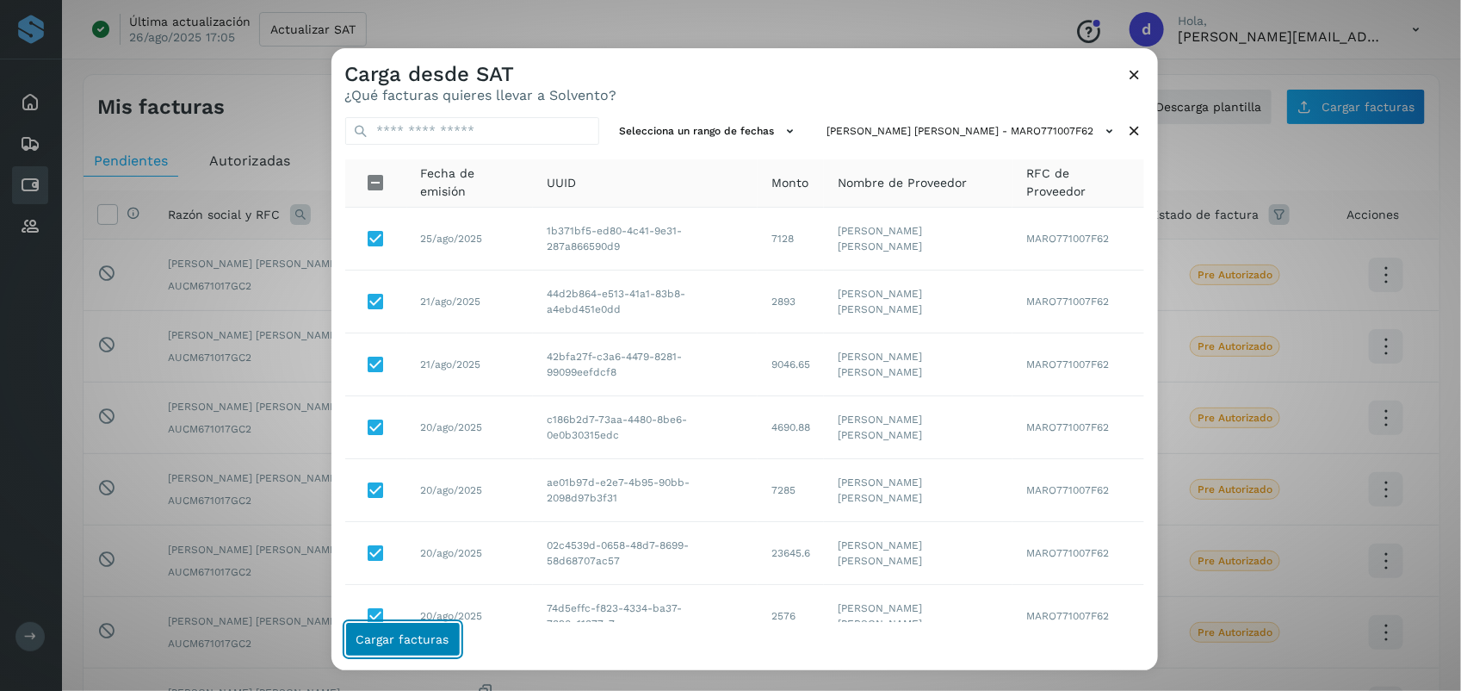
click at [423, 634] on span "Cargar facturas" at bounding box center [402, 639] width 93 height 12
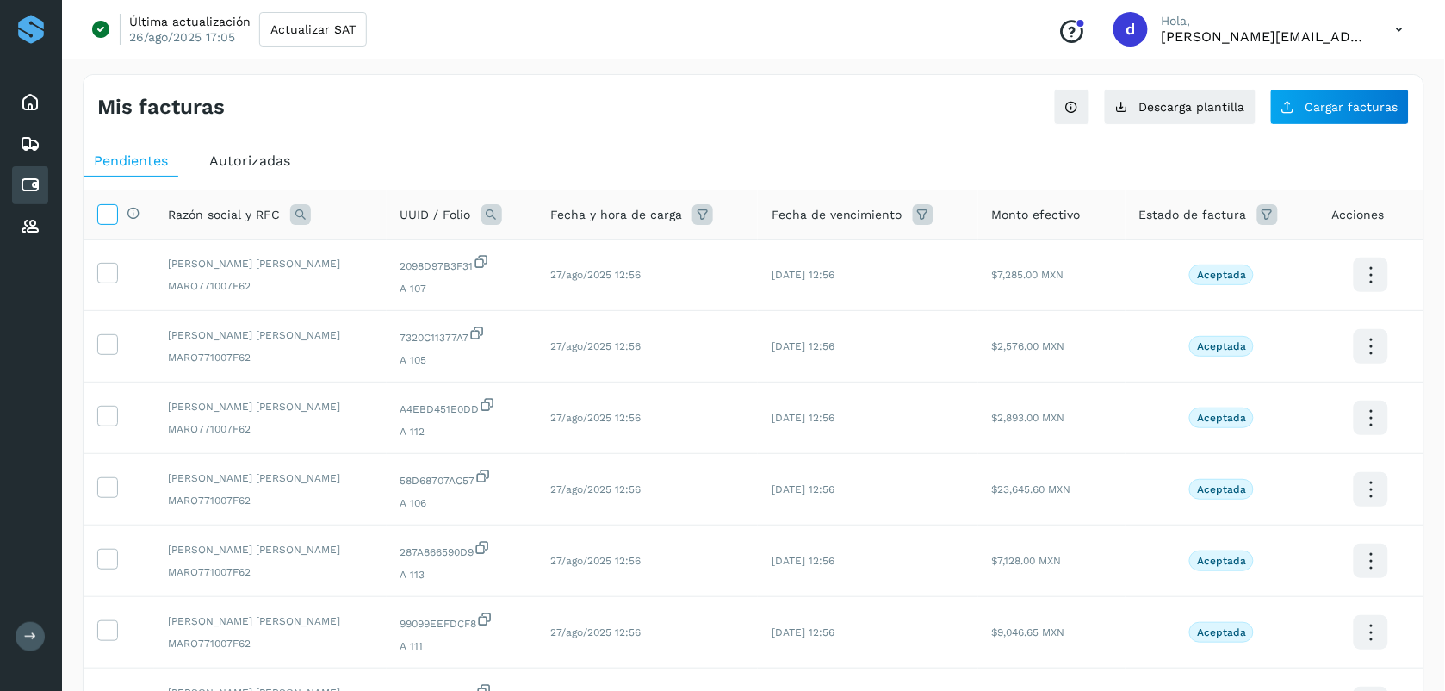
click at [102, 222] on icon at bounding box center [107, 213] width 18 height 18
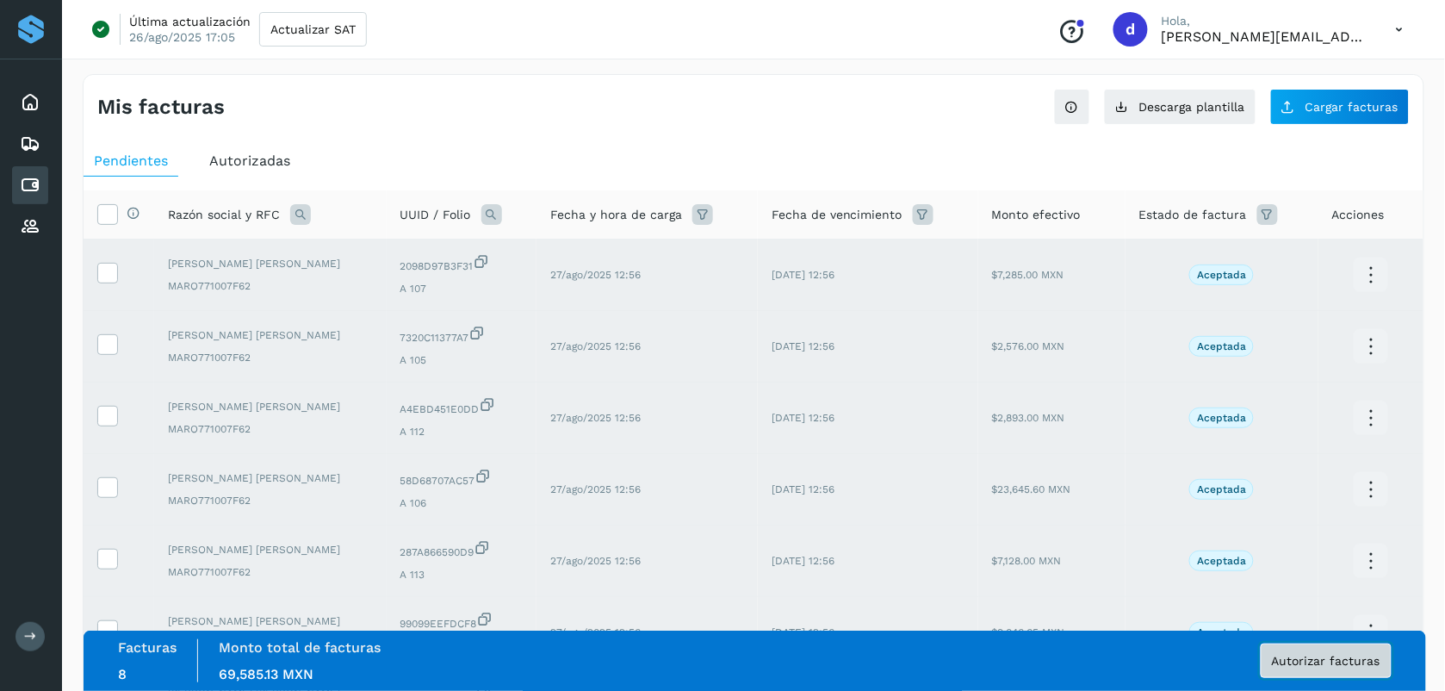
click at [723, 661] on span "Autorizar facturas" at bounding box center [1326, 660] width 108 height 12
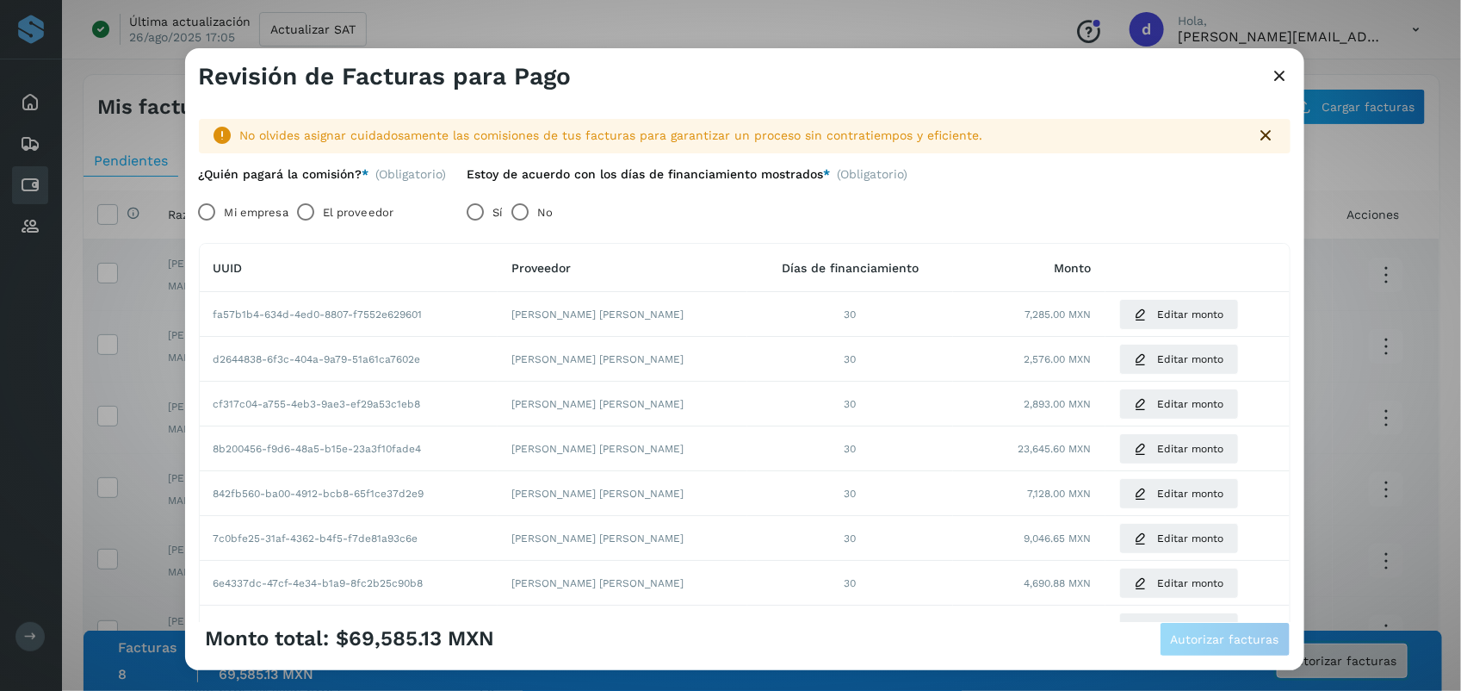
scroll to position [165, 0]
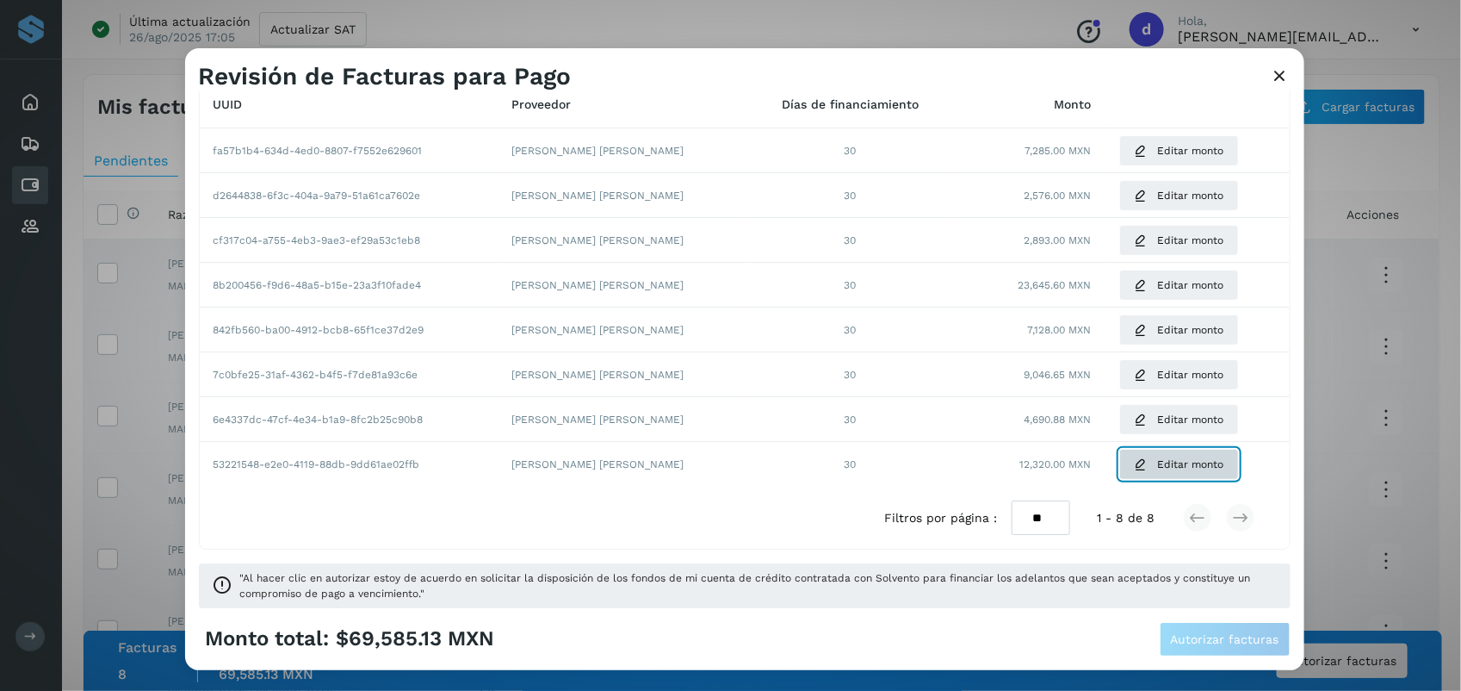
click at [723, 465] on span "Editar monto" at bounding box center [1191, 463] width 66 height 15
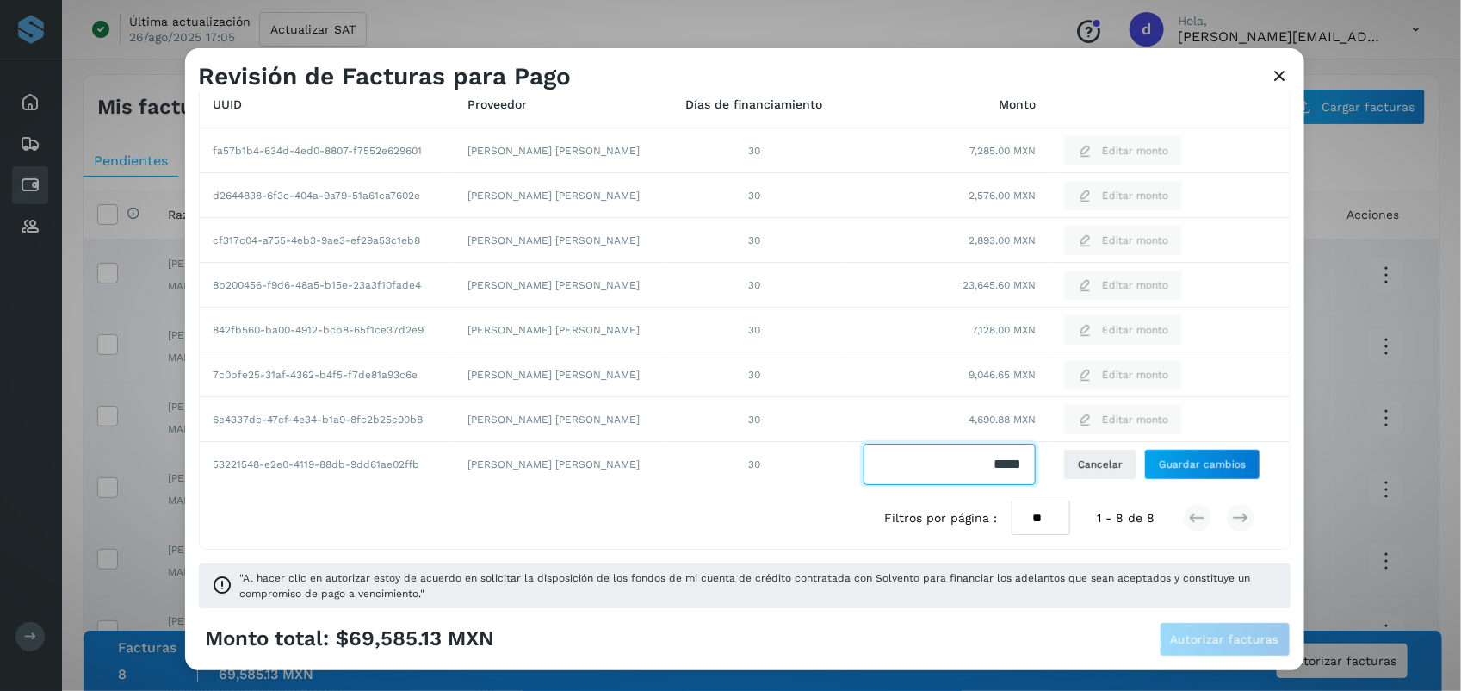
drag, startPoint x: 1005, startPoint y: 469, endPoint x: 834, endPoint y: 463, distance: 171.5
click at [723, 463] on div at bounding box center [946, 463] width 180 height 41
type input "*******"
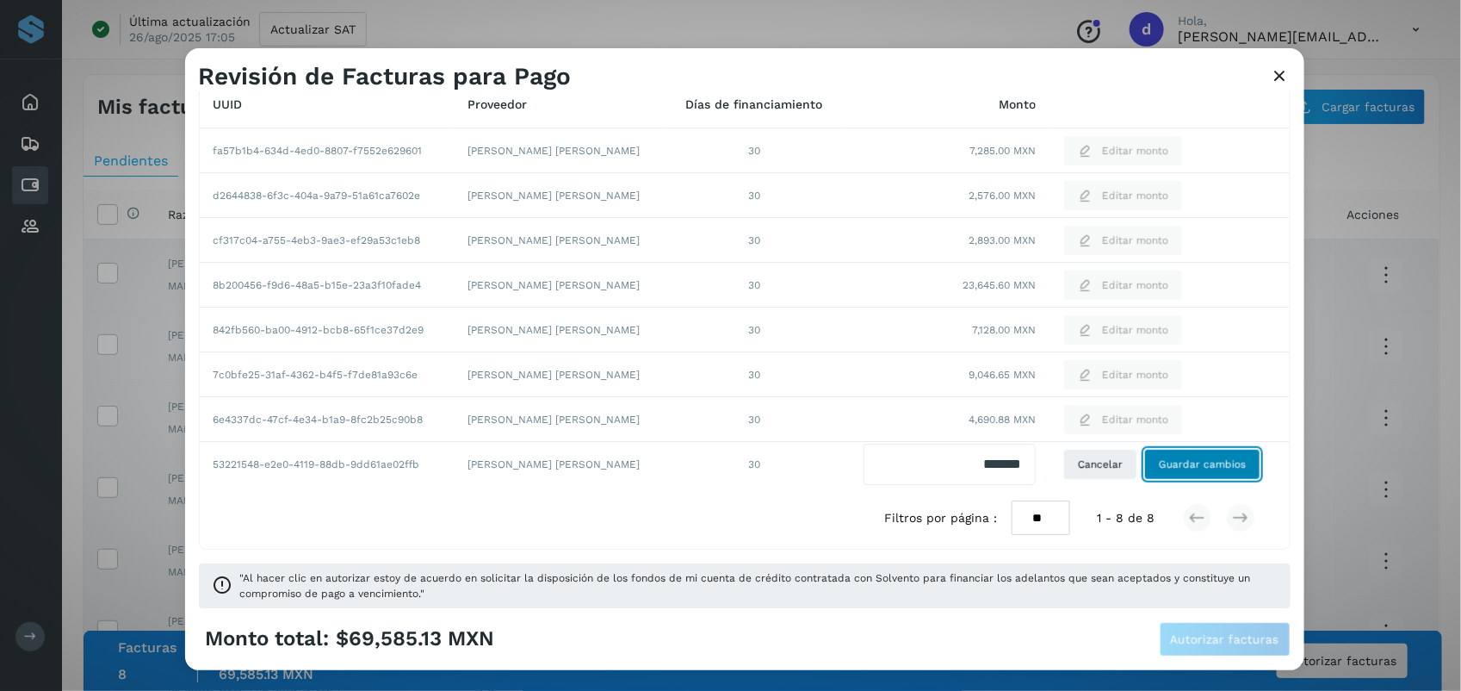
click at [723, 474] on button "Guardar cambios" at bounding box center [1202, 464] width 116 height 31
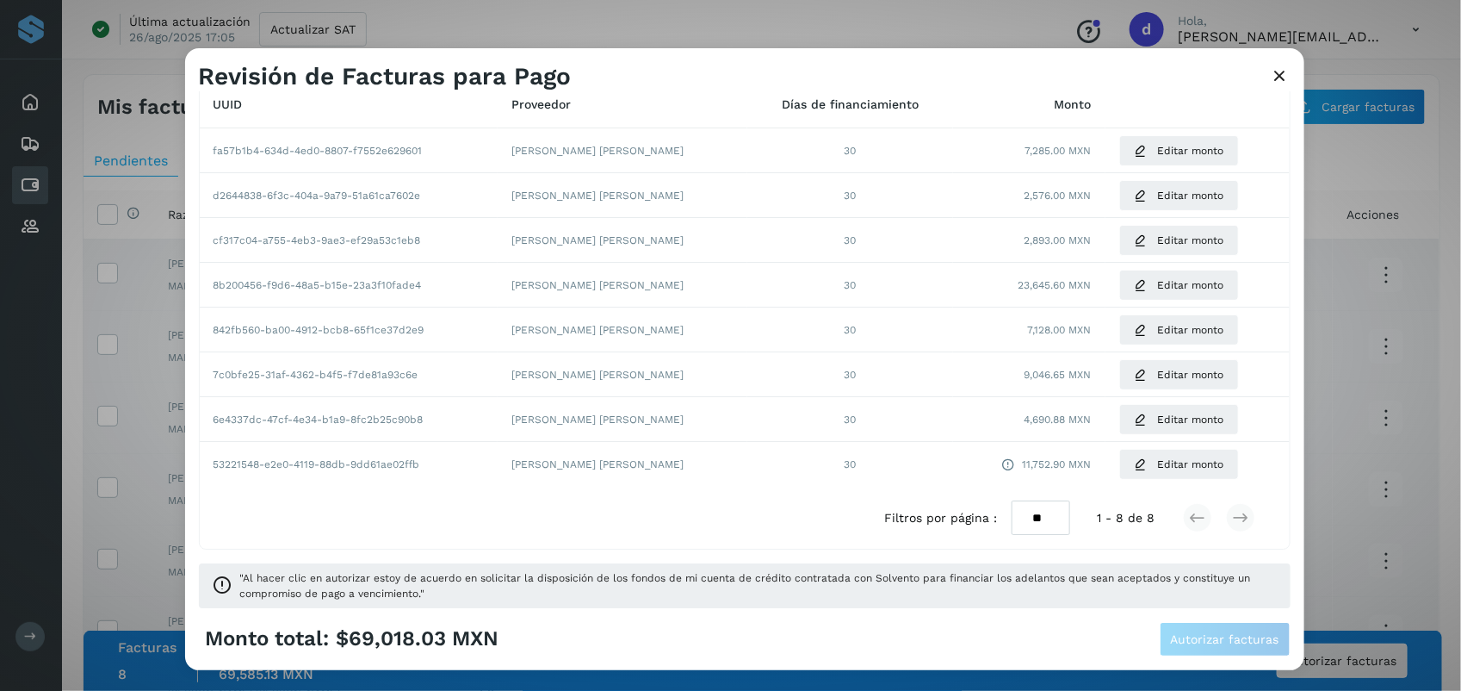
click at [380, 510] on div "Filtros por página : ** ** ** 1 - 8 de 8" at bounding box center [745, 517] width 1090 height 61
click at [723, 458] on span "Editar monto" at bounding box center [1191, 463] width 66 height 15
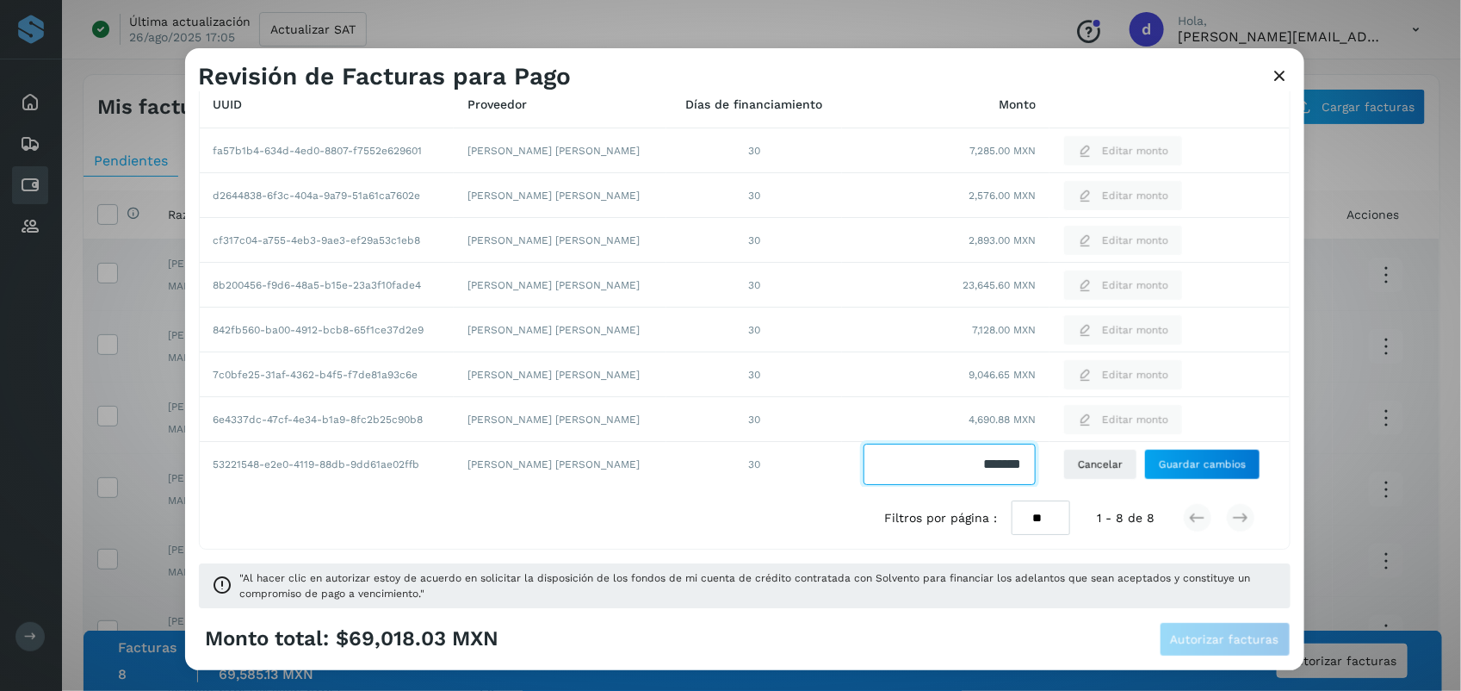
drag, startPoint x: 1004, startPoint y: 466, endPoint x: 784, endPoint y: 470, distance: 219.6
click at [723, 470] on tr "53221548-e2e0-4119-88db-9dd61ae02ffb [PERSON_NAME] [PERSON_NAME] 30 Cancelar Gu…" at bounding box center [745, 464] width 1090 height 45
type input "*******"
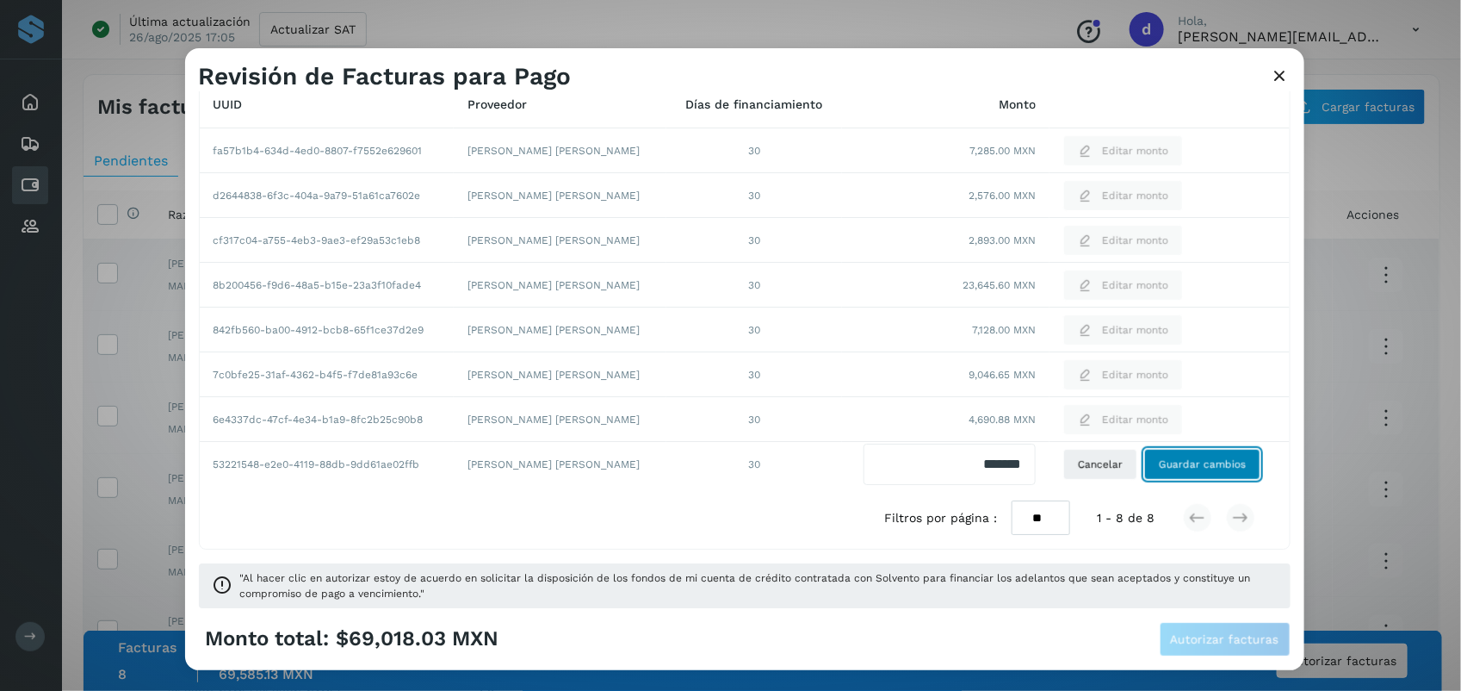
click at [723, 458] on span "Guardar cambios" at bounding box center [1202, 463] width 87 height 15
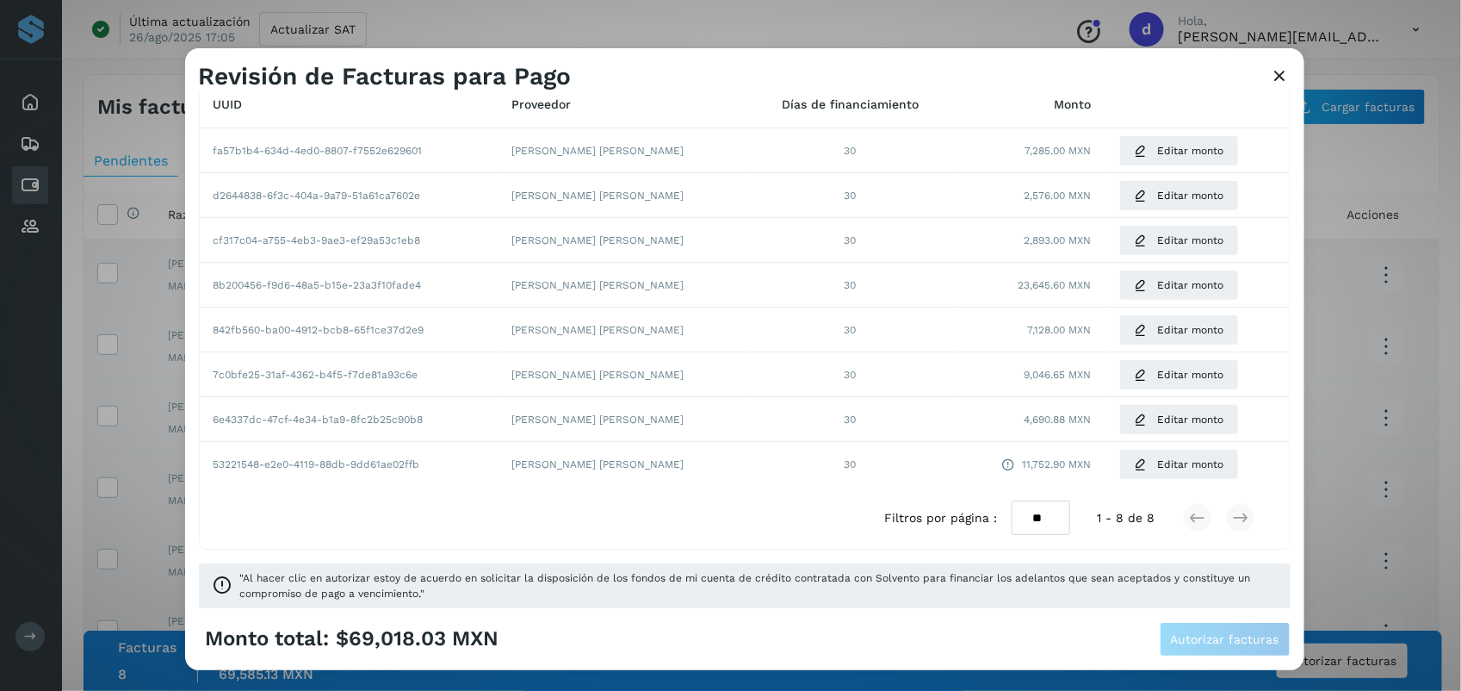
click at [573, 635] on div "Monto total: $69,018.03 MXN Autorizar facturas" at bounding box center [745, 639] width 1092 height 34
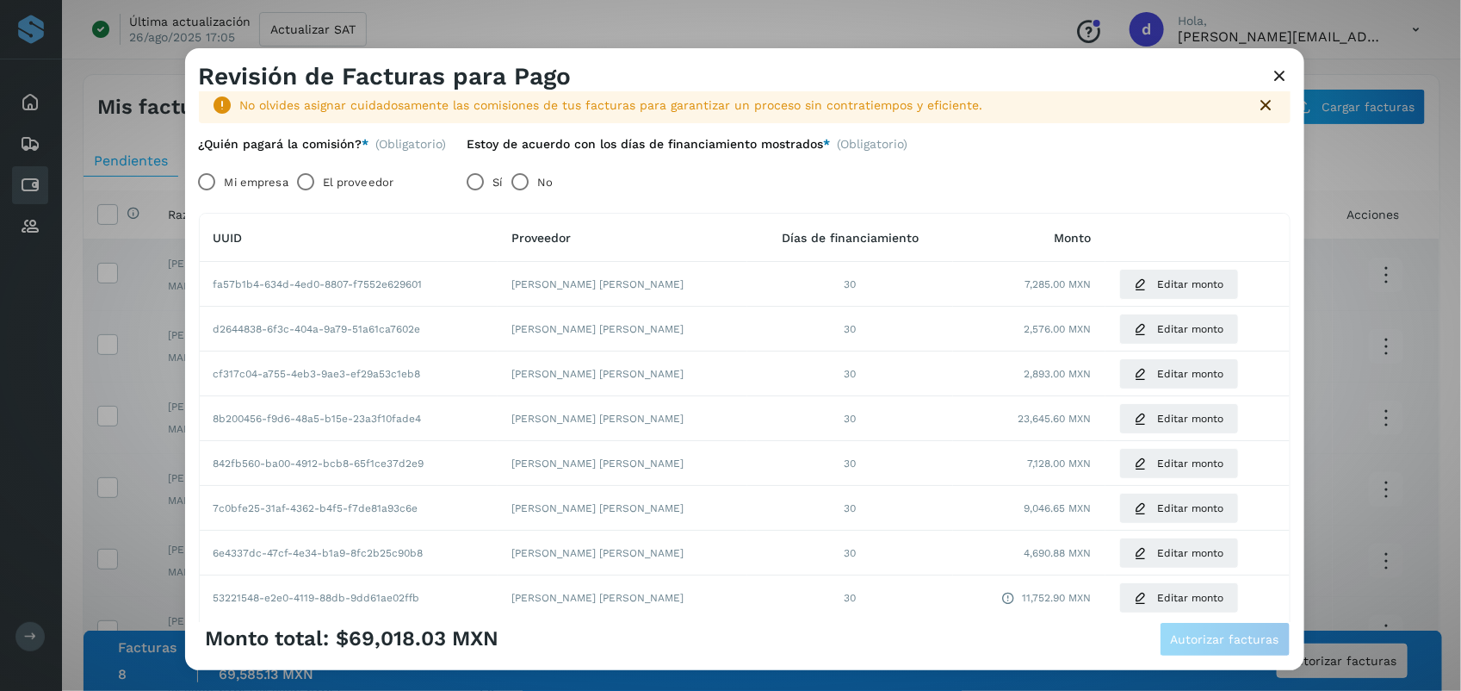
scroll to position [0, 0]
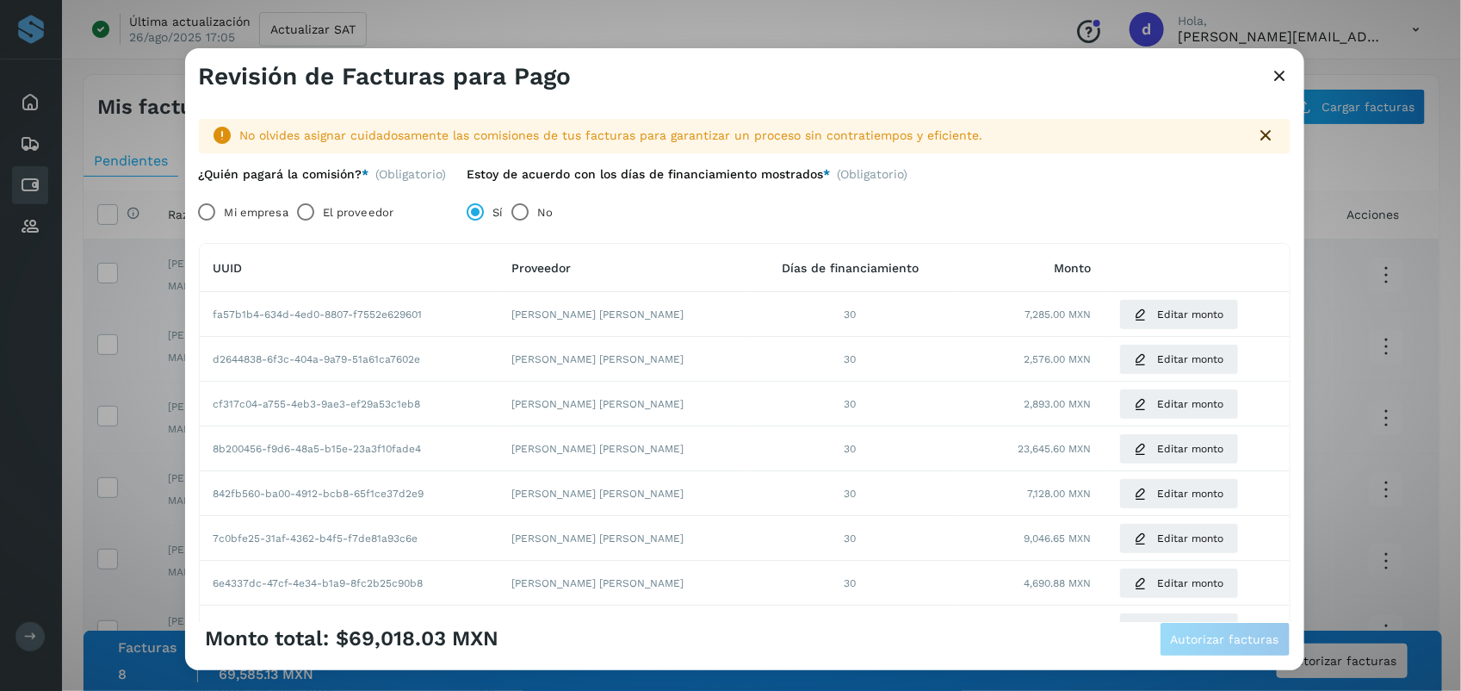
click at [342, 214] on label "El proveedor" at bounding box center [358, 212] width 71 height 34
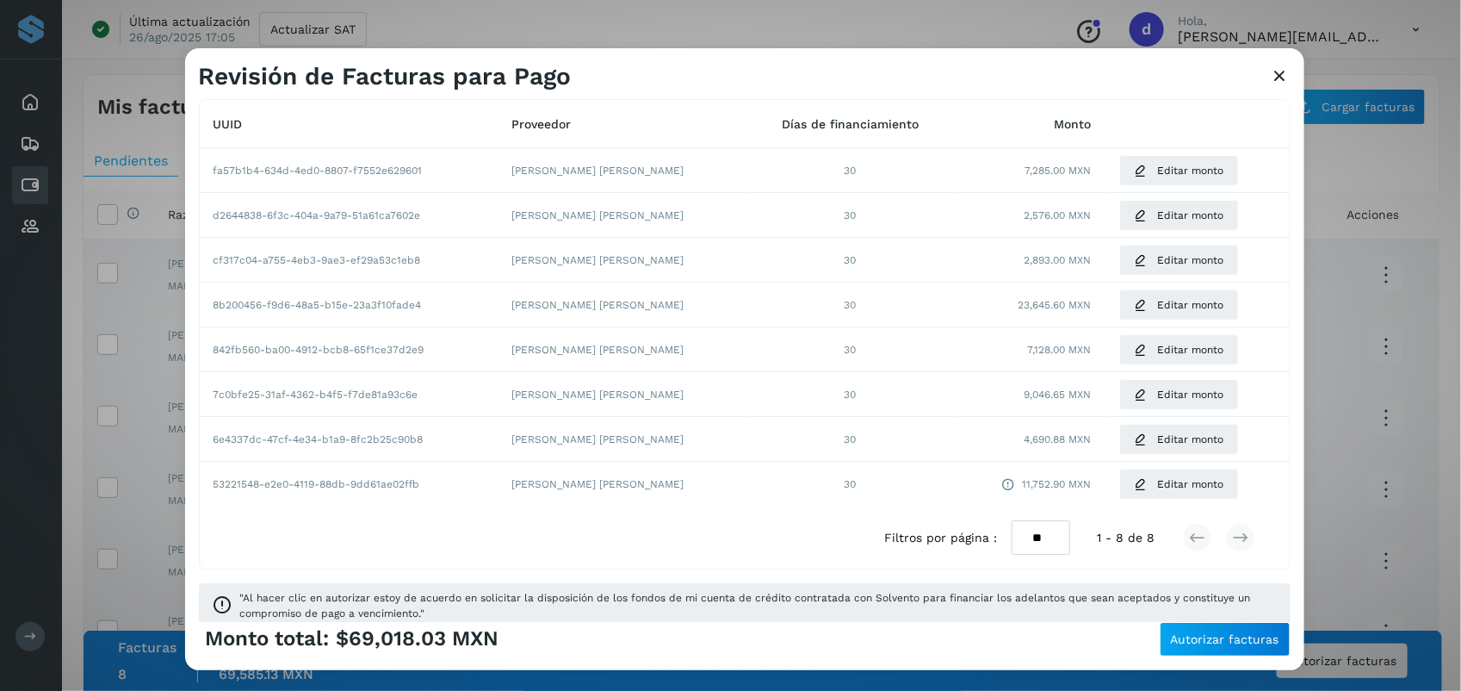
scroll to position [165, 0]
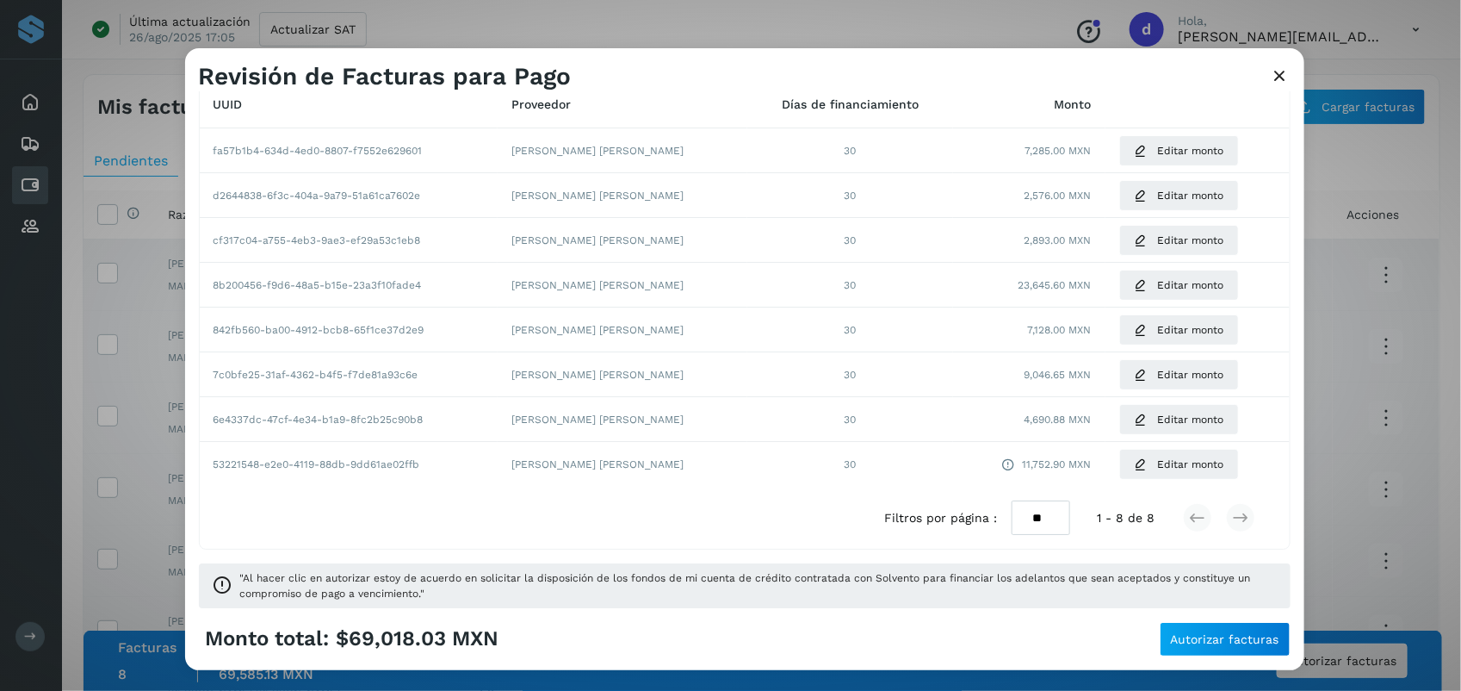
click at [723, 631] on div "Monto total: $69,018.03 MXN Autorizar facturas" at bounding box center [745, 639] width 1092 height 34
click at [723, 637] on span "Autorizar facturas" at bounding box center [1225, 639] width 108 height 12
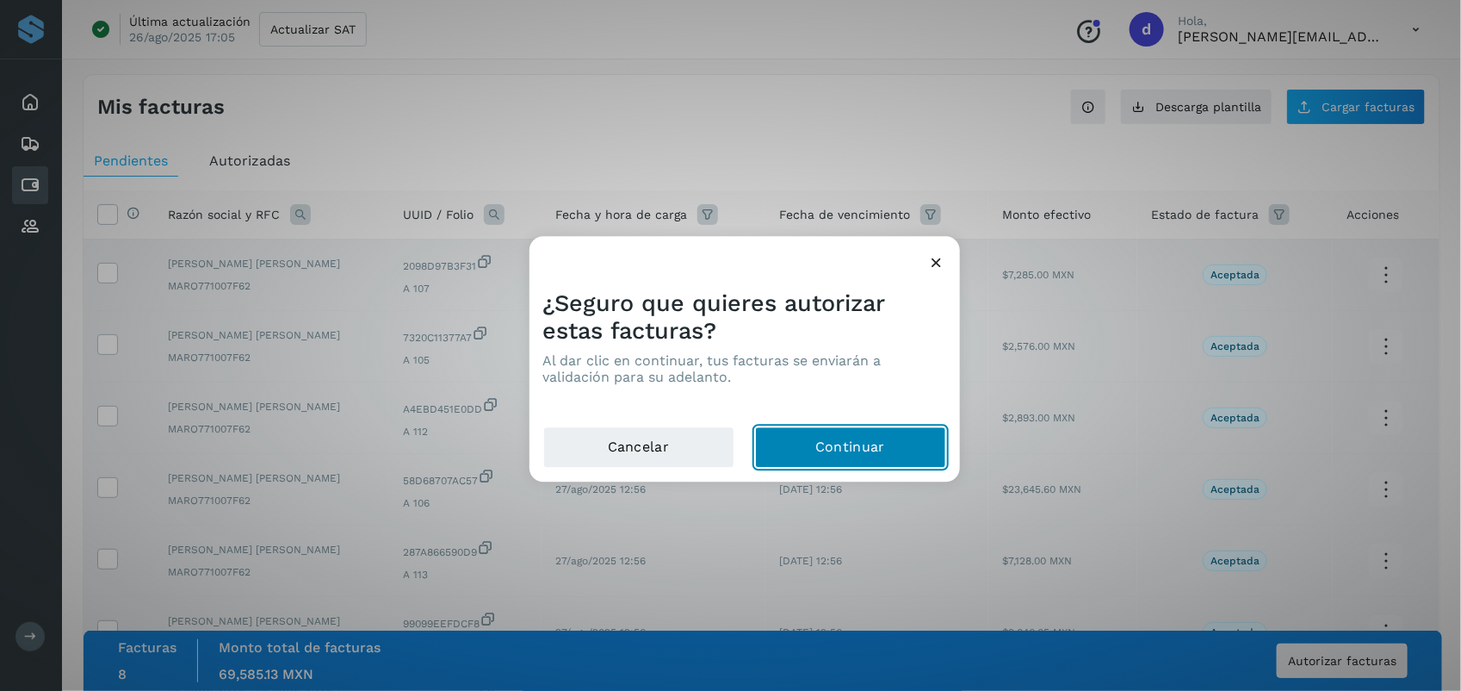
click at [723, 439] on button "Continuar" at bounding box center [850, 447] width 191 height 41
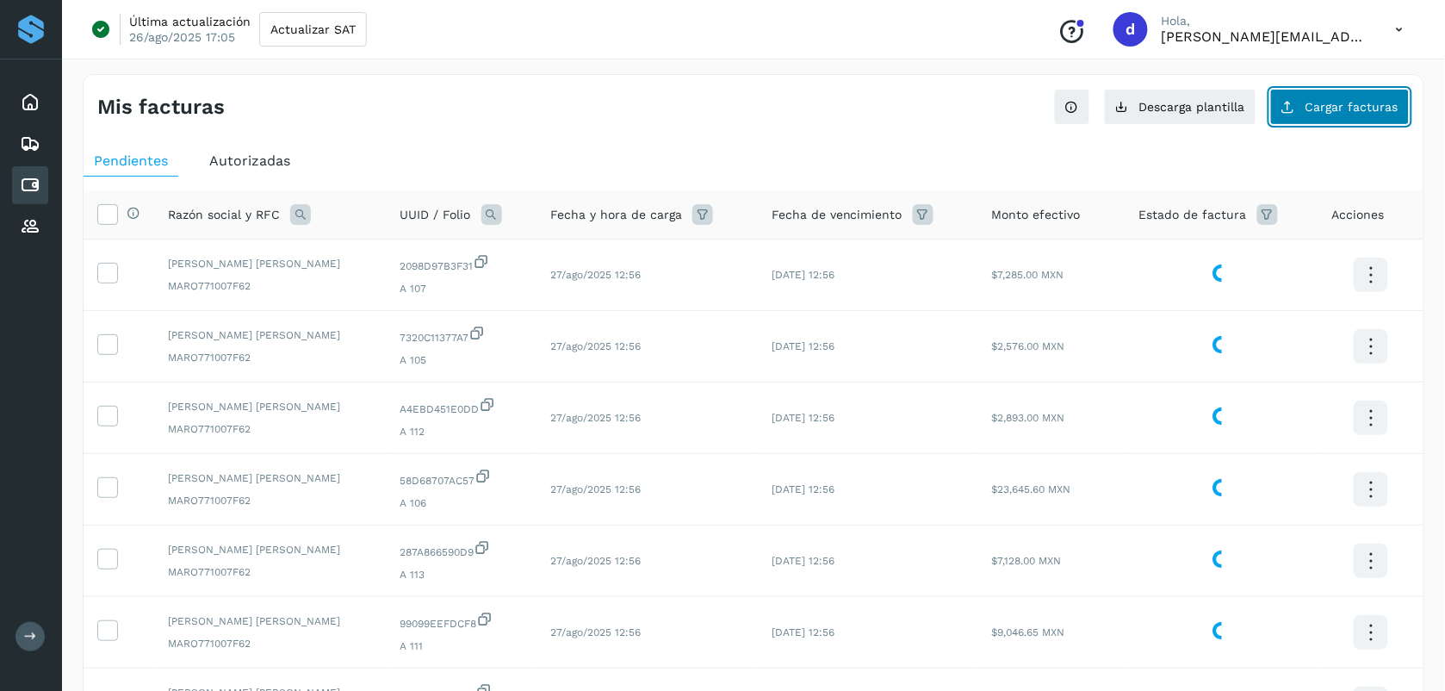
click at [723, 113] on span "Cargar facturas" at bounding box center [1351, 107] width 93 height 12
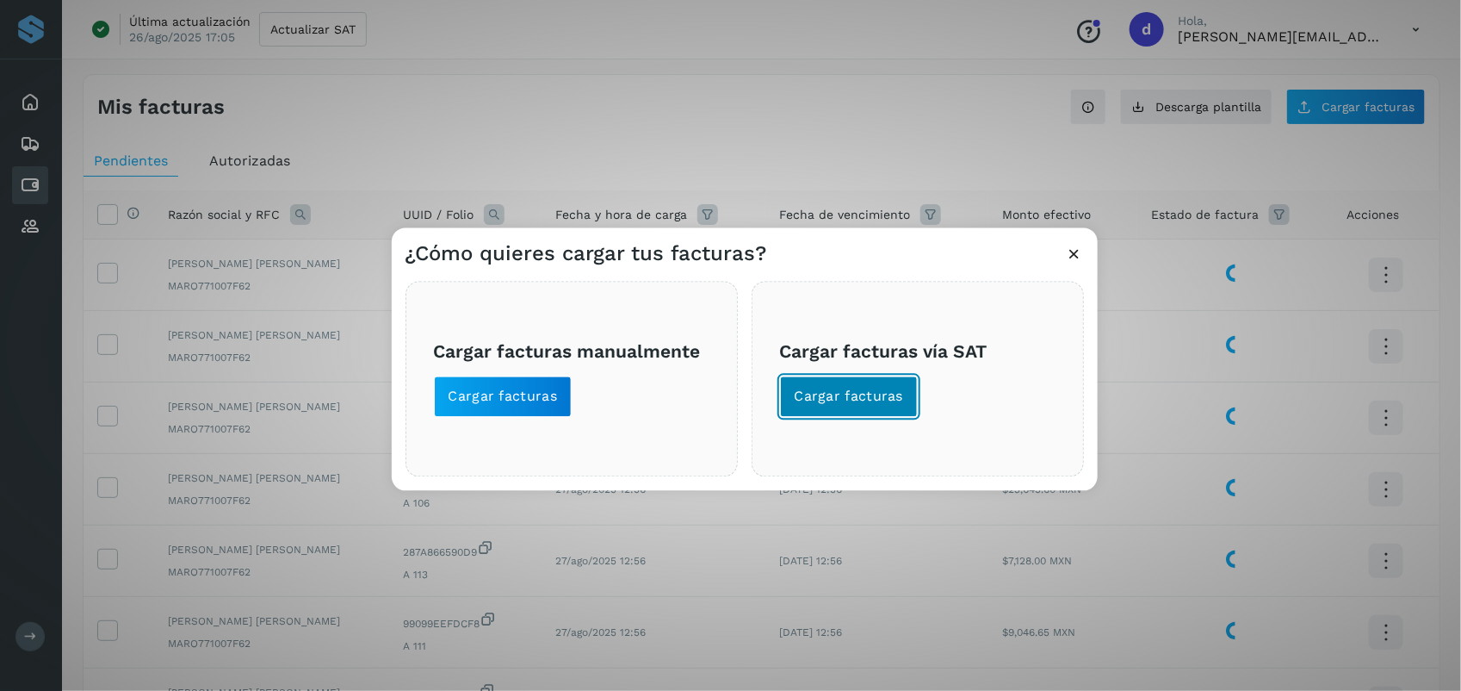
click at [723, 384] on button "Cargar facturas" at bounding box center [849, 396] width 139 height 41
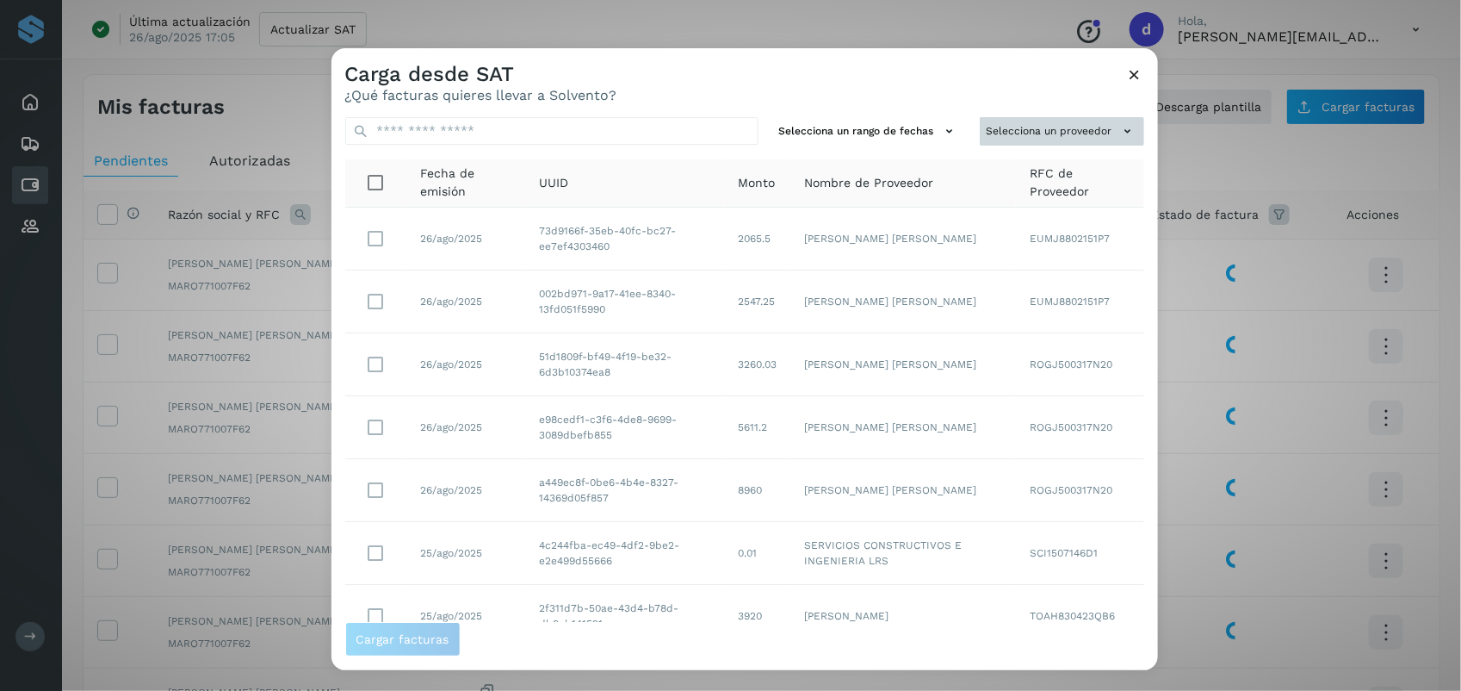
click at [723, 135] on button "Selecciona un proveedor" at bounding box center [1062, 131] width 164 height 28
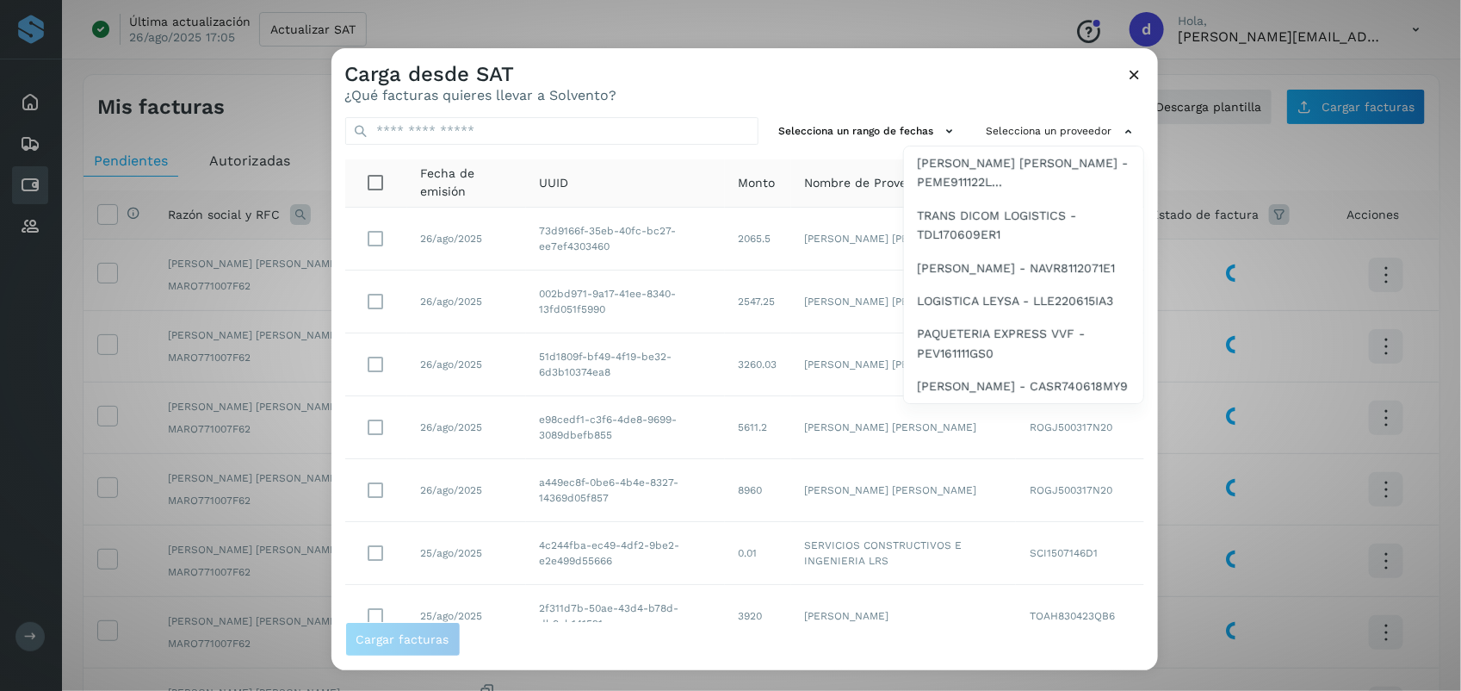
scroll to position [1242, 0]
click at [723, 328] on span "PAQUETERIA EXPRESS VVF - PEV161111GS0" at bounding box center [1024, 343] width 212 height 39
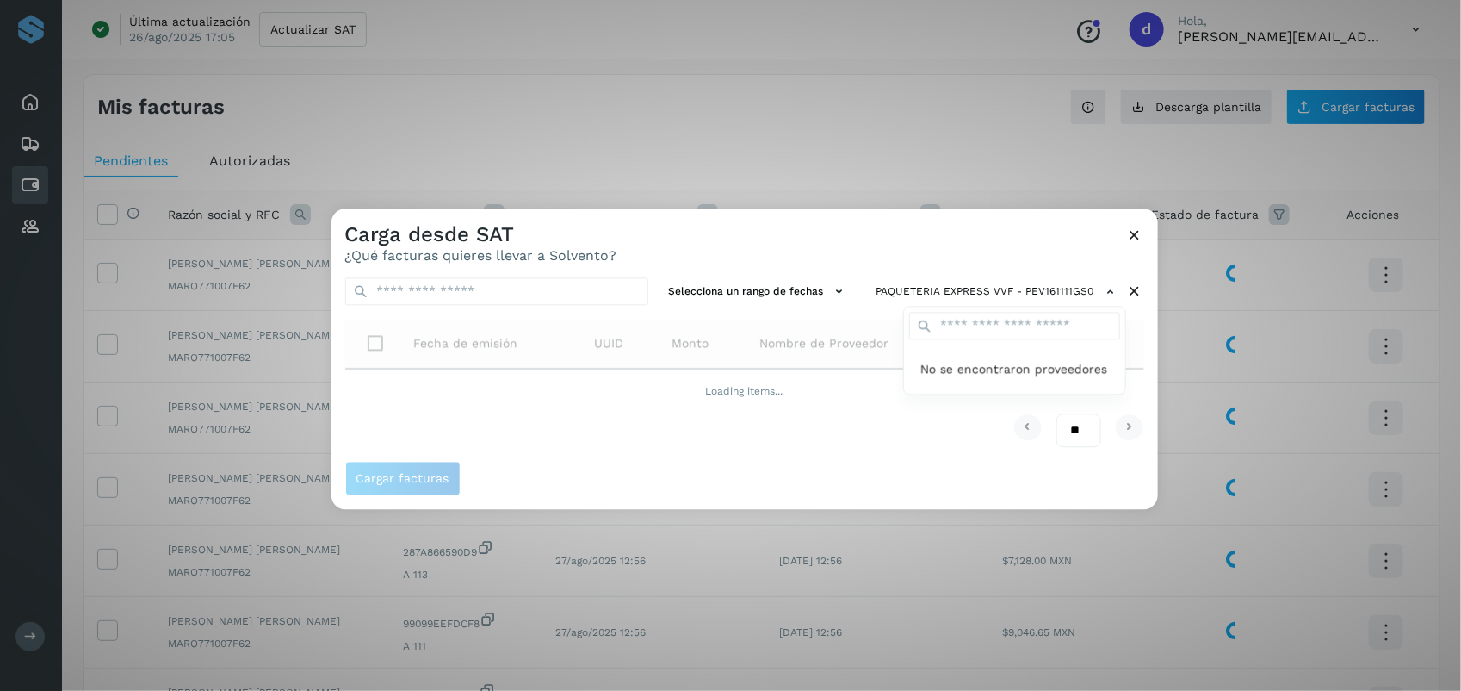
scroll to position [0, 0]
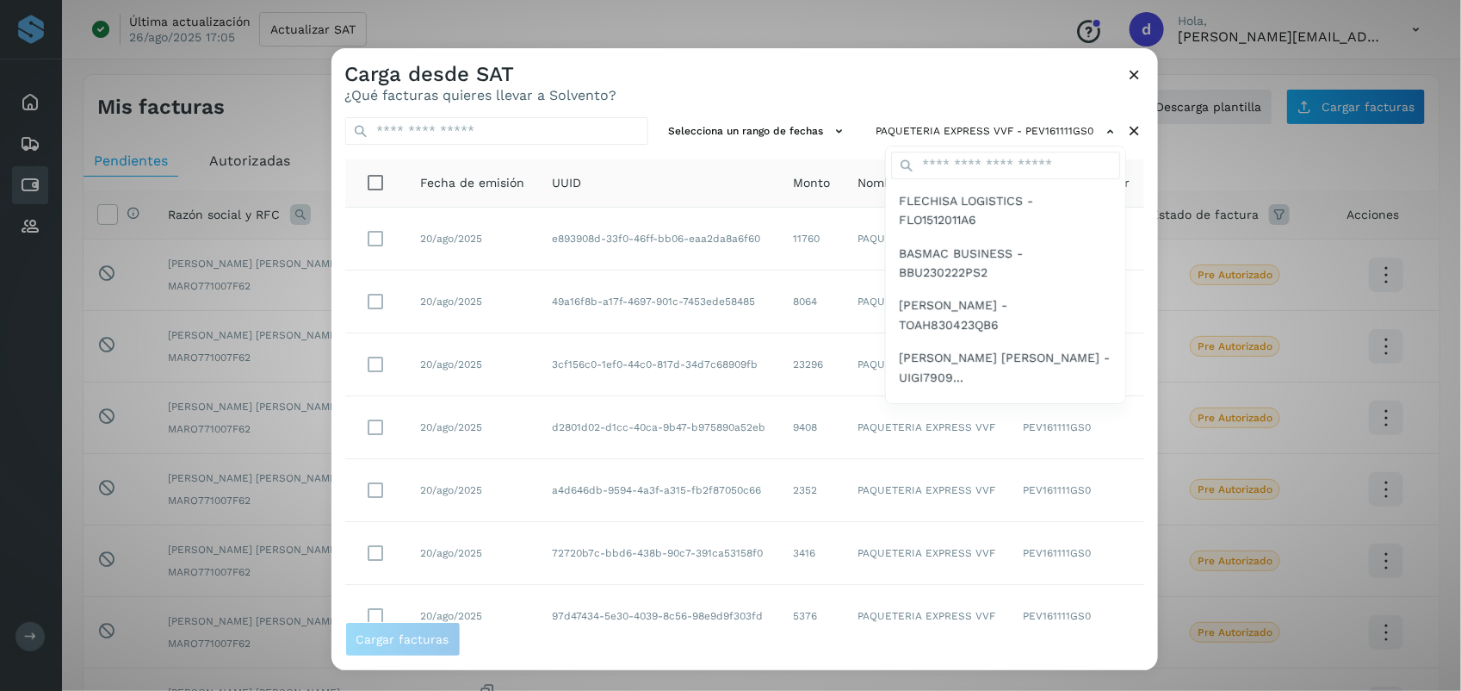
click at [723, 99] on div at bounding box center [1062, 393] width 1461 height 691
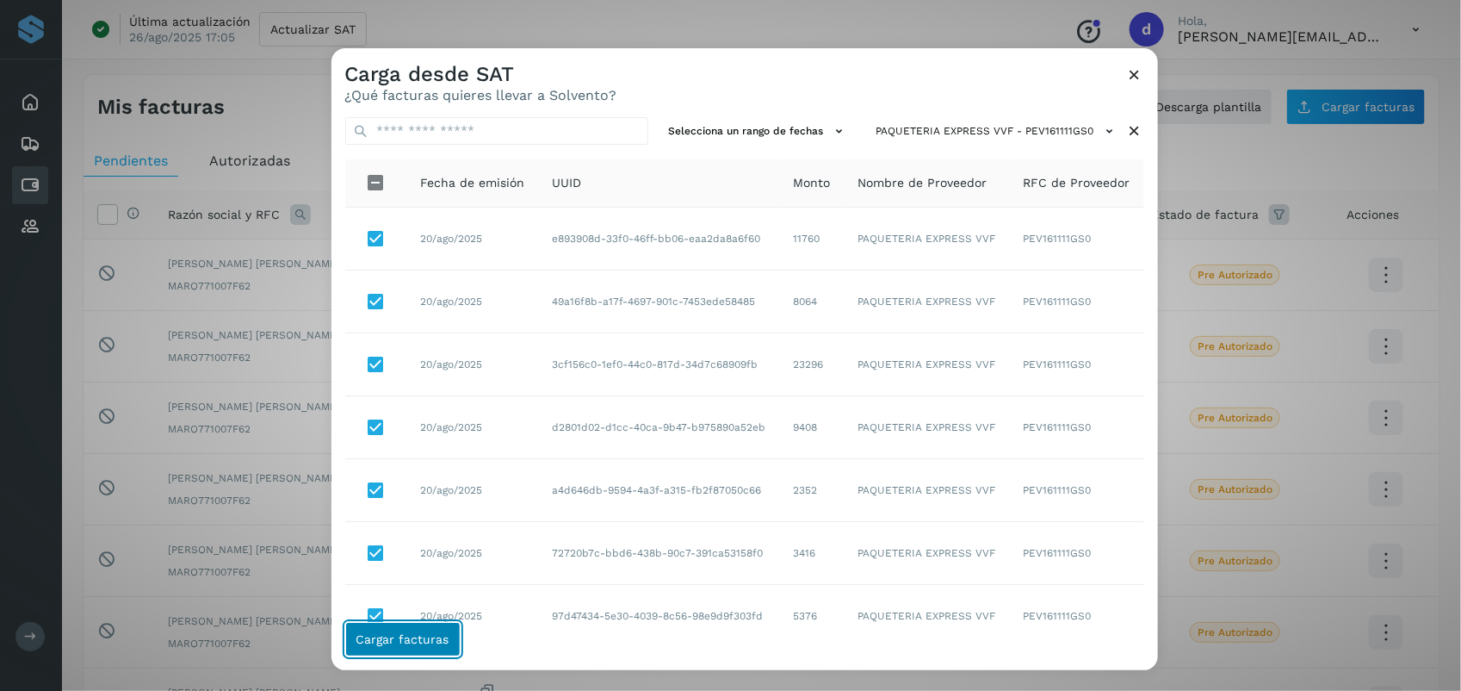
click at [423, 638] on span "Cargar facturas" at bounding box center [402, 639] width 93 height 12
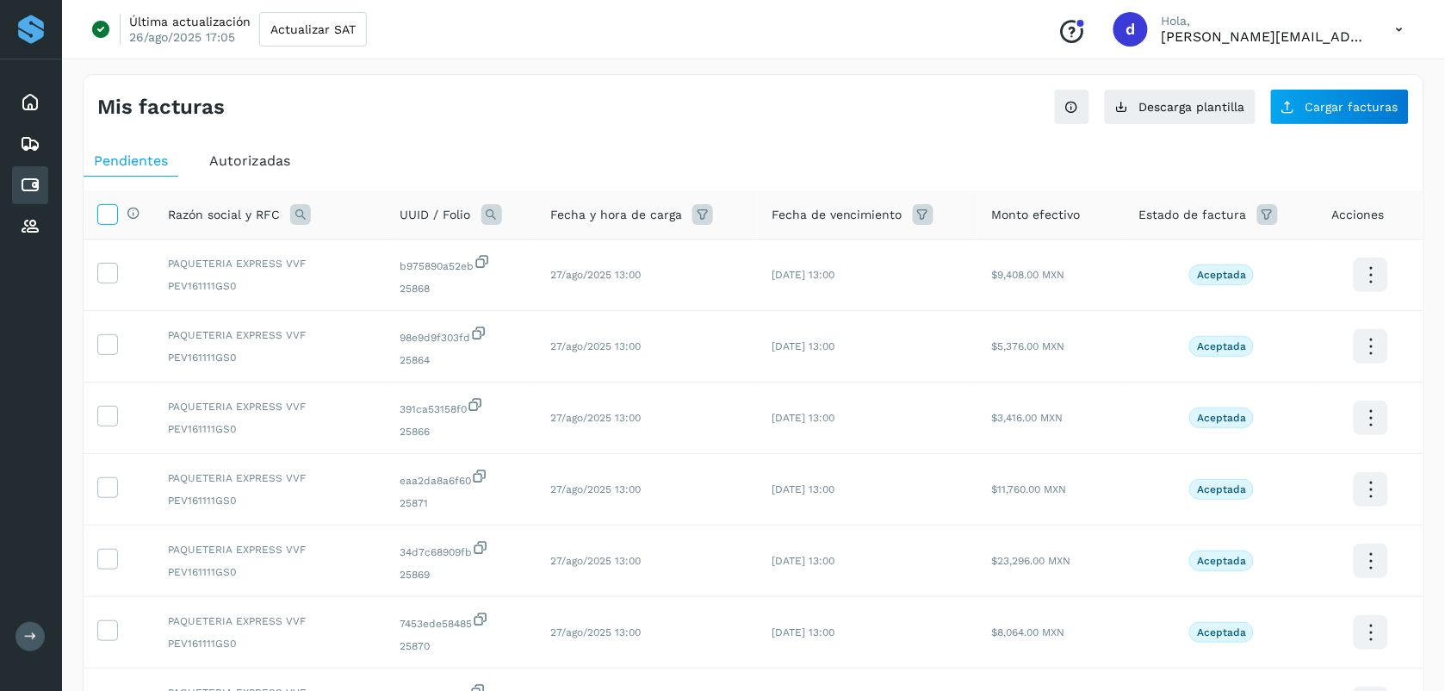
click at [112, 224] on span at bounding box center [107, 217] width 18 height 14
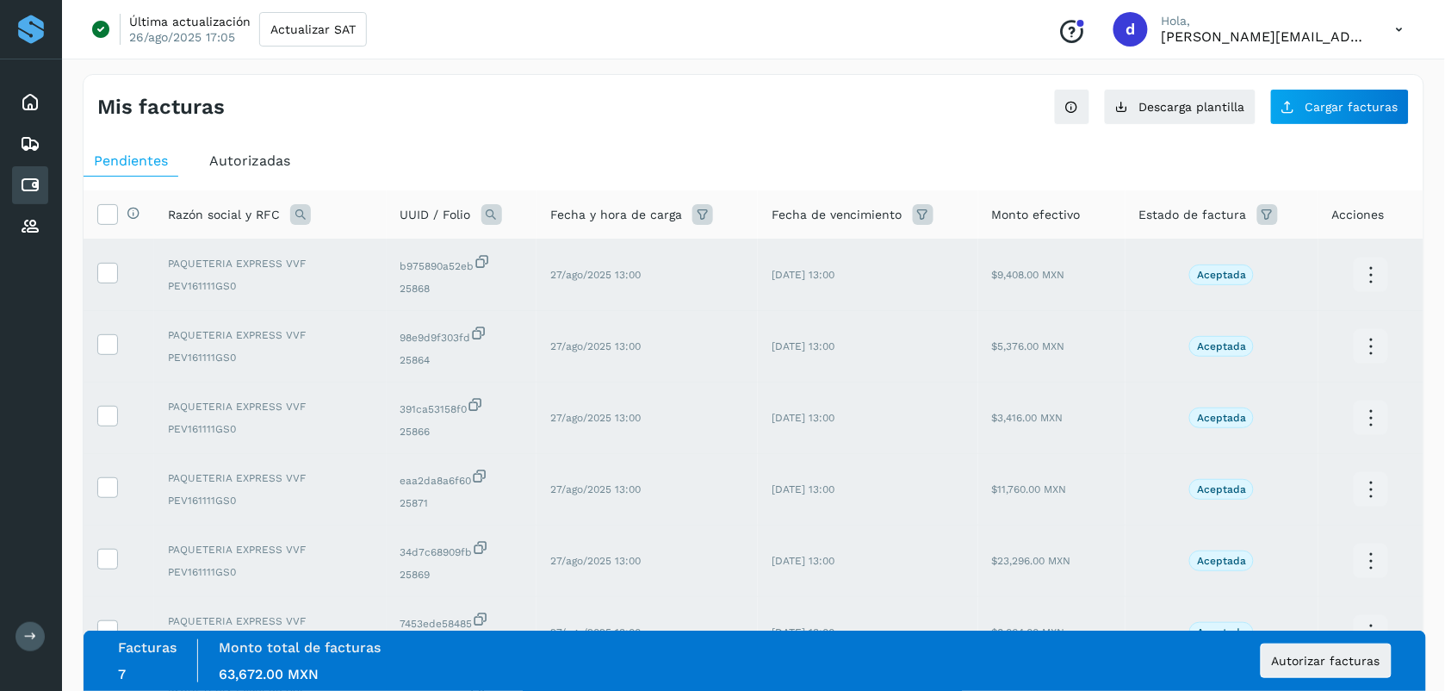
click at [446, 76] on div "Mis facturas Ver instrucciones para cargar Facturas Descarga plantilla Cargar f…" at bounding box center [754, 100] width 1340 height 50
click at [103, 211] on icon at bounding box center [107, 213] width 18 height 18
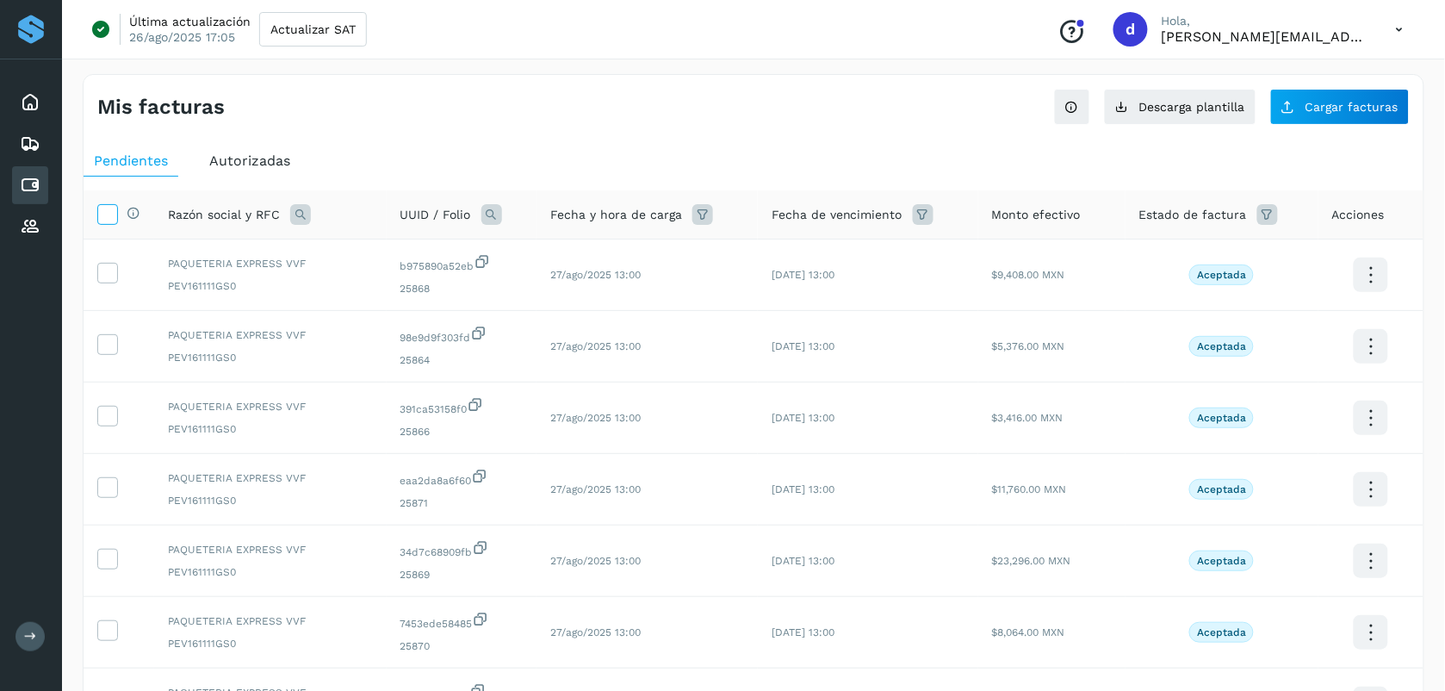
click at [113, 215] on icon at bounding box center [107, 213] width 18 height 18
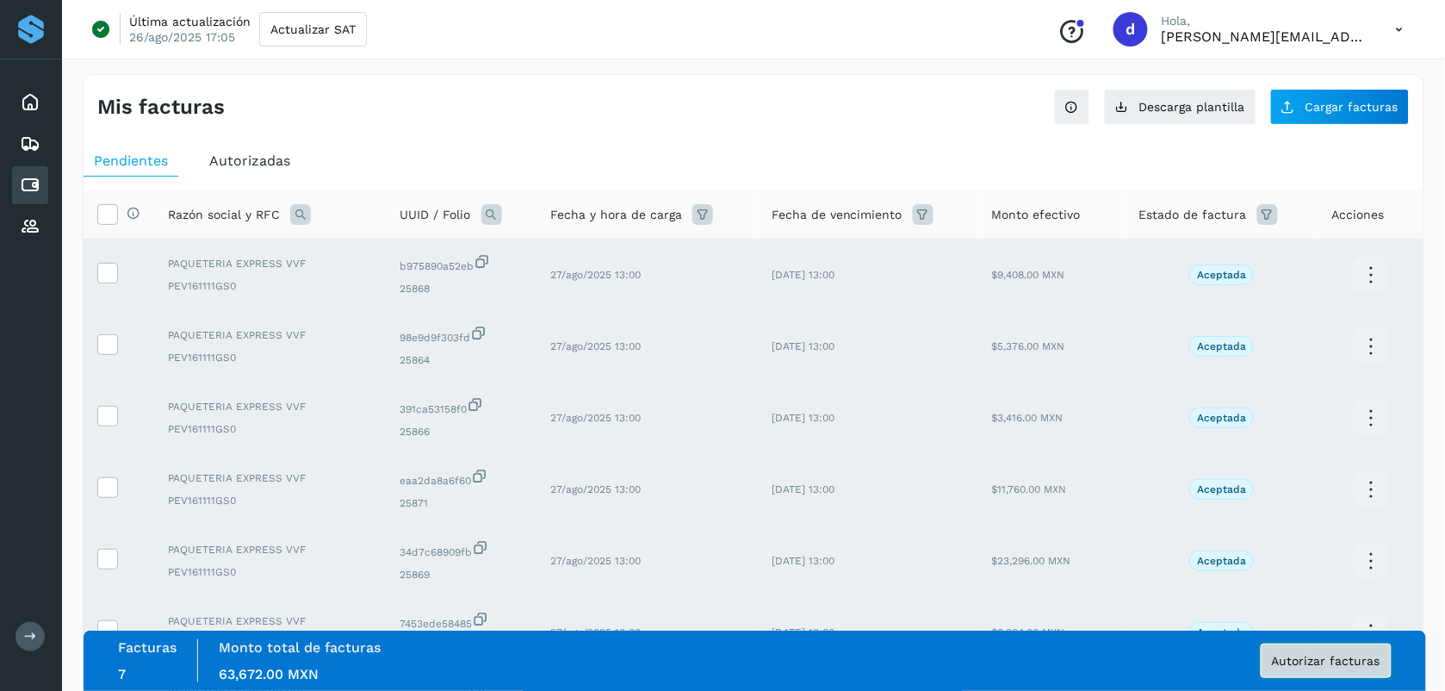
click at [723, 664] on span "Autorizar facturas" at bounding box center [1326, 660] width 108 height 12
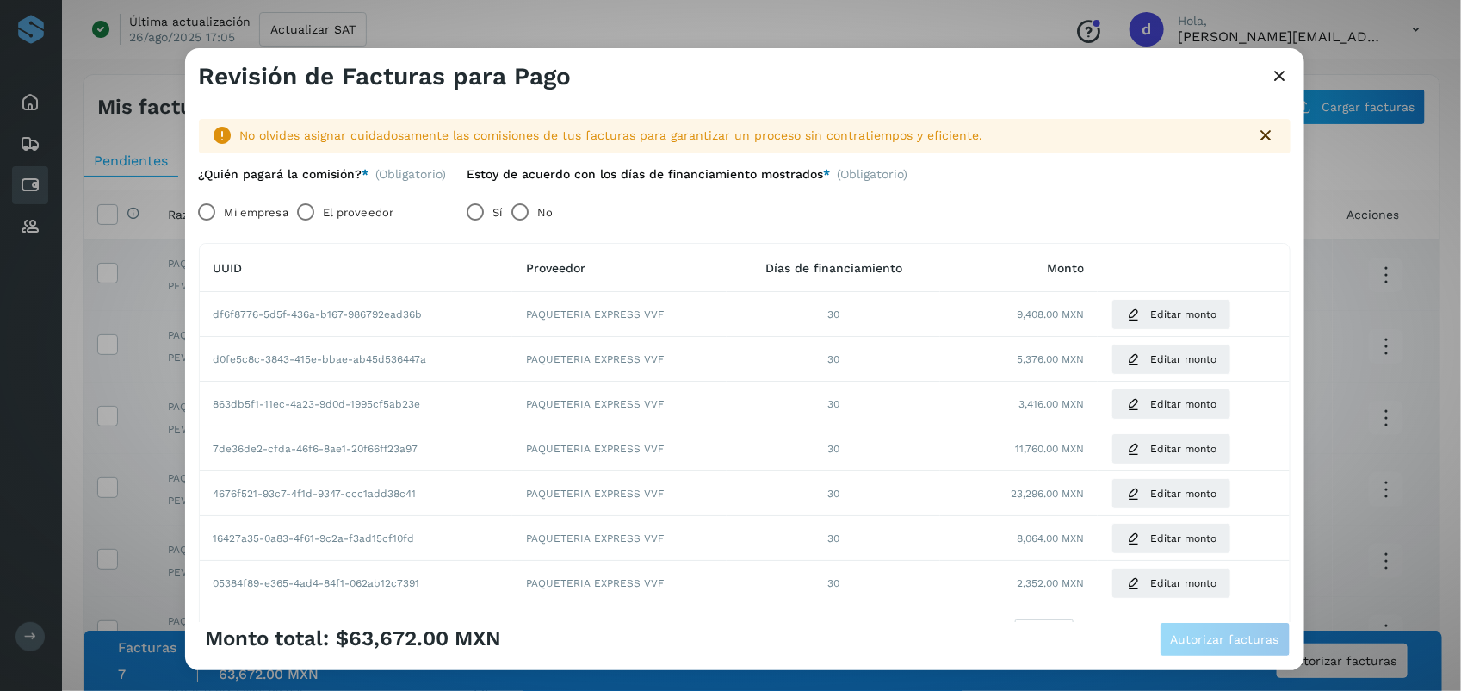
click at [617, 623] on div "Monto total: $63,672.00 MXN Autorizar facturas" at bounding box center [745, 639] width 1092 height 34
click at [723, 633] on span "Autorizar facturas" at bounding box center [1225, 639] width 108 height 12
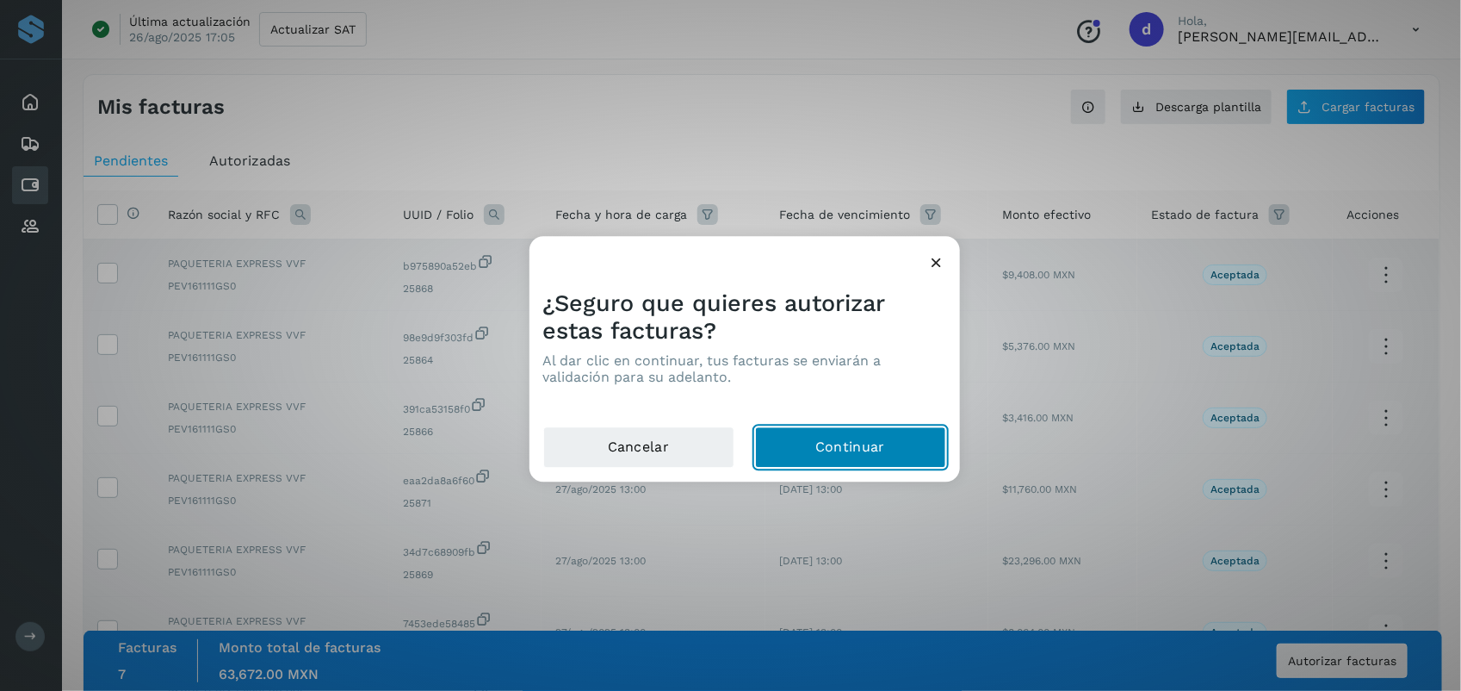
click at [723, 448] on button "Continuar" at bounding box center [850, 447] width 191 height 41
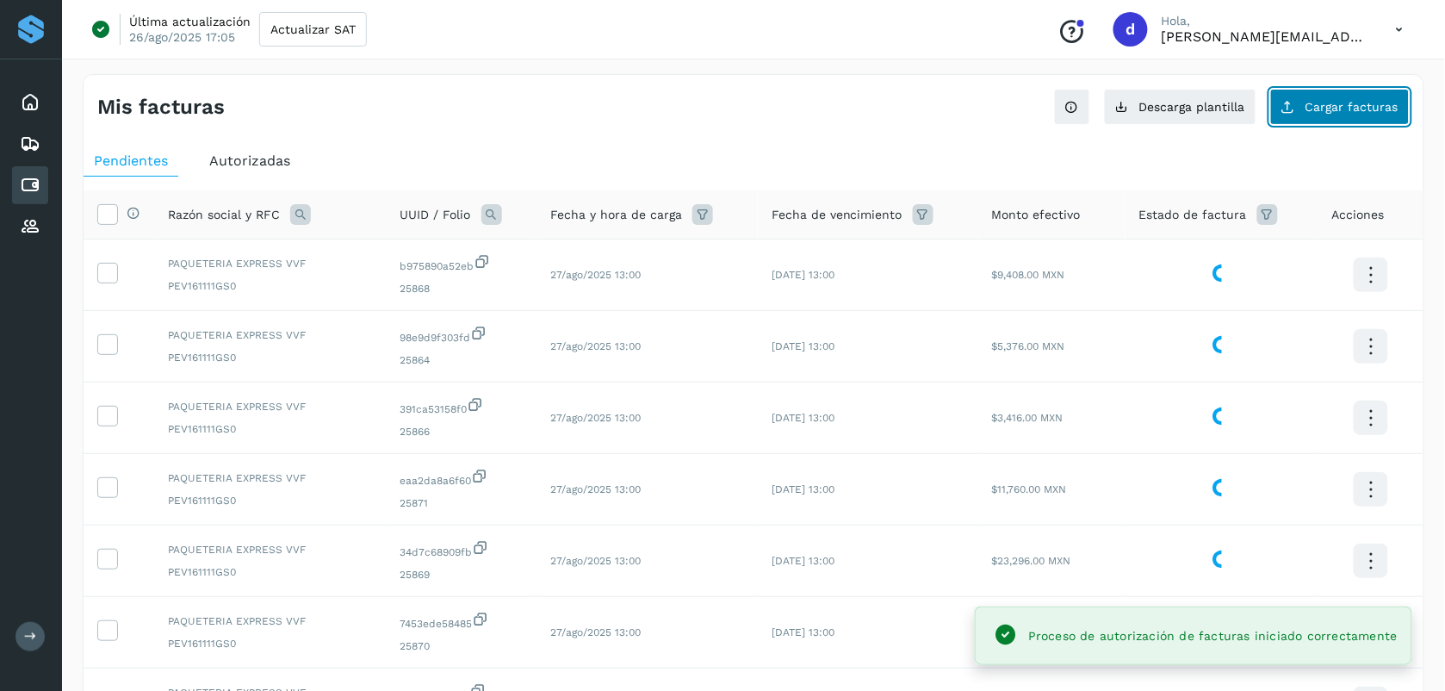
click at [723, 122] on button "Cargar facturas" at bounding box center [1339, 107] width 139 height 36
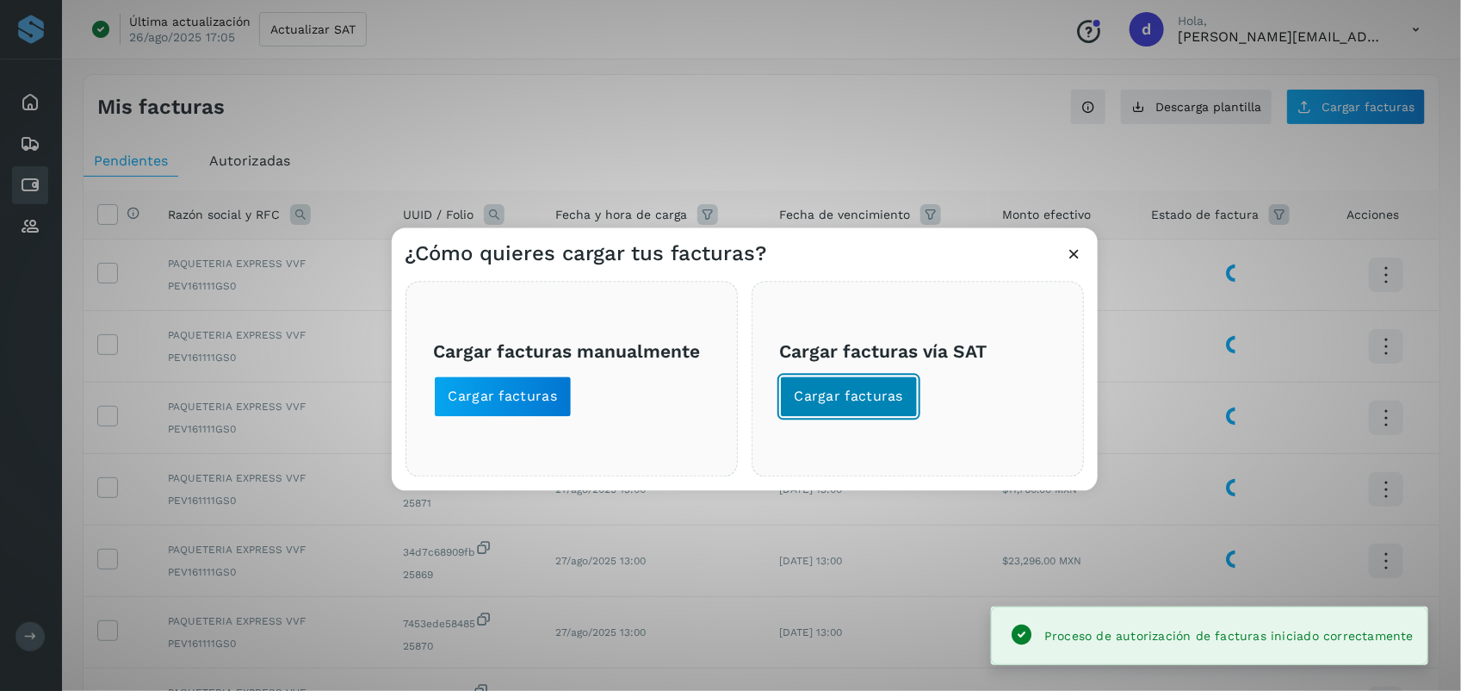
click at [723, 410] on button "Cargar facturas" at bounding box center [849, 396] width 139 height 41
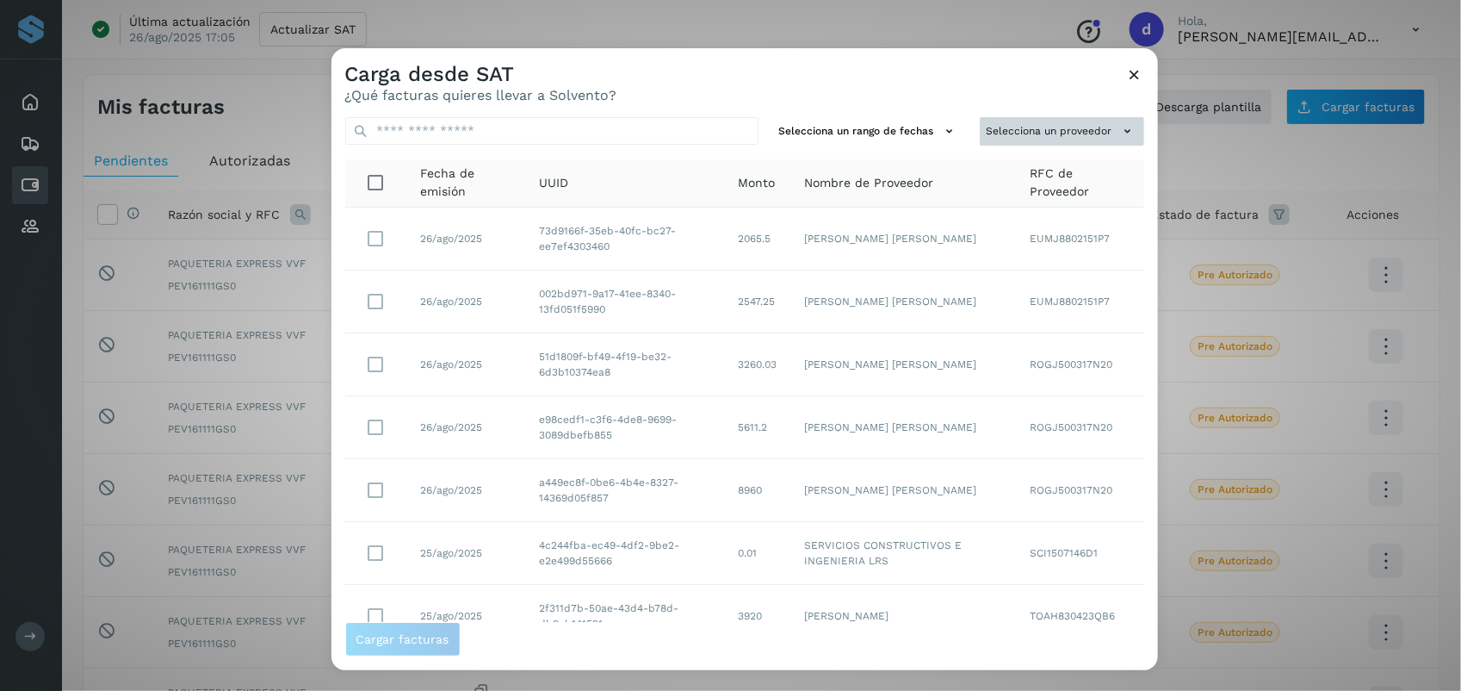
click at [723, 133] on button "Selecciona un proveedor" at bounding box center [1062, 131] width 164 height 28
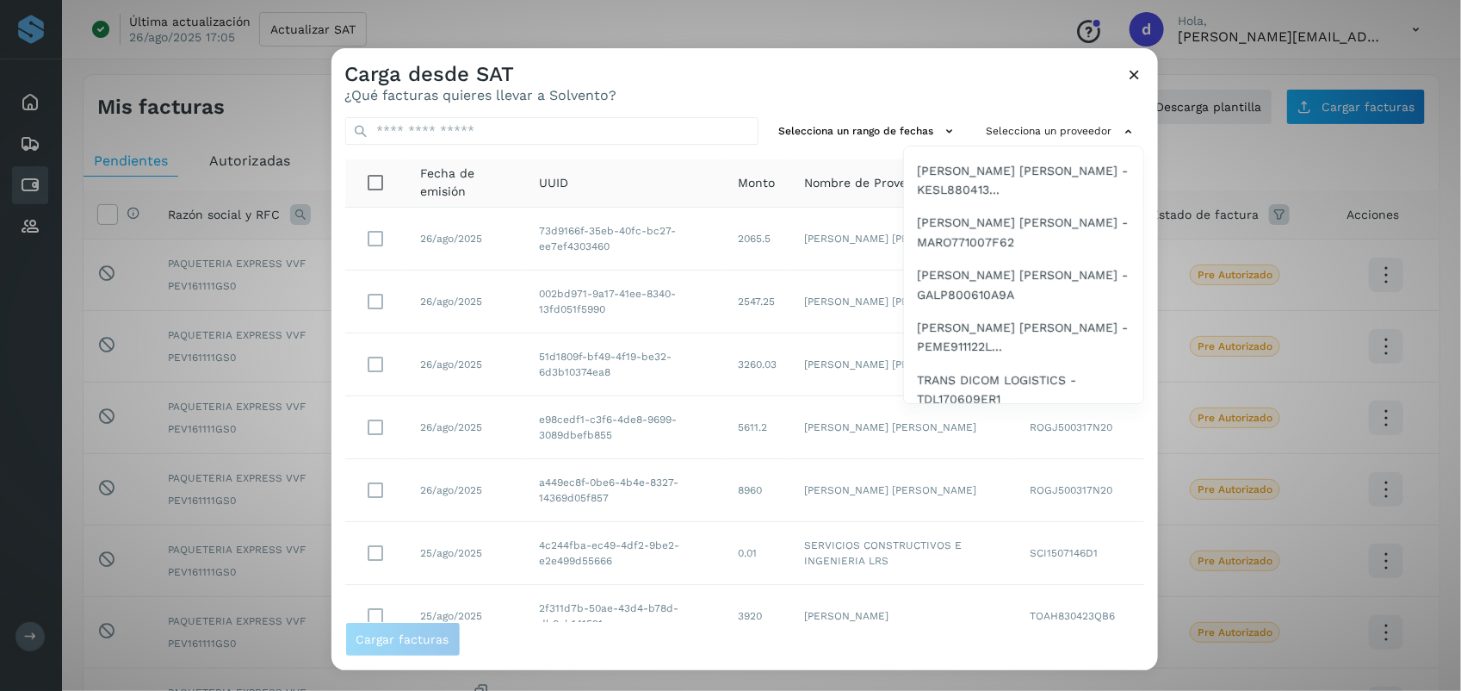
scroll to position [1016, 0]
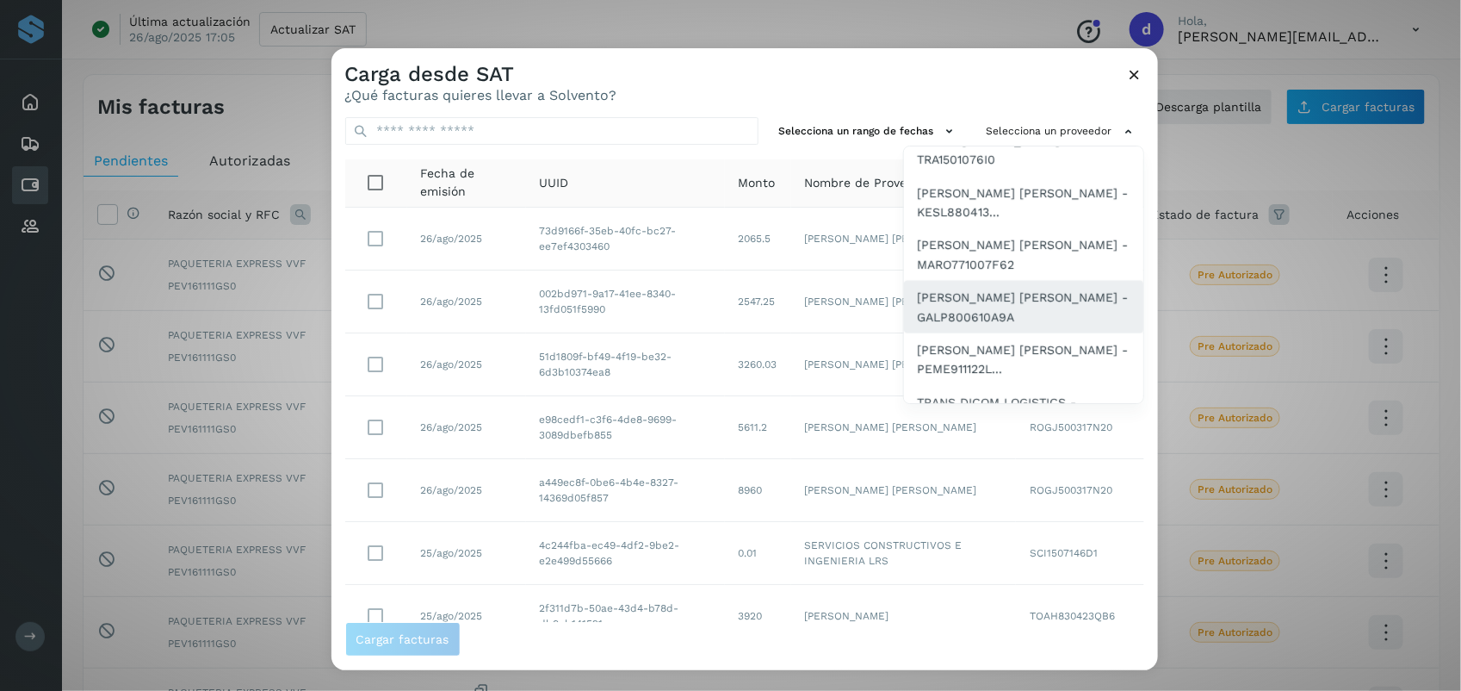
click at [723, 304] on span "[PERSON_NAME] [PERSON_NAME] - GALP800610A9A" at bounding box center [1024, 307] width 212 height 39
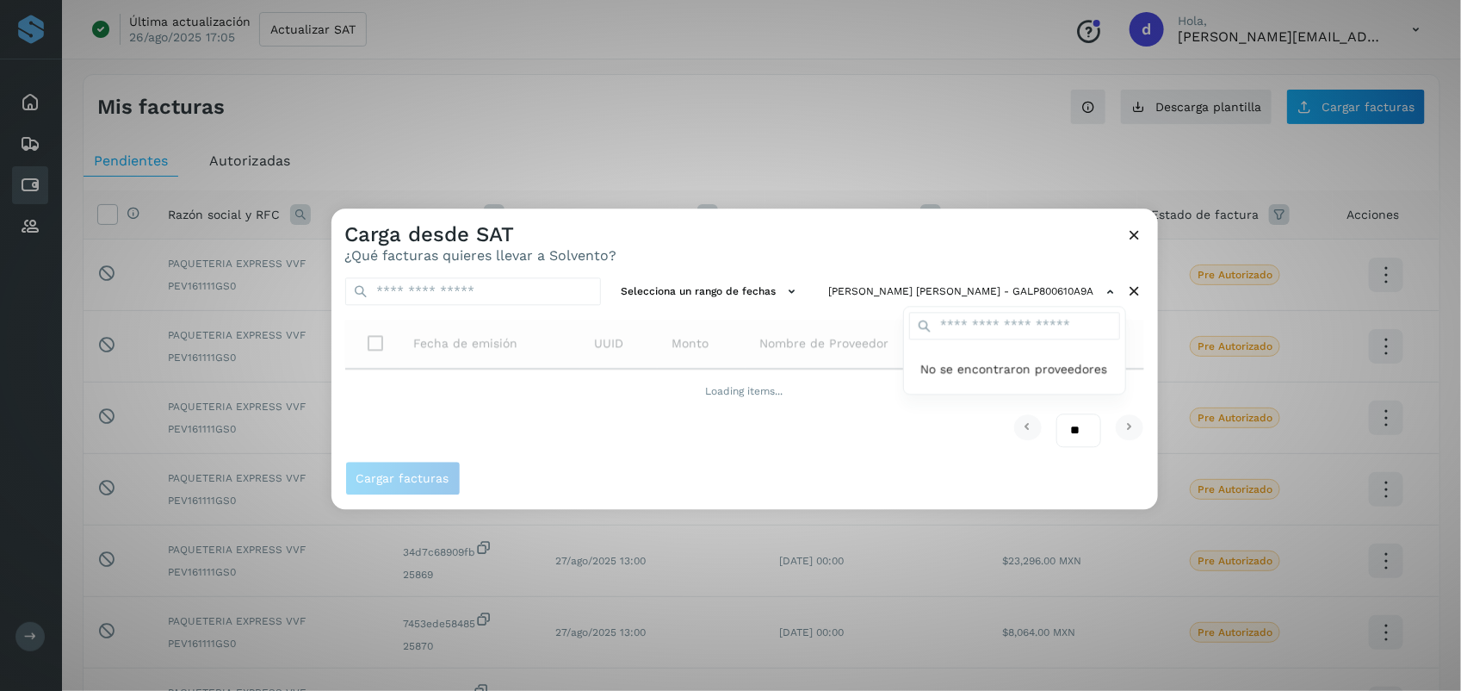
scroll to position [0, 0]
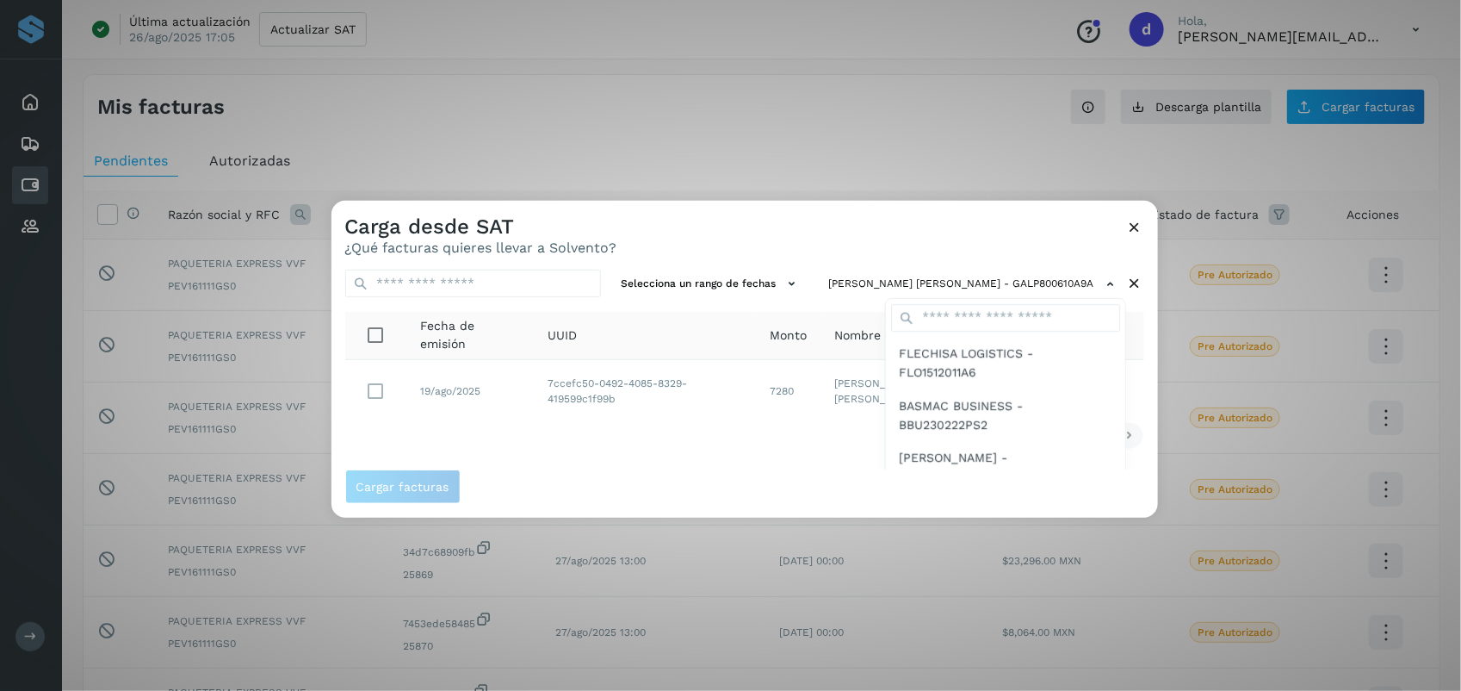
click at [372, 397] on div at bounding box center [1062, 546] width 1461 height 691
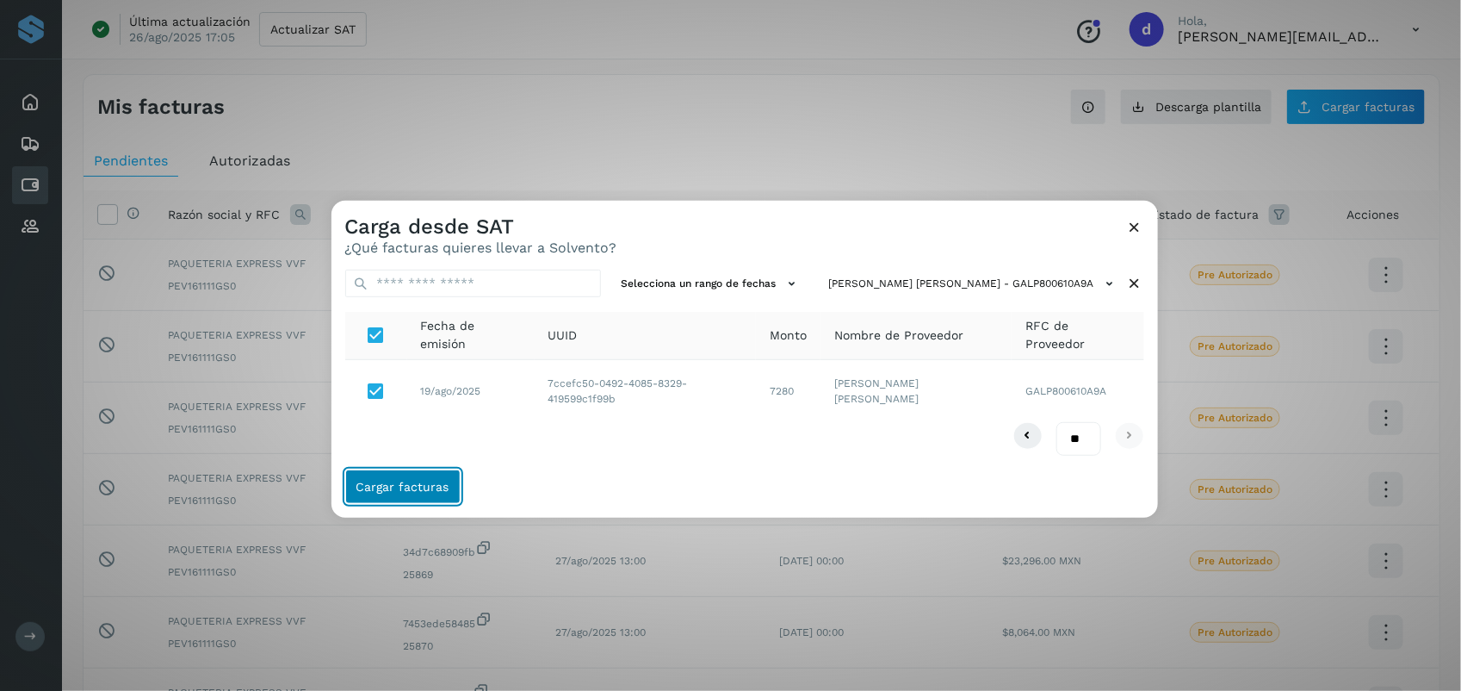
click at [428, 485] on span "Cargar facturas" at bounding box center [402, 486] width 93 height 12
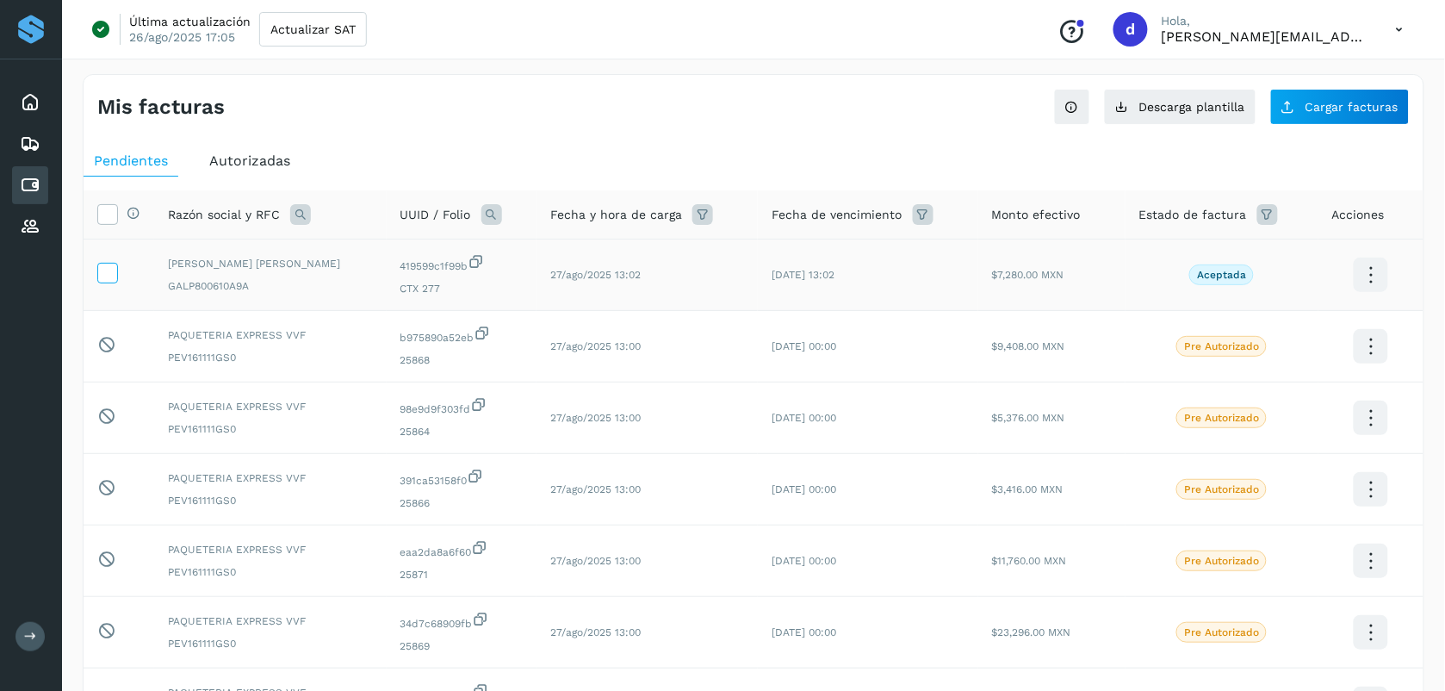
click at [108, 280] on icon at bounding box center [107, 272] width 18 height 18
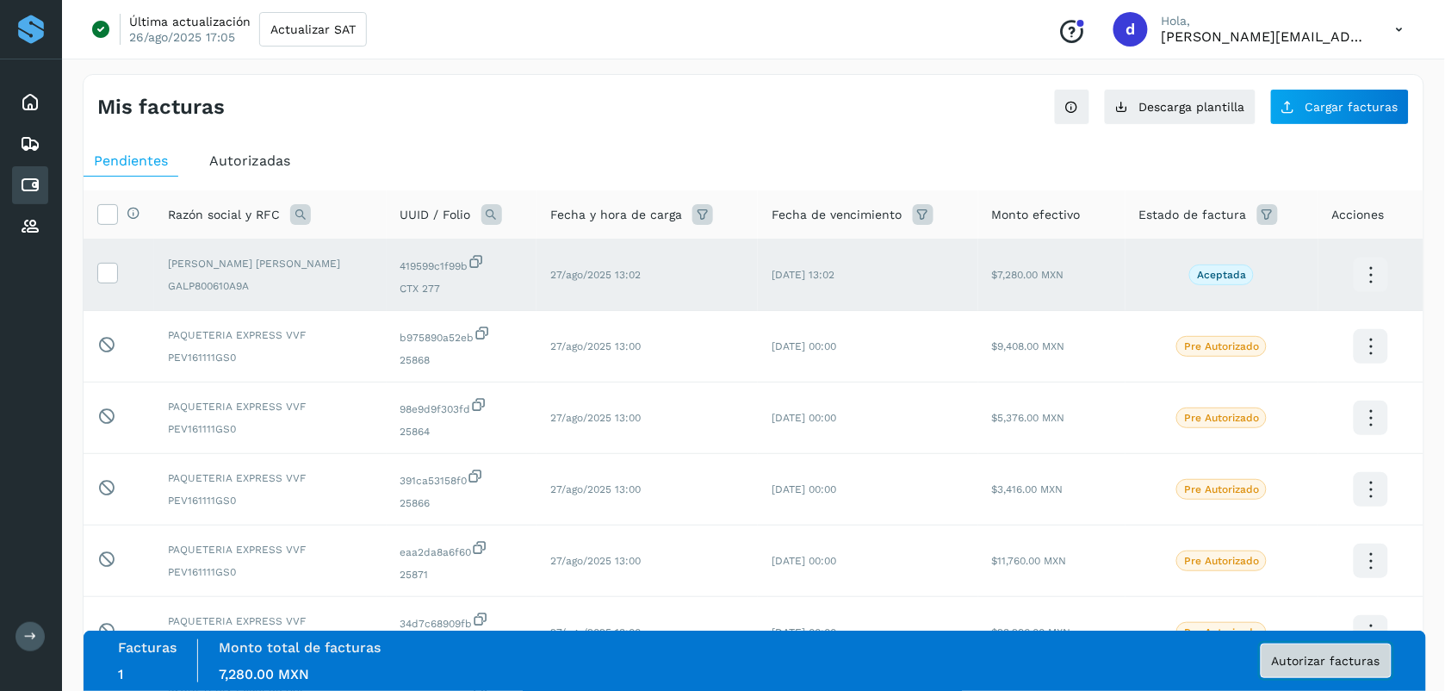
click at [723, 667] on button "Autorizar facturas" at bounding box center [1326, 660] width 131 height 34
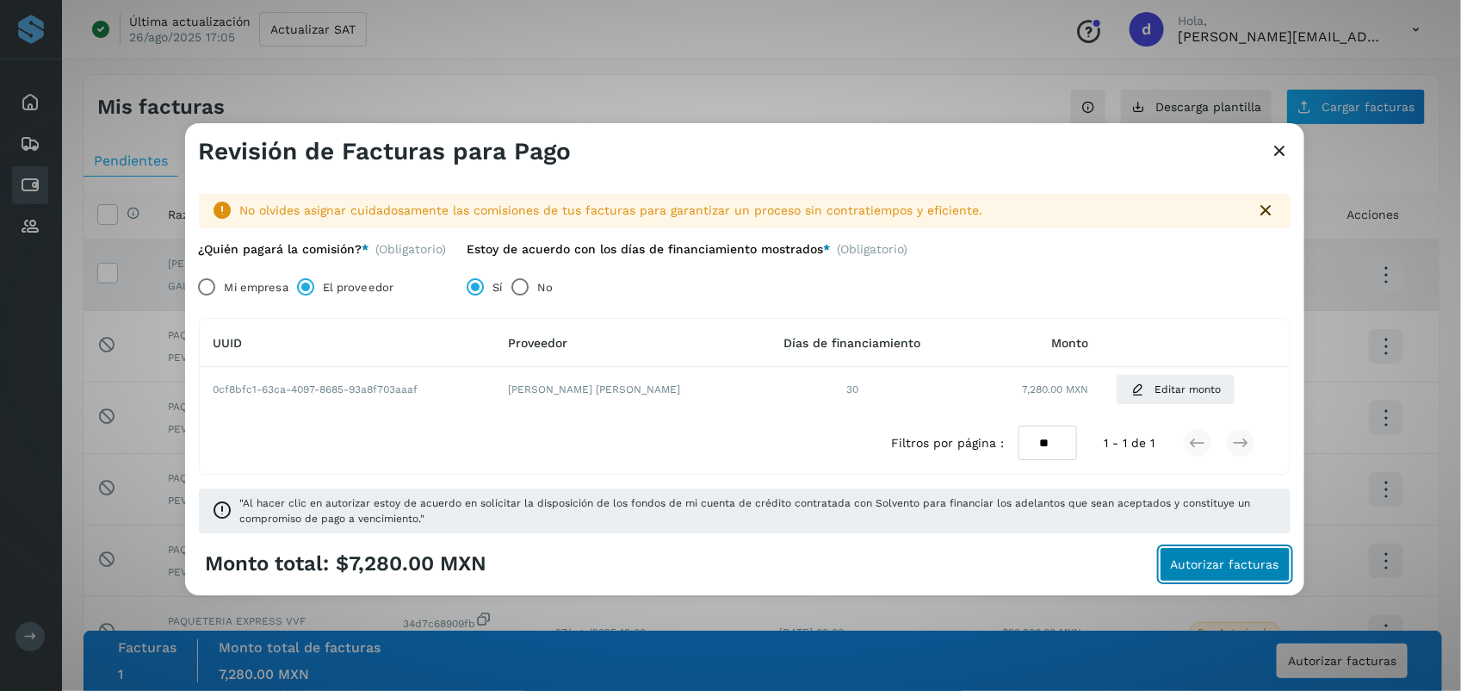
click at [723, 555] on button "Autorizar facturas" at bounding box center [1225, 564] width 131 height 34
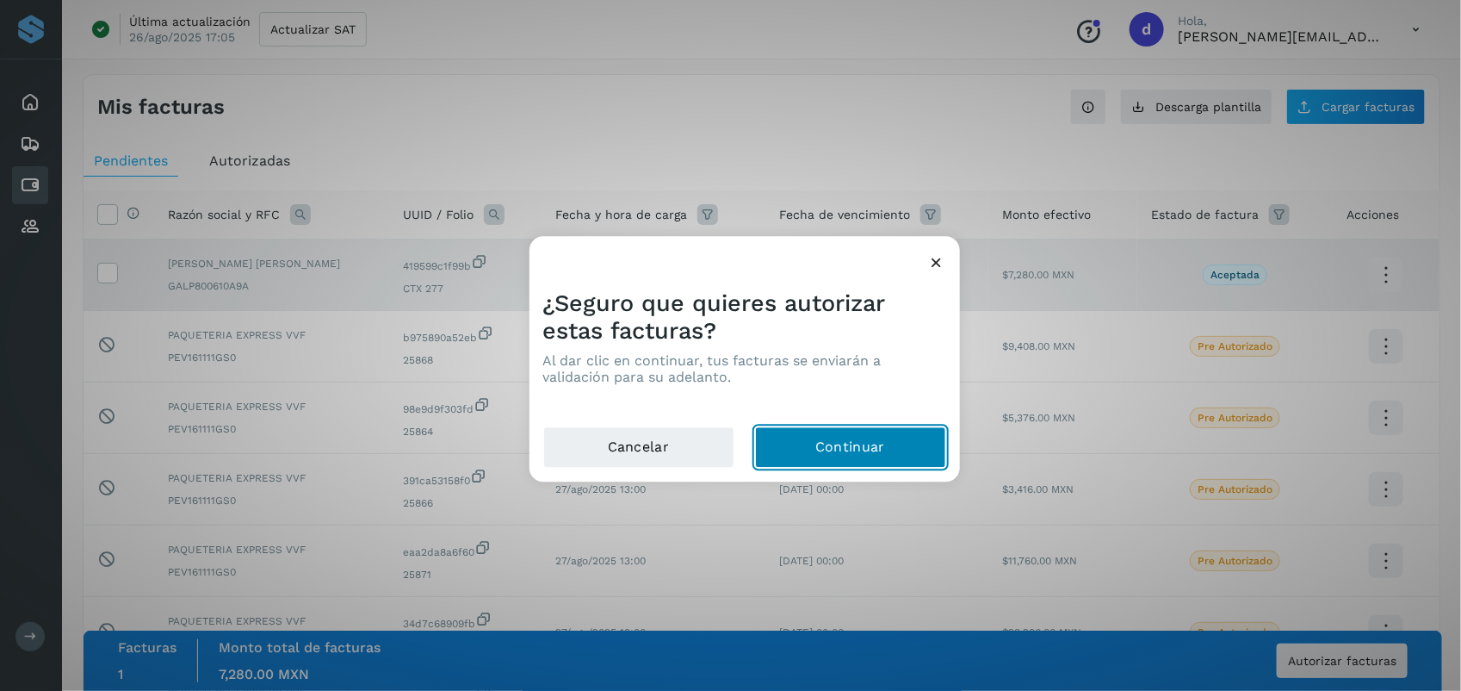
click at [723, 452] on button "Continuar" at bounding box center [850, 447] width 191 height 41
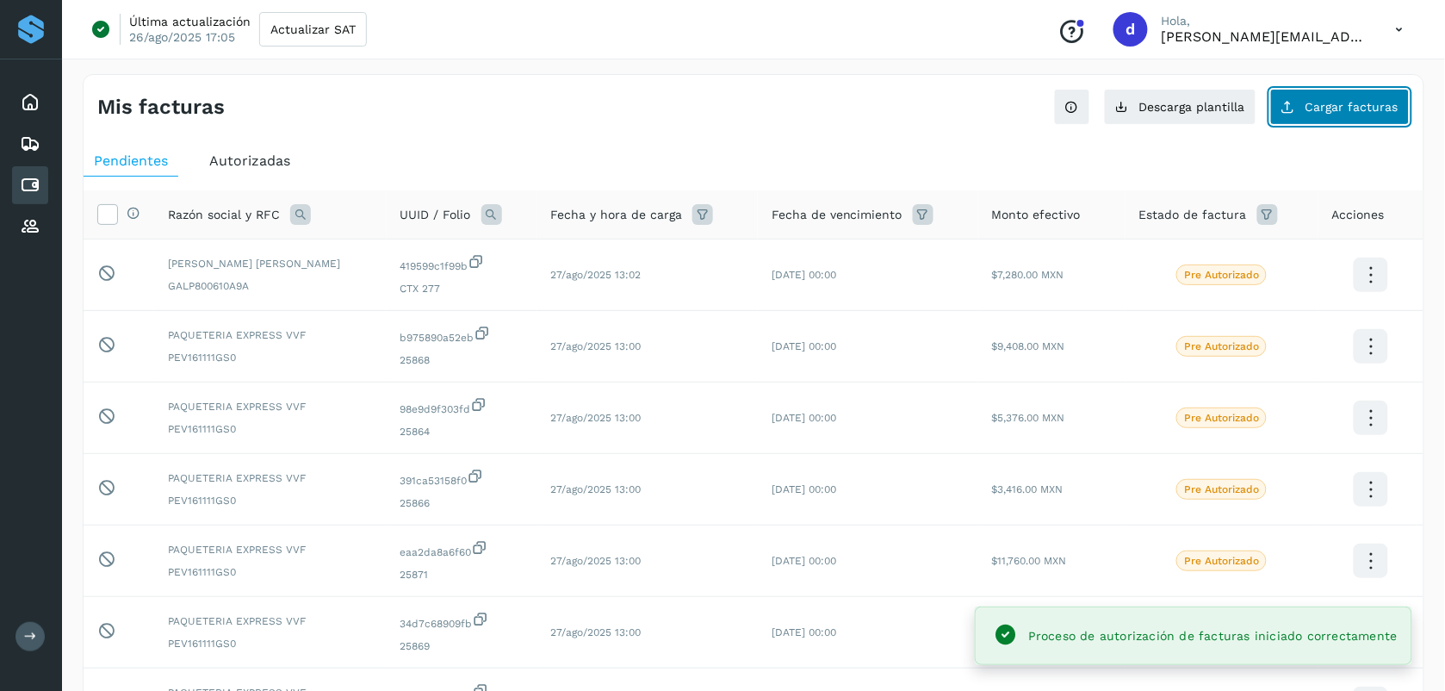
click at [723, 103] on icon at bounding box center [1288, 107] width 14 height 14
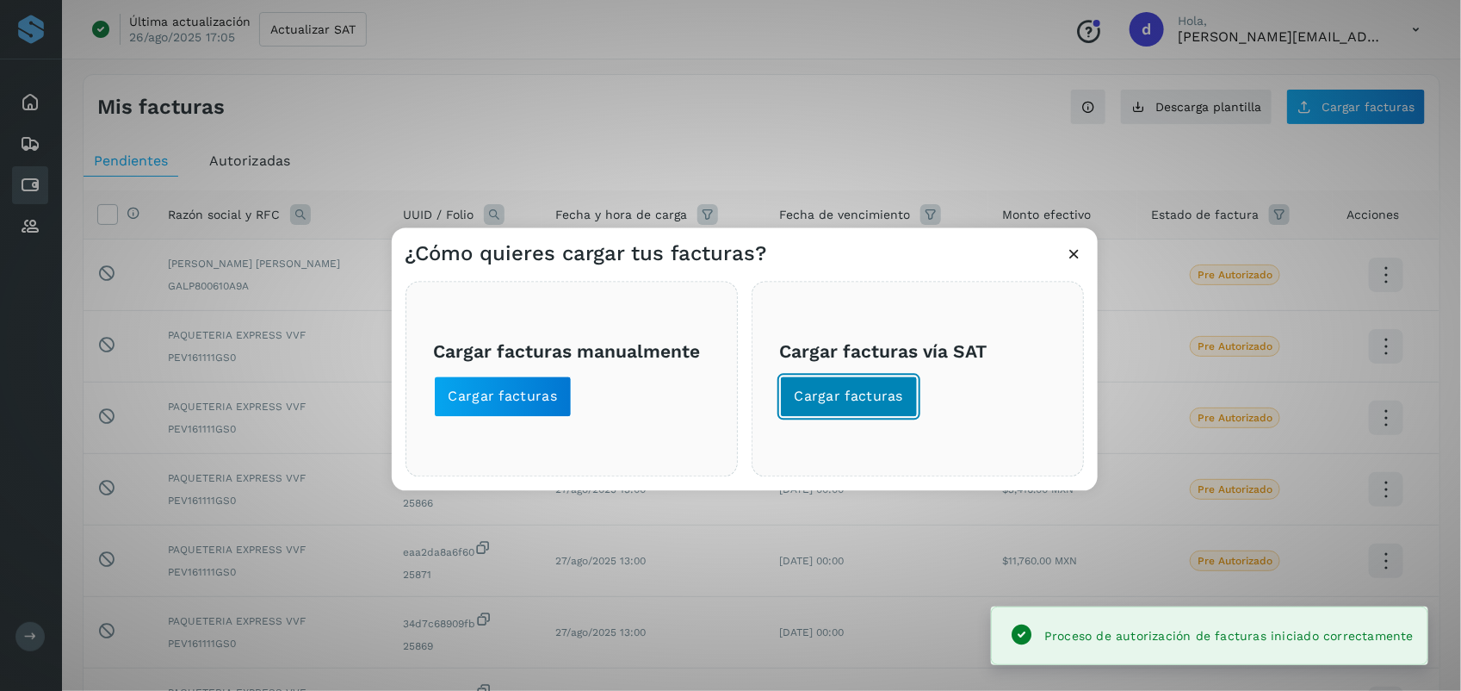
click at [723, 390] on span "Cargar facturas" at bounding box center [849, 396] width 109 height 19
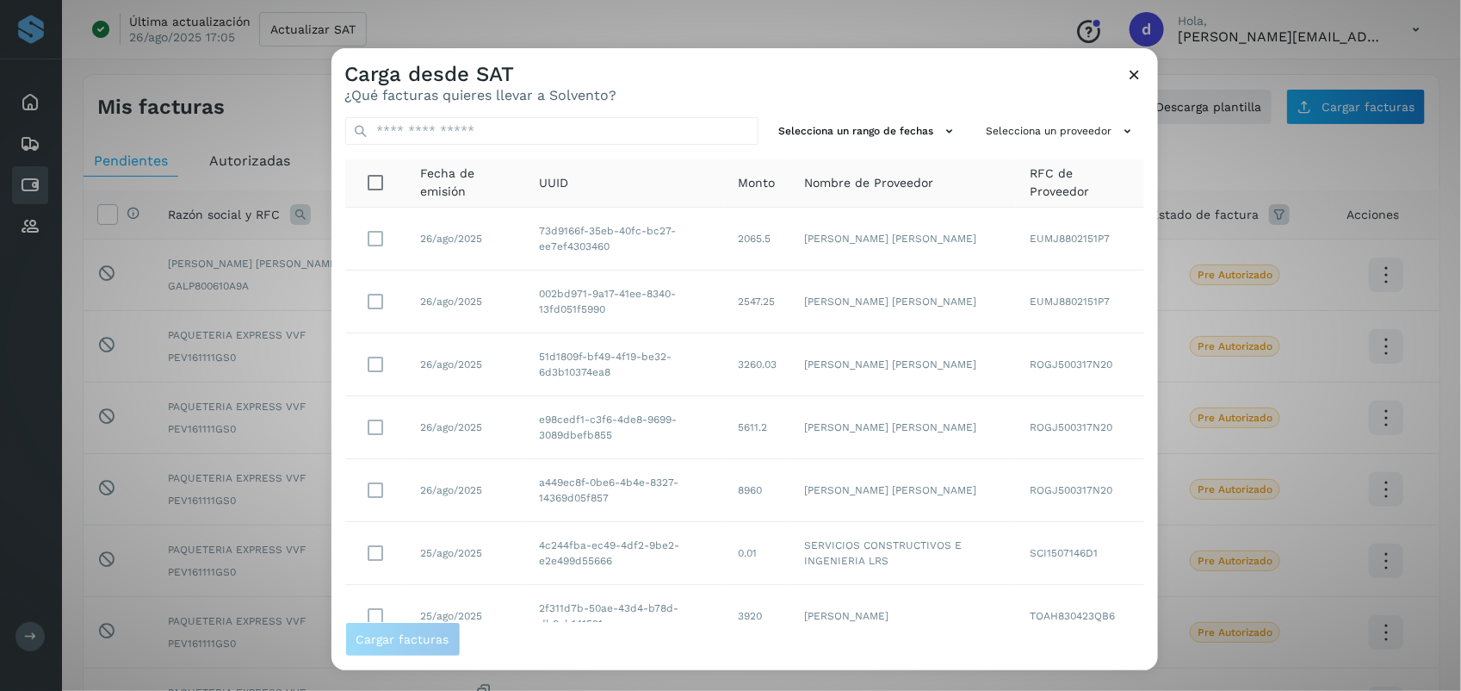
click at [646, 59] on div "Carga desde SAT ¿Qué facturas quieres llevar a Solvento?" at bounding box center [745, 75] width 827 height 55
click at [723, 125] on icon at bounding box center [1128, 131] width 18 height 18
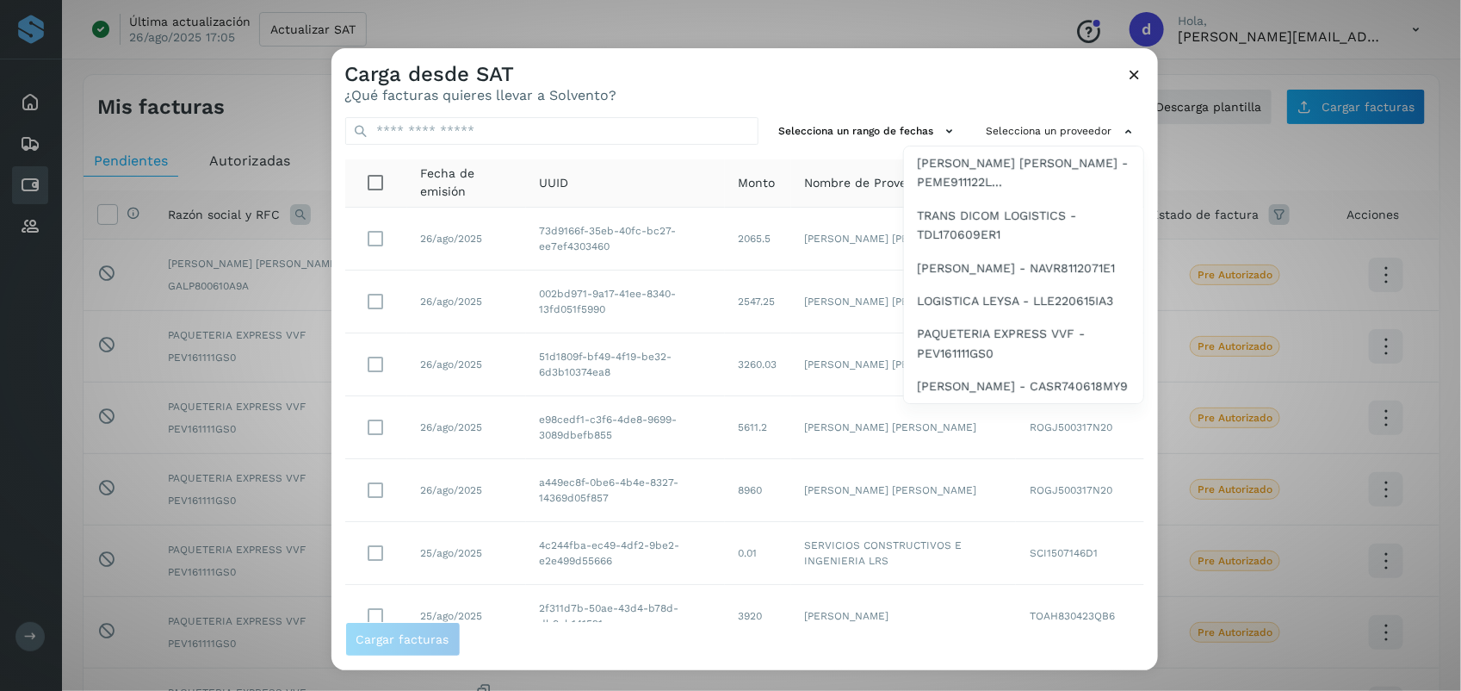
scroll to position [1242, 0]
click at [723, 377] on span "[PERSON_NAME] - CASR740618MY9" at bounding box center [1023, 385] width 211 height 19
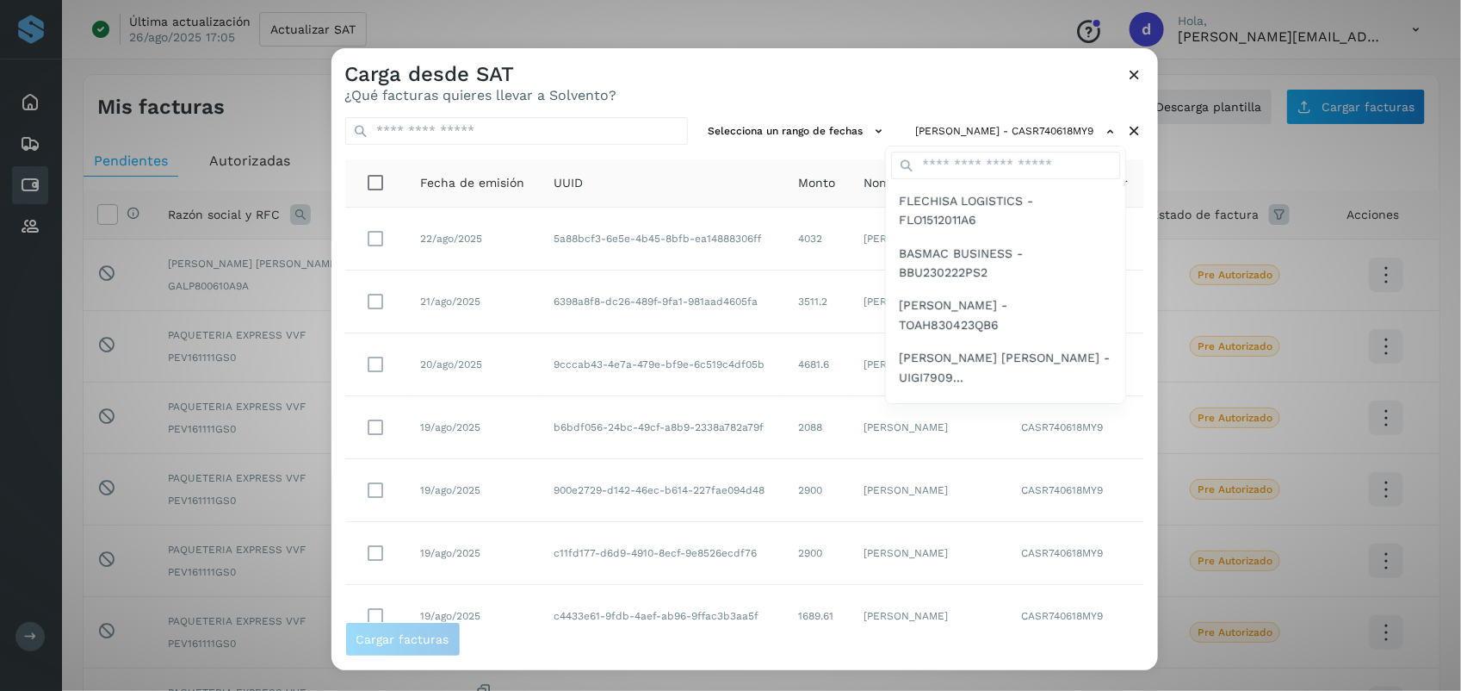
click at [689, 91] on div at bounding box center [1062, 393] width 1461 height 691
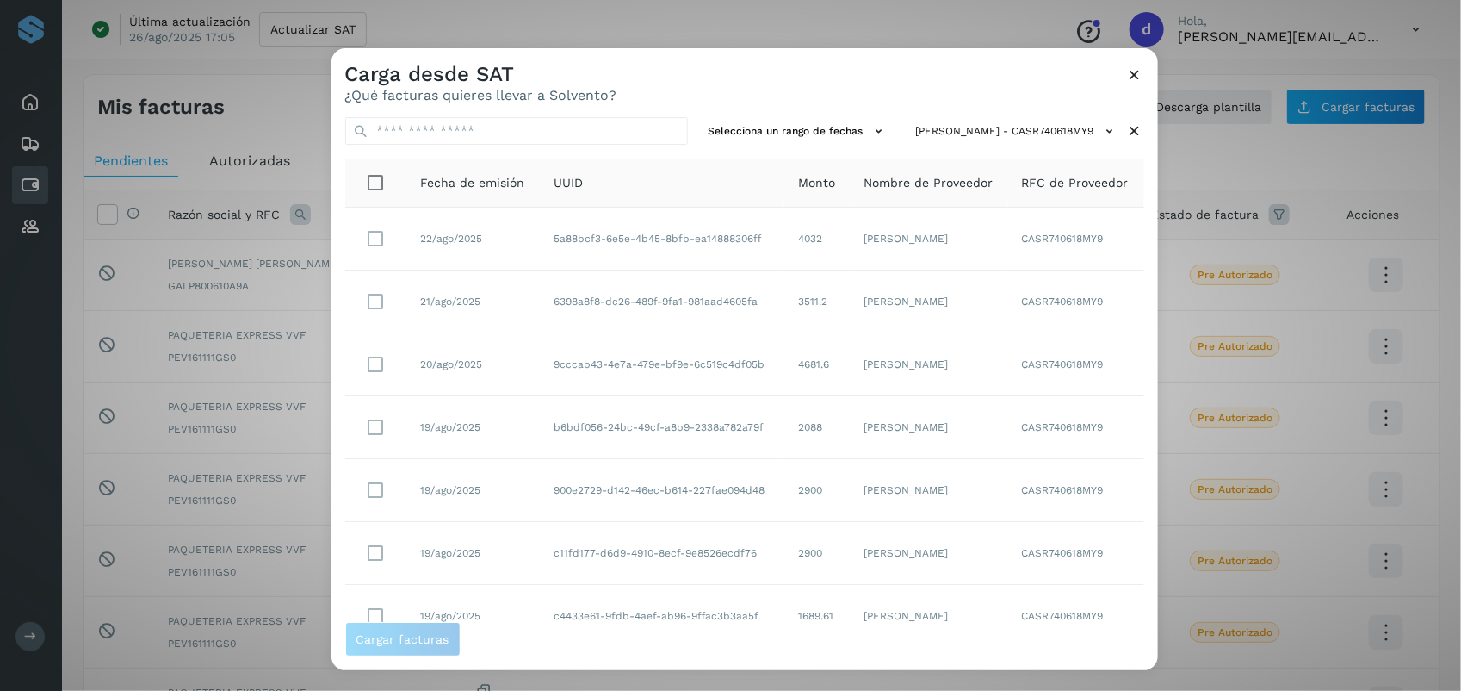
scroll to position [263, 0]
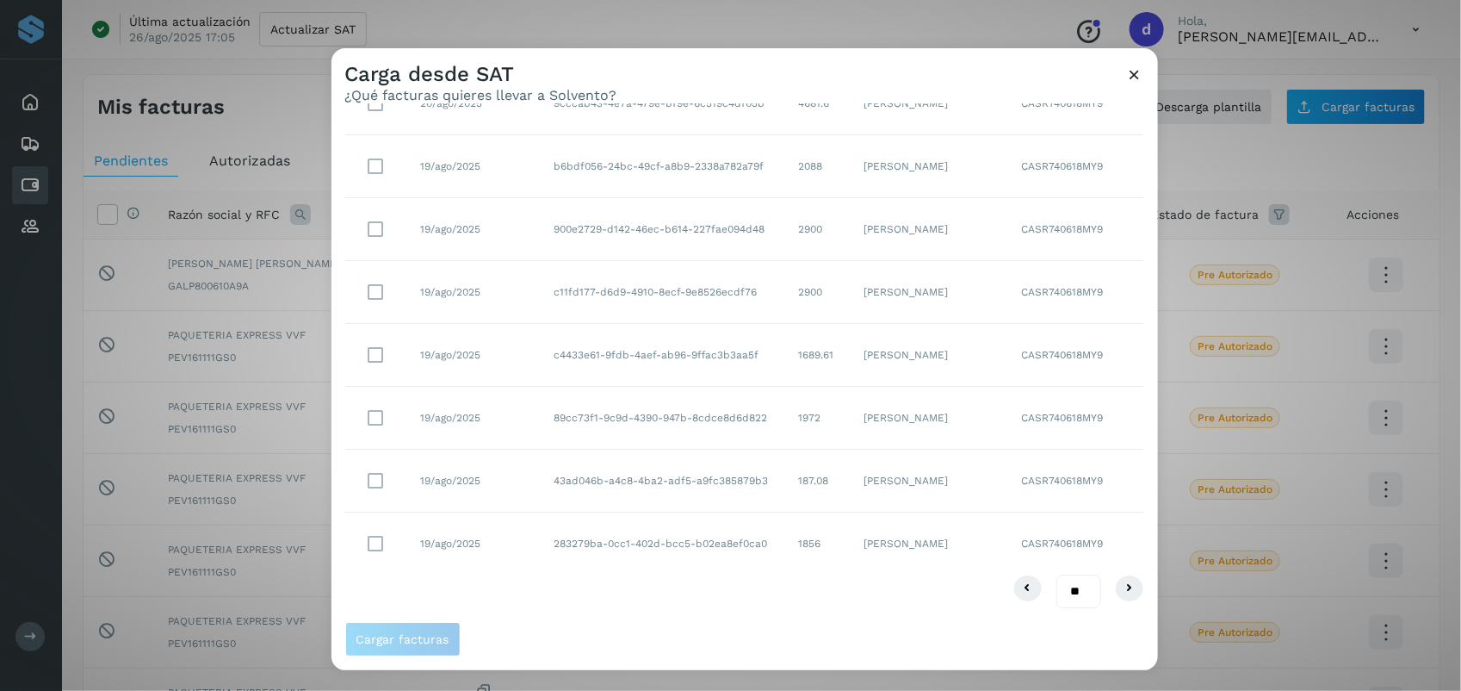
click at [723, 586] on select "** ** **" at bounding box center [1079, 591] width 45 height 34
select select "**"
click at [723, 574] on select "** ** **" at bounding box center [1079, 591] width 45 height 34
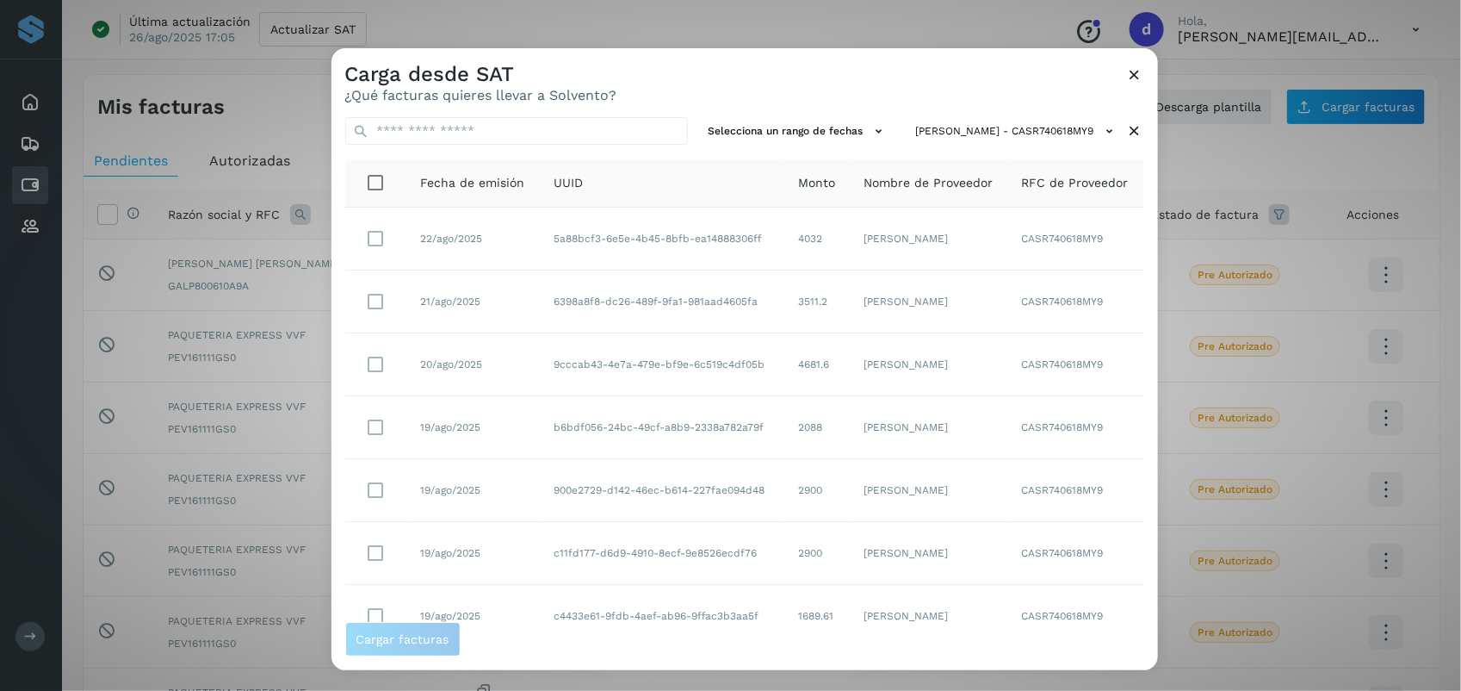
click at [723, 108] on div "Selecciona un rango de fechas [PERSON_NAME] - CASR740618MY9 Fecha de emisión UU…" at bounding box center [745, 362] width 827 height 518
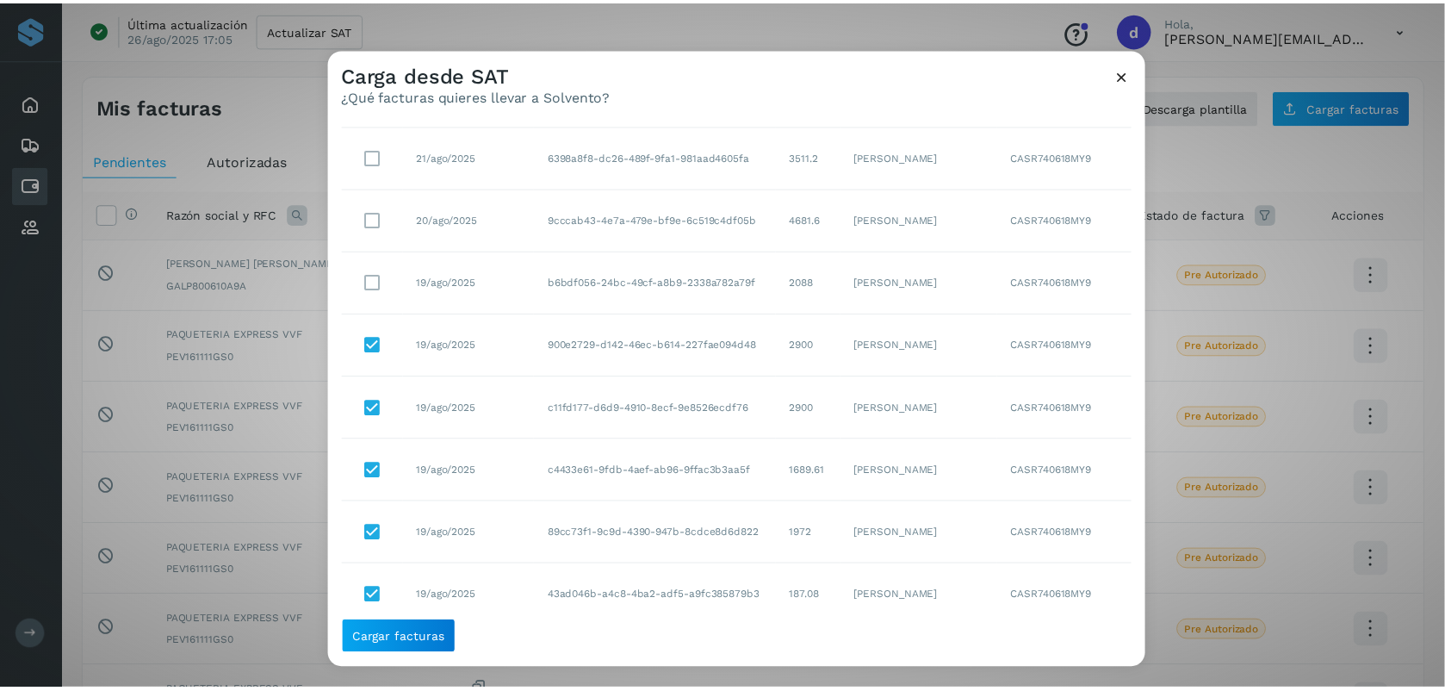
scroll to position [96, 0]
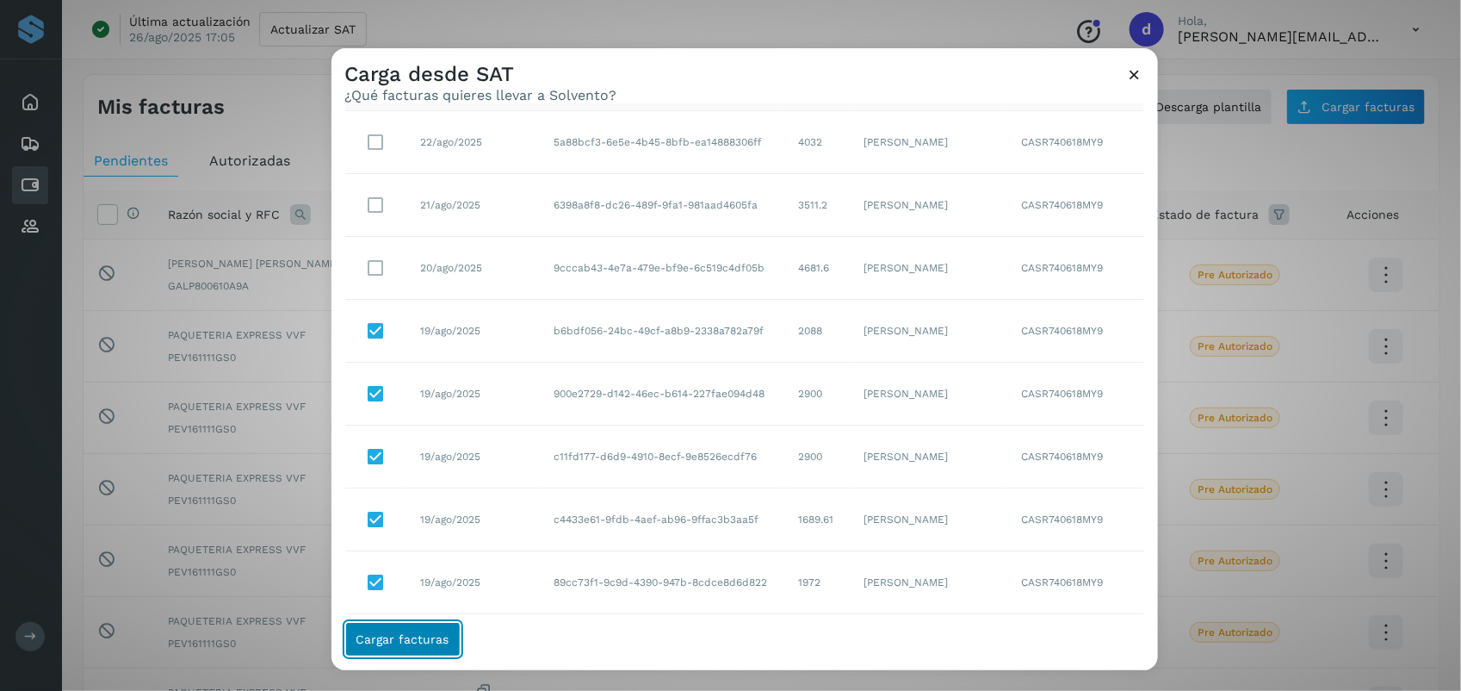
click at [411, 630] on button "Cargar facturas" at bounding box center [402, 639] width 115 height 34
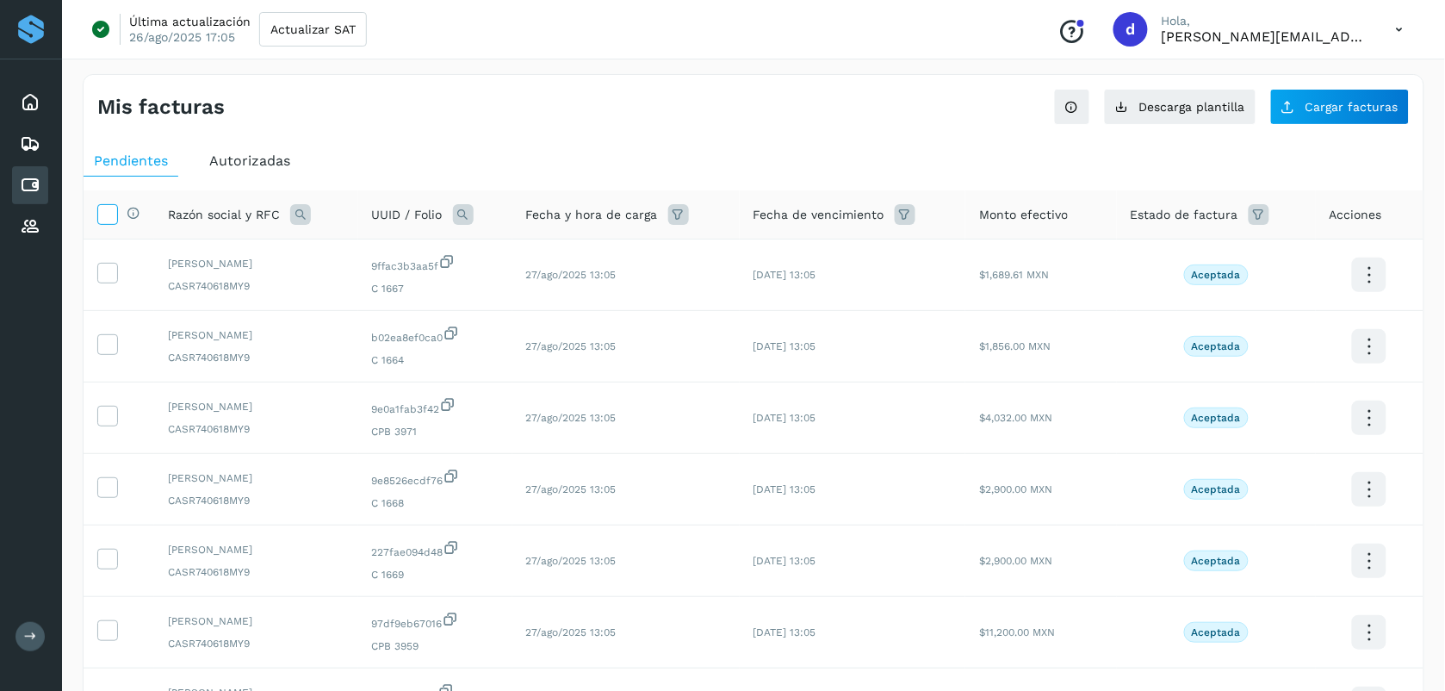
click at [108, 207] on icon at bounding box center [107, 213] width 18 height 18
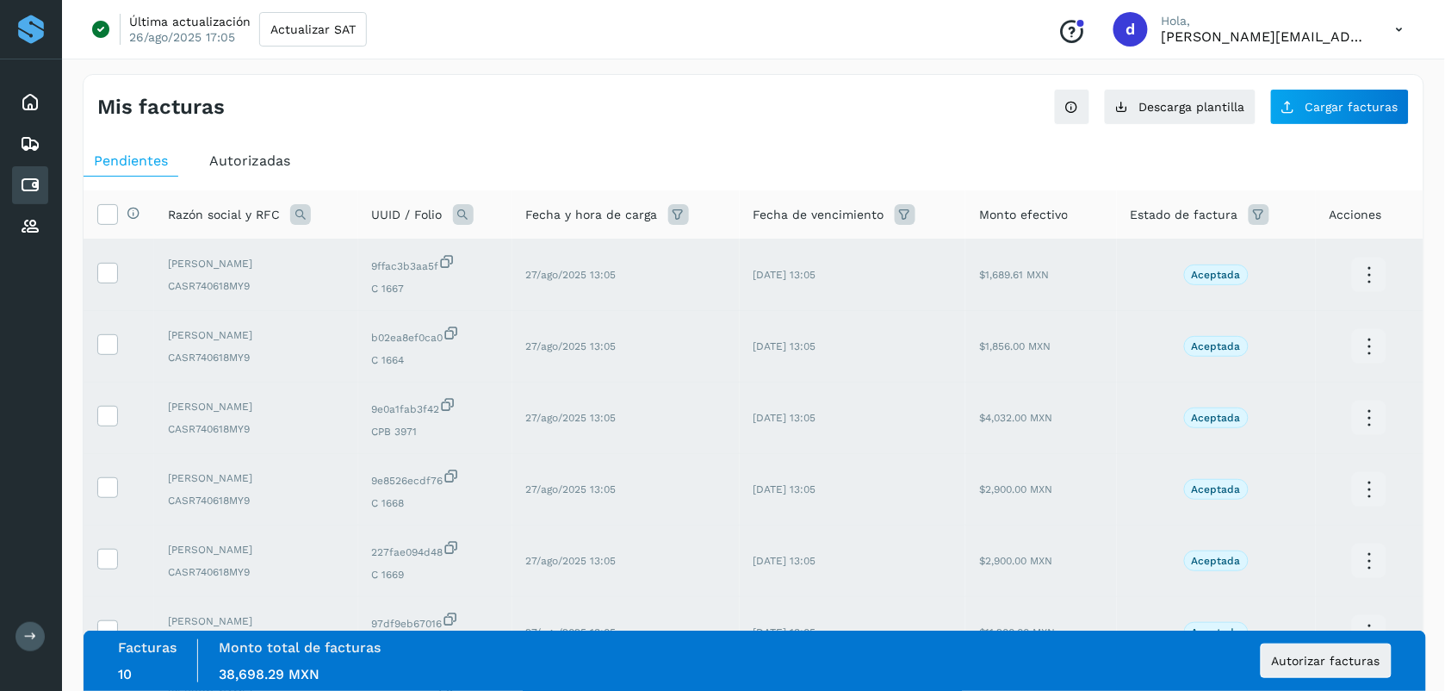
click at [603, 134] on div "Mis facturas Ver instrucciones para cargar Facturas Descarga plantilla Cargar f…" at bounding box center [754, 577] width 1342 height 1006
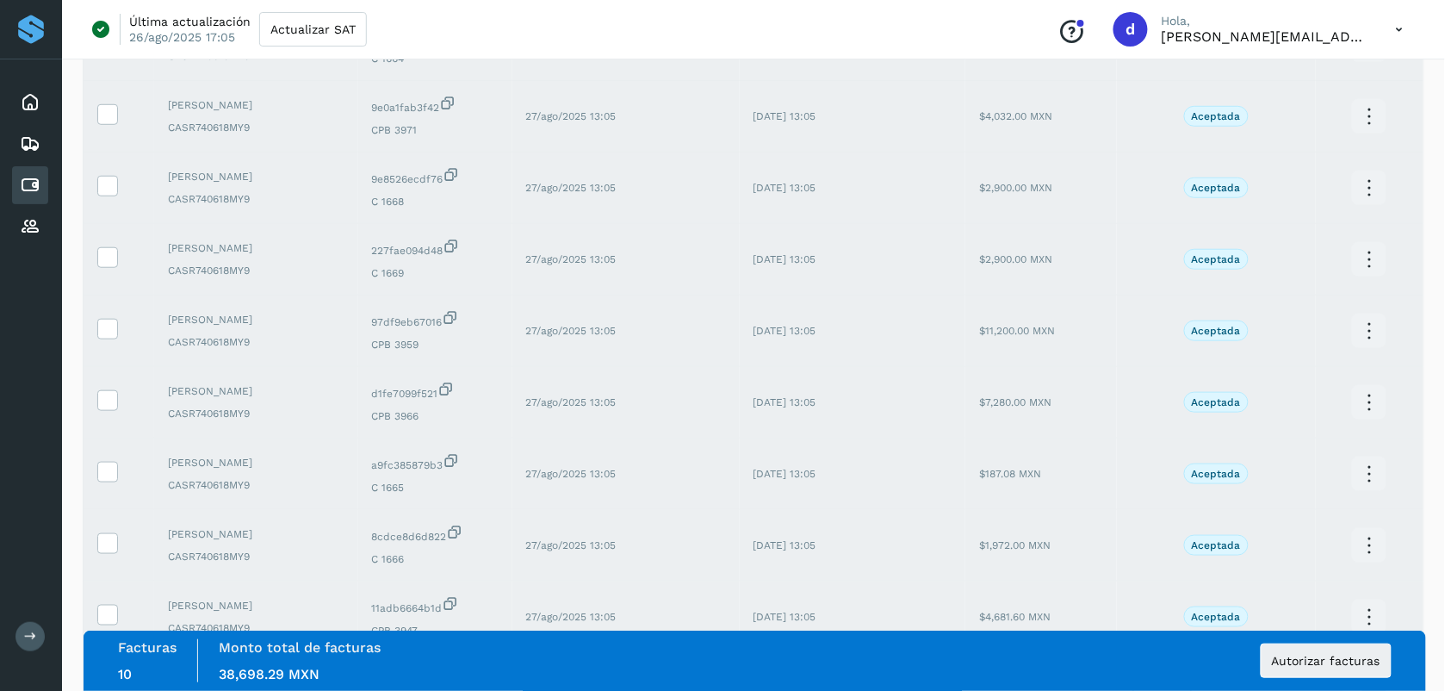
scroll to position [392, 0]
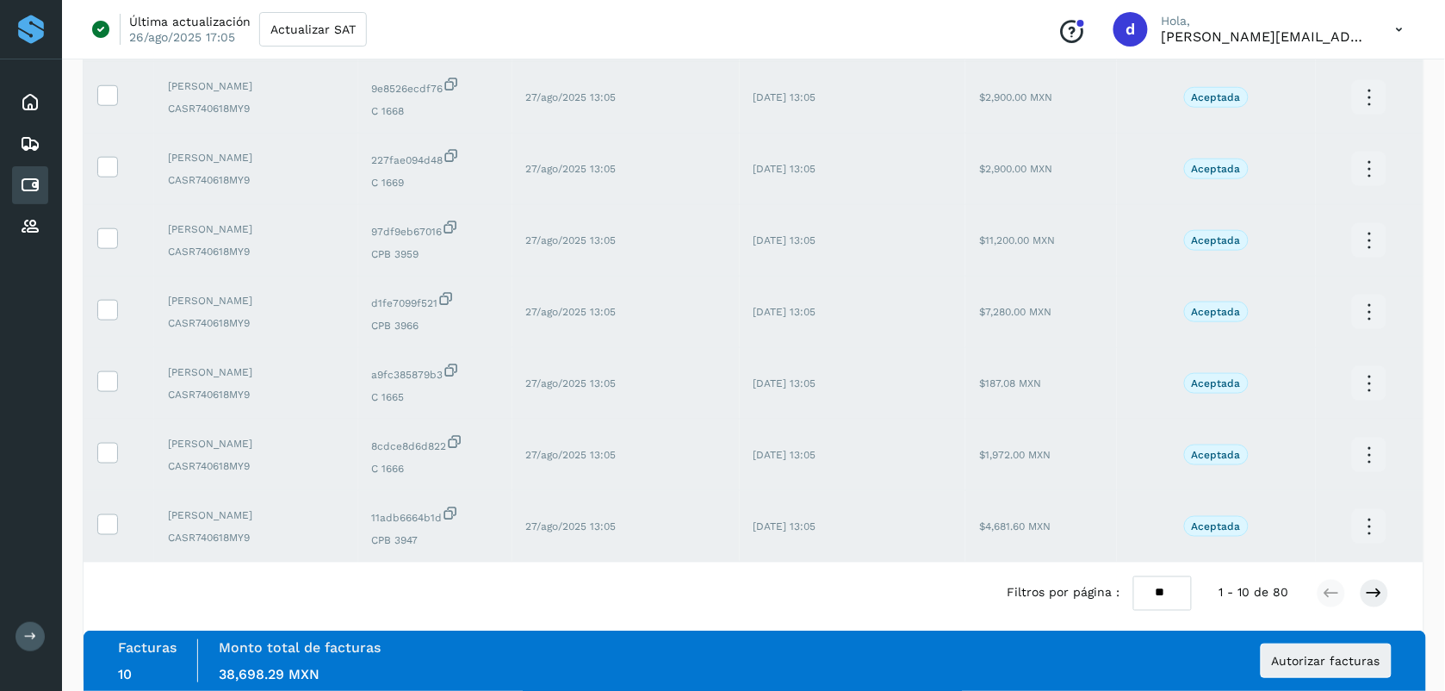
click at [723, 598] on select "** ** **" at bounding box center [1162, 593] width 59 height 34
select select "**"
click at [723, 576] on select "** ** **" at bounding box center [1162, 593] width 59 height 34
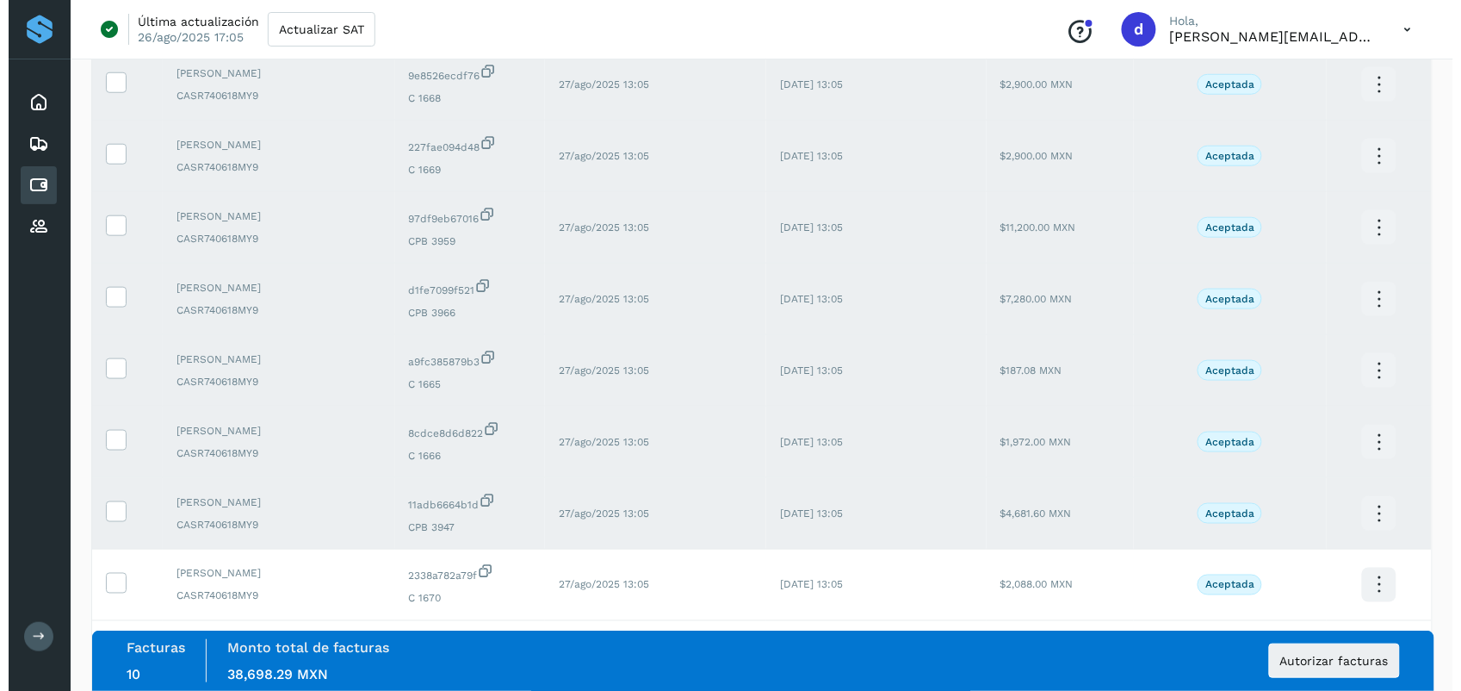
scroll to position [0, 0]
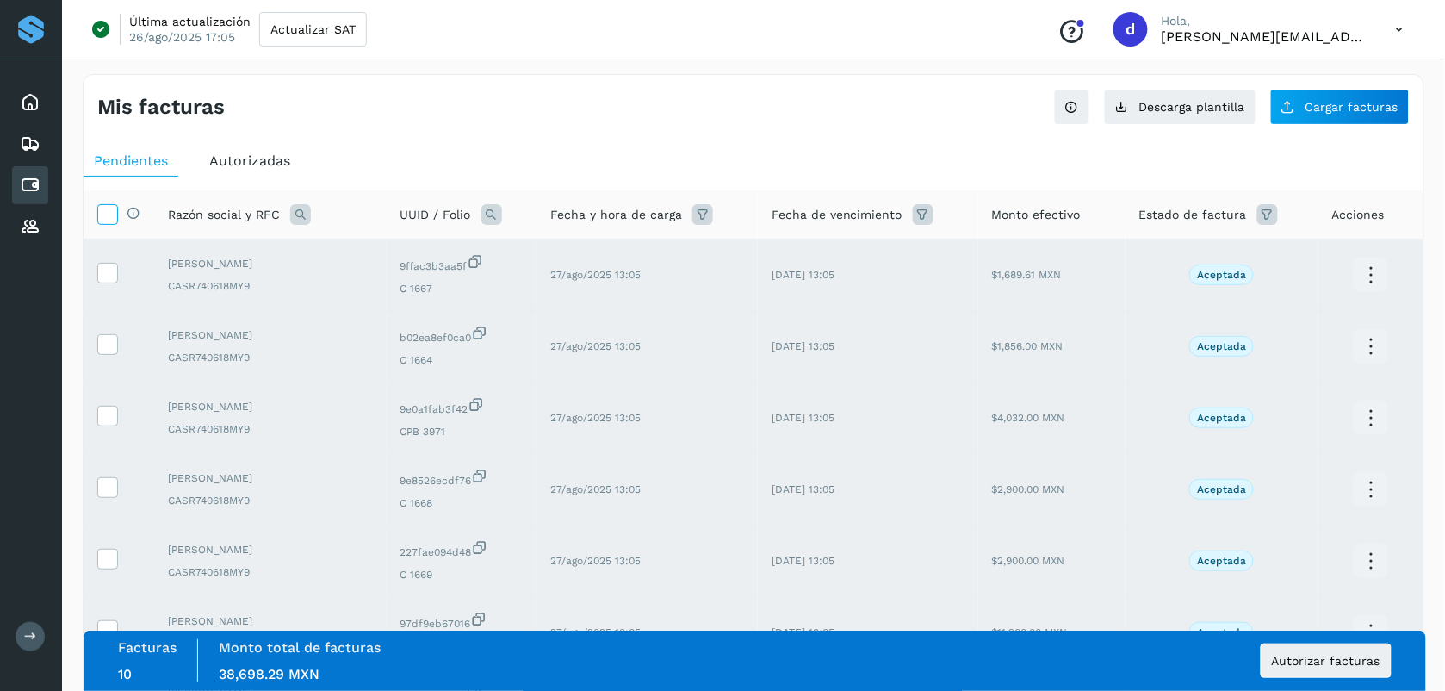
click at [103, 213] on icon at bounding box center [107, 213] width 18 height 18
click at [723, 651] on button "Autorizar facturas" at bounding box center [1326, 660] width 131 height 34
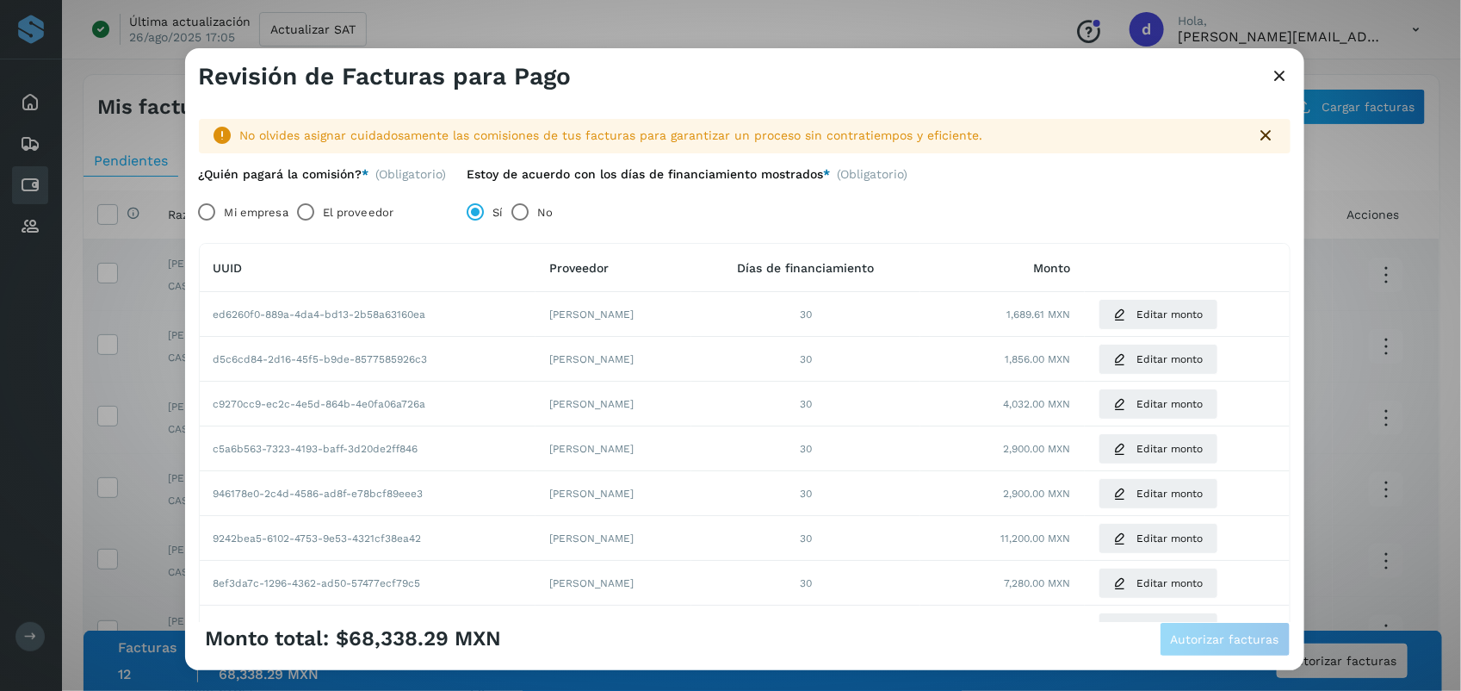
click at [344, 213] on label "El proveedor" at bounding box center [358, 212] width 71 height 34
click at [723, 640] on span "Autorizar facturas" at bounding box center [1225, 639] width 108 height 12
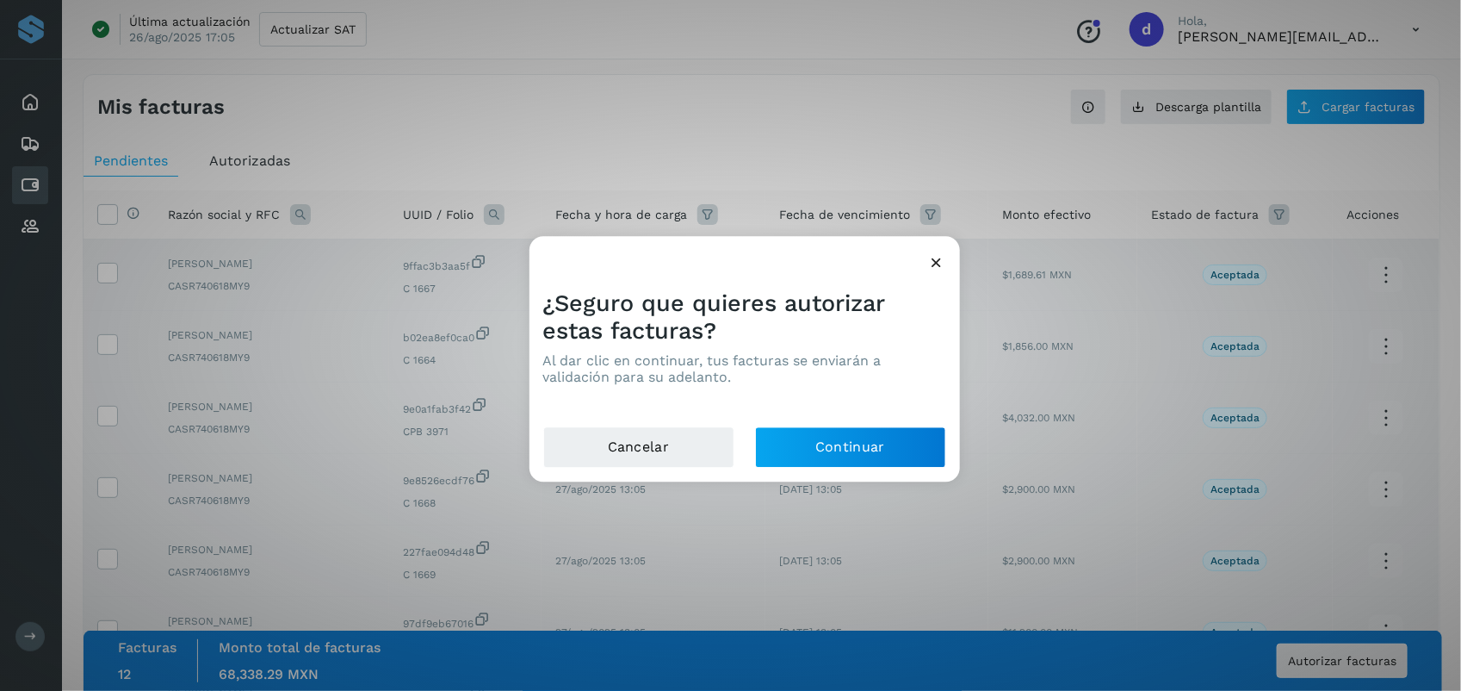
click at [723, 258] on div at bounding box center [745, 256] width 431 height 40
click at [723, 261] on icon at bounding box center [937, 262] width 18 height 18
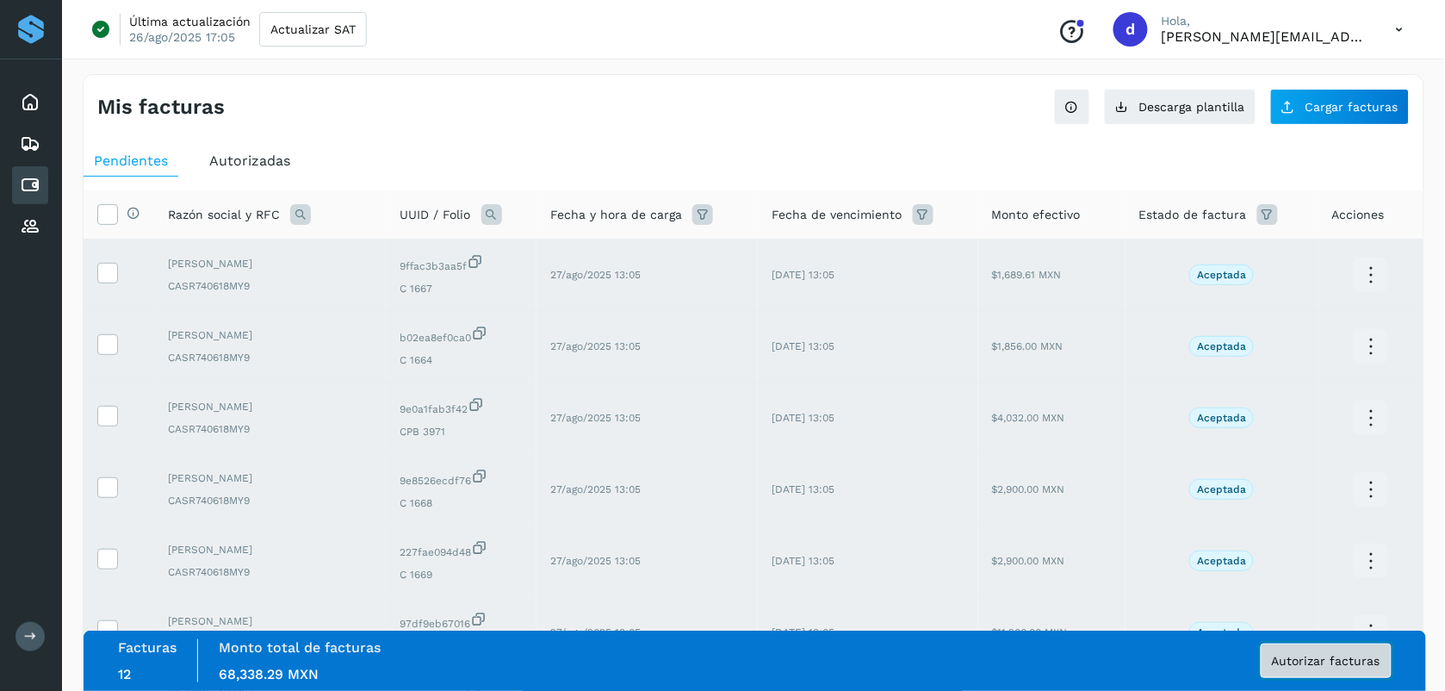
click at [723, 657] on span "Autorizar facturas" at bounding box center [1326, 660] width 108 height 12
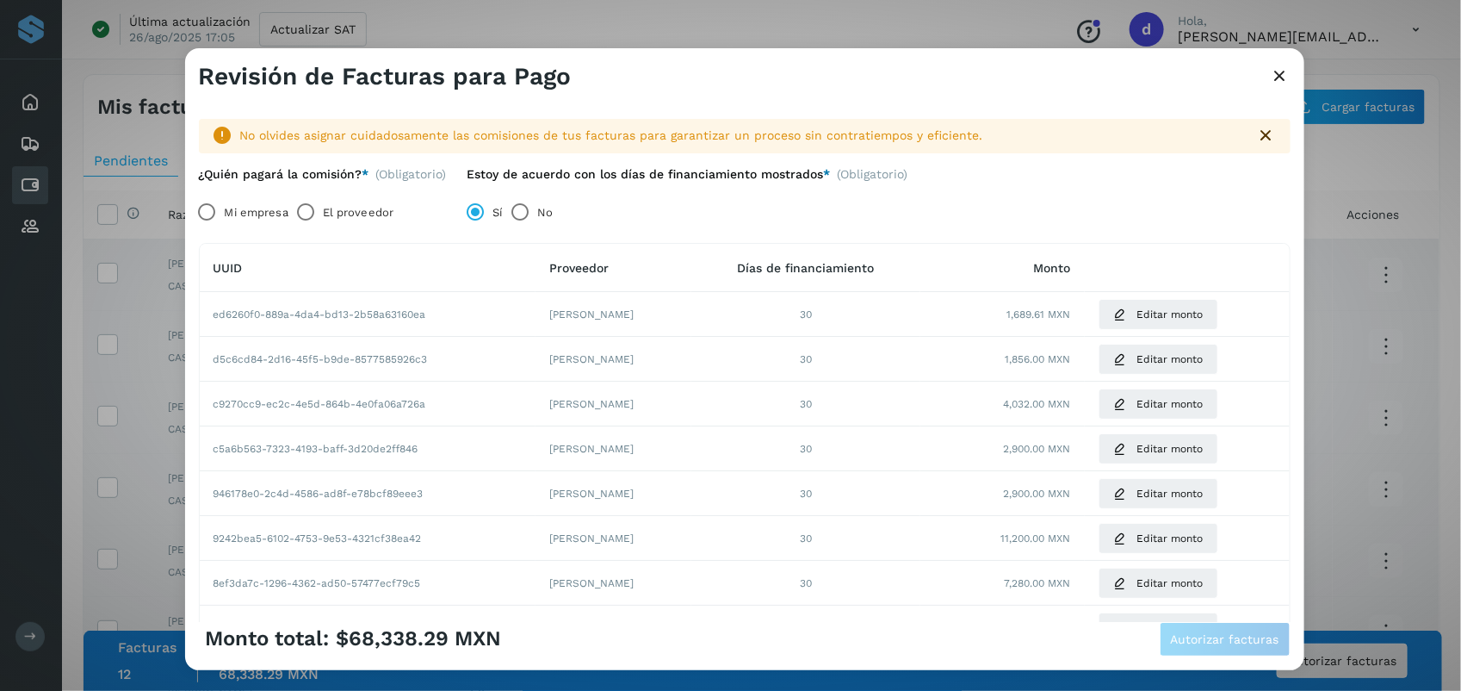
click at [363, 215] on label "El proveedor" at bounding box center [358, 212] width 71 height 34
click at [723, 641] on span "Autorizar facturas" at bounding box center [1225, 639] width 108 height 12
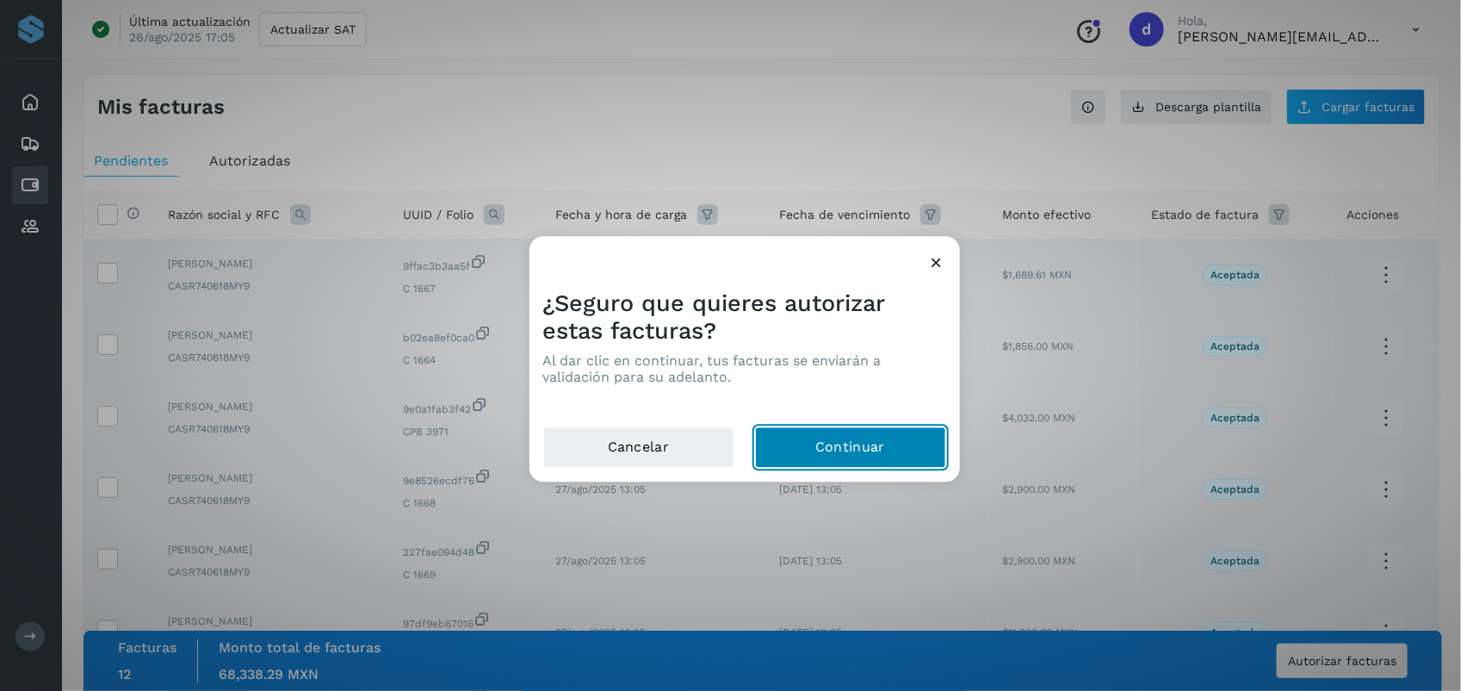
click at [723, 433] on button "Continuar" at bounding box center [850, 447] width 191 height 41
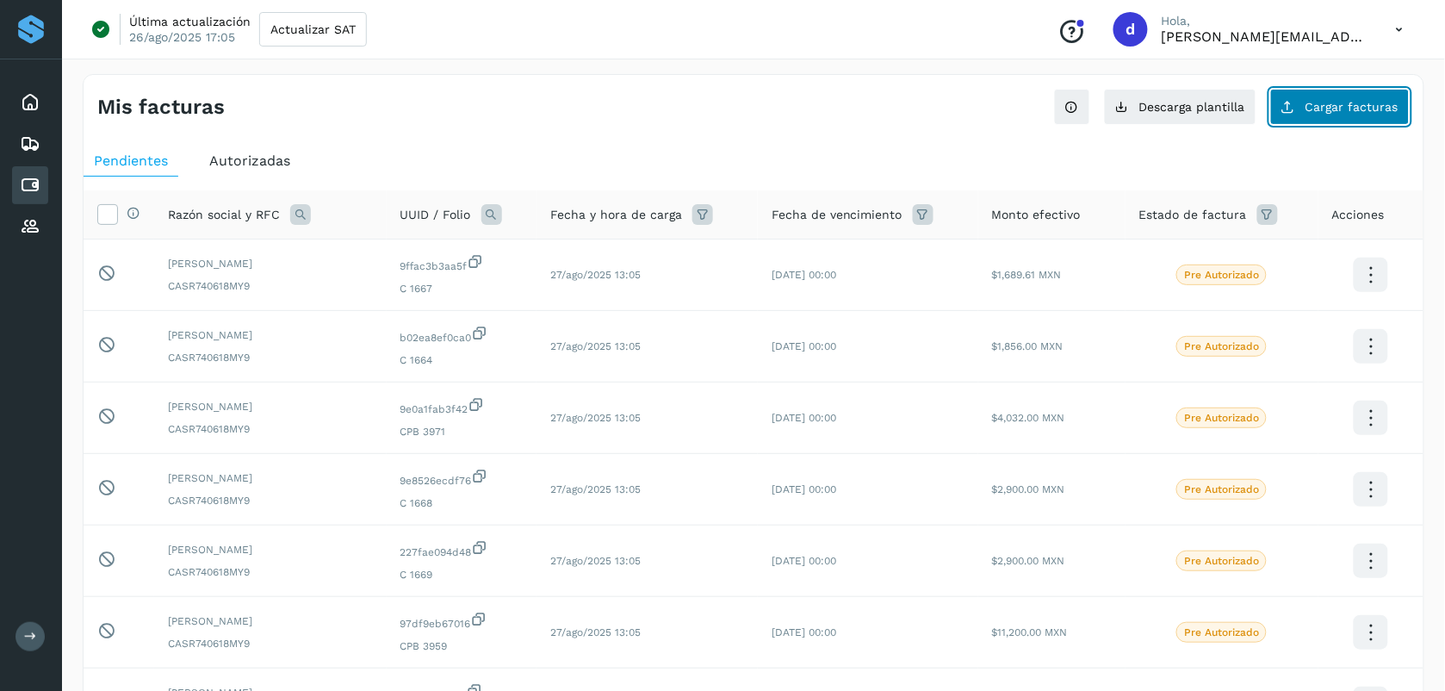
click at [723, 119] on button "Cargar facturas" at bounding box center [1339, 107] width 139 height 36
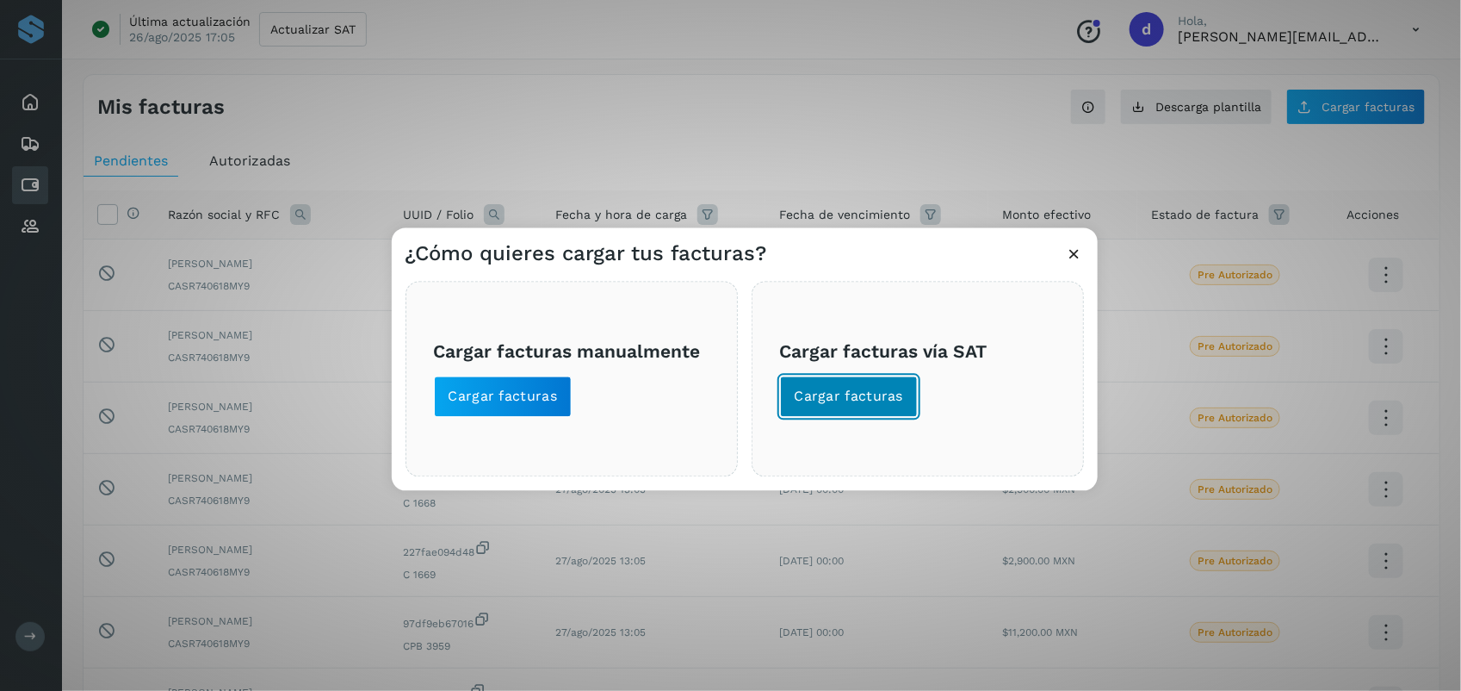
click at [723, 406] on button "Cargar facturas" at bounding box center [849, 396] width 139 height 41
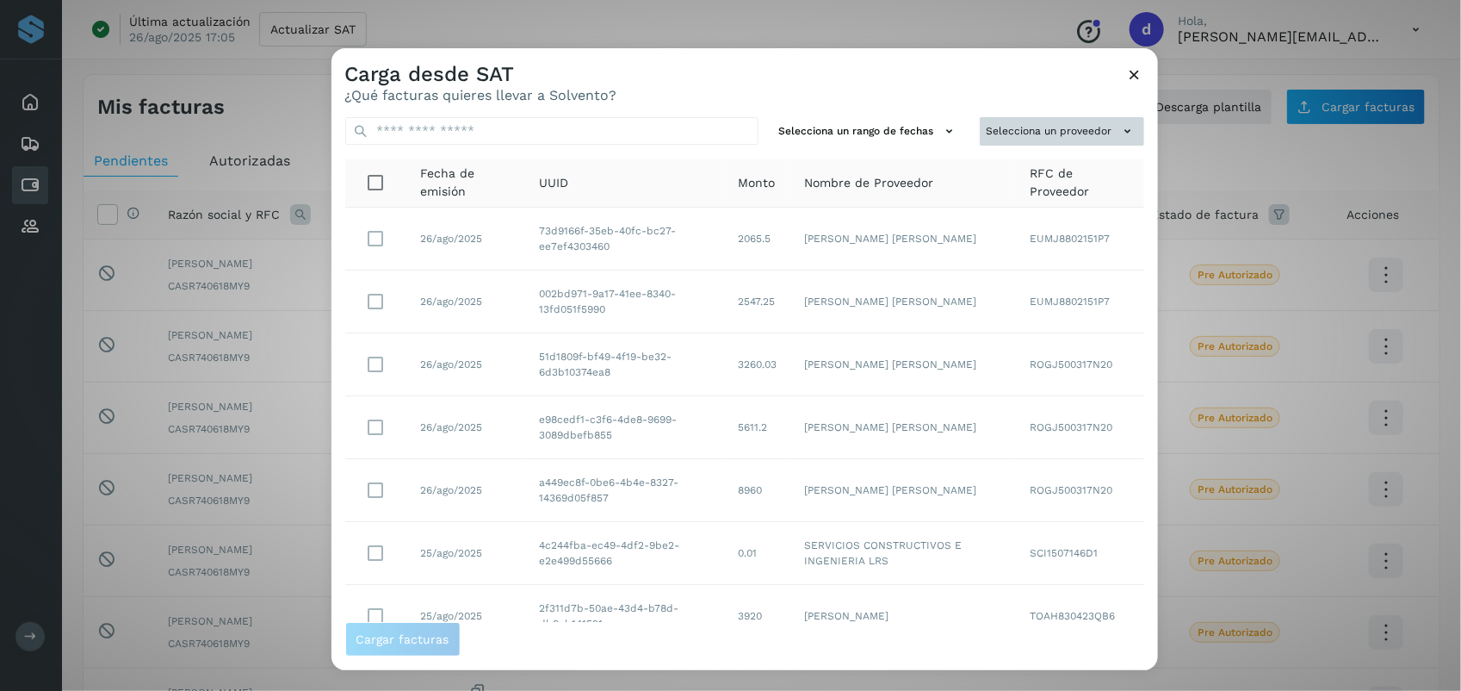
click at [723, 129] on button "Selecciona un proveedor" at bounding box center [1062, 131] width 164 height 28
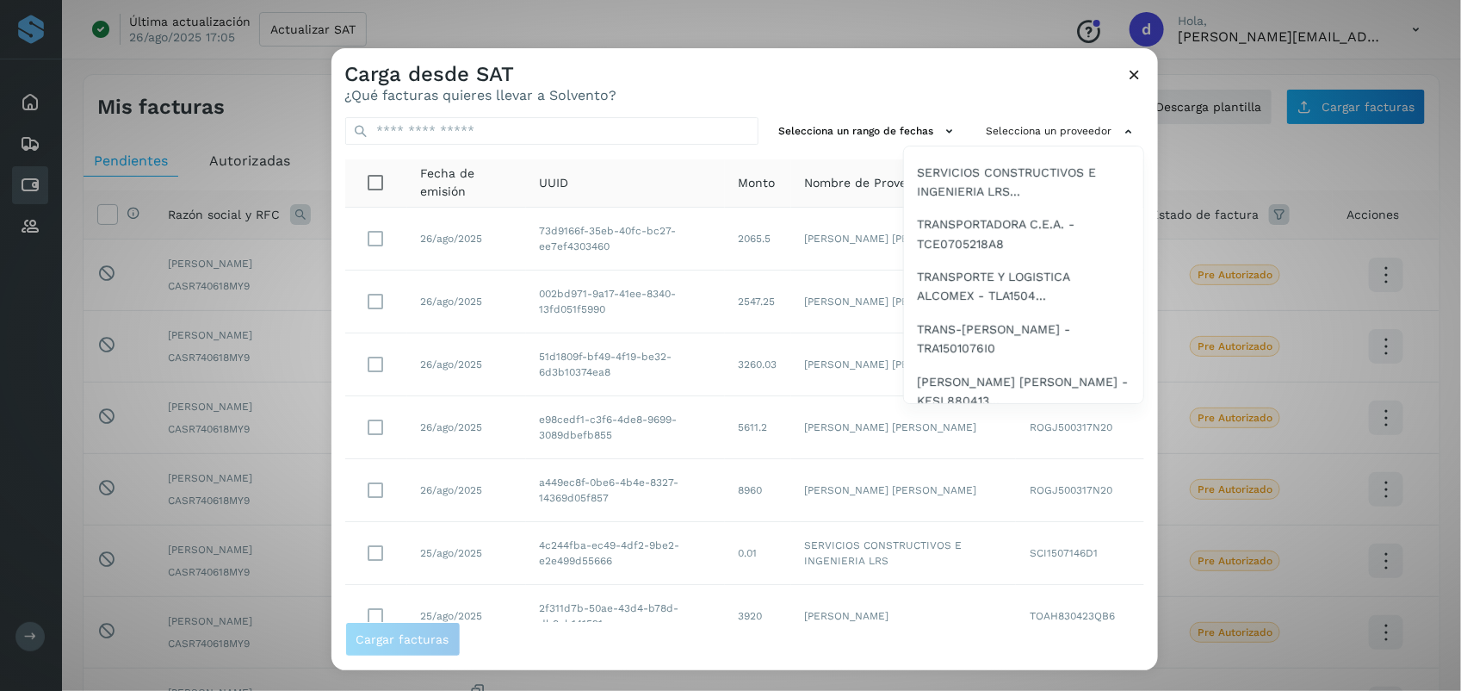
scroll to position [805, 0]
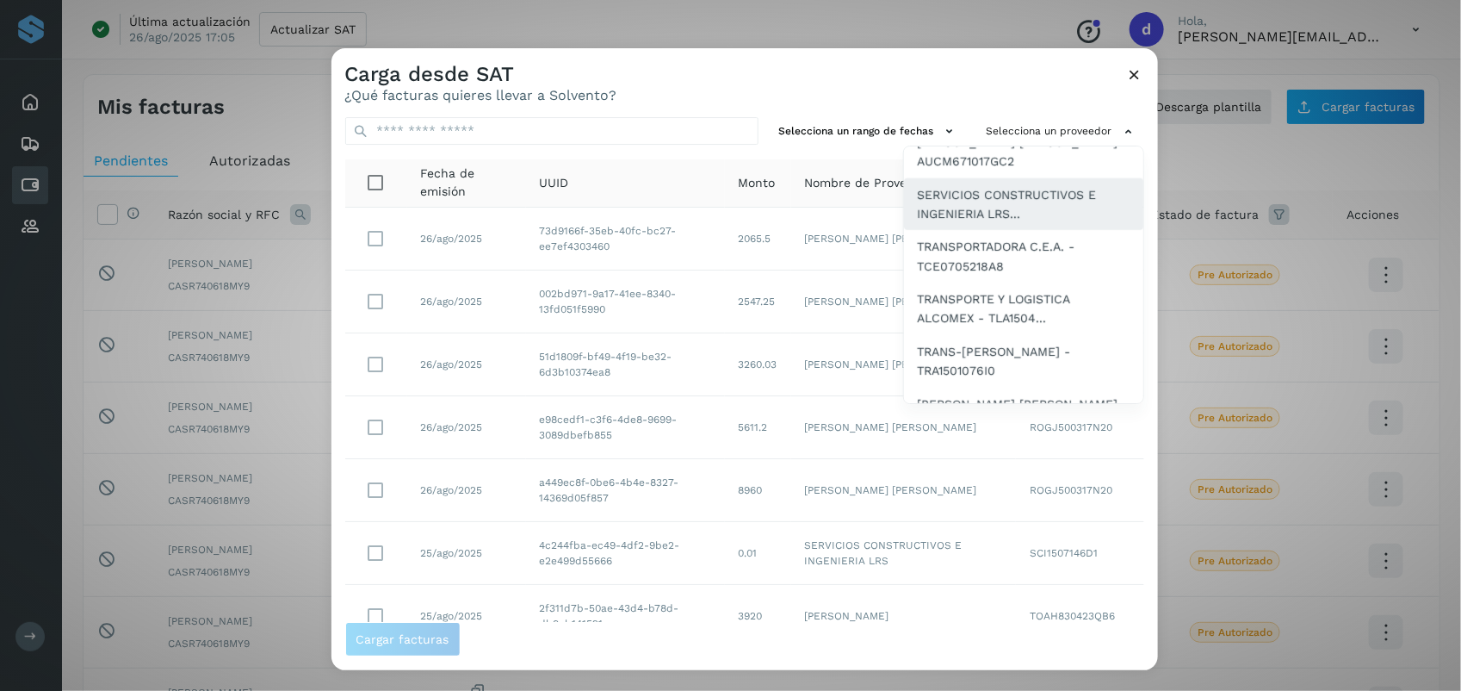
click at [723, 187] on span "SERVICIOS CONSTRUCTIVOS E INGENIERIA LRS..." at bounding box center [1024, 204] width 212 height 39
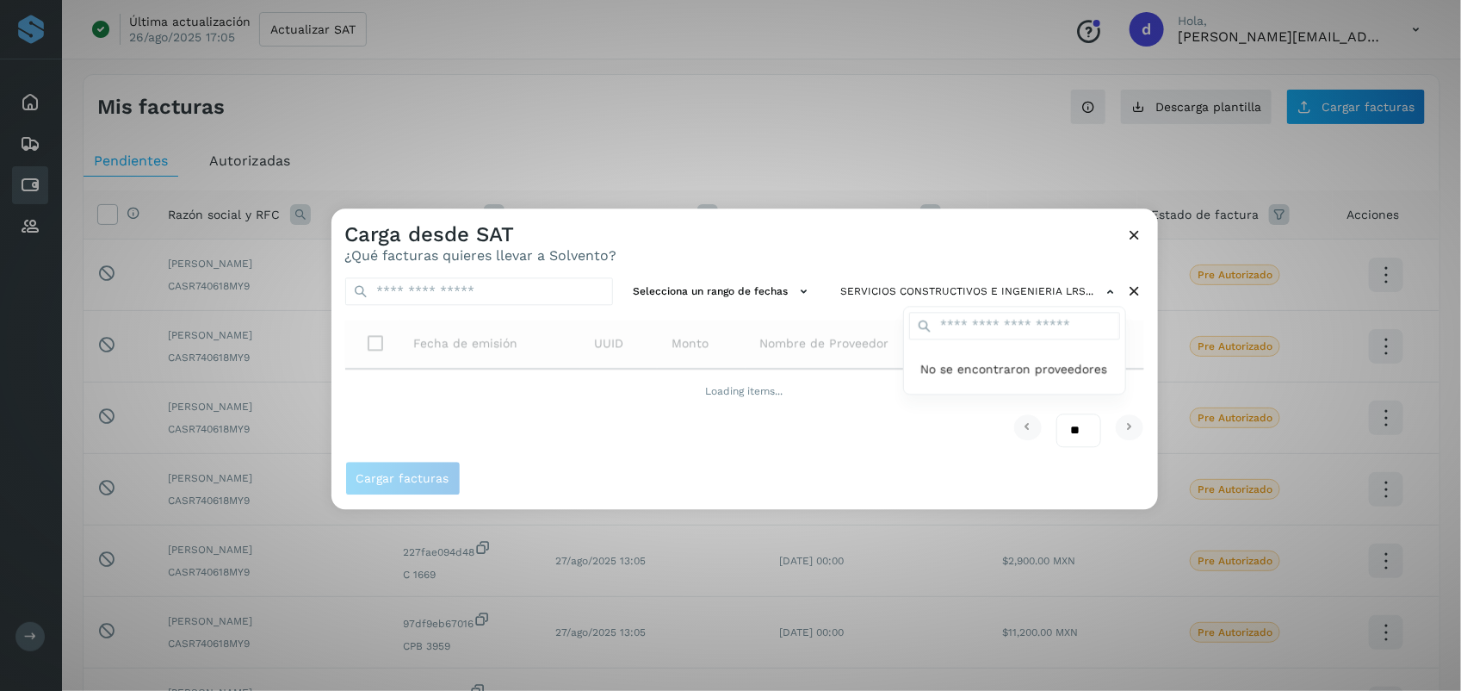
scroll to position [0, 0]
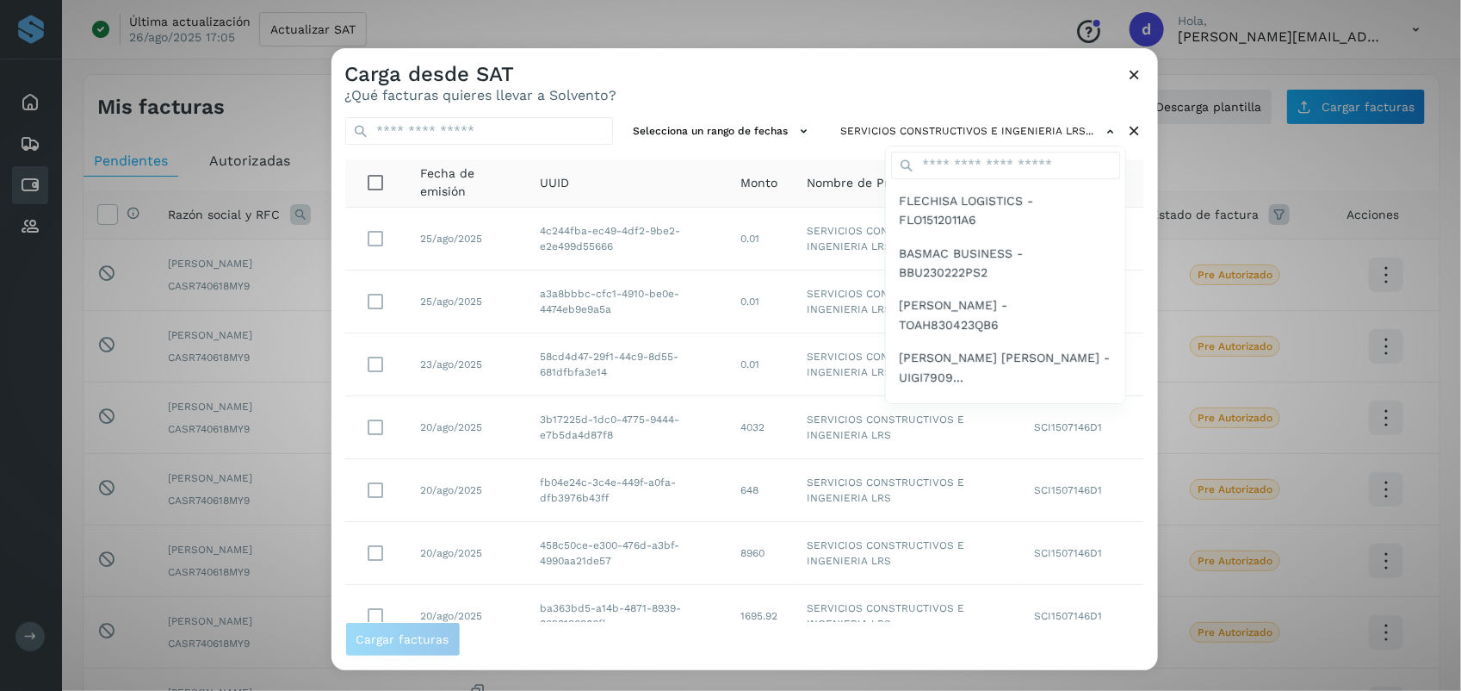
click at [723, 74] on div at bounding box center [1062, 393] width 1461 height 691
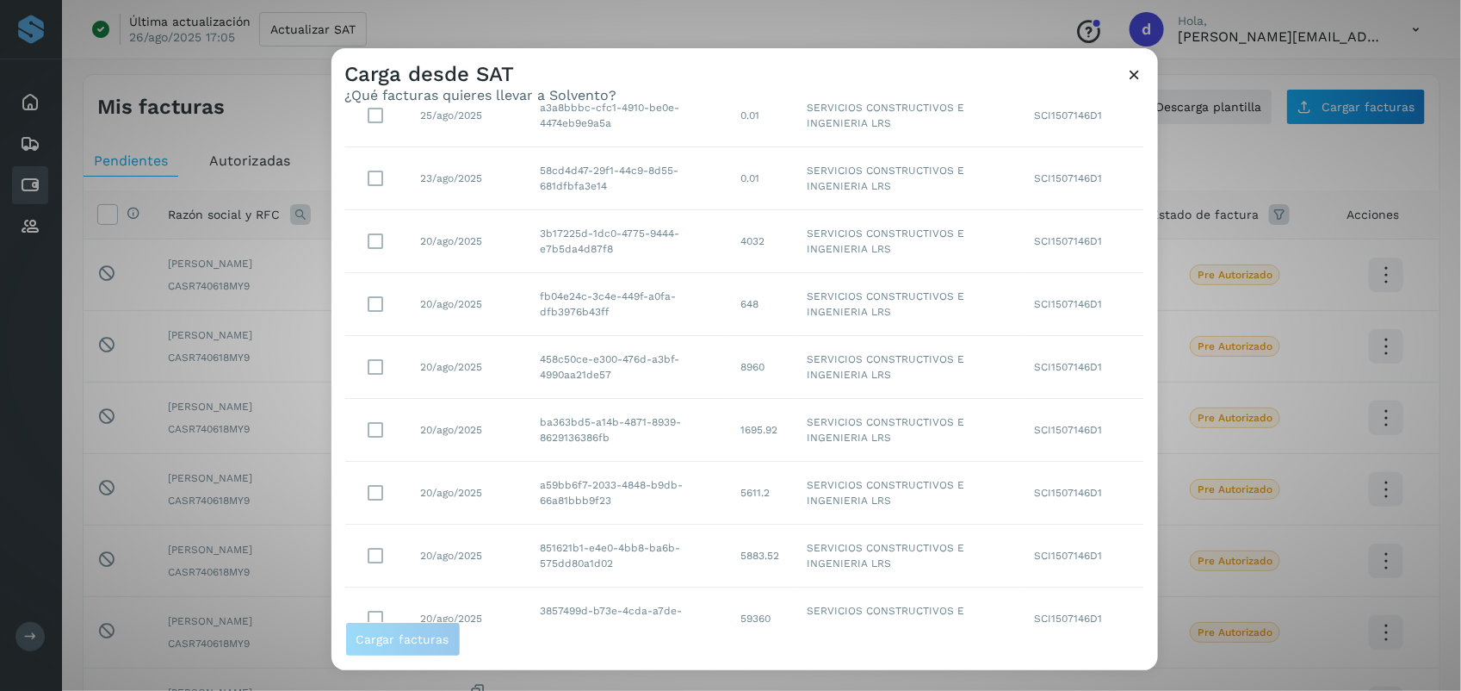
scroll to position [263, 0]
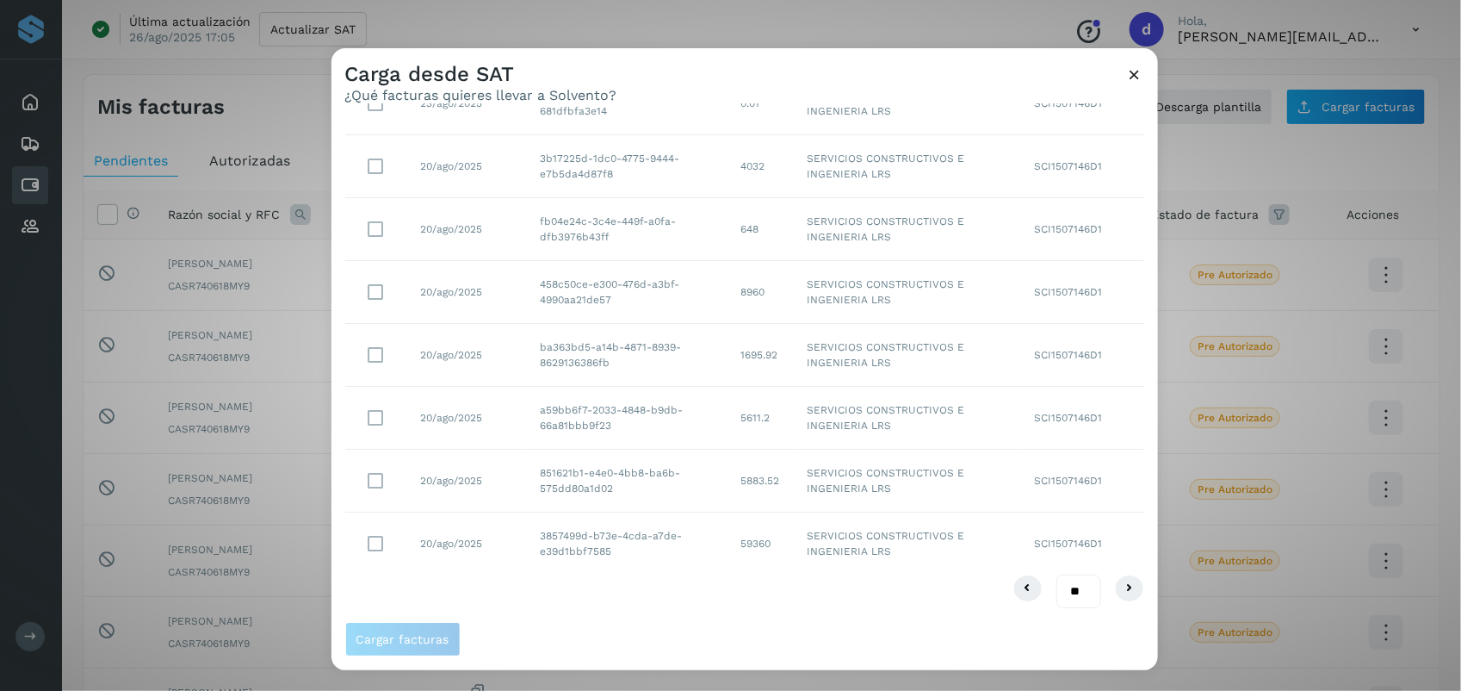
click at [723, 586] on select "** ** **" at bounding box center [1079, 591] width 45 height 34
select select "**"
click at [723, 574] on select "** ** **" at bounding box center [1079, 591] width 45 height 34
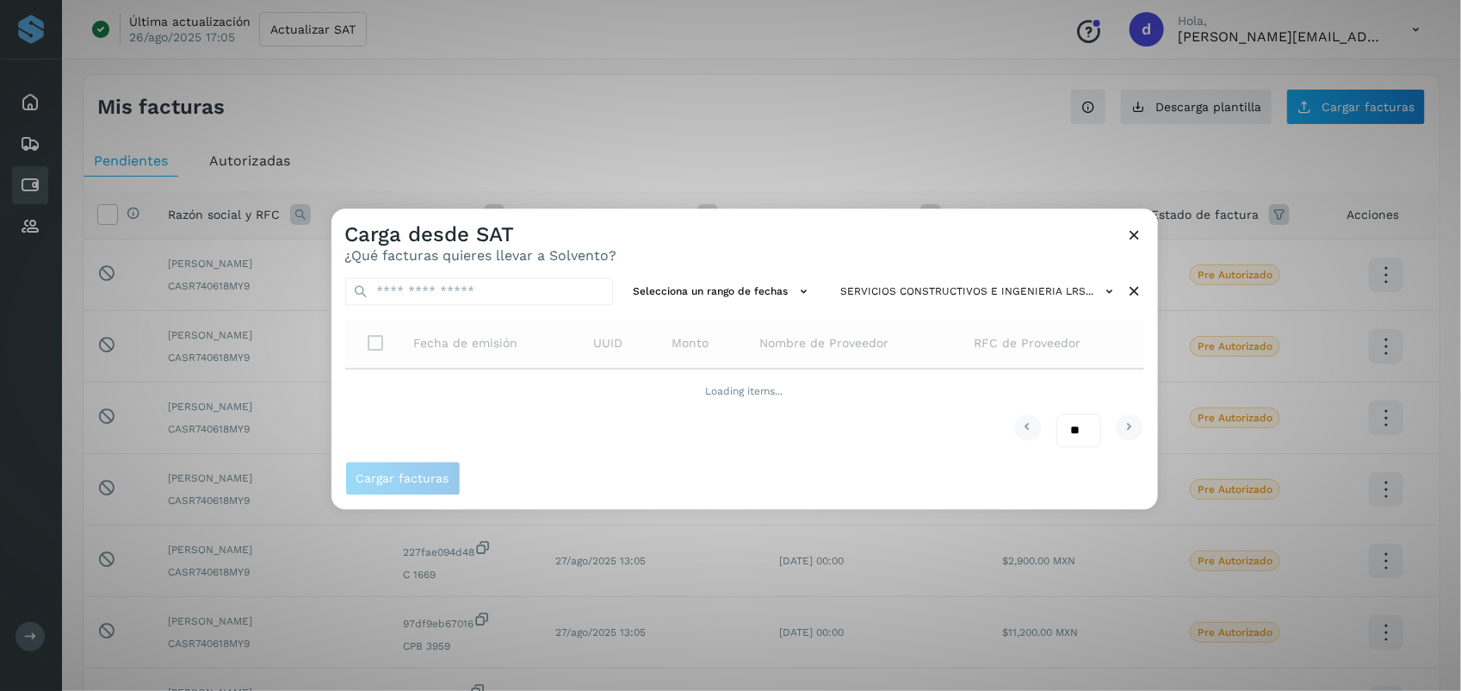
click at [650, 238] on div "Carga desde SAT ¿Qué facturas quieres llevar a Solvento?" at bounding box center [745, 235] width 827 height 55
click at [723, 469] on span "Cargar facturas" at bounding box center [744, 479] width 799 height 34
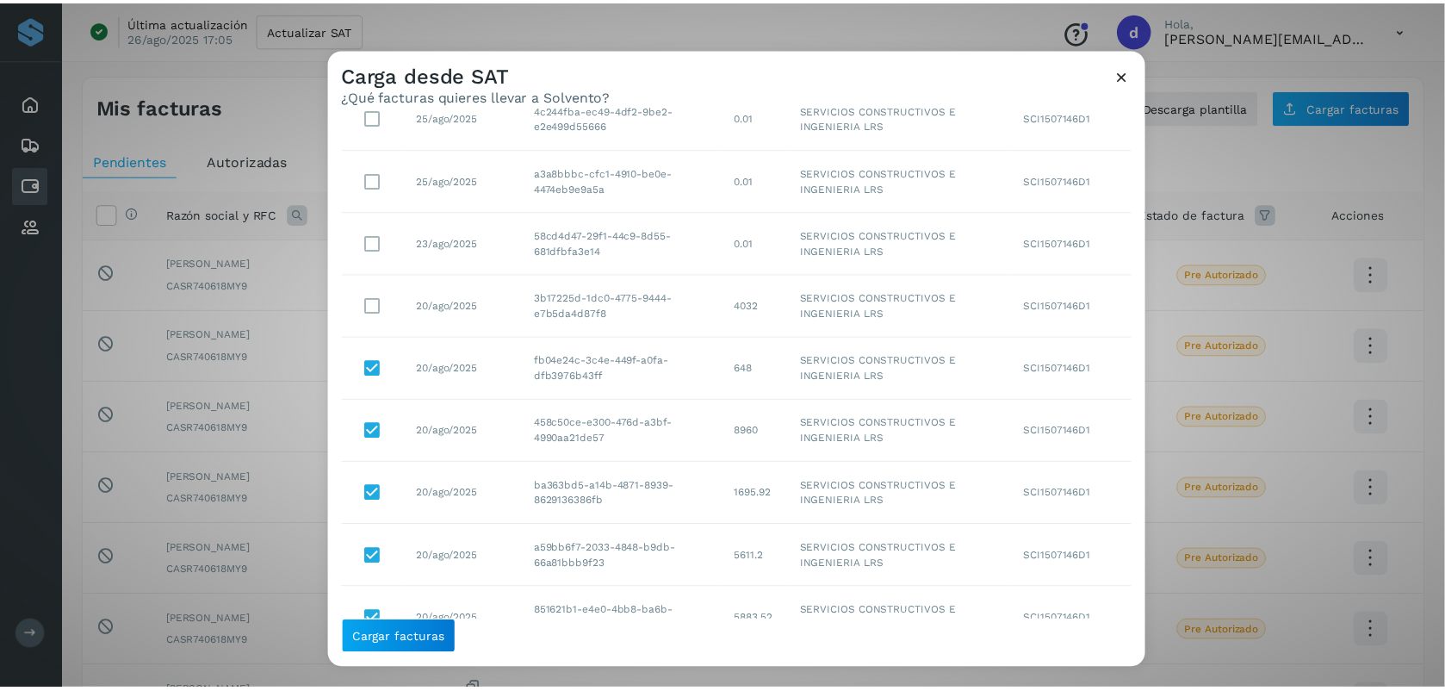
scroll to position [91, 0]
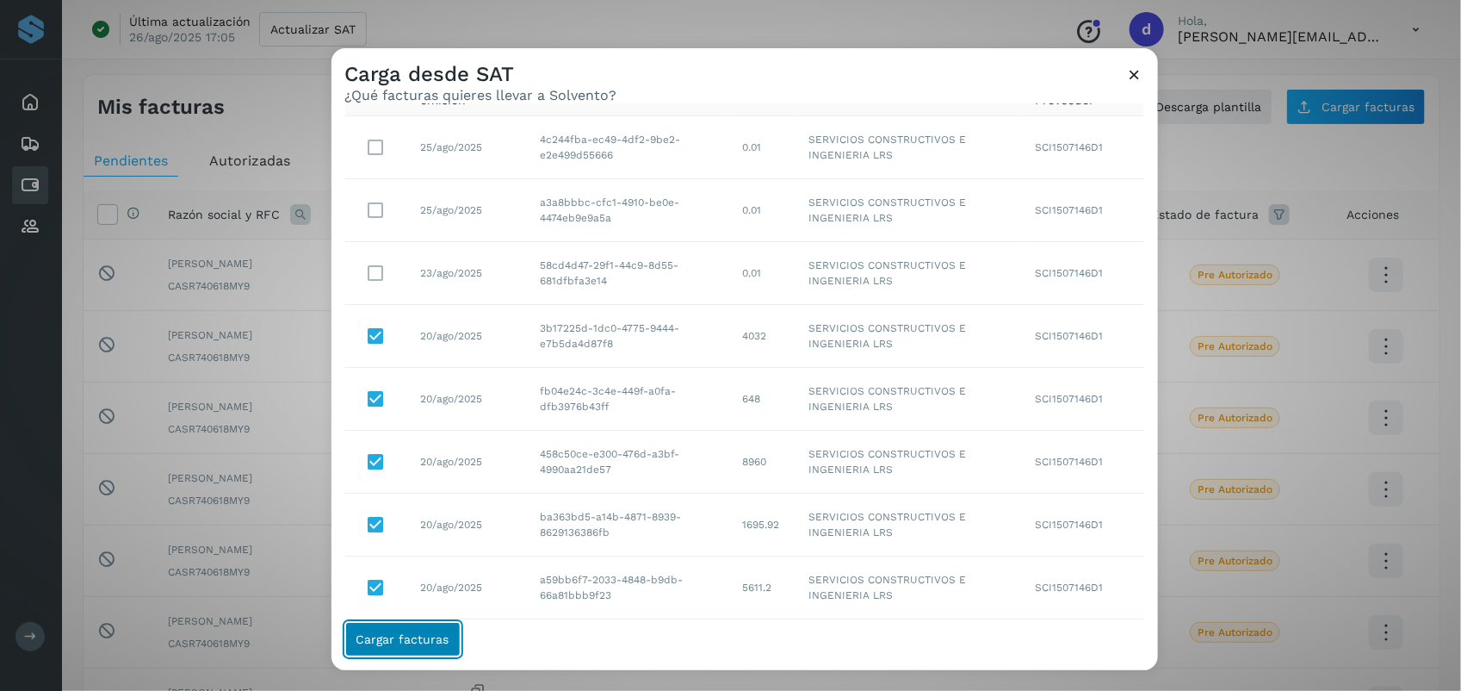
click at [433, 639] on span "Cargar facturas" at bounding box center [402, 639] width 93 height 12
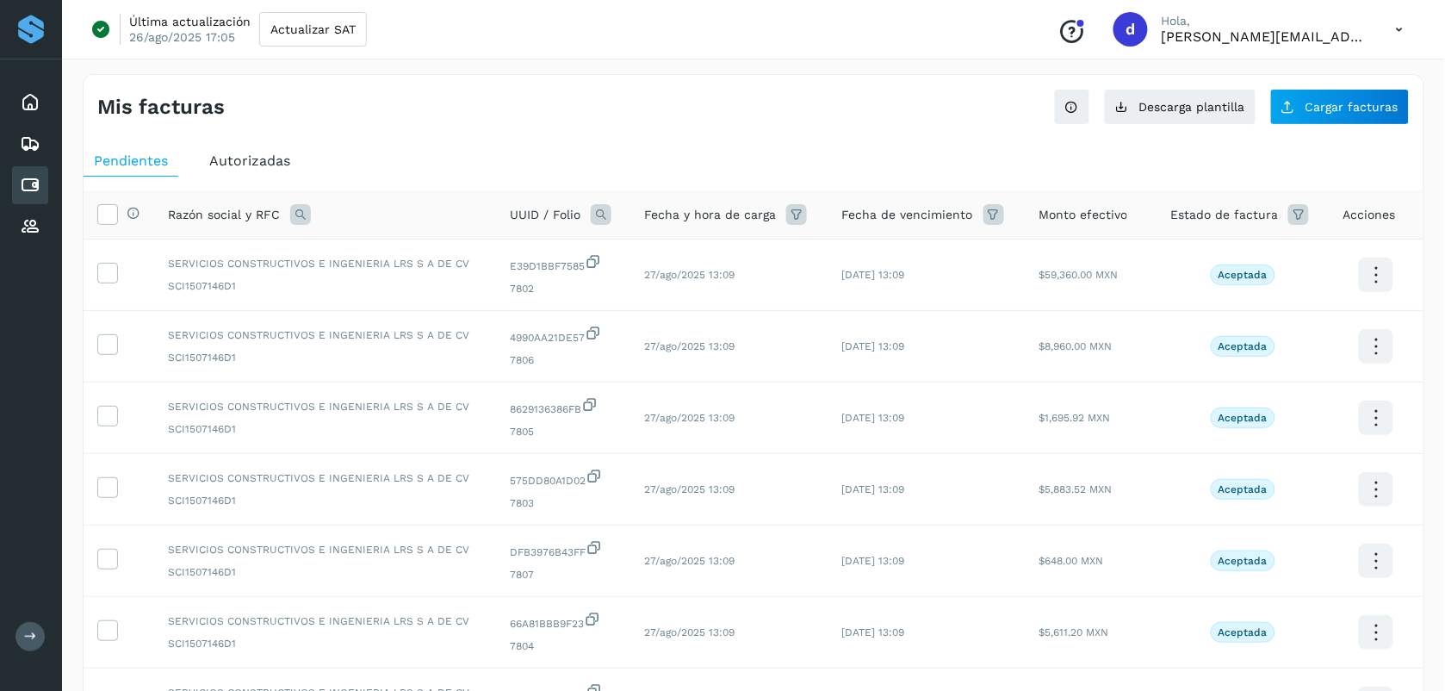
click at [480, 162] on ul "Pendientes Autorizadas" at bounding box center [754, 161] width 1340 height 31
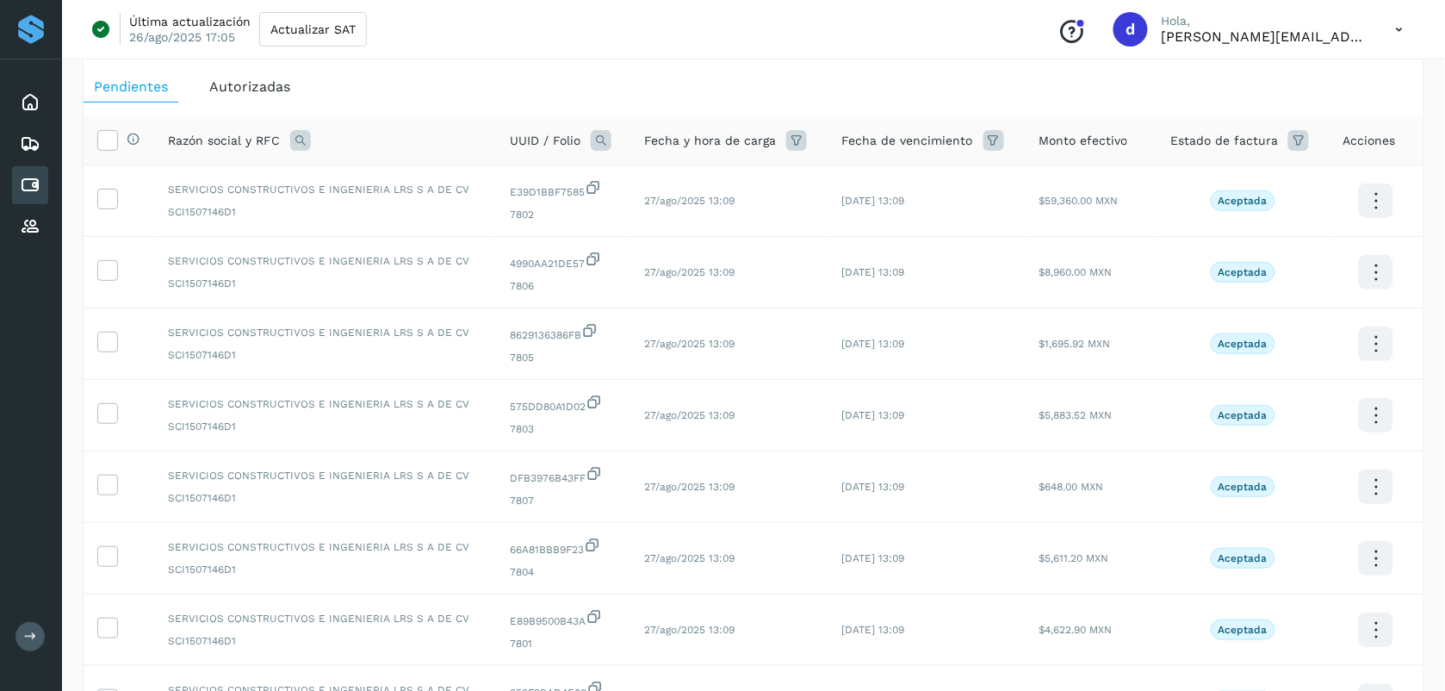
scroll to position [0, 0]
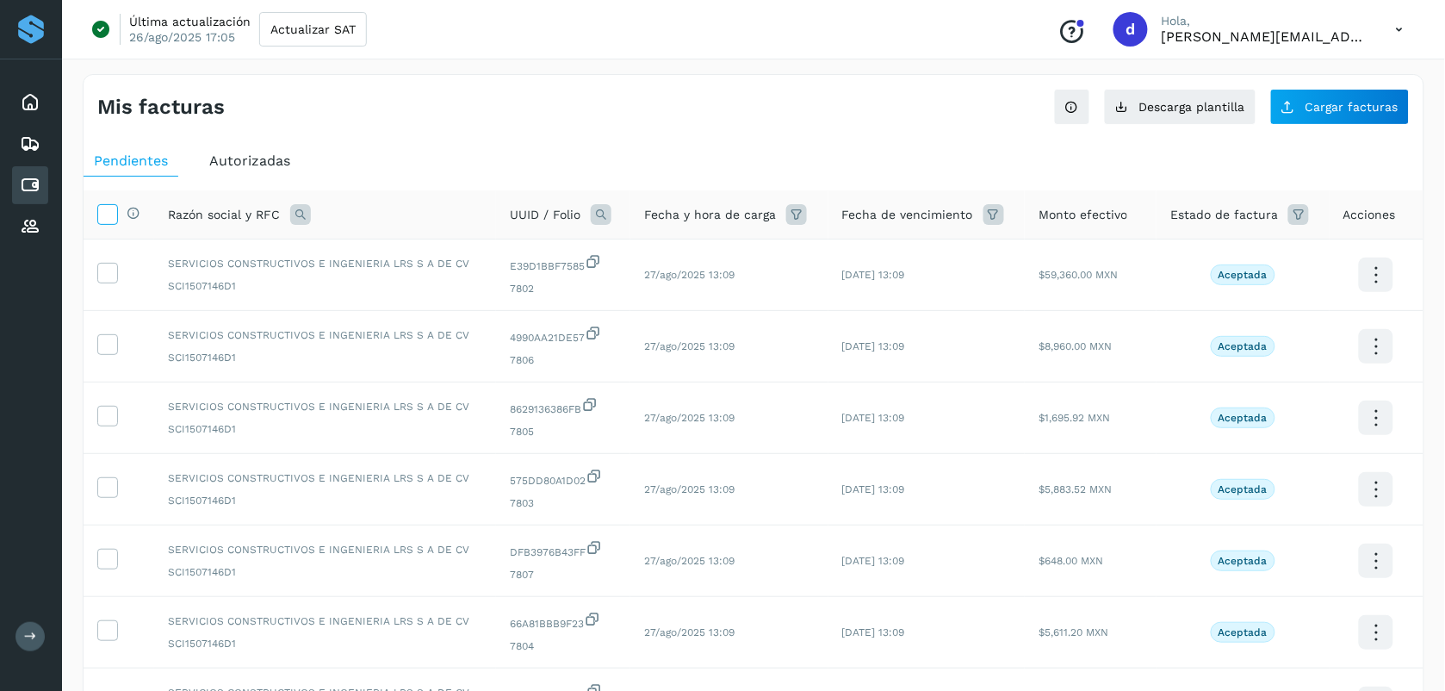
click at [106, 216] on icon at bounding box center [107, 213] width 18 height 18
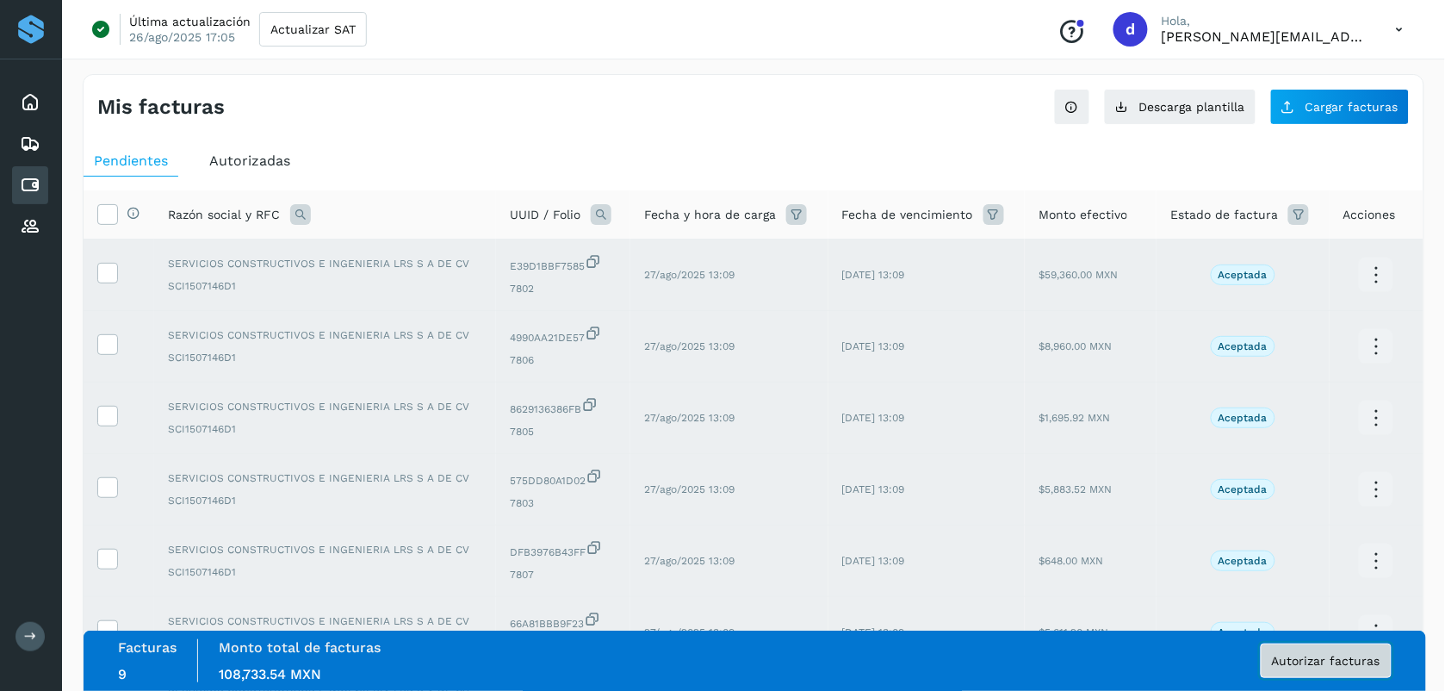
click at [723, 660] on span "Autorizar facturas" at bounding box center [1326, 660] width 108 height 12
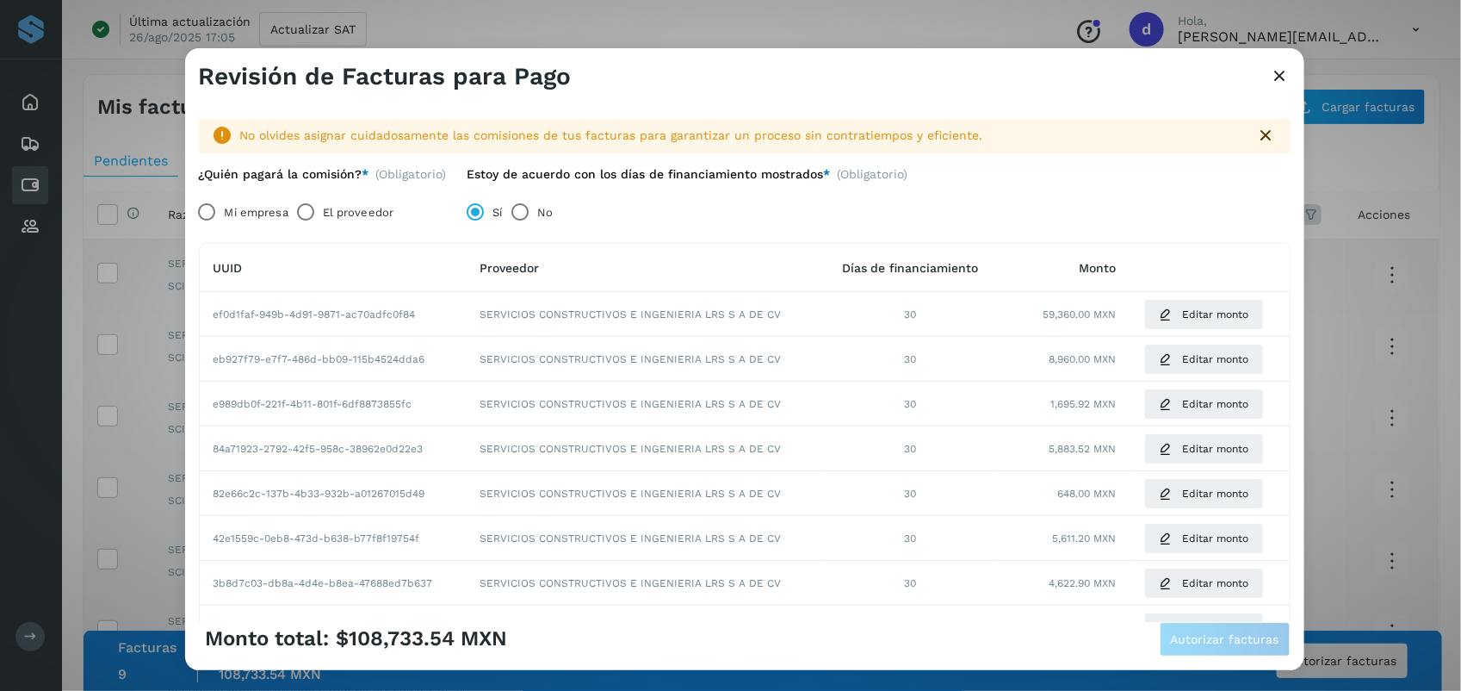
click at [325, 205] on label "El proveedor" at bounding box center [358, 212] width 71 height 34
click at [723, 646] on button "Autorizar facturas" at bounding box center [1225, 639] width 131 height 34
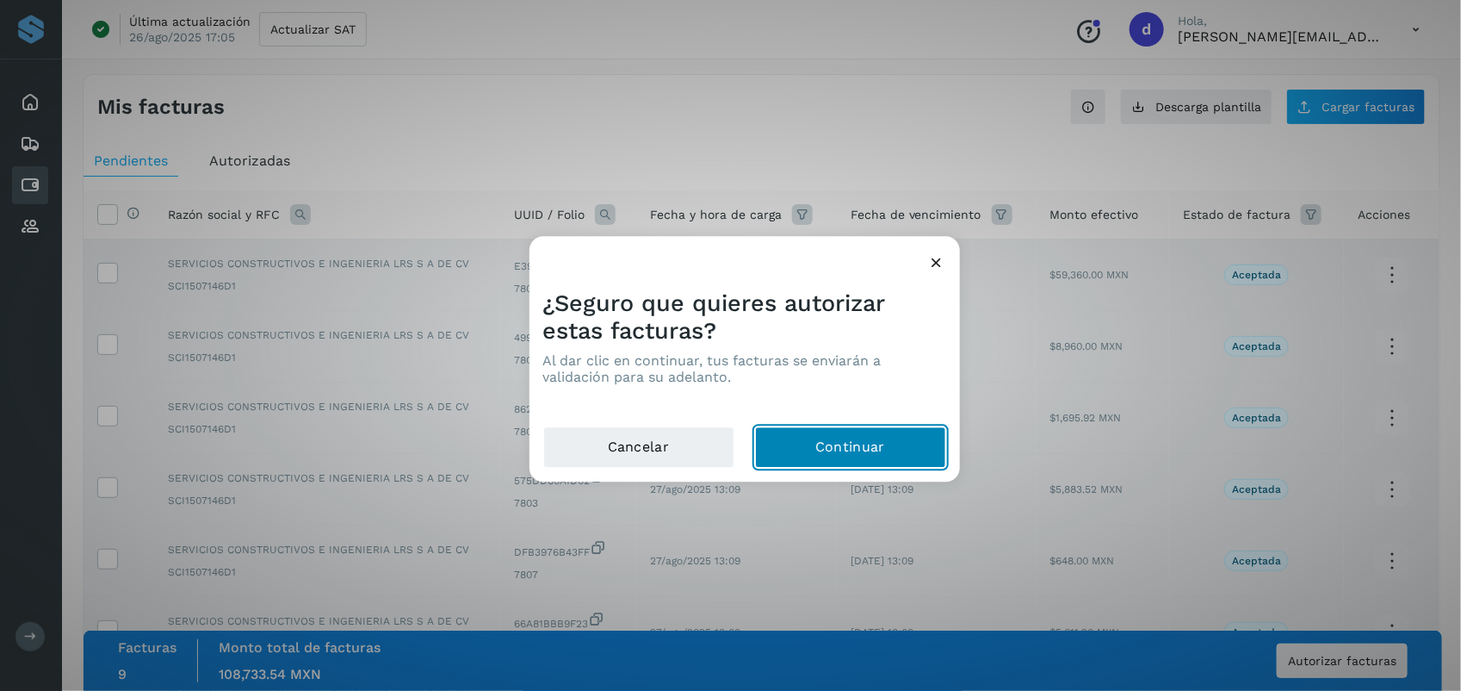
click at [723, 453] on button "Continuar" at bounding box center [850, 447] width 191 height 41
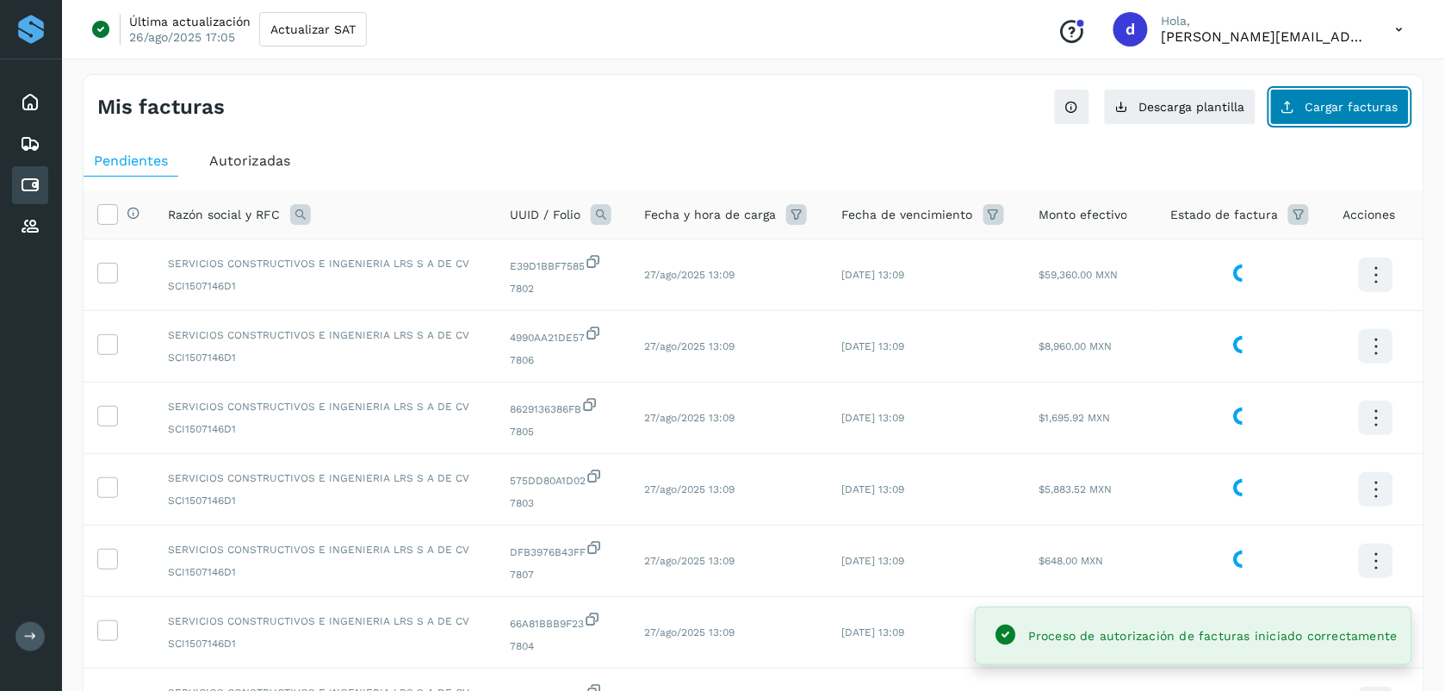
click at [723, 103] on span "Cargar facturas" at bounding box center [1351, 107] width 93 height 12
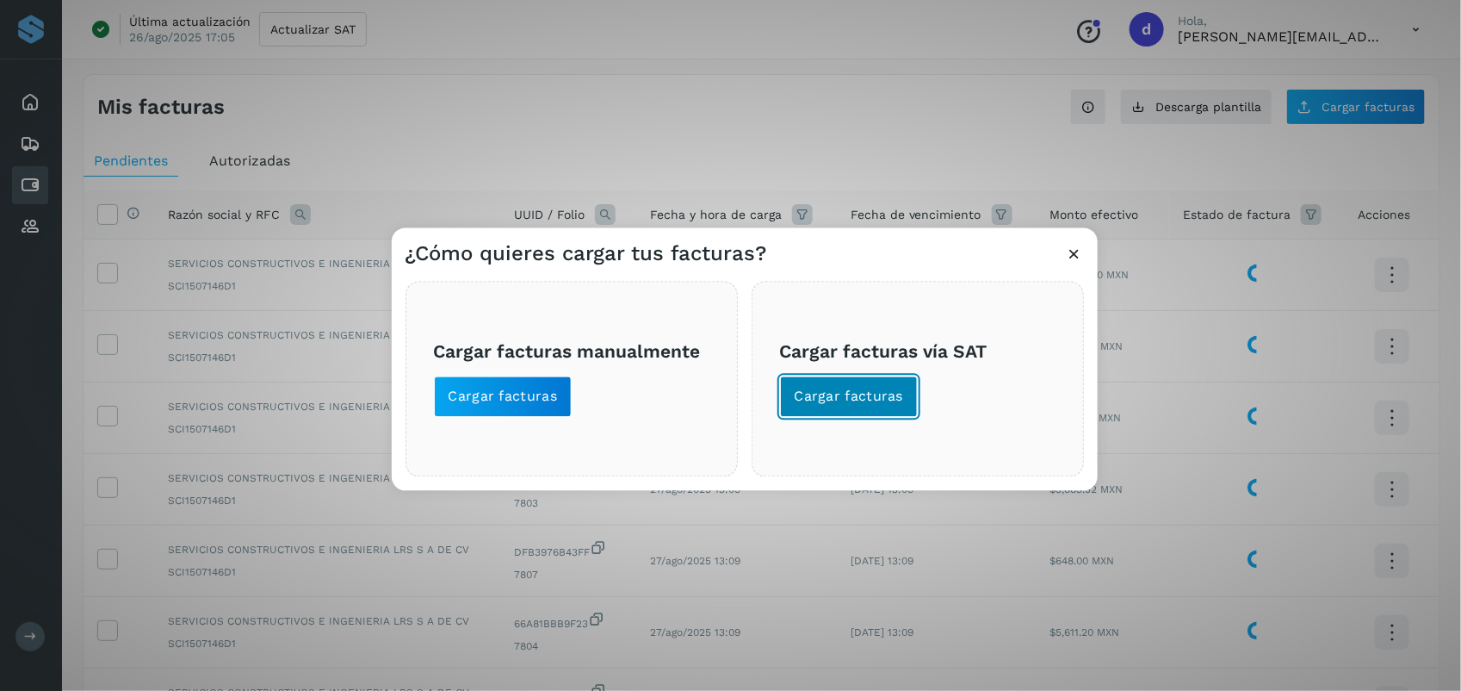
click at [723, 396] on span "Cargar facturas" at bounding box center [849, 396] width 109 height 19
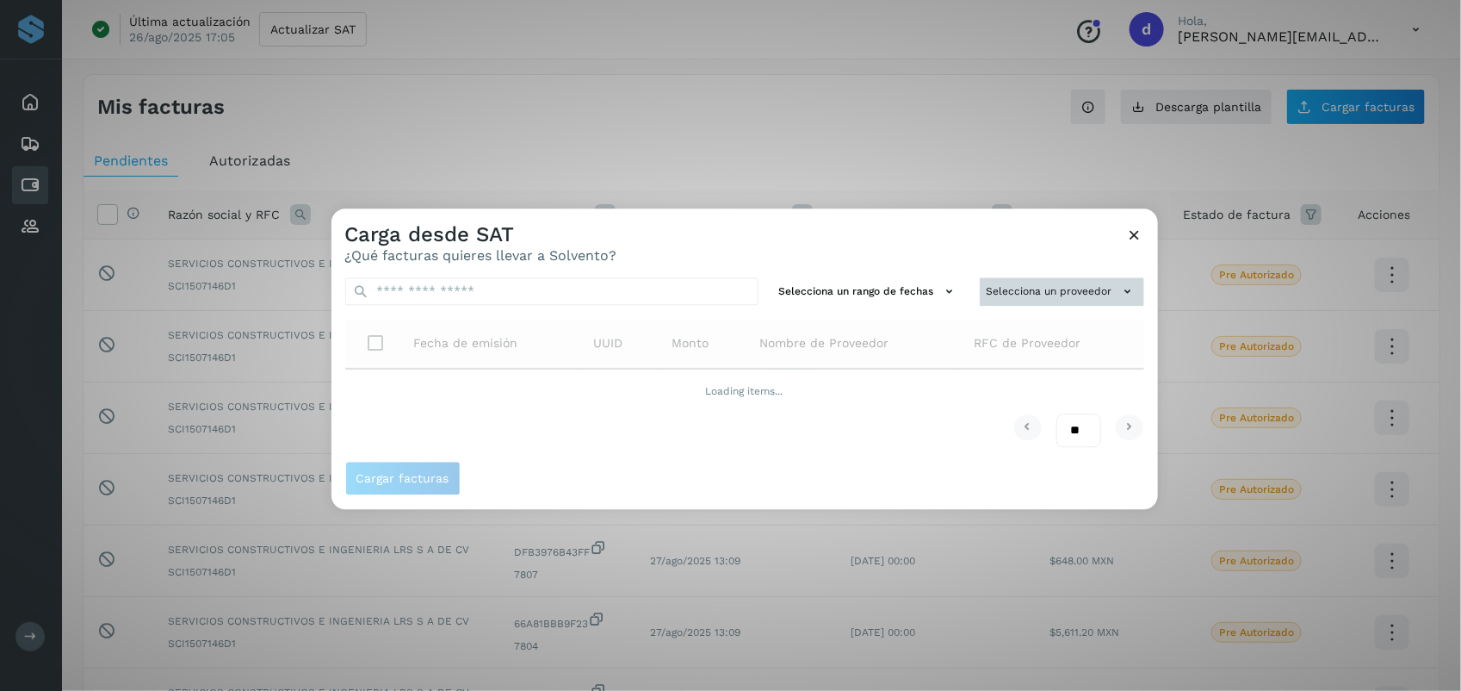
click at [723, 300] on button "Selecciona un proveedor" at bounding box center [1062, 291] width 164 height 28
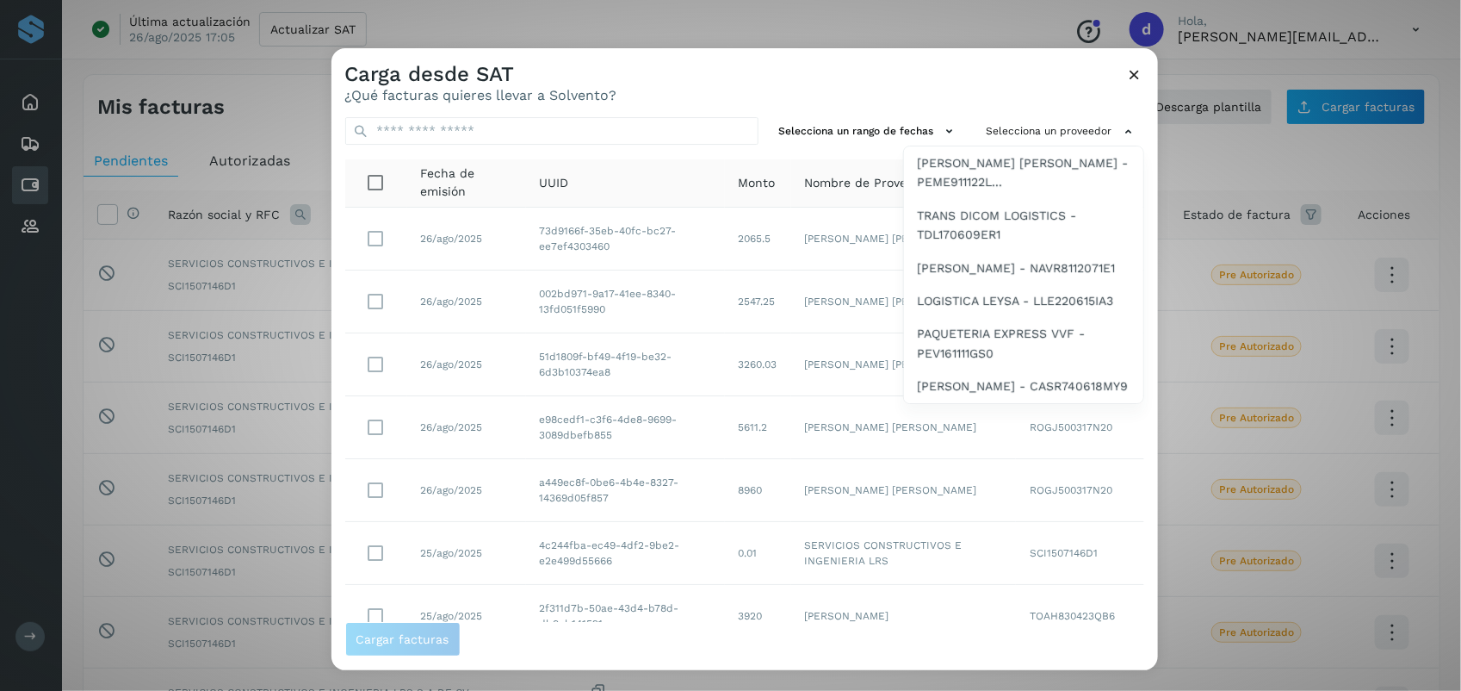
scroll to position [1242, 0]
click at [723, 206] on span "TRANS DICOM LOGISTICS - TDL170609ER1" at bounding box center [1024, 225] width 212 height 39
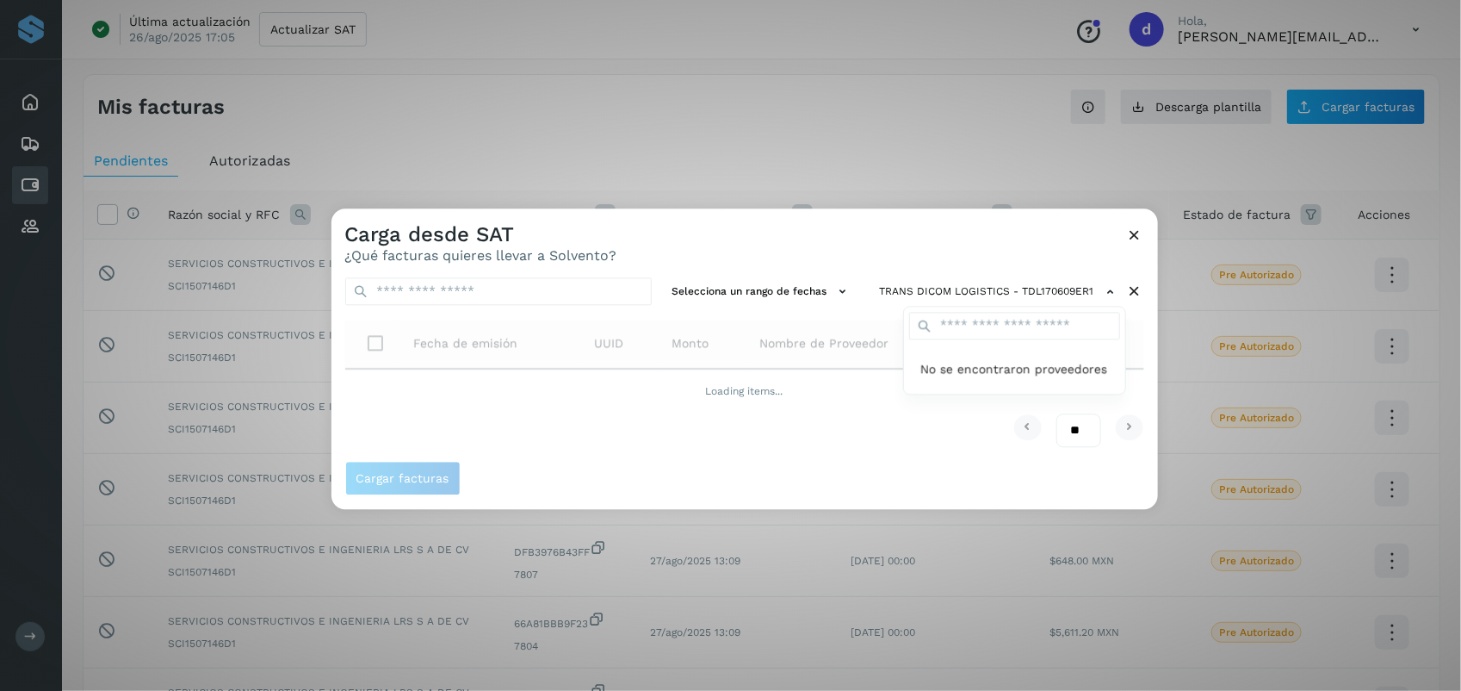
scroll to position [0, 0]
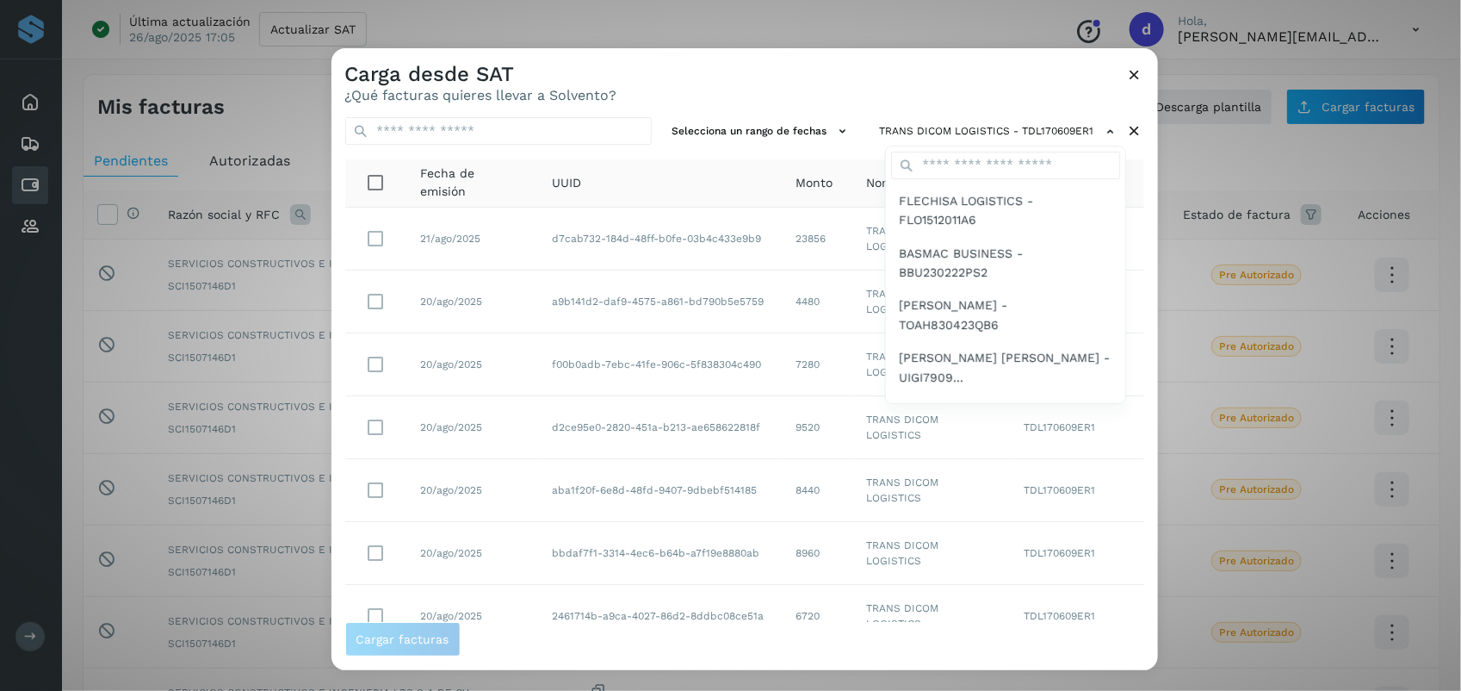
click at [711, 78] on div at bounding box center [1062, 393] width 1461 height 691
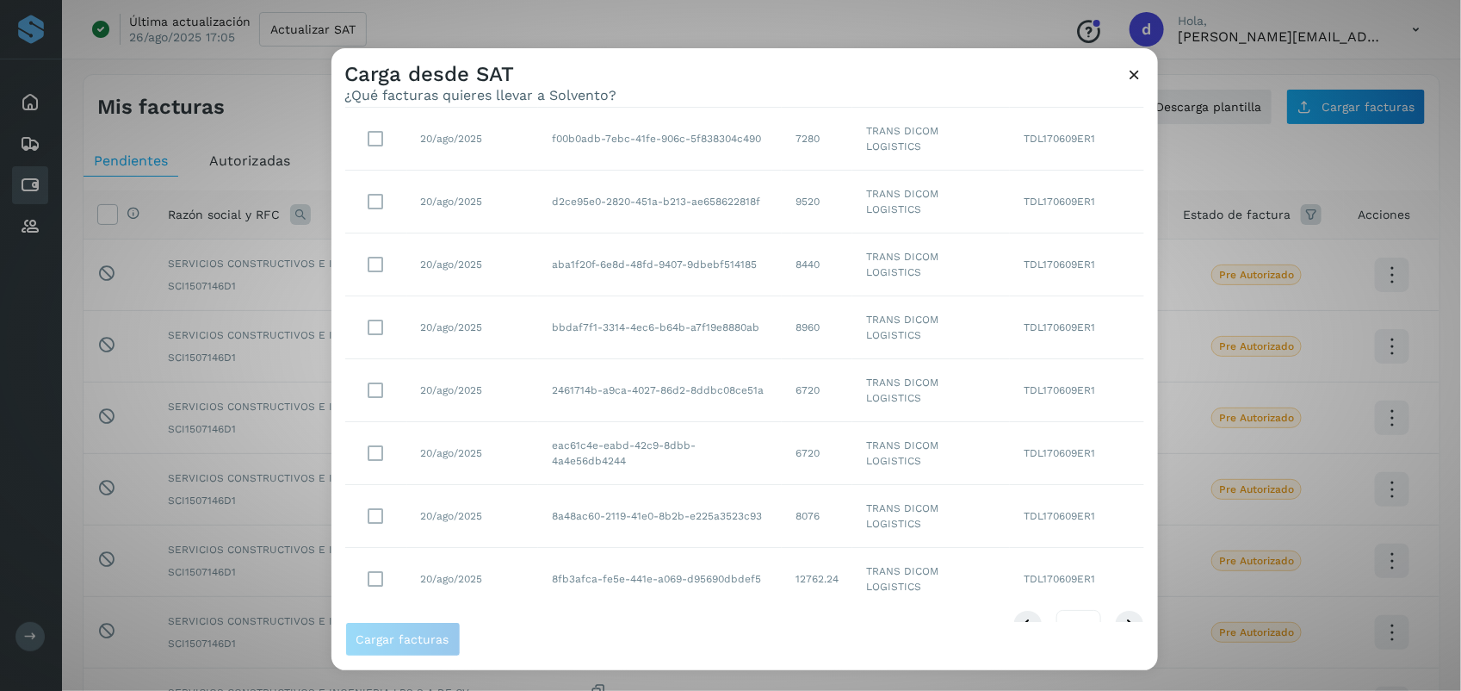
scroll to position [263, 0]
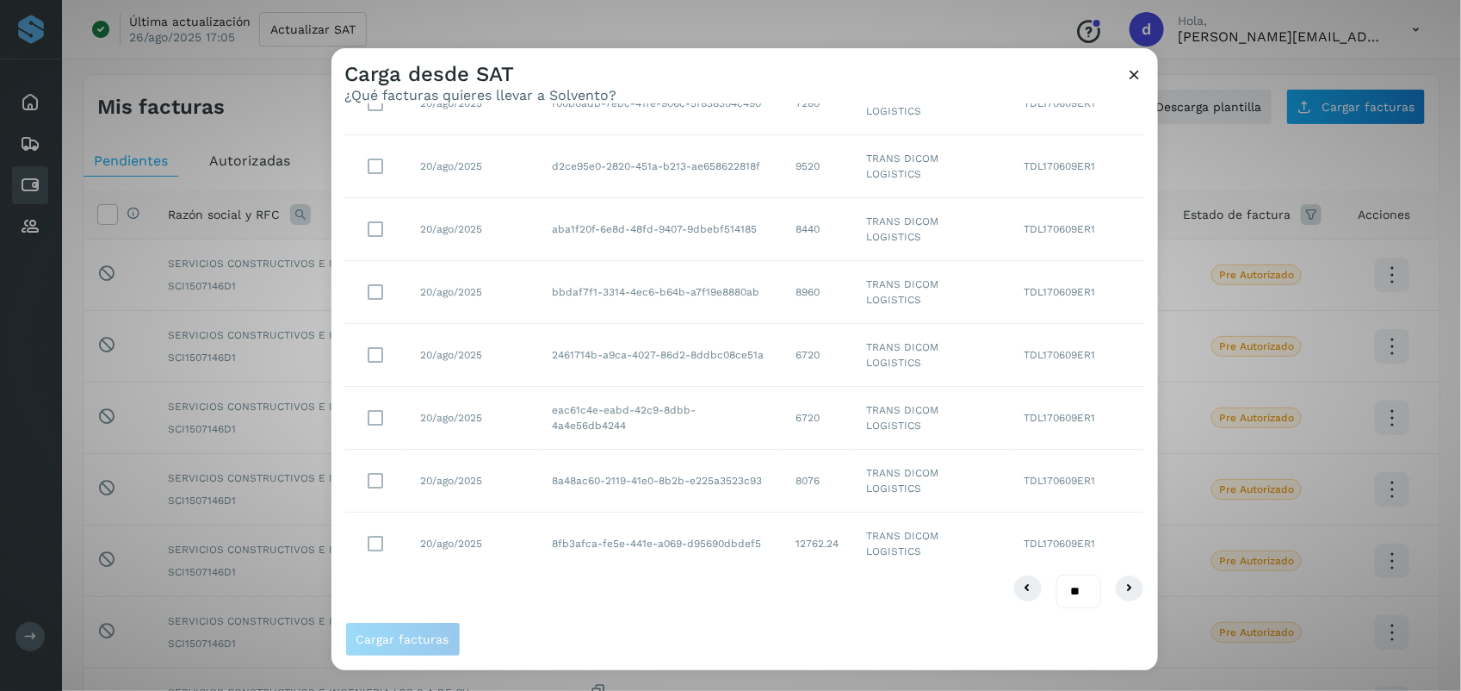
click at [723, 595] on select "** ** **" at bounding box center [1079, 591] width 45 height 34
select select "**"
click at [723, 574] on select "** ** **" at bounding box center [1079, 591] width 45 height 34
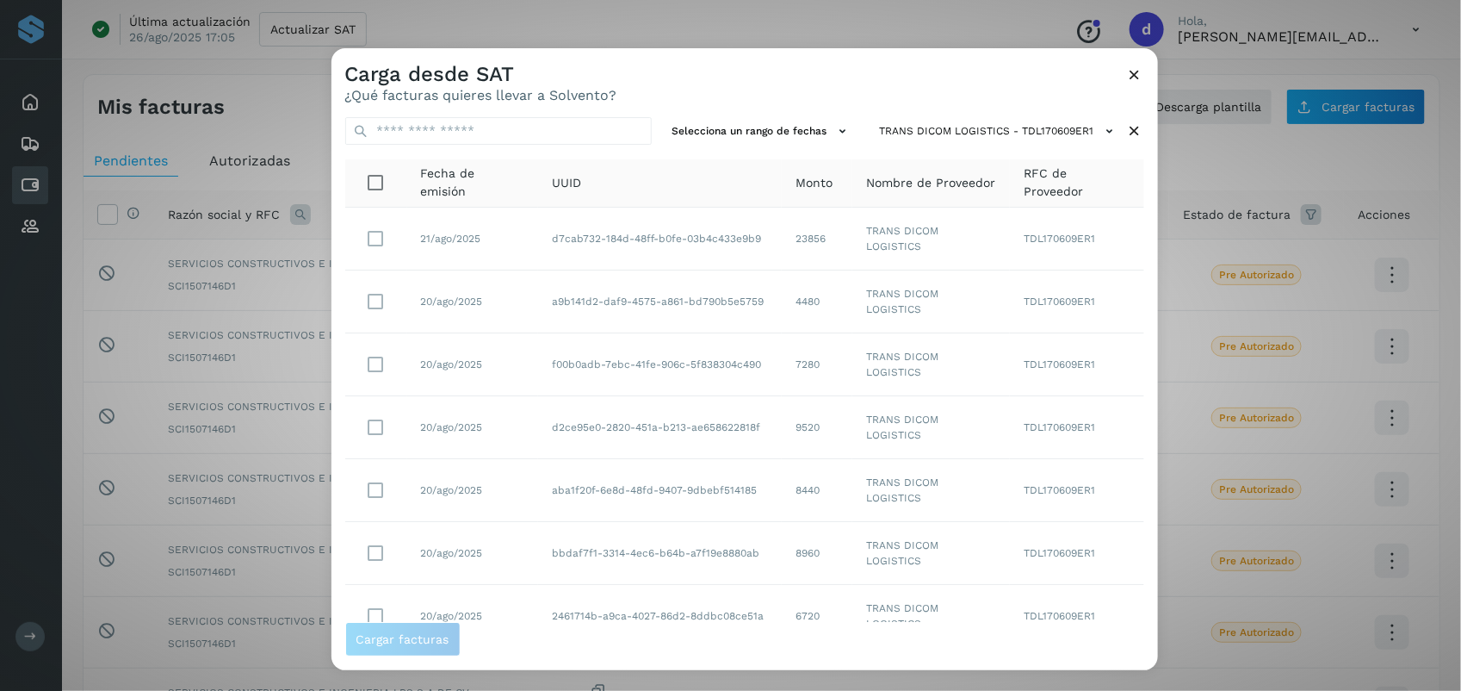
click at [723, 672] on div "Carga desde SAT ¿Qué facturas quieres llevar a Solvento? Selecciona un rango de…" at bounding box center [730, 345] width 1461 height 691
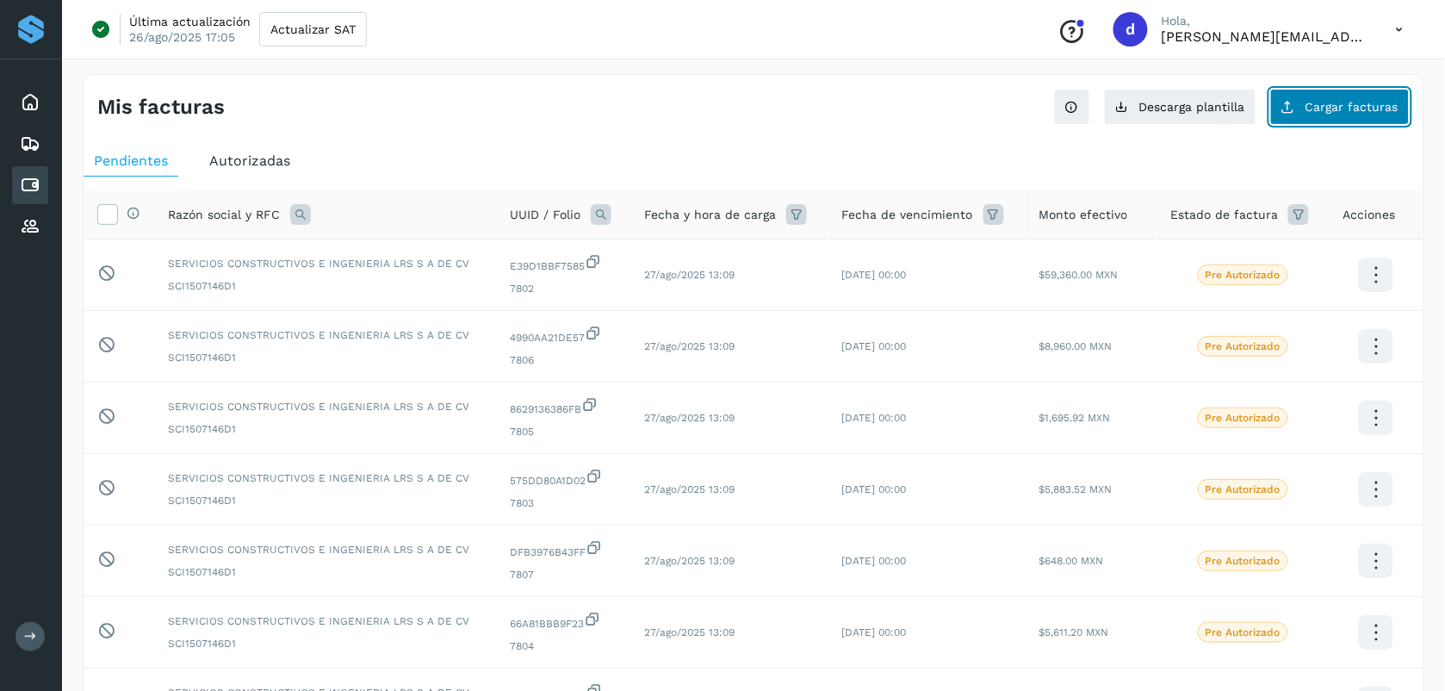
click at [723, 101] on span "Cargar facturas" at bounding box center [1351, 107] width 93 height 12
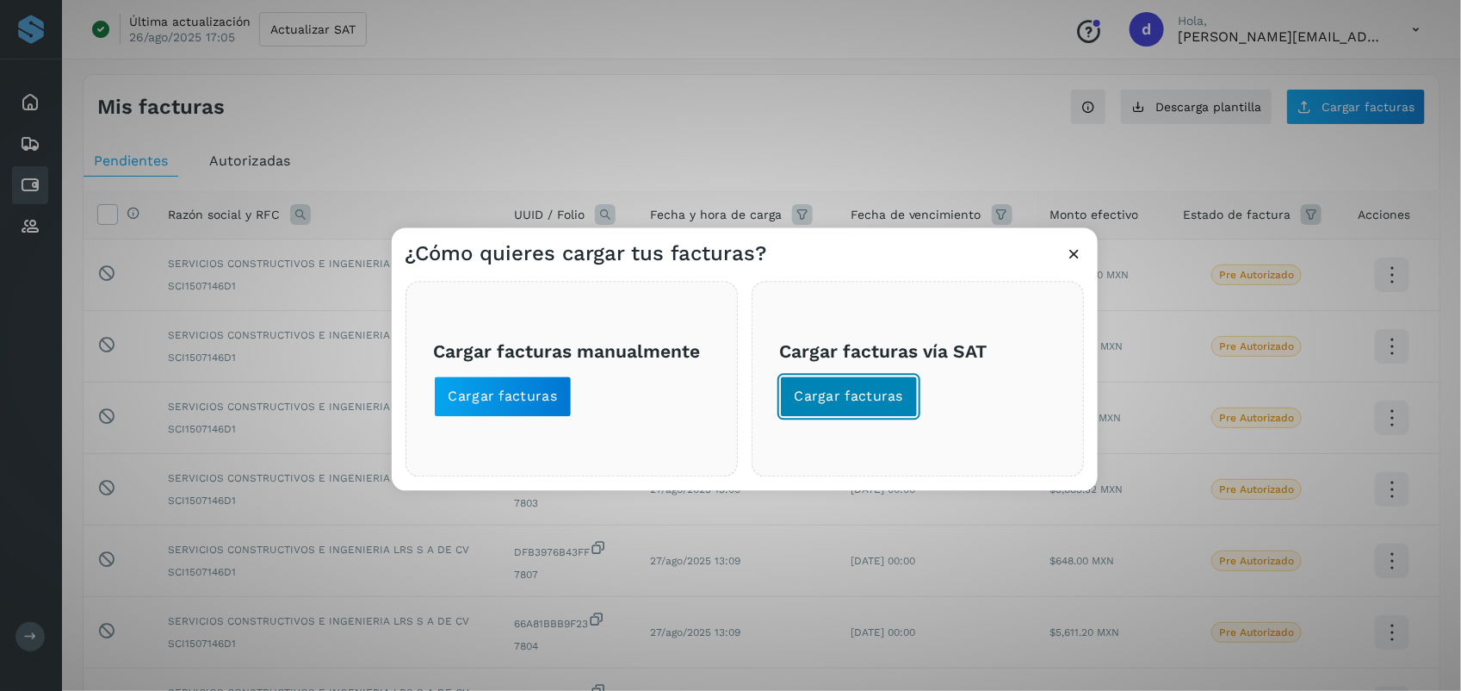
click at [723, 381] on button "Cargar facturas" at bounding box center [849, 396] width 139 height 41
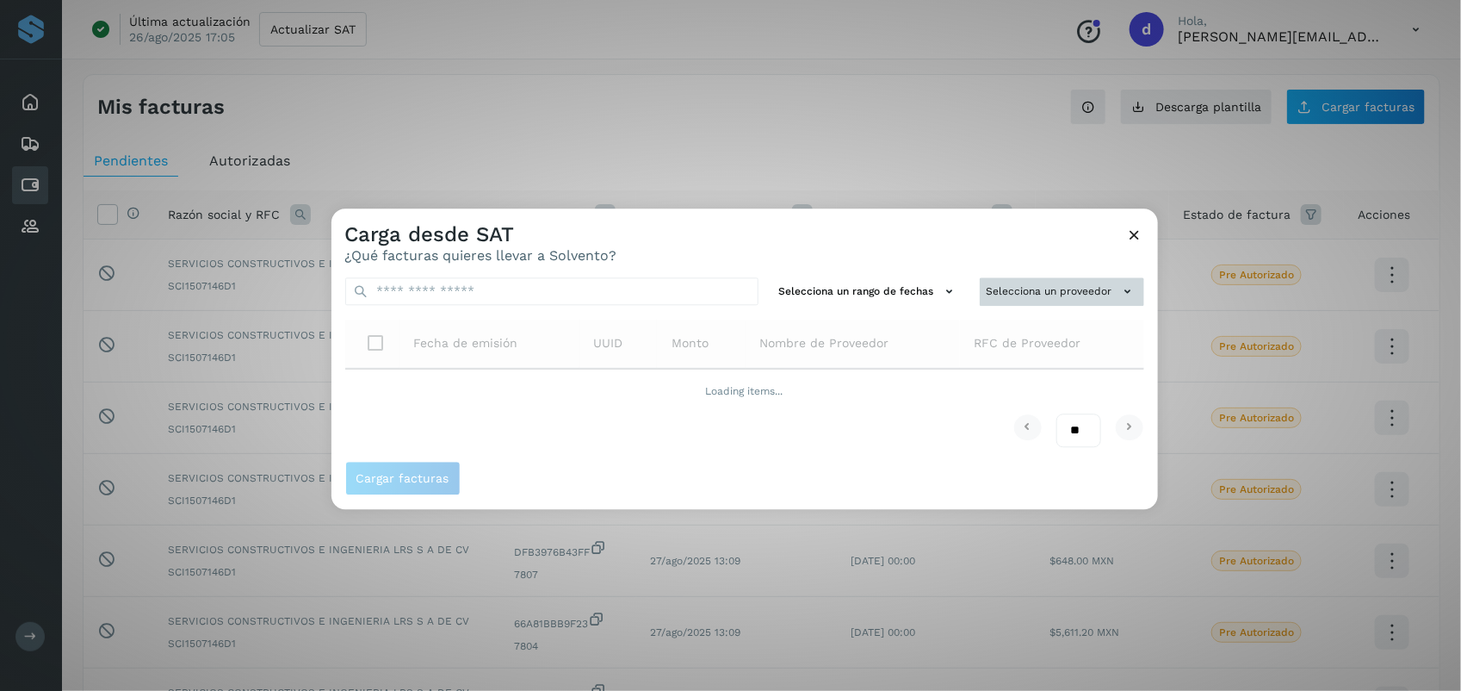
click at [723, 287] on button "Selecciona un proveedor" at bounding box center [1062, 291] width 164 height 28
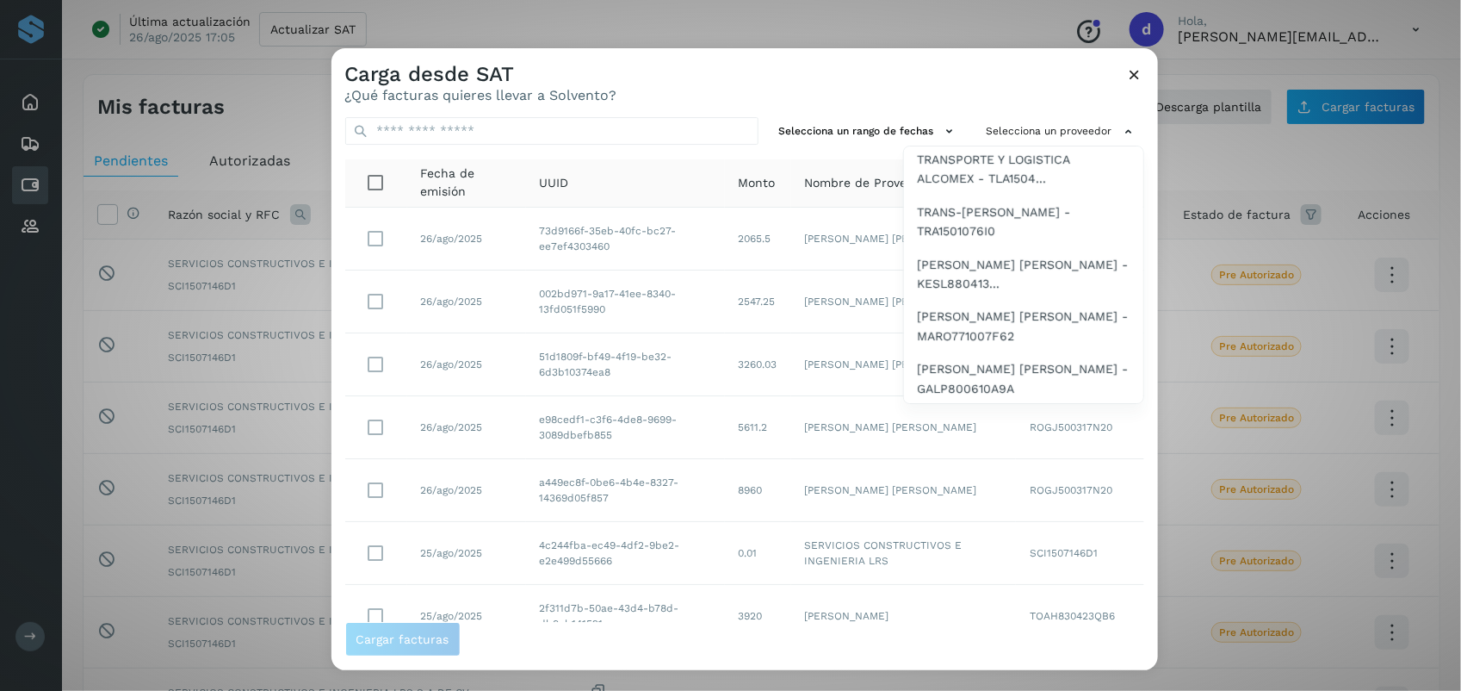
scroll to position [1234, 0]
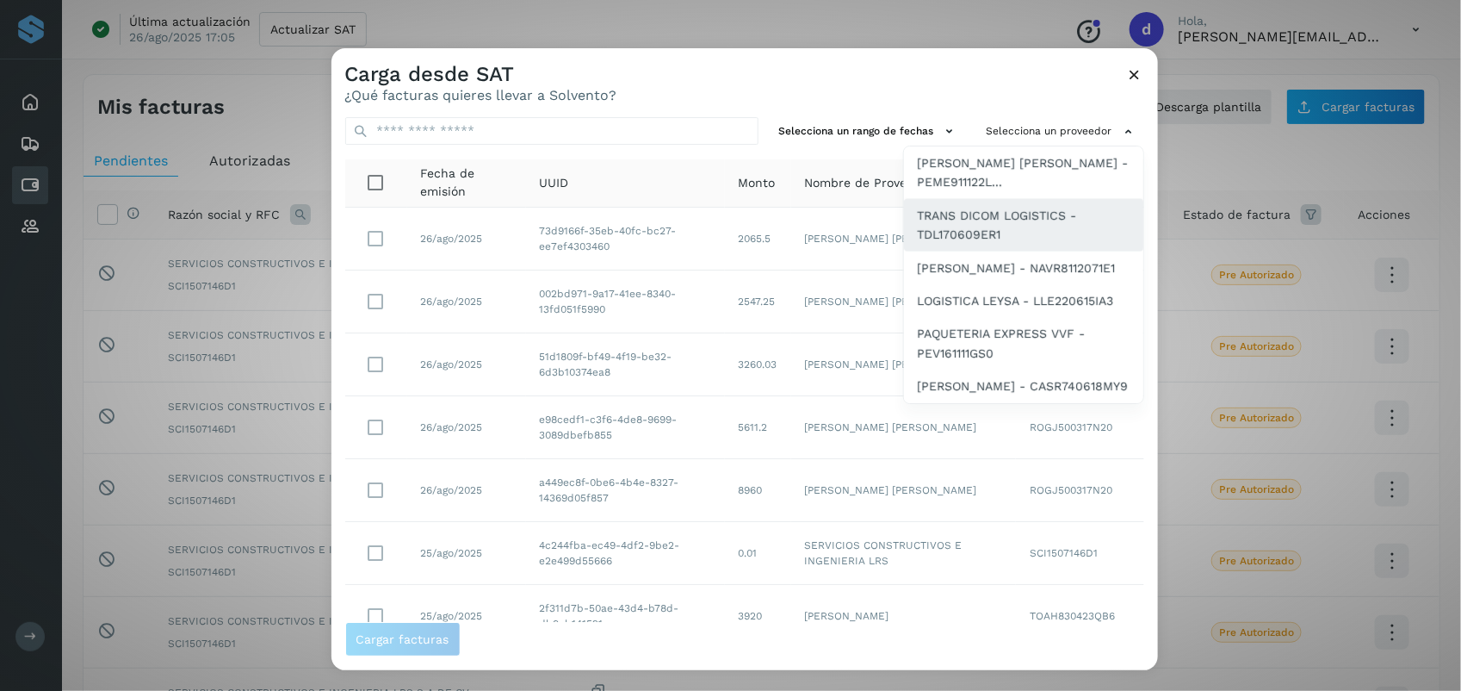
click at [723, 206] on span "TRANS DICOM LOGISTICS - TDL170609ER1" at bounding box center [1024, 225] width 212 height 39
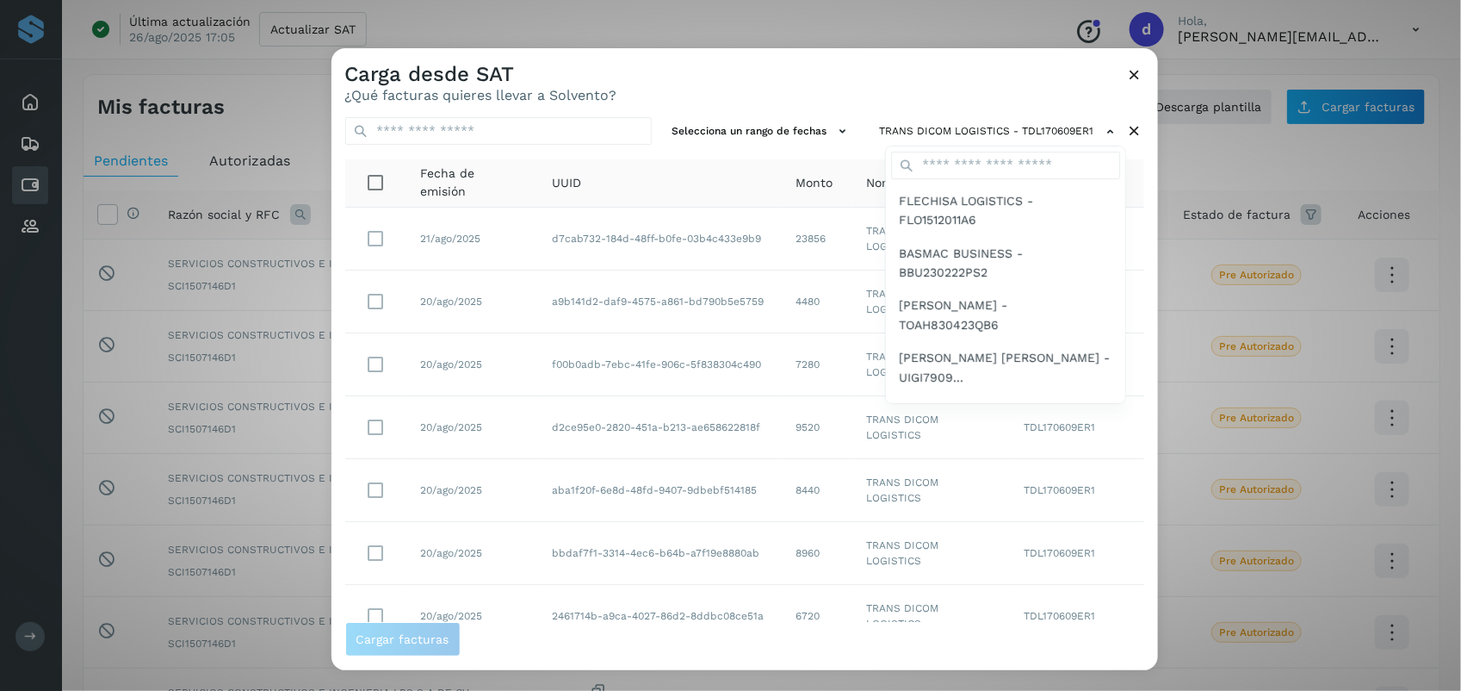
click at [723, 92] on div at bounding box center [1062, 393] width 1461 height 691
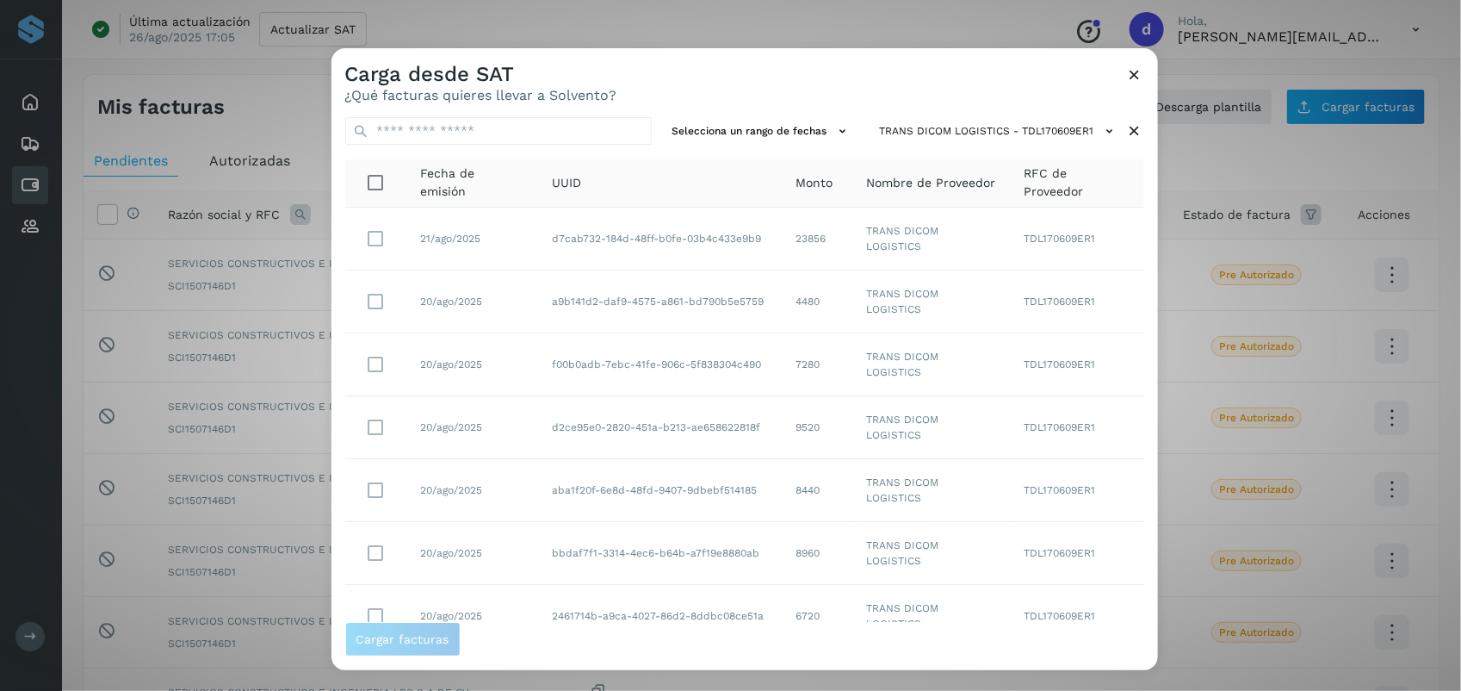
scroll to position [263, 0]
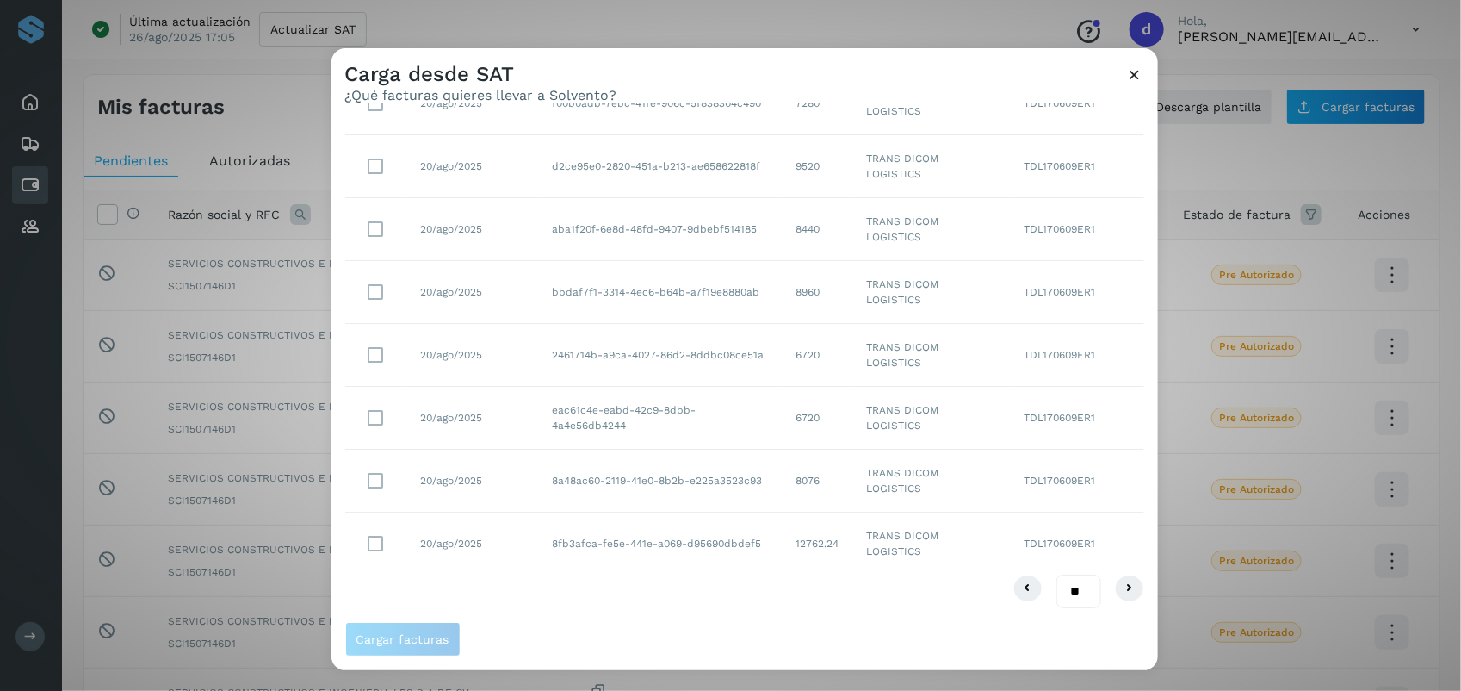
click at [723, 590] on select "** ** **" at bounding box center [1079, 591] width 45 height 34
select select "**"
click at [723, 574] on select "** ** **" at bounding box center [1079, 591] width 45 height 34
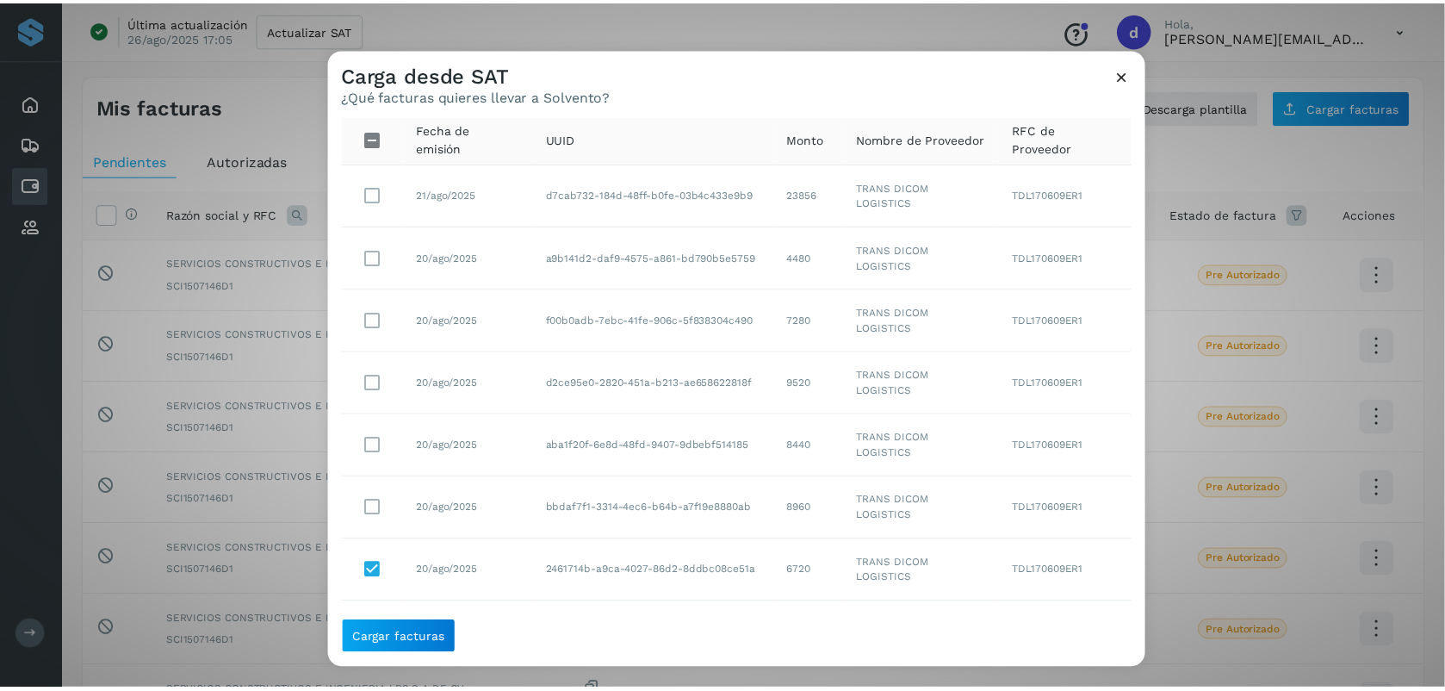
scroll to position [40, 0]
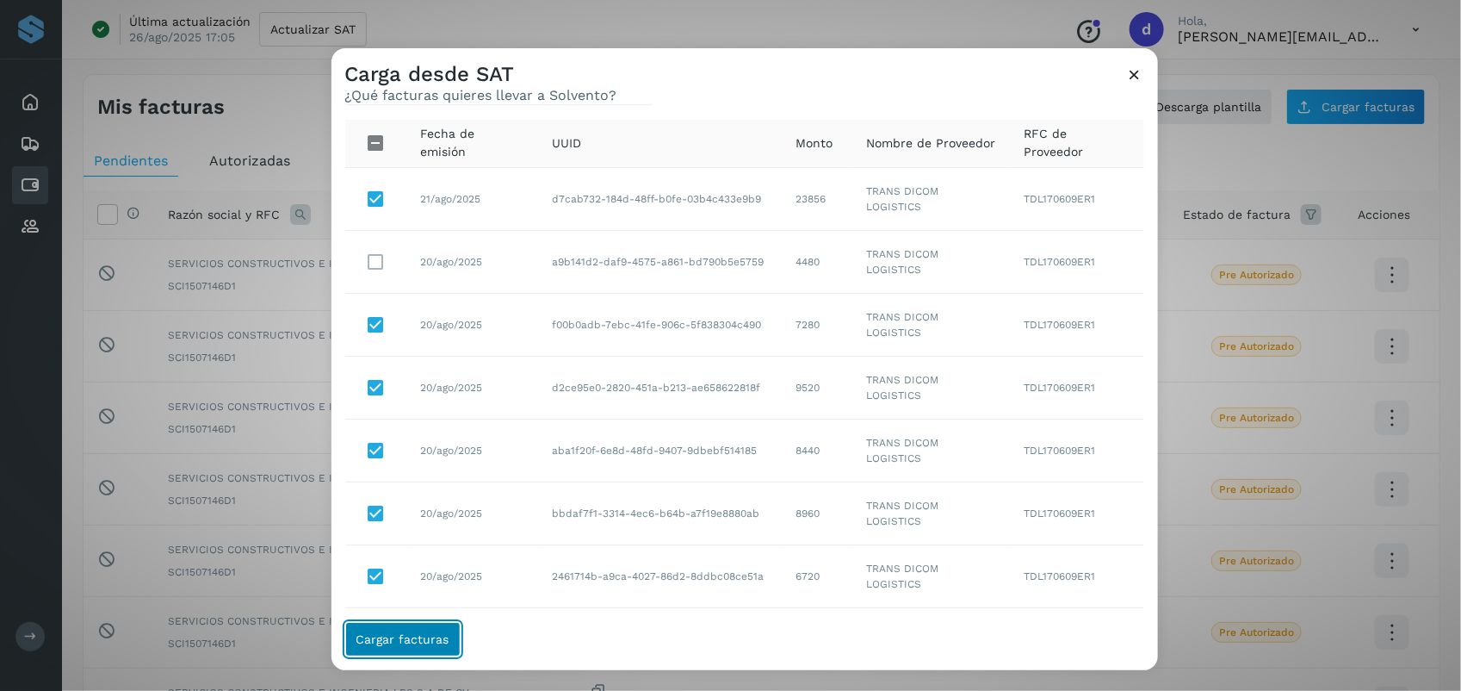
click at [418, 650] on button "Cargar facturas" at bounding box center [402, 639] width 115 height 34
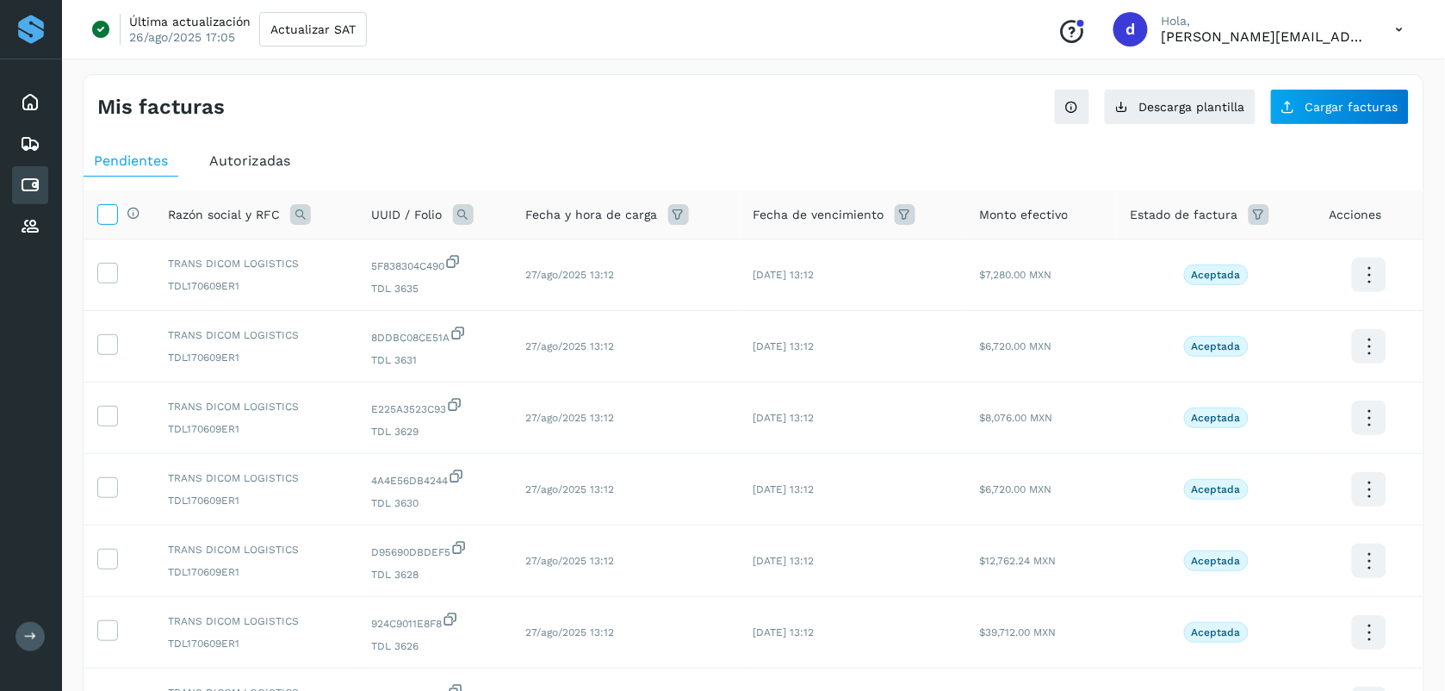
click at [110, 218] on icon at bounding box center [107, 213] width 18 height 18
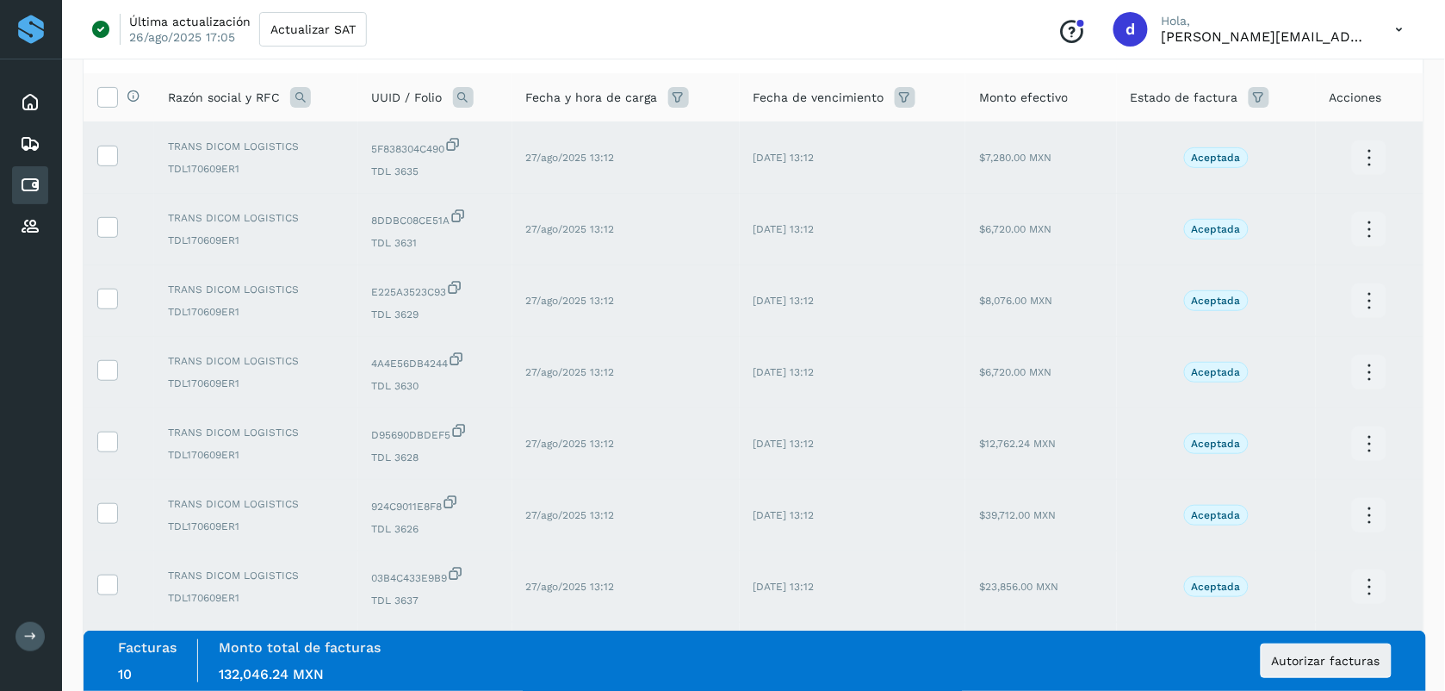
scroll to position [0, 0]
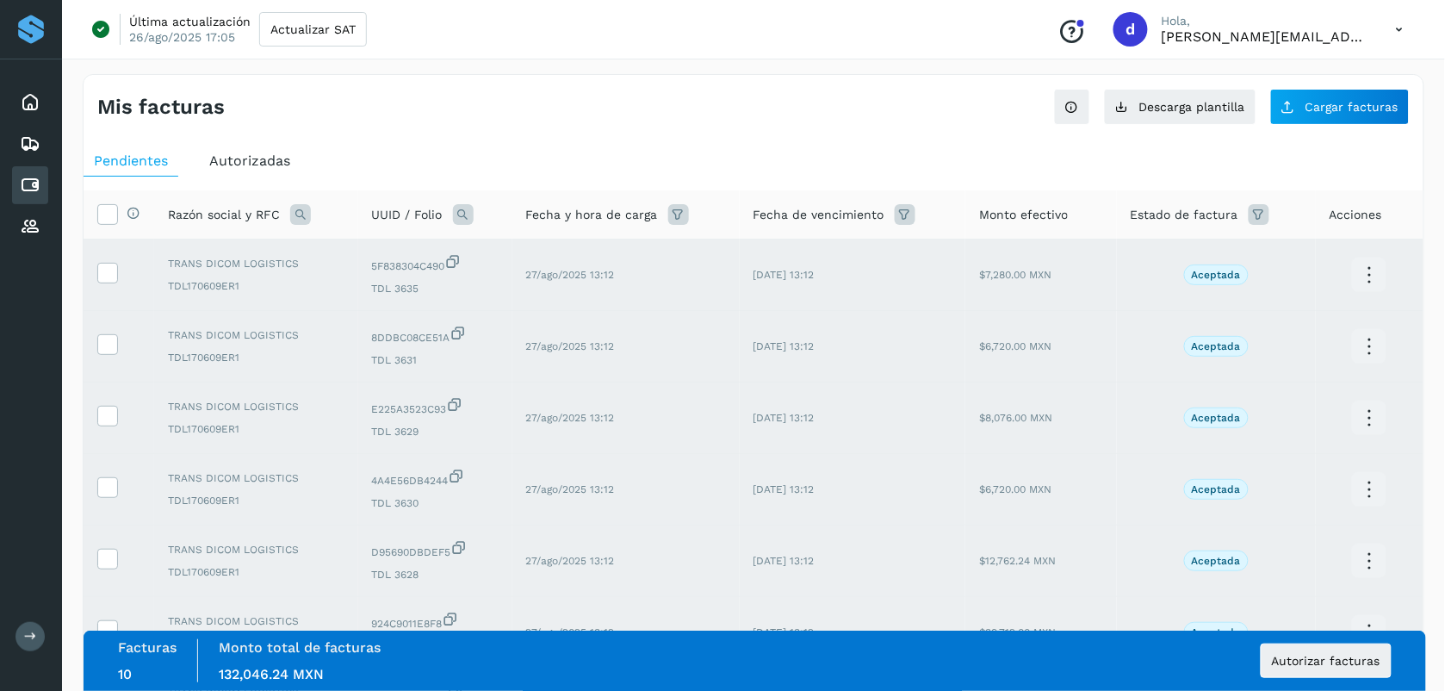
click at [466, 178] on div "Selecciona todas las facturas disponibles para autorización Razón social y RFC …" at bounding box center [754, 625] width 1340 height 896
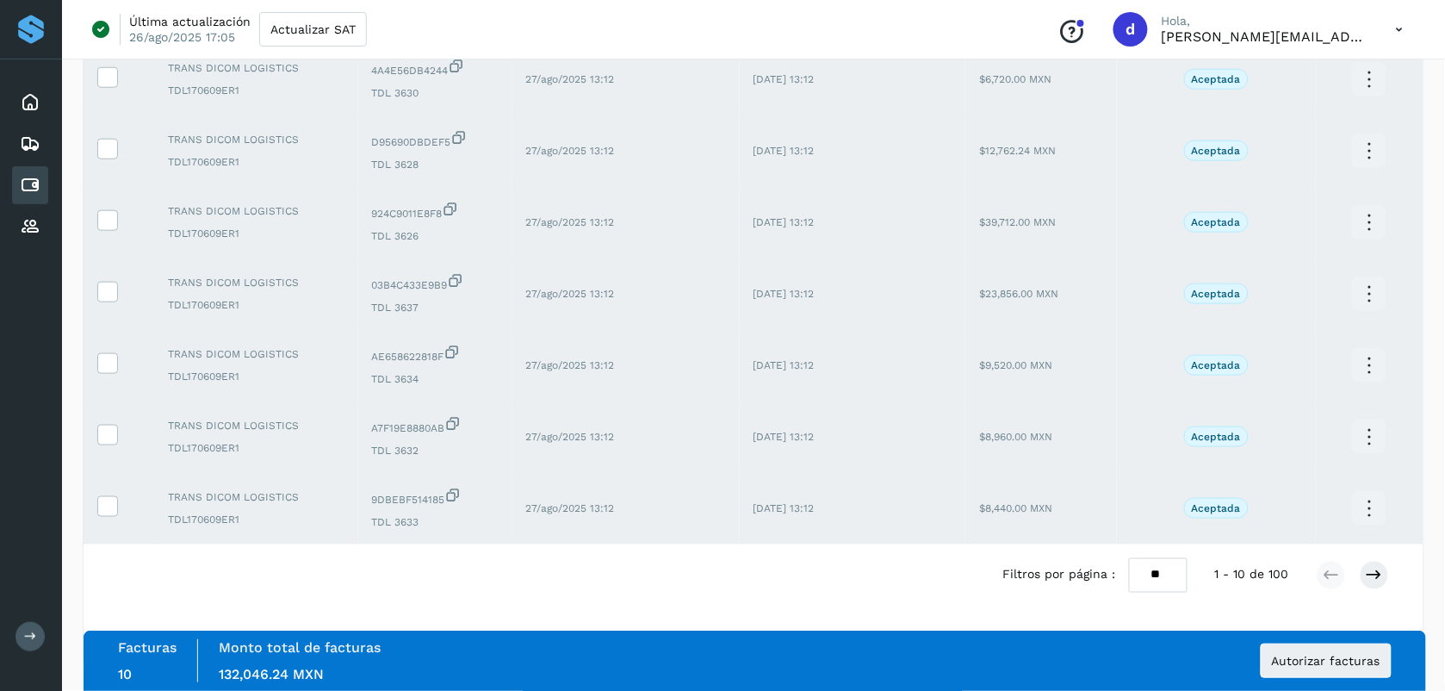
click at [723, 578] on select "** ** **" at bounding box center [1158, 575] width 59 height 34
select select "**"
click at [723, 558] on select "** ** **" at bounding box center [1158, 575] width 59 height 34
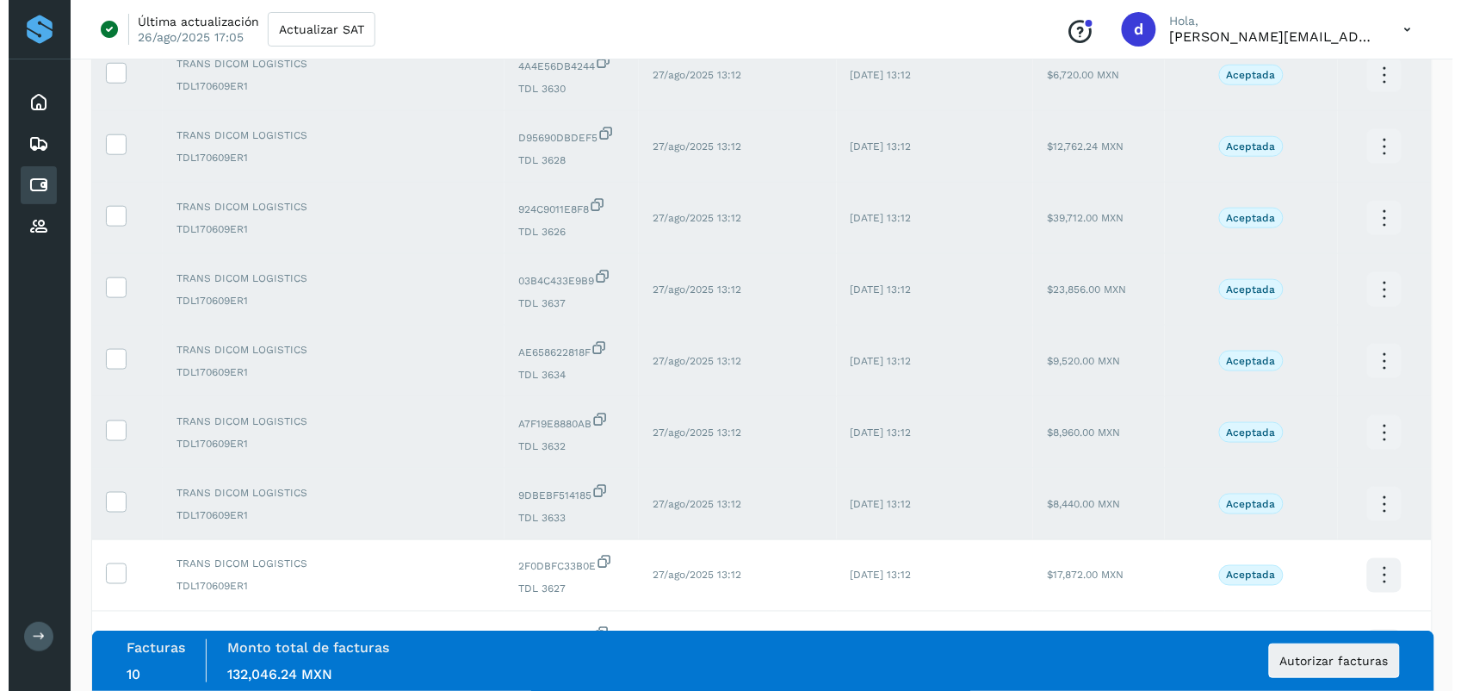
scroll to position [0, 0]
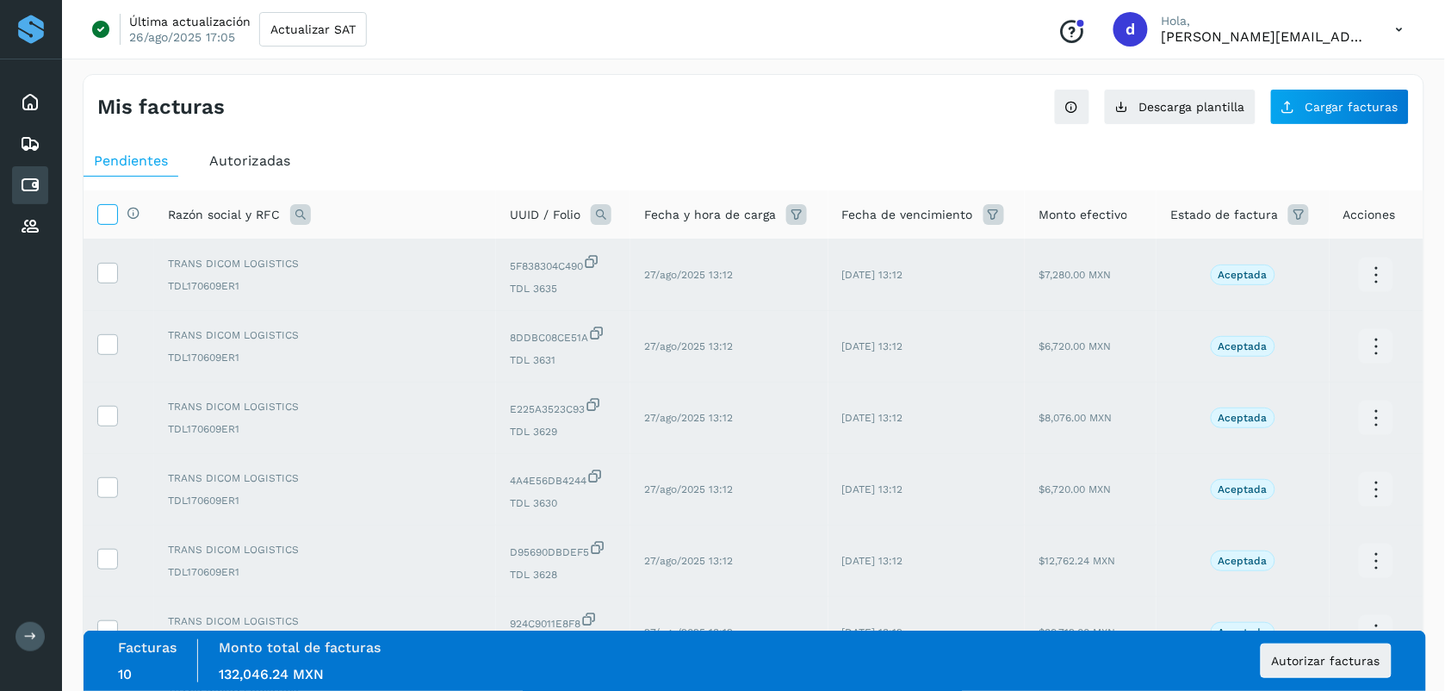
click at [112, 213] on icon at bounding box center [107, 213] width 18 height 18
click at [633, 112] on div "Mis facturas" at bounding box center [425, 107] width 656 height 25
click at [723, 651] on button "Autorizar facturas" at bounding box center [1326, 660] width 131 height 34
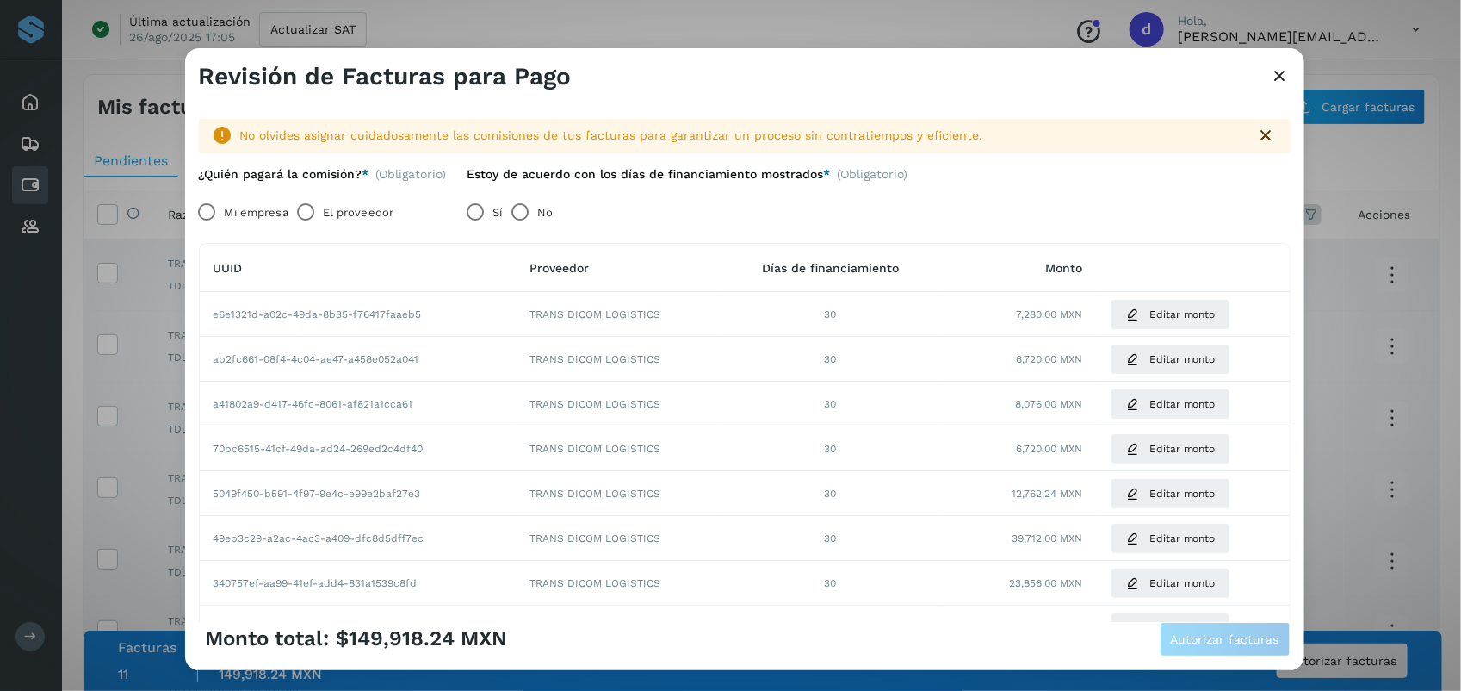
click at [499, 208] on label "Sí" at bounding box center [497, 212] width 9 height 34
click at [334, 215] on label "El proveedor" at bounding box center [358, 212] width 71 height 34
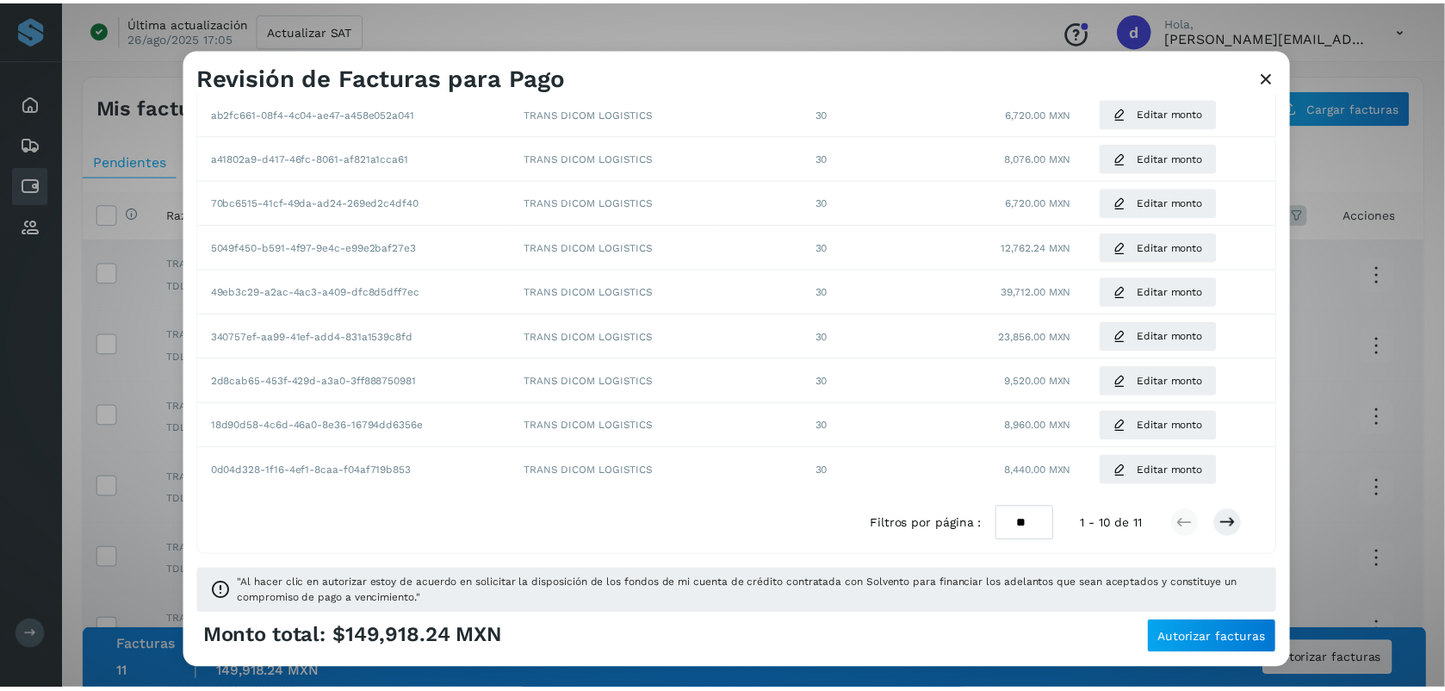
scroll to position [255, 0]
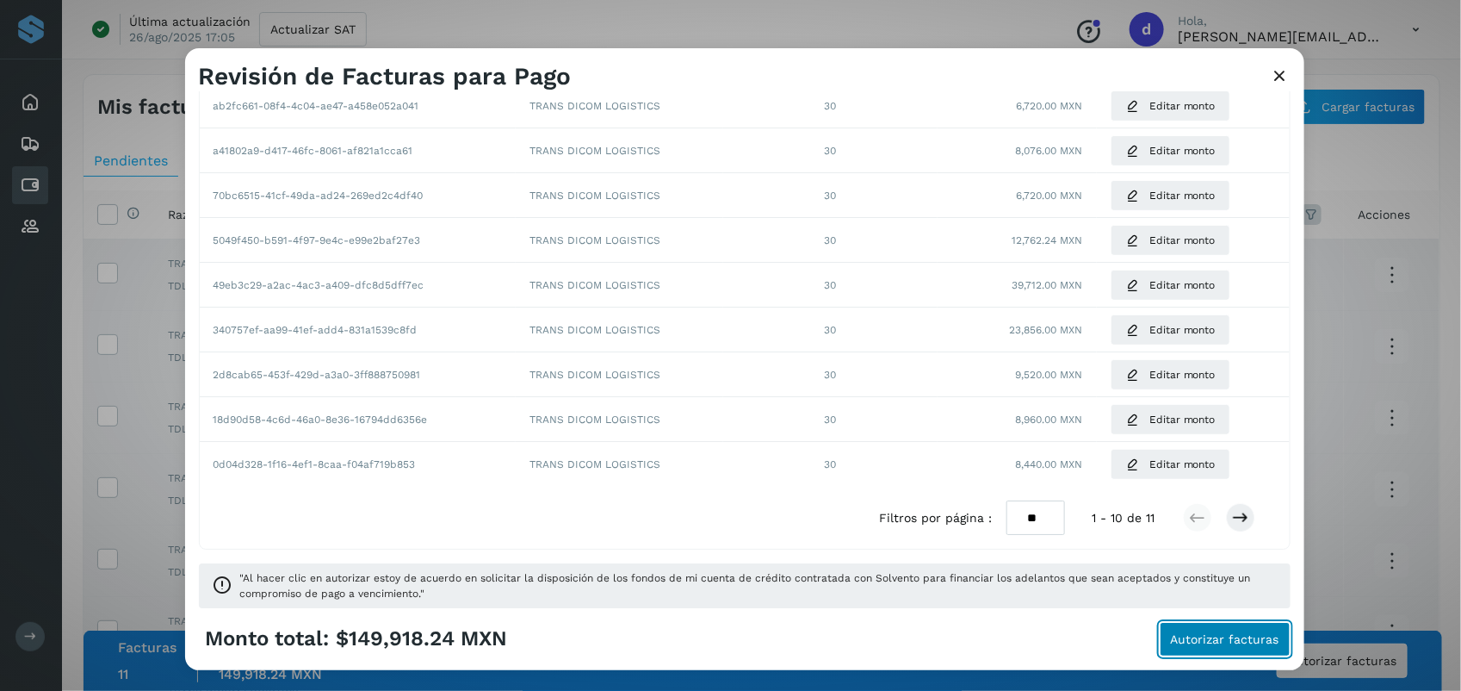
click at [723, 650] on button "Autorizar facturas" at bounding box center [1225, 639] width 131 height 34
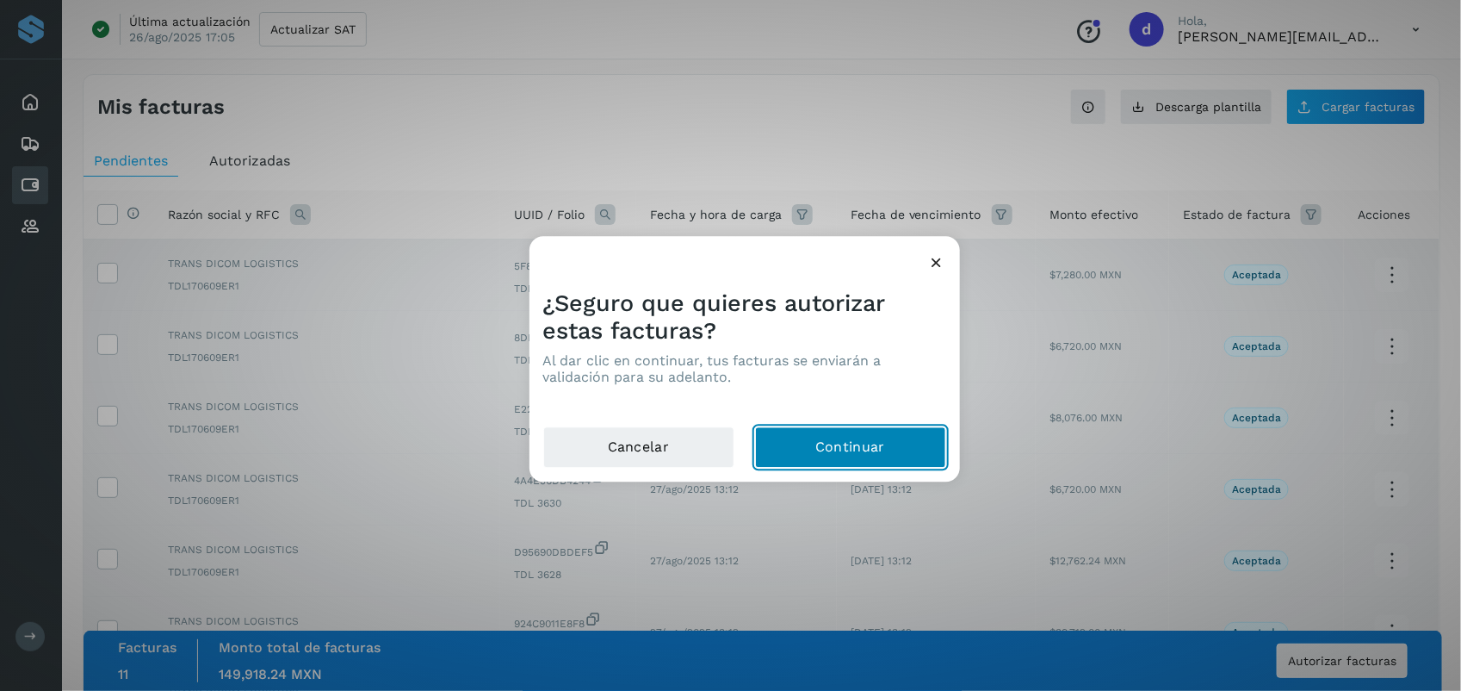
click at [723, 436] on button "Continuar" at bounding box center [850, 447] width 191 height 41
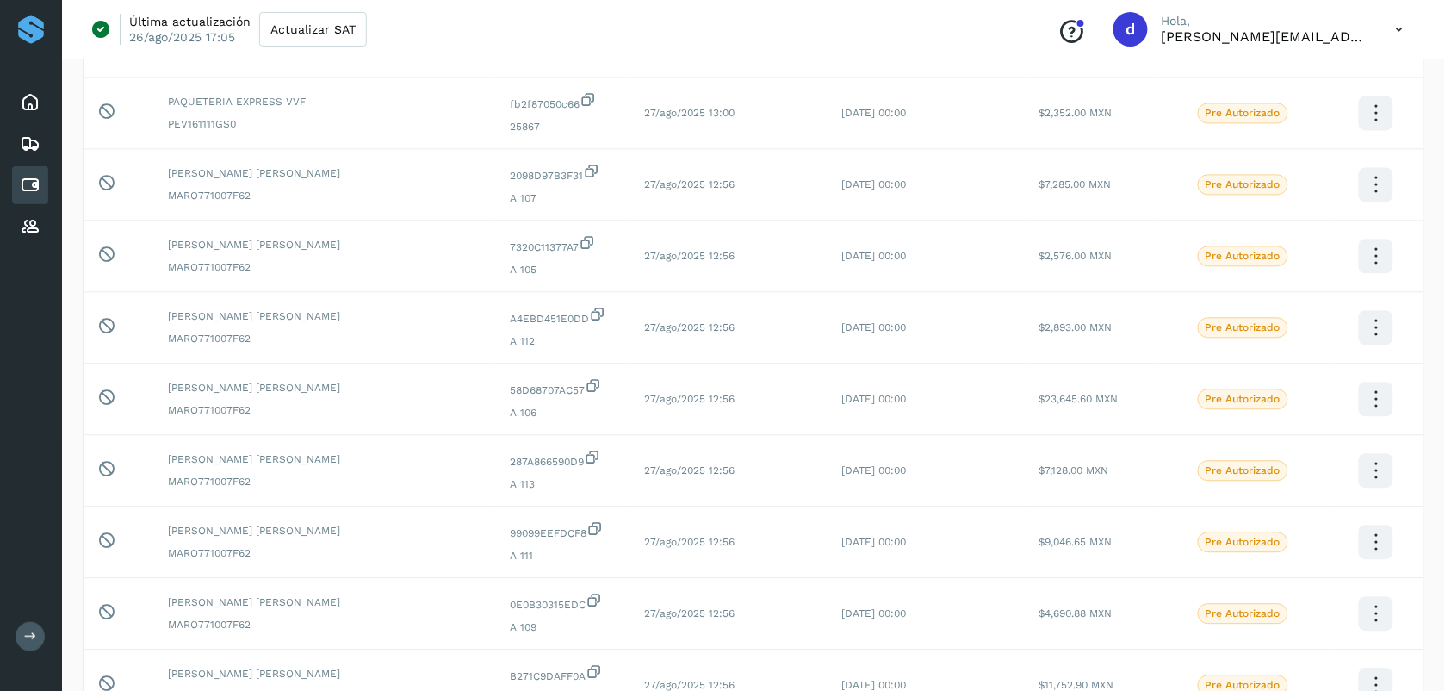
scroll to position [3289, 0]
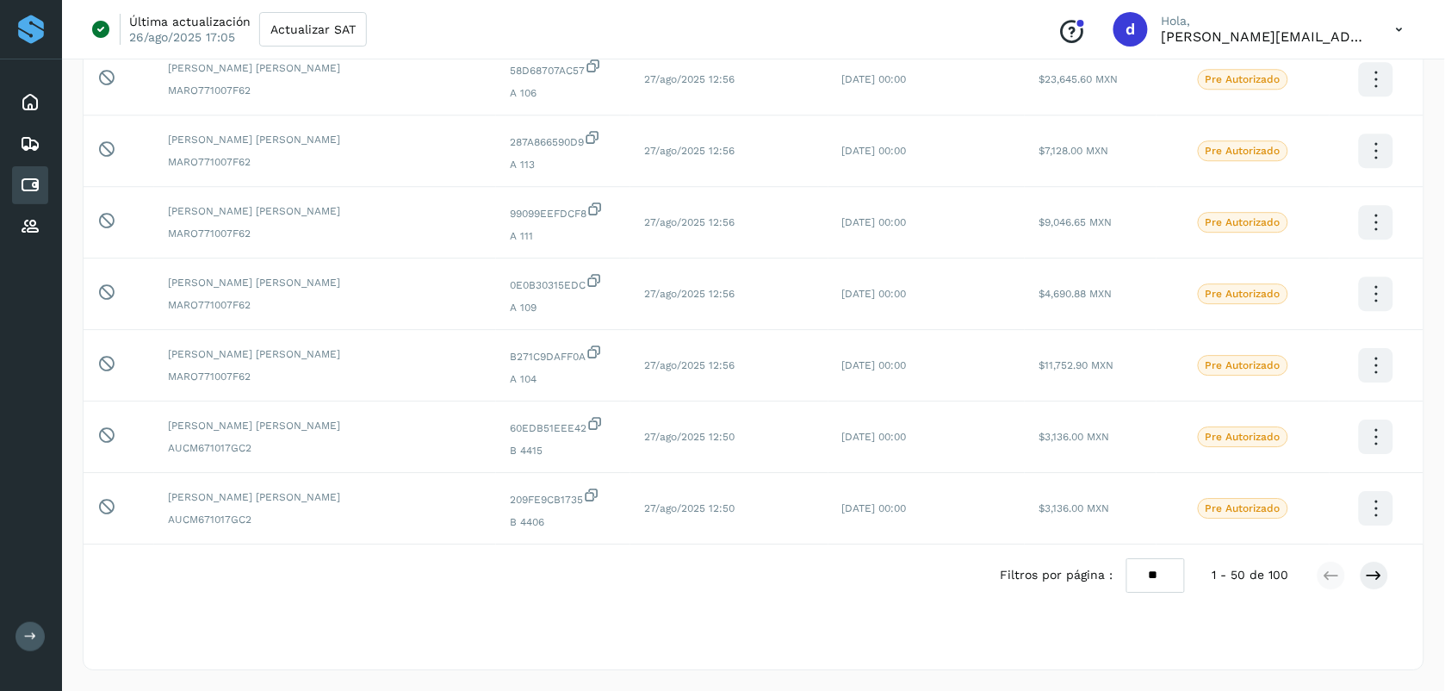
click at [723, 20] on icon at bounding box center [1399, 29] width 35 height 35
click at [723, 106] on div "Cerrar sesión" at bounding box center [1314, 111] width 205 height 33
